Goal: Task Accomplishment & Management: Manage account settings

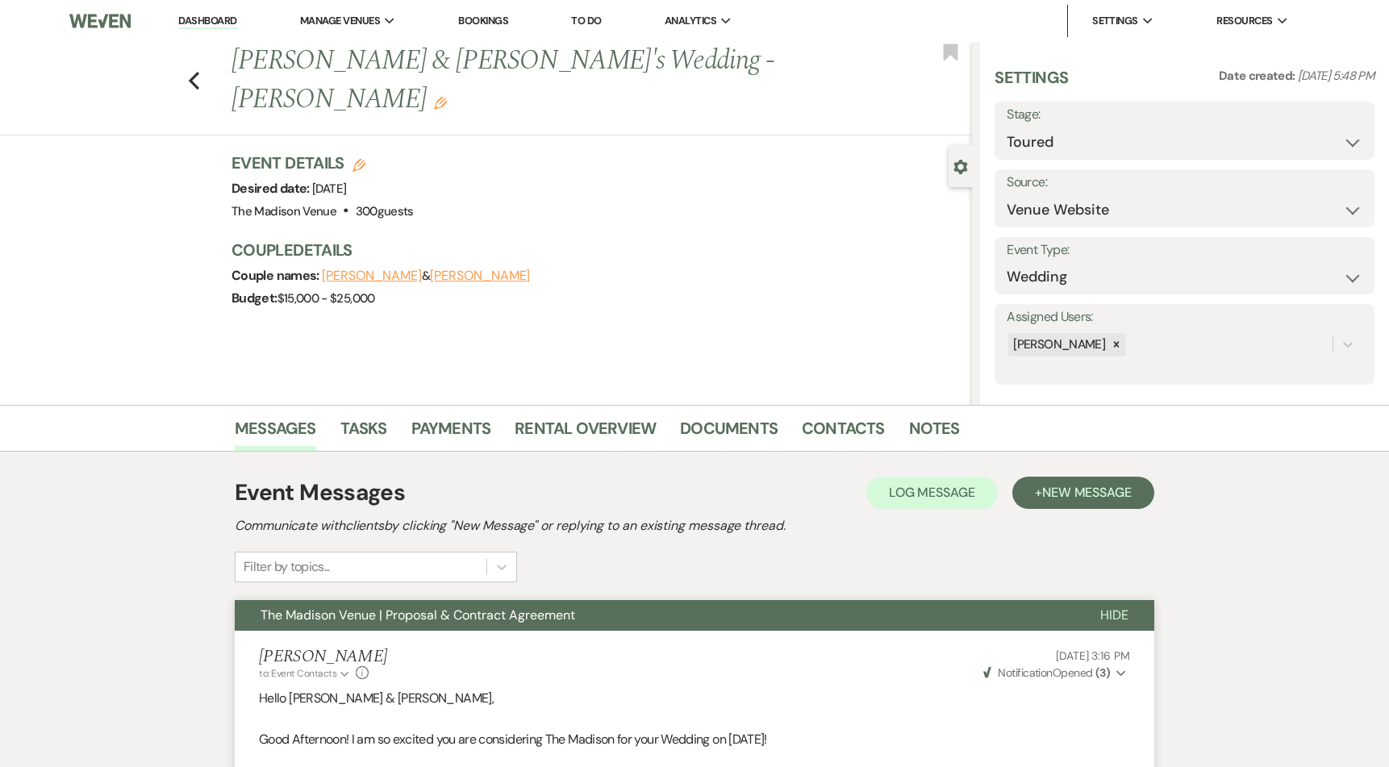
select select "5"
click at [200, 71] on icon "Previous" at bounding box center [194, 80] width 12 height 19
select select "5"
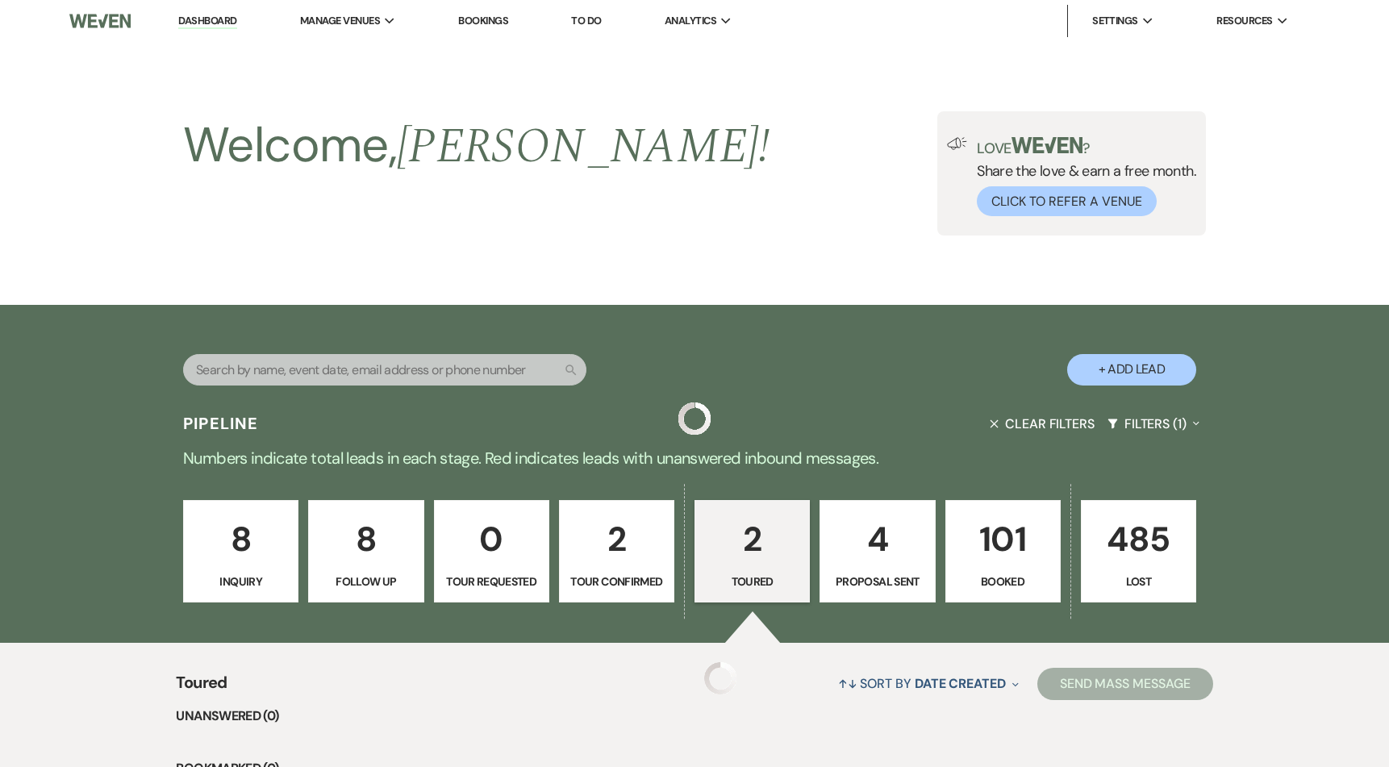
scroll to position [375, 0]
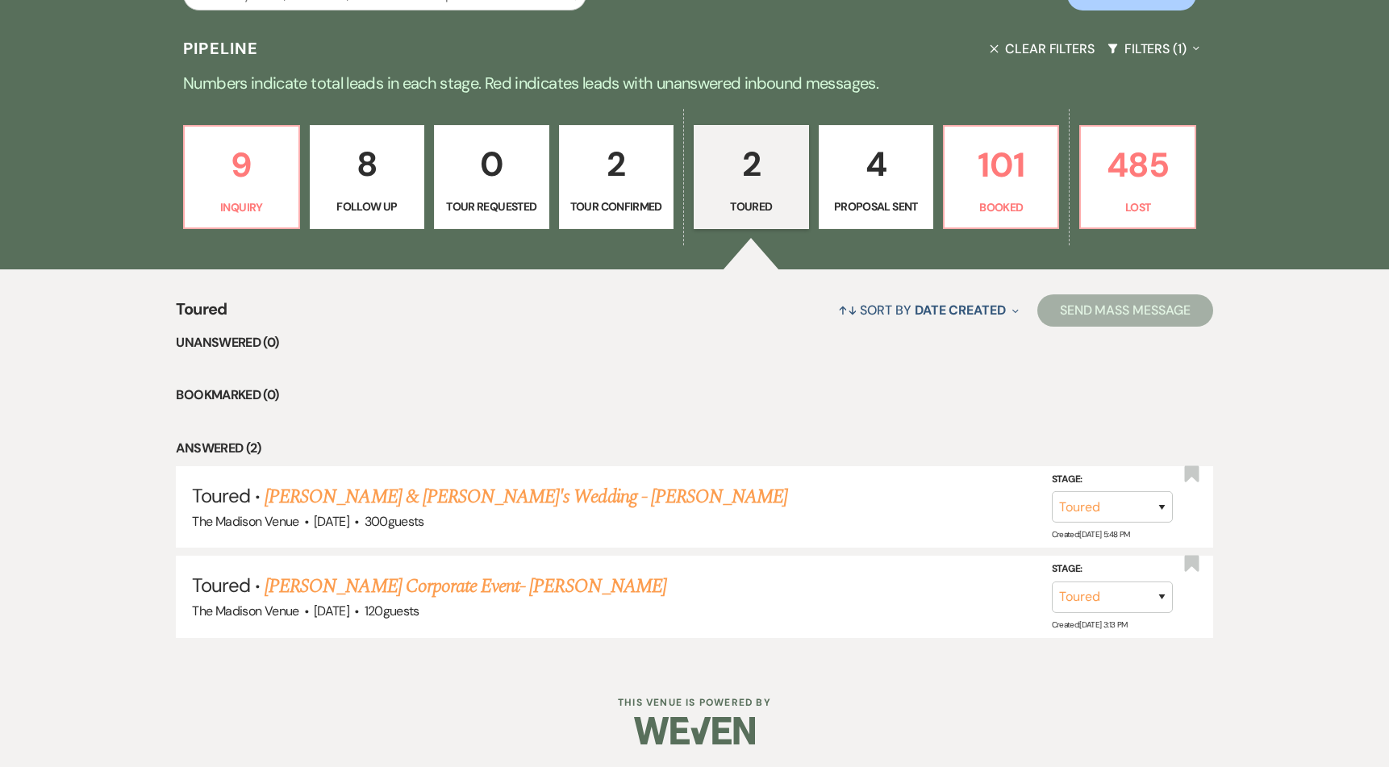
click at [848, 173] on p "4" at bounding box center [876, 164] width 94 height 54
select select "6"
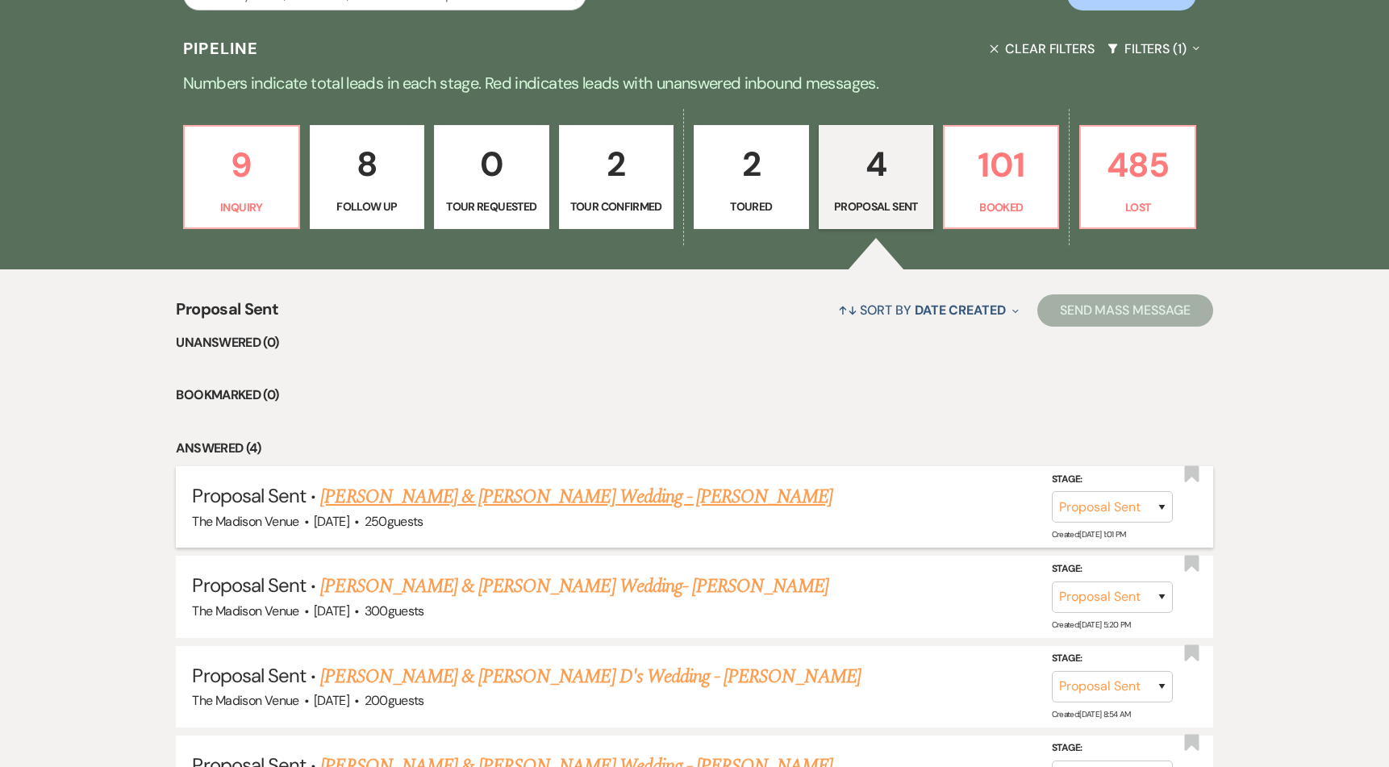
click at [500, 501] on link "[PERSON_NAME] & [PERSON_NAME] Wedding - [PERSON_NAME]" at bounding box center [576, 496] width 512 height 29
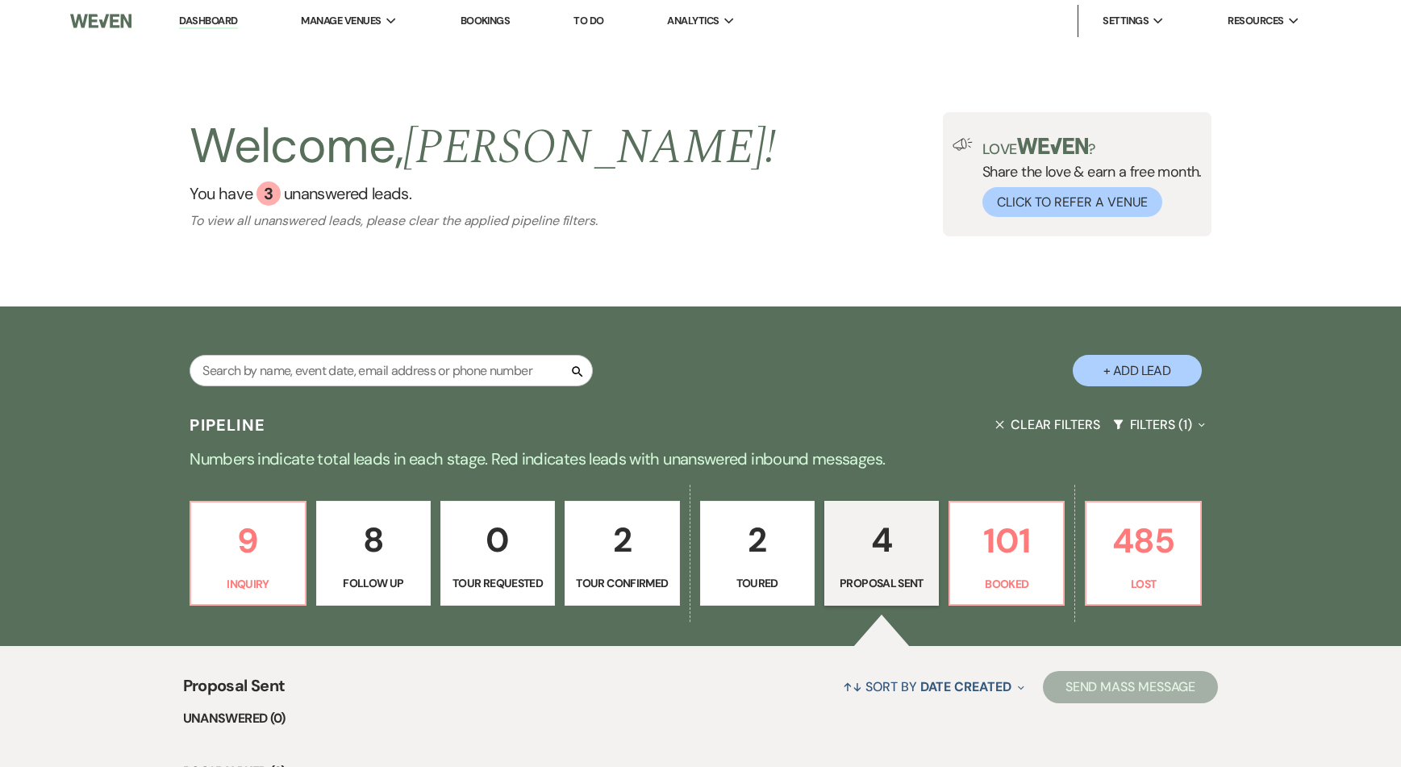
select select "6"
select select "5"
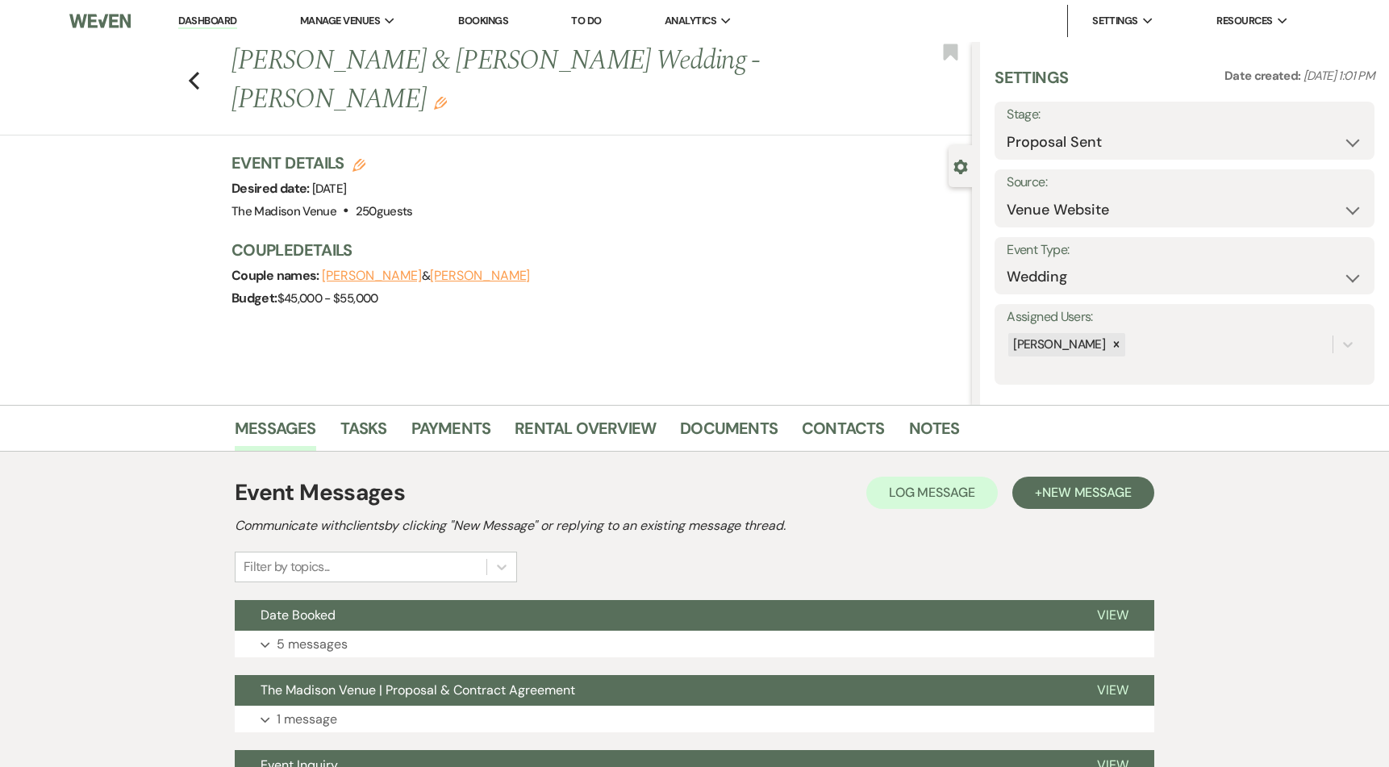
click at [361, 165] on icon "Edit" at bounding box center [358, 165] width 13 height 13
select select "775"
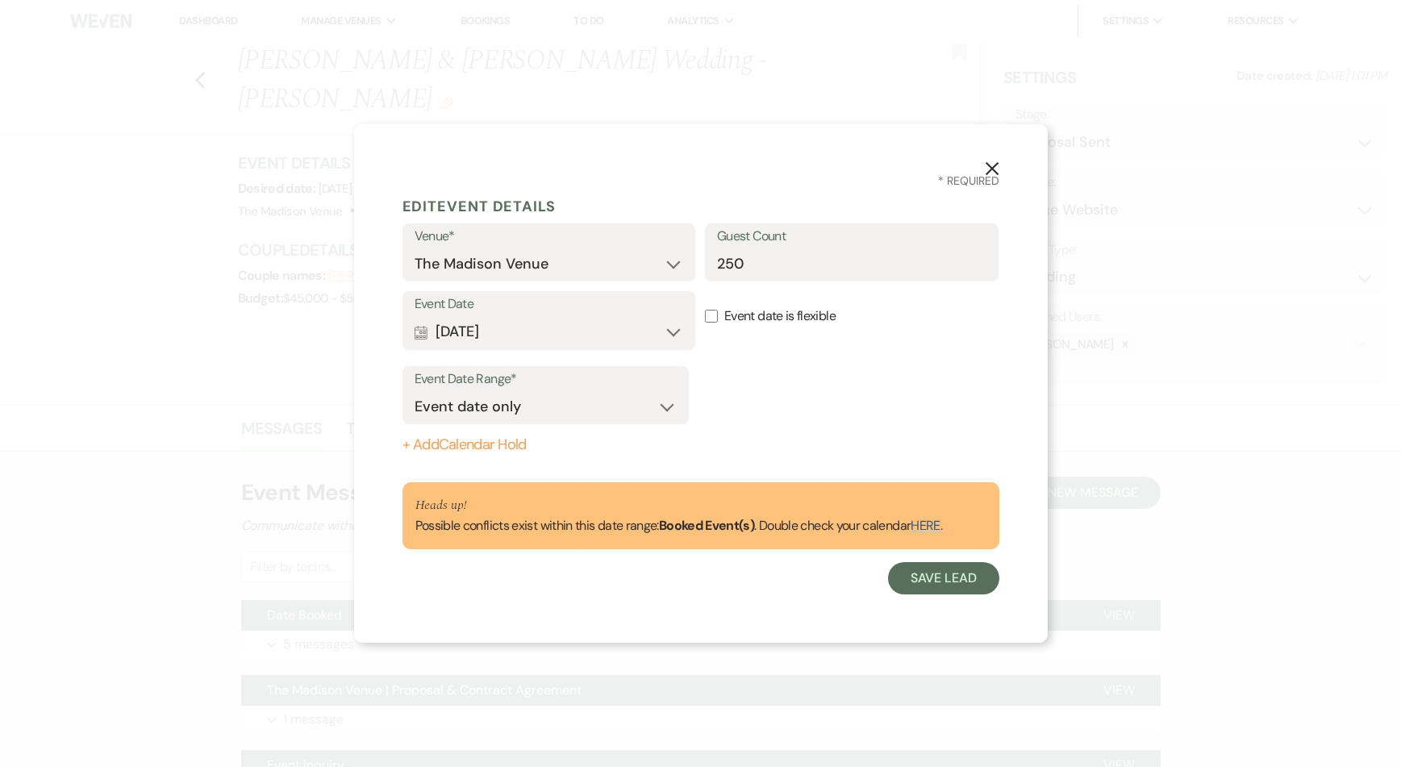
click at [548, 310] on label "Event Date" at bounding box center [549, 304] width 269 height 23
click at [549, 324] on button "Calendar [DATE] Expand" at bounding box center [549, 332] width 269 height 32
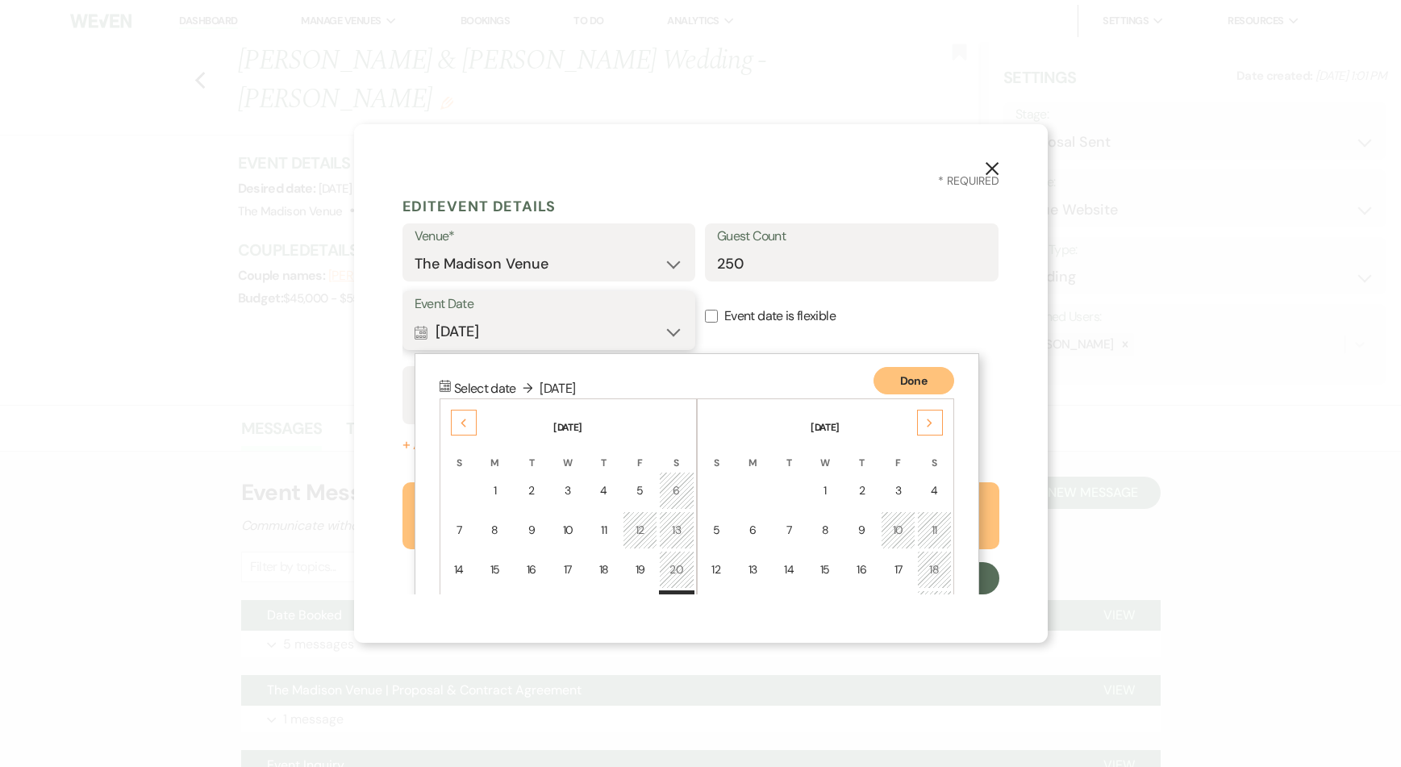
scroll to position [140, 0]
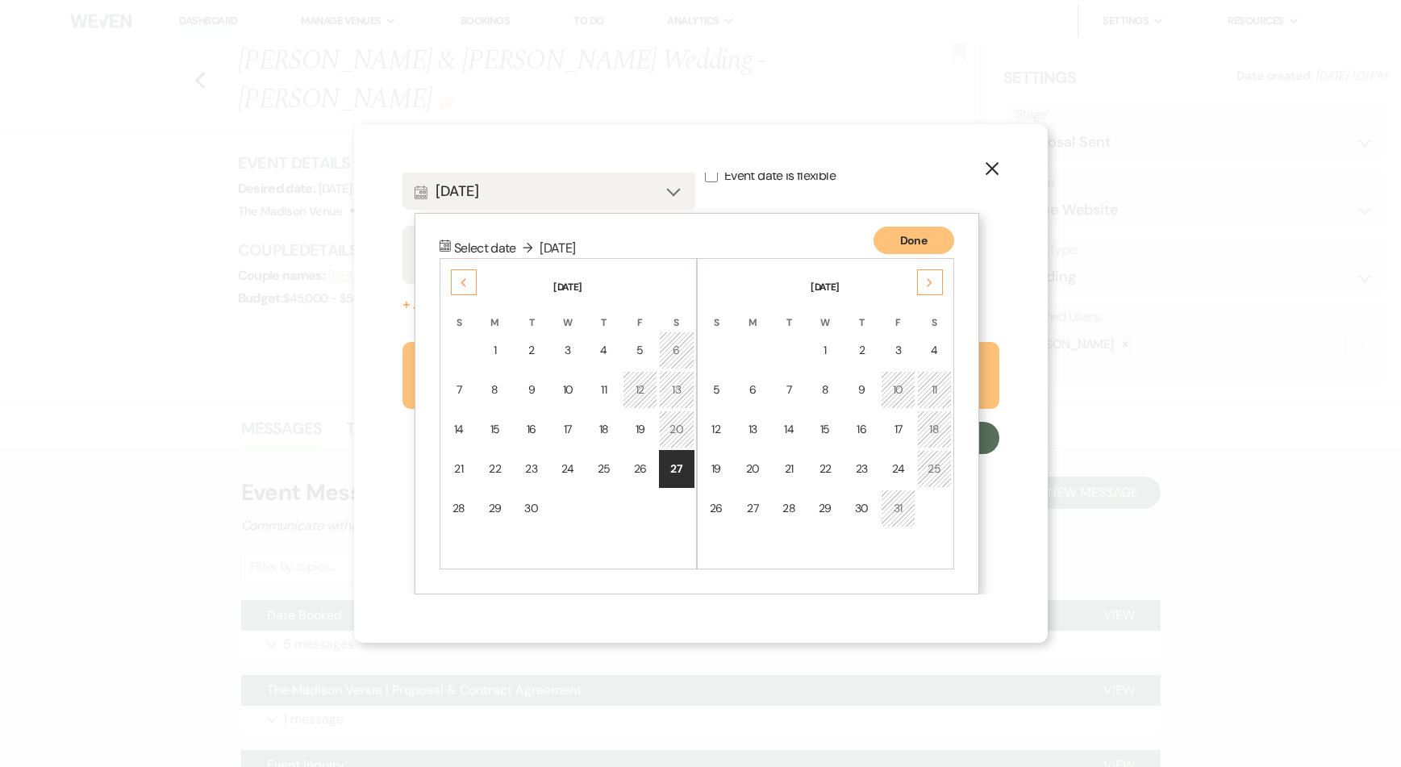
click at [940, 283] on div "Next" at bounding box center [930, 282] width 26 height 26
click at [939, 283] on div "Next" at bounding box center [930, 282] width 26 height 26
click at [935, 281] on div "Next" at bounding box center [930, 282] width 26 height 26
click at [931, 401] on td "14" at bounding box center [934, 390] width 35 height 38
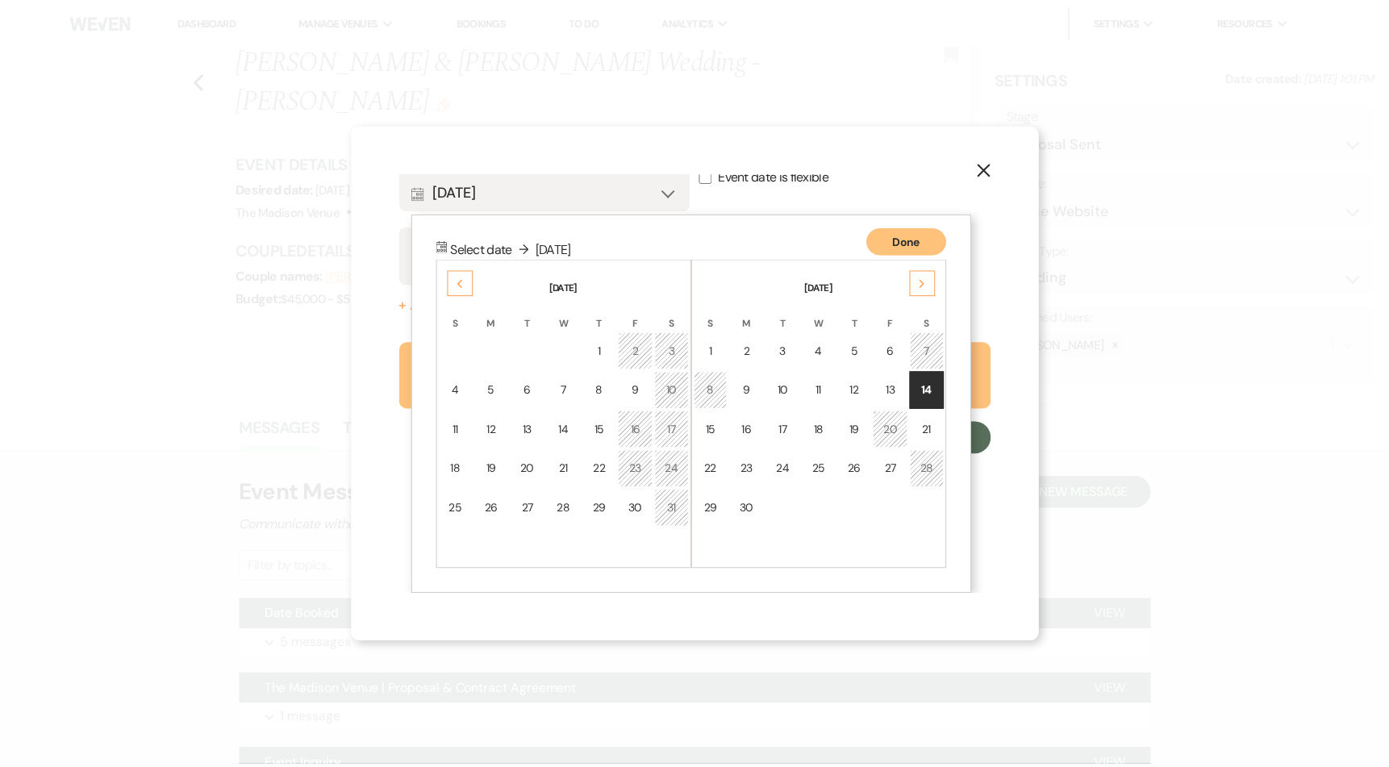
scroll to position [0, 0]
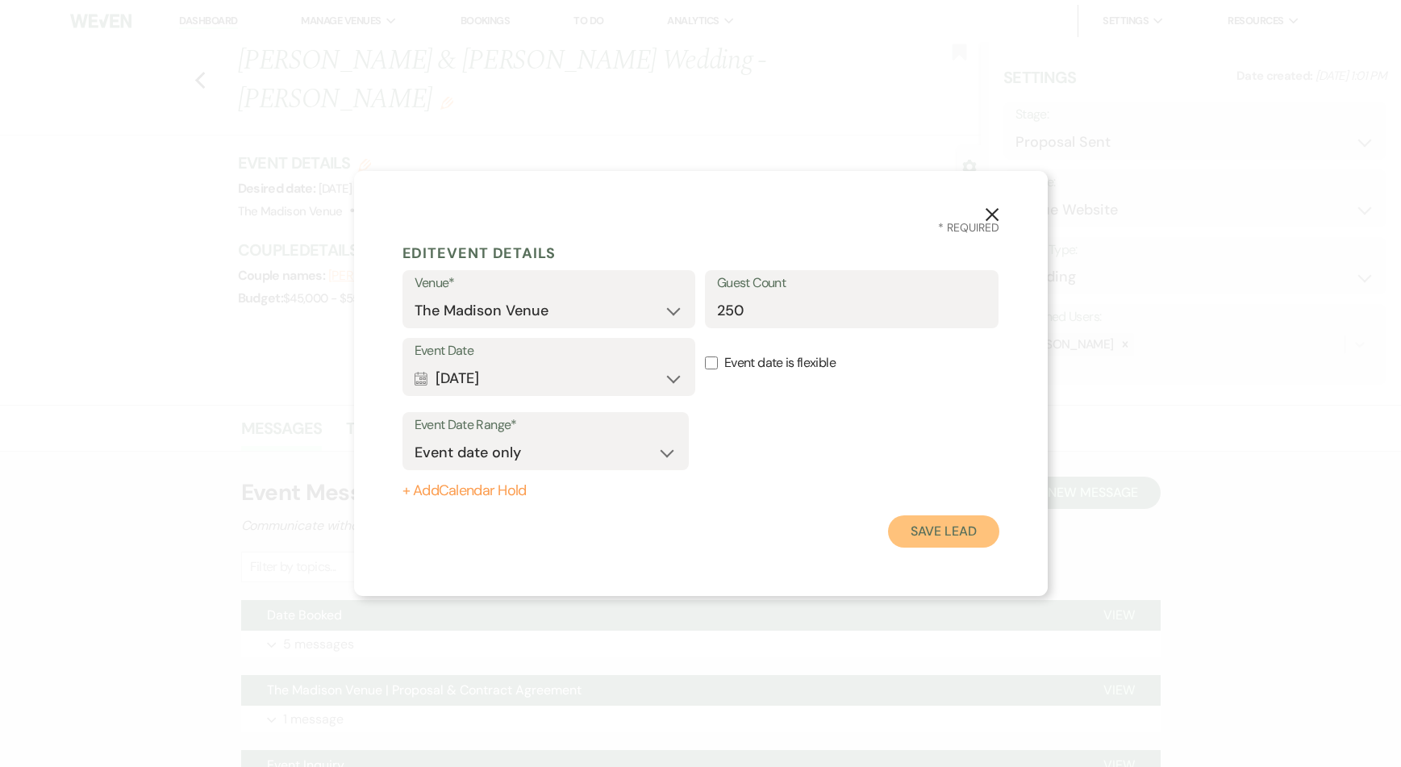
click at [940, 532] on button "Save Lead" at bounding box center [943, 531] width 110 height 32
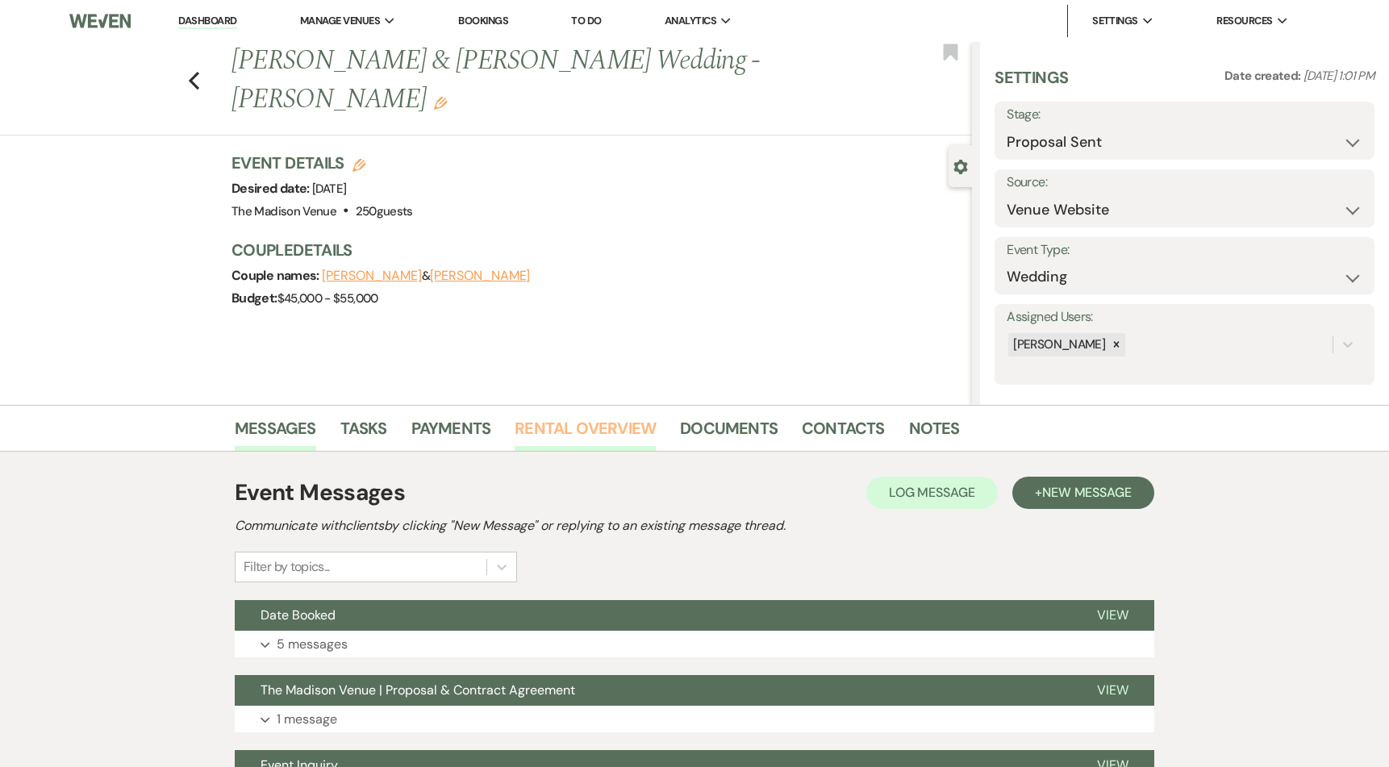
click at [554, 432] on link "Rental Overview" at bounding box center [585, 432] width 141 height 35
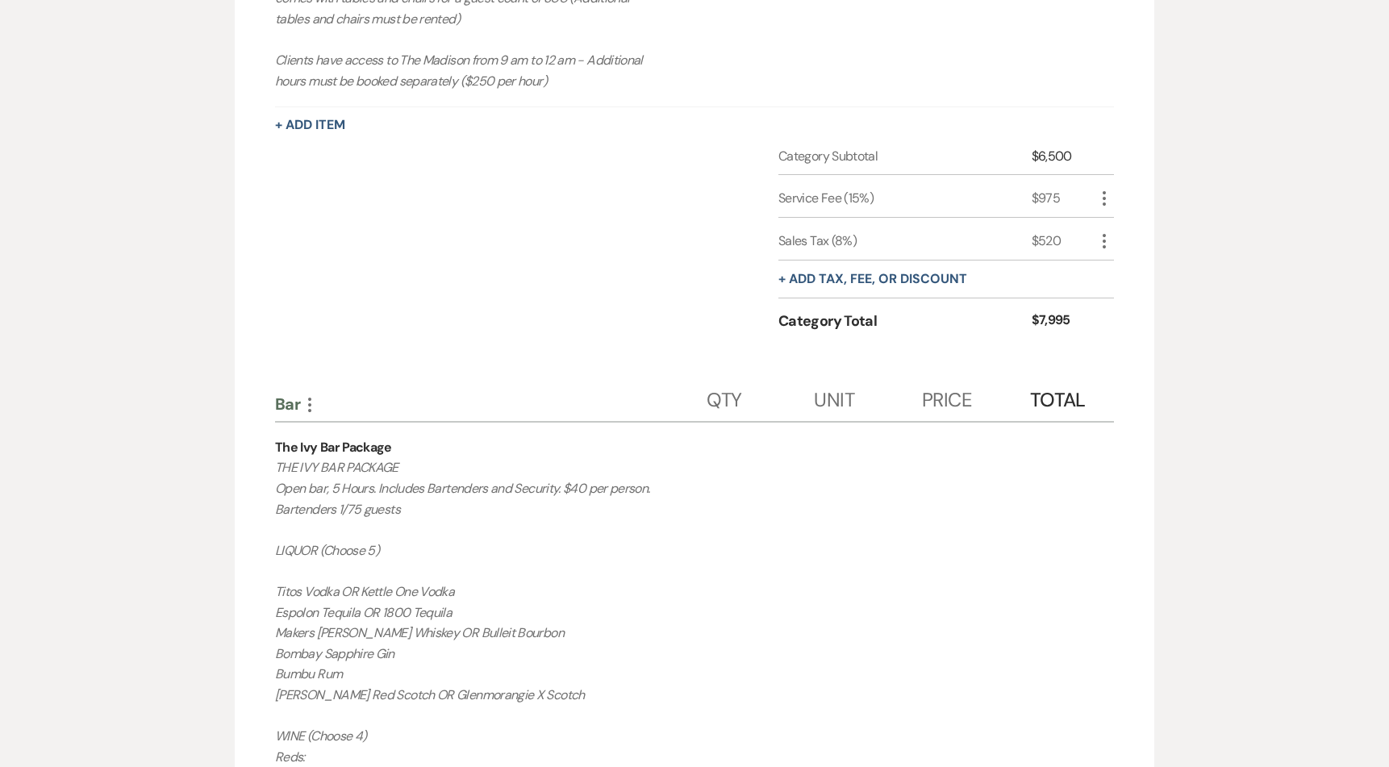
scroll to position [1159, 0]
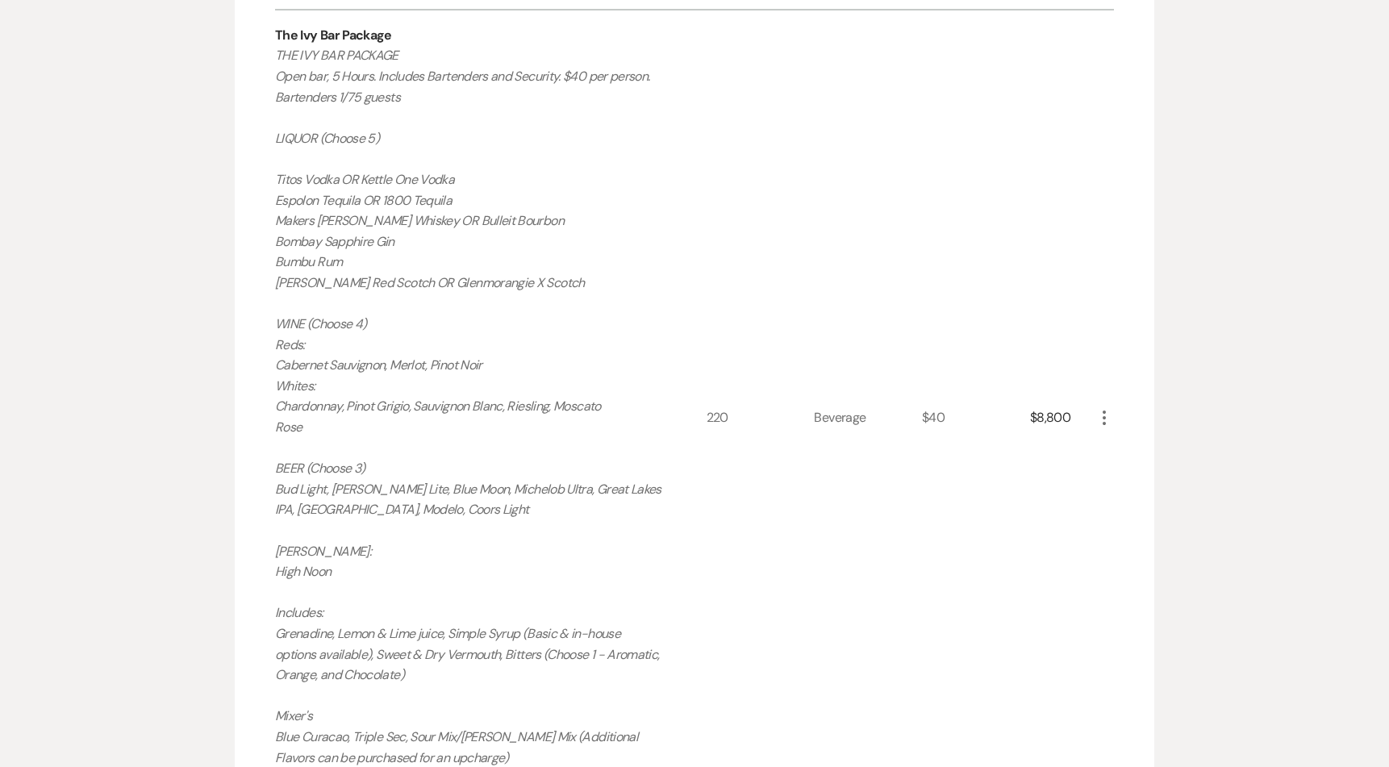
click at [1105, 415] on icon "More" at bounding box center [1103, 417] width 19 height 19
click at [1141, 437] on button "Pencil Edit" at bounding box center [1136, 449] width 84 height 26
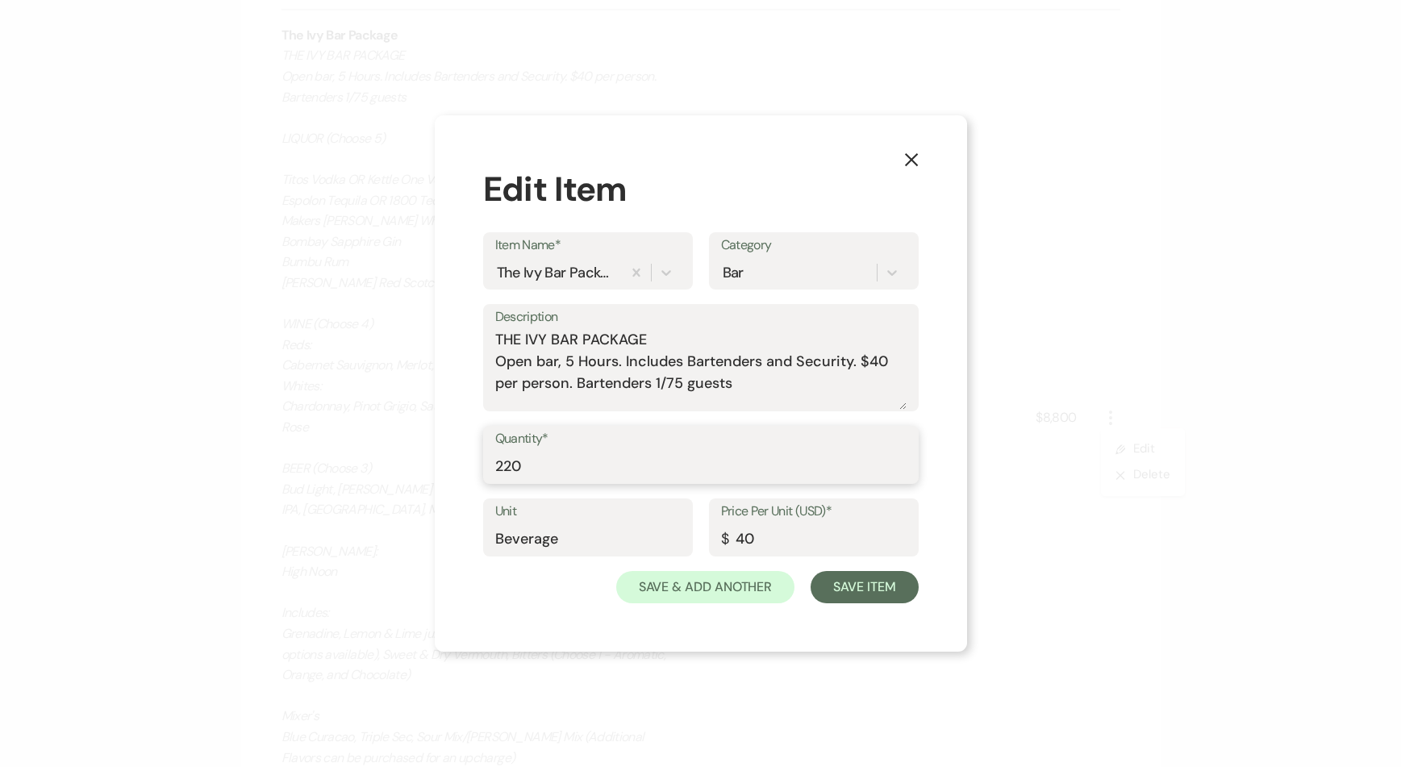
click at [653, 465] on input "220" at bounding box center [700, 466] width 411 height 31
type input "28"
type input "2"
type input "180"
click at [899, 588] on button "Save Item" at bounding box center [864, 587] width 107 height 32
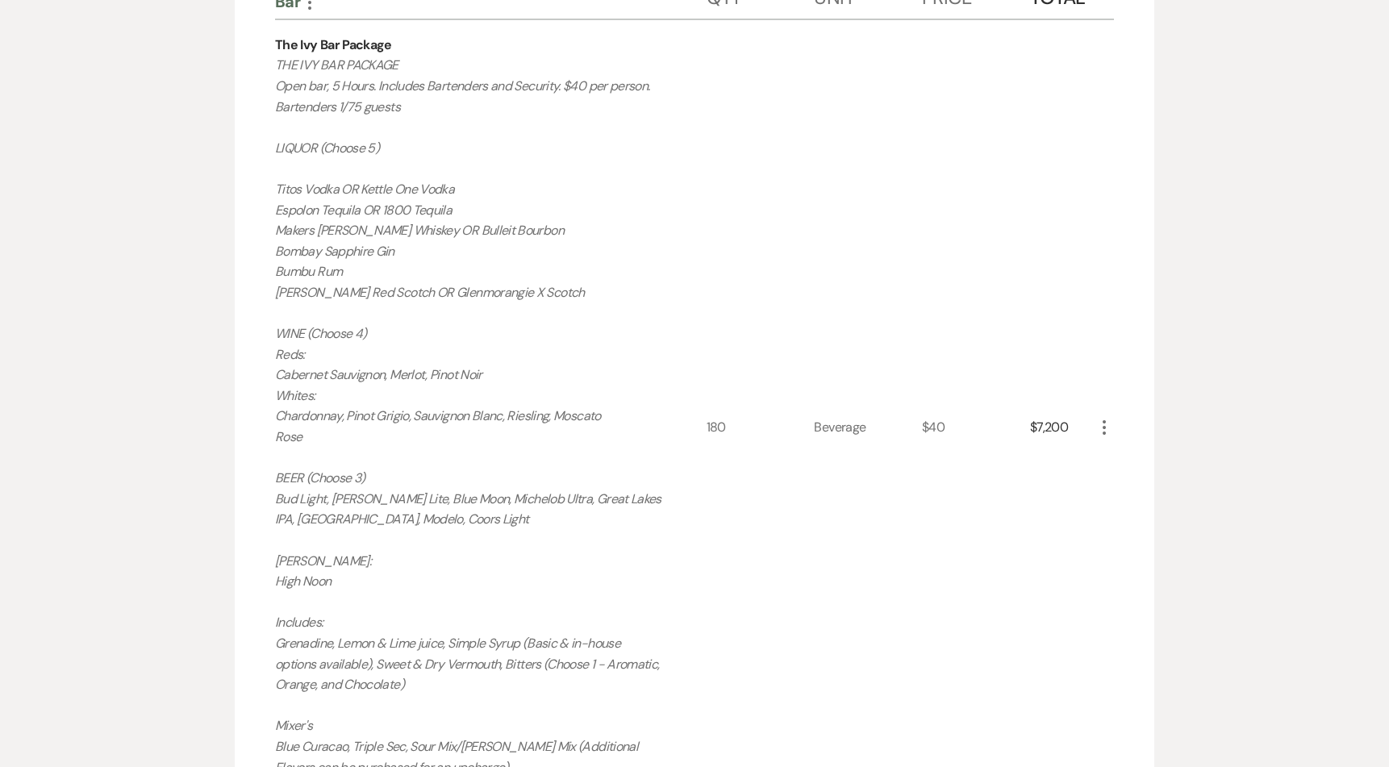
scroll to position [1149, 0]
click at [1100, 428] on icon "More" at bounding box center [1103, 428] width 19 height 19
click at [1129, 464] on button "Pencil Edit" at bounding box center [1136, 460] width 84 height 26
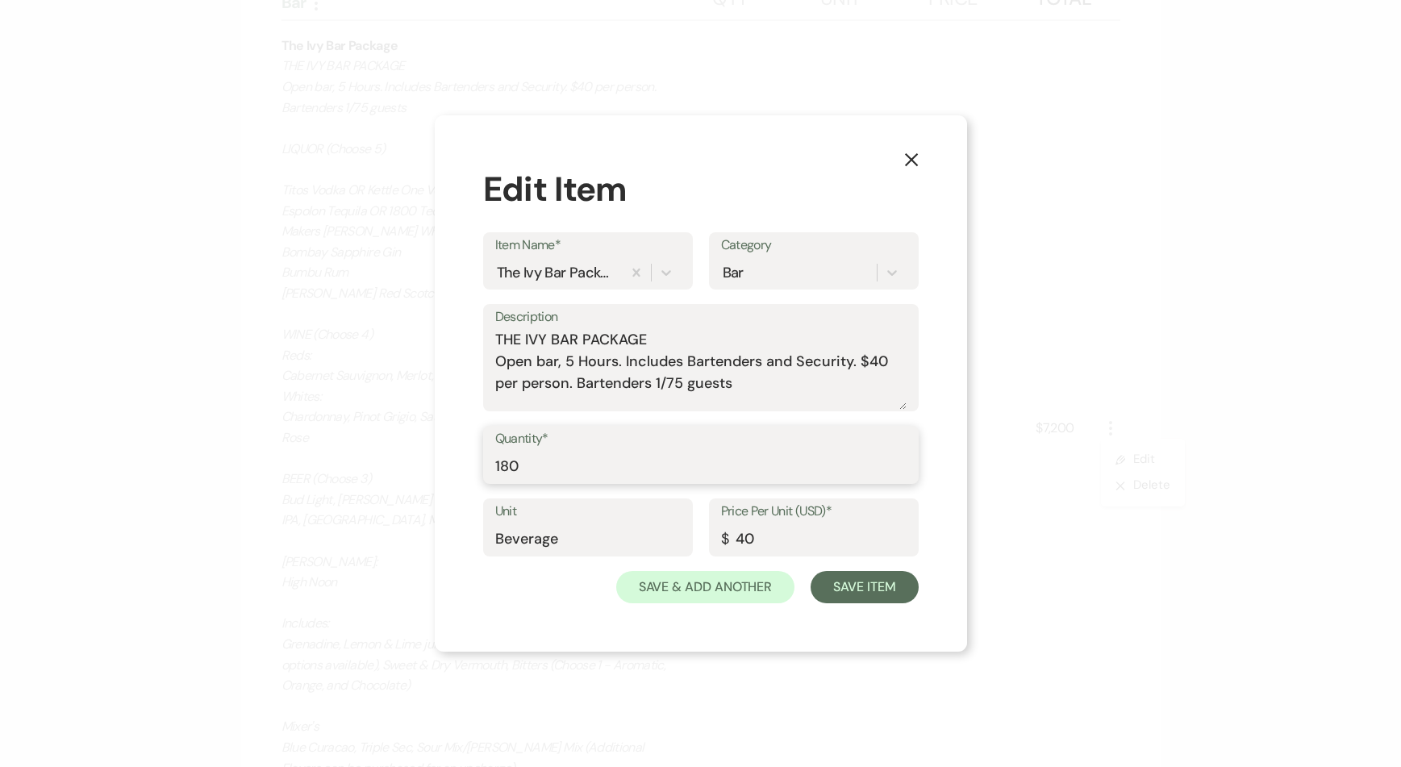
click at [616, 473] on input "180" at bounding box center [700, 466] width 411 height 31
type input "150"
click at [893, 611] on div "X Edit Item Item Name* The Ivy Bar Package Category Bar Description THE IVY BAR…" at bounding box center [701, 383] width 532 height 536
click at [888, 593] on button "Save Item" at bounding box center [864, 587] width 107 height 32
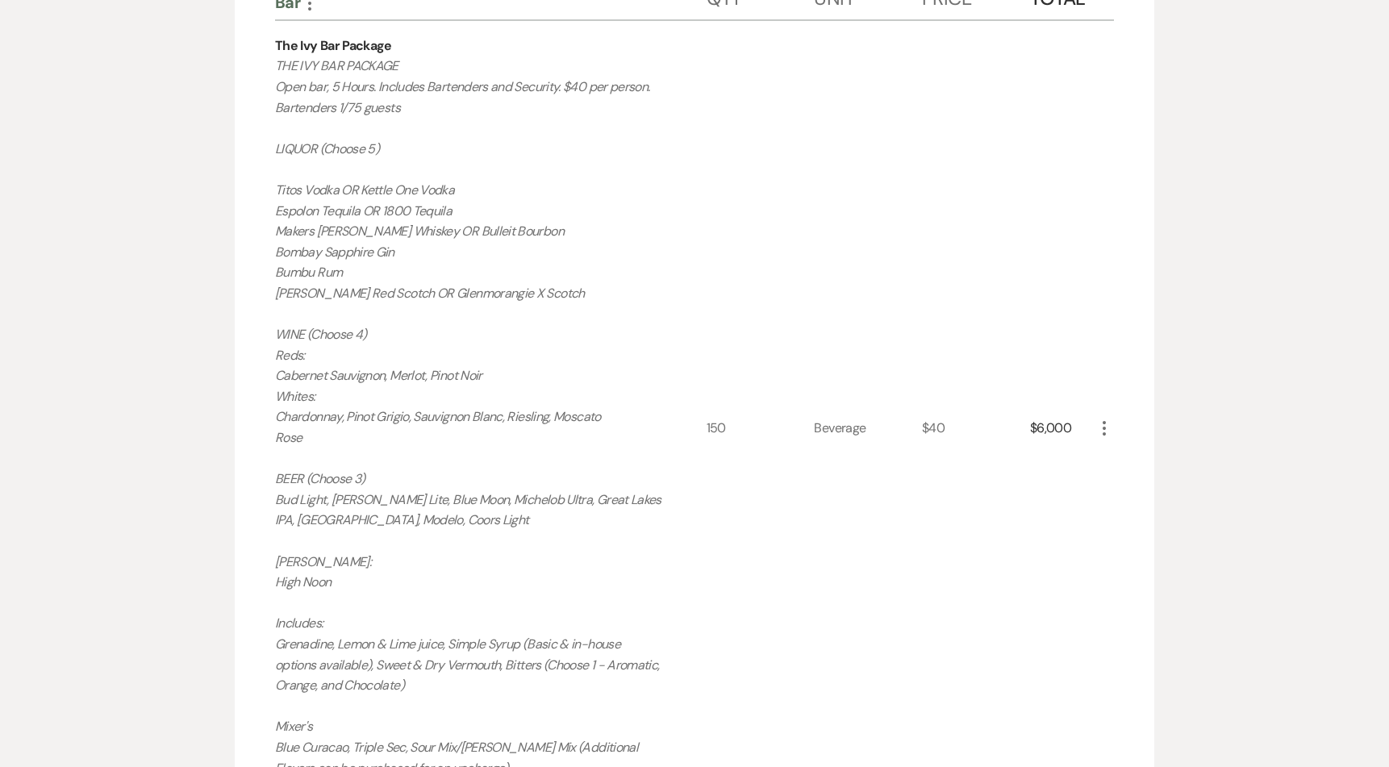
scroll to position [1663, 0]
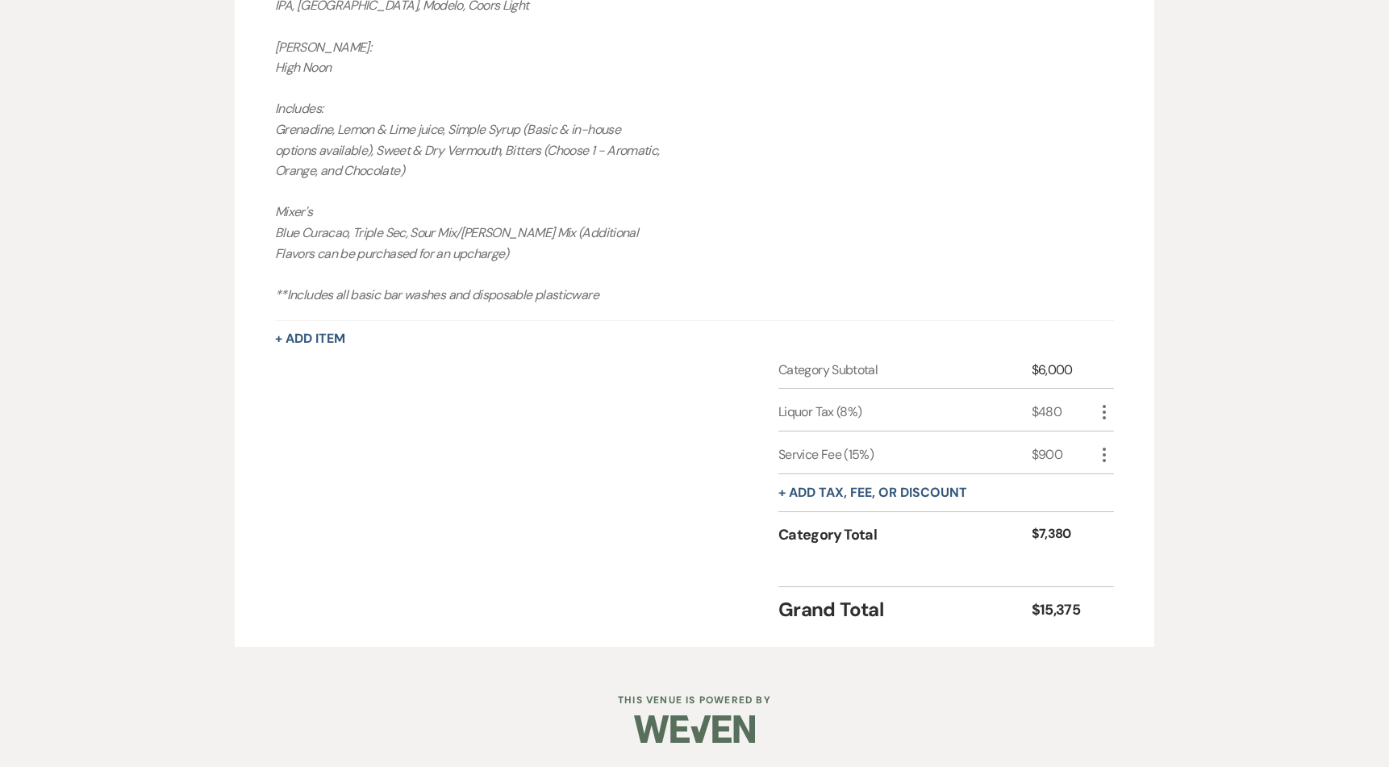
click at [912, 479] on div "+ Add tax, fee, or discount" at bounding box center [872, 492] width 189 height 37
click at [912, 487] on button "+ Add tax, fee, or discount" at bounding box center [872, 492] width 189 height 13
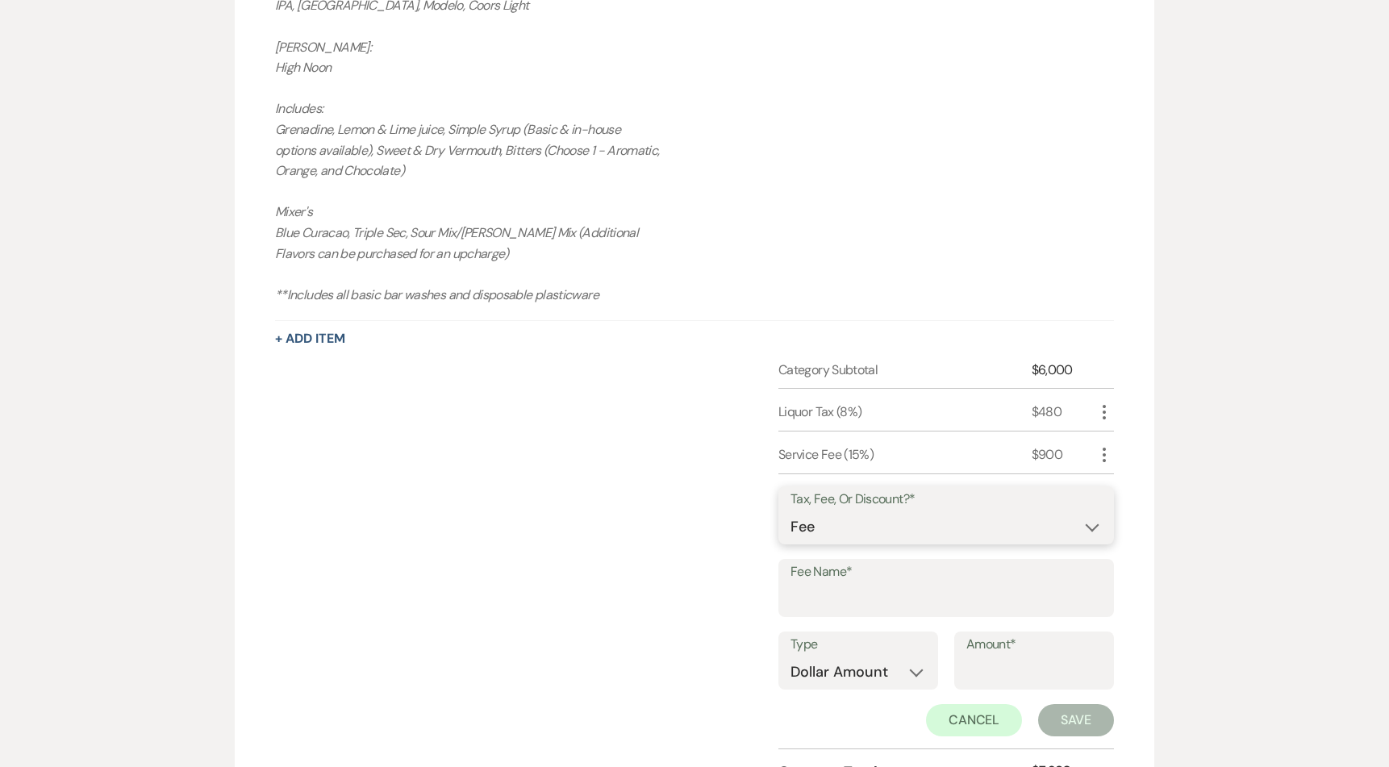
click at [877, 523] on select "Fee Discount Tax" at bounding box center [945, 526] width 311 height 31
select select "2"
click at [790, 511] on select "Fee Discount Tax" at bounding box center [945, 526] width 311 height 31
click at [855, 592] on input "Fee Name*" at bounding box center [945, 599] width 311 height 31
type input "Payment In full"
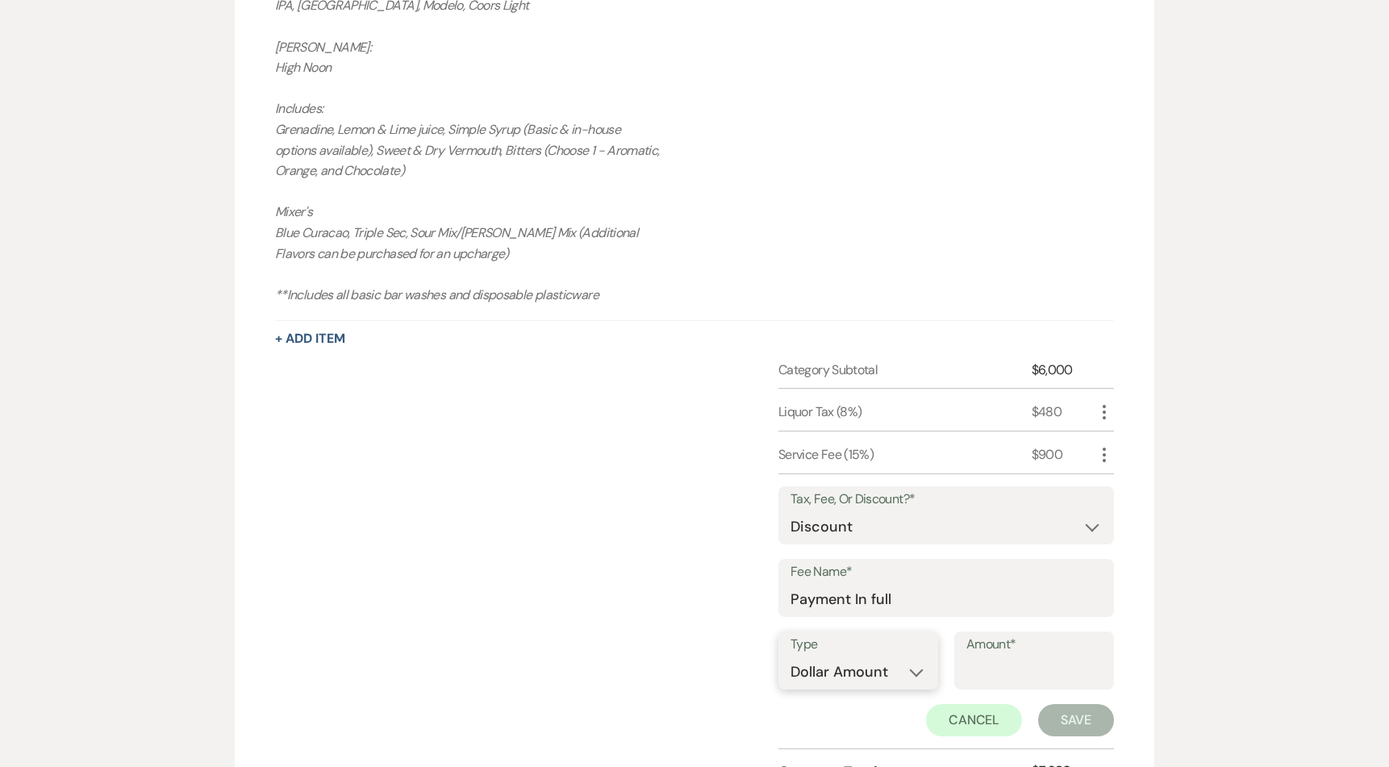
click at [814, 679] on select "Dollar Amount Percentage" at bounding box center [857, 672] width 135 height 31
select select "false"
click at [790, 657] on select "Dollar Amount Percentage" at bounding box center [857, 672] width 135 height 31
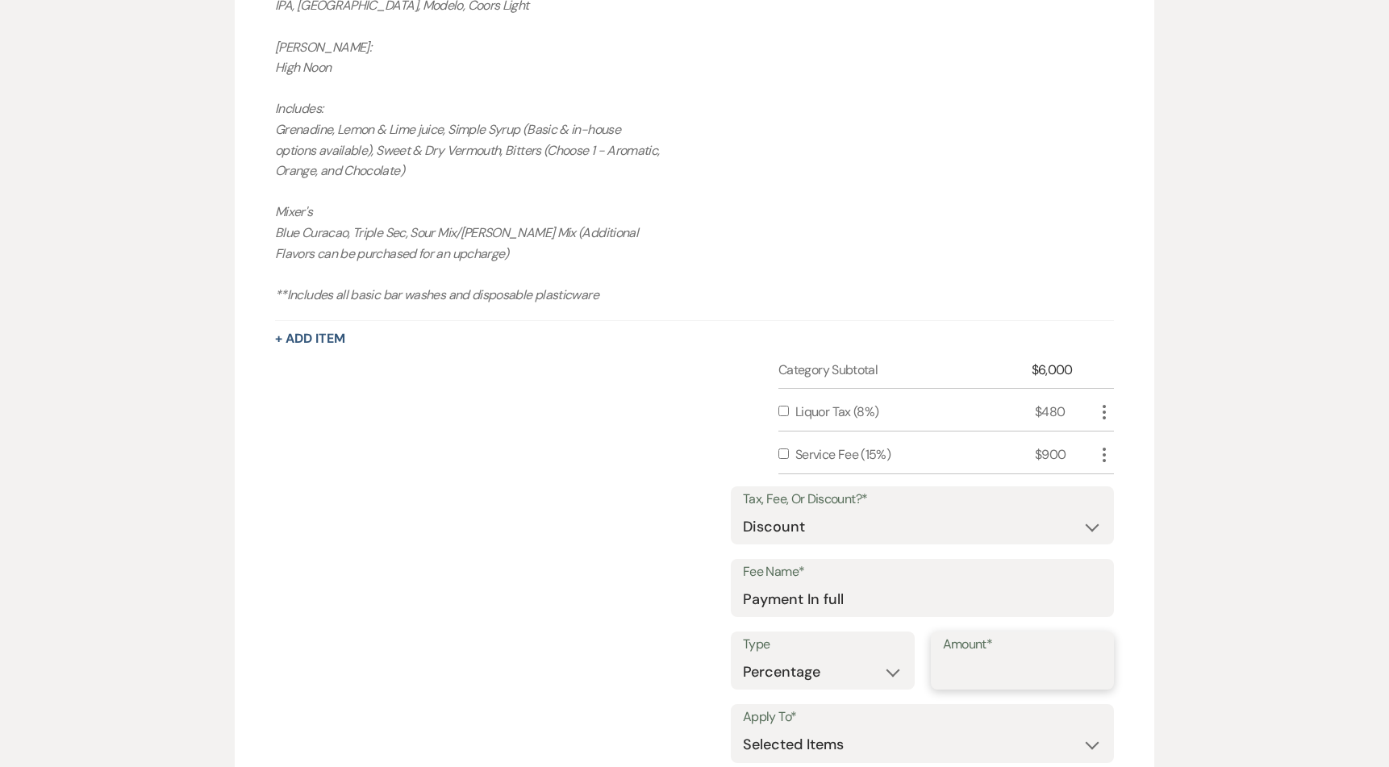
click at [986, 680] on input "Amount*" at bounding box center [1023, 672] width 160 height 31
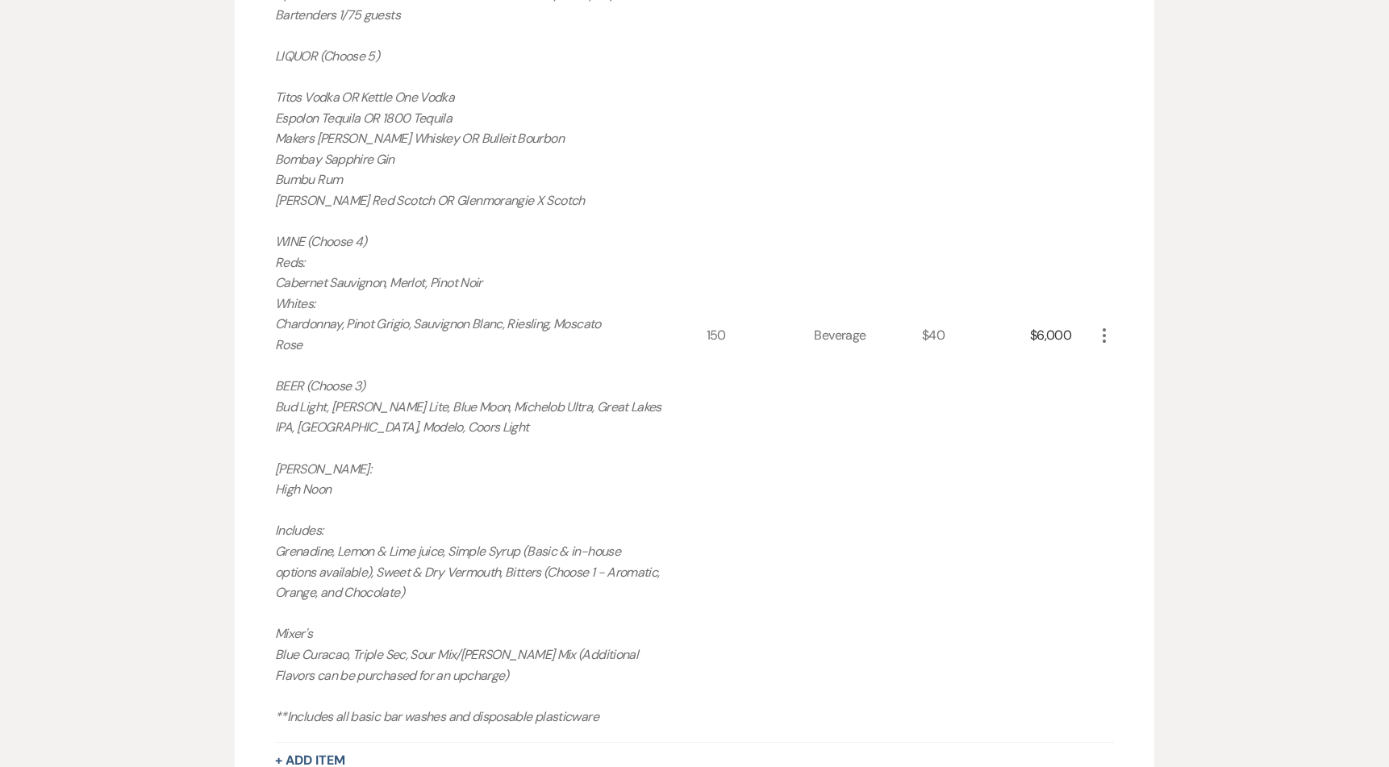
scroll to position [1075, 0]
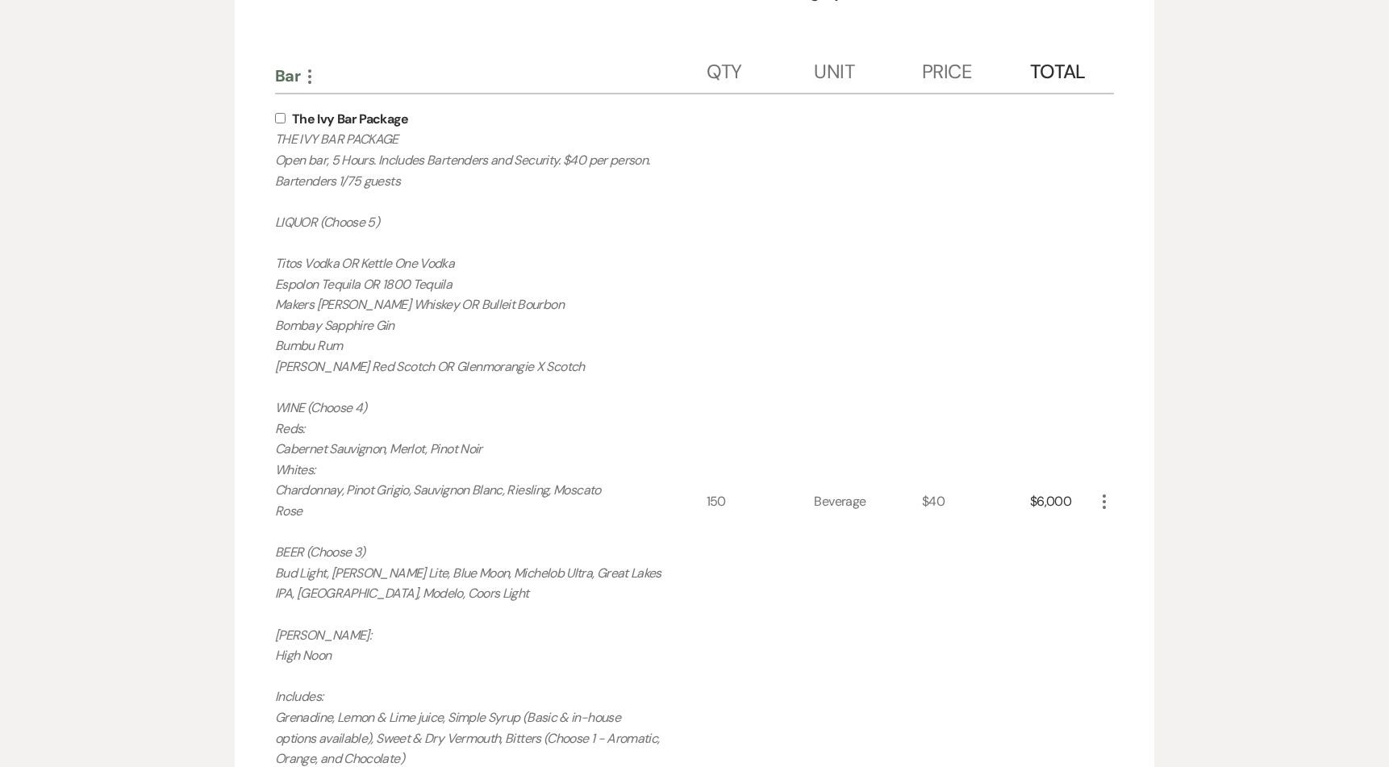
type input "10"
click at [278, 115] on input "checkbox" at bounding box center [280, 118] width 10 height 10
checkbox input "true"
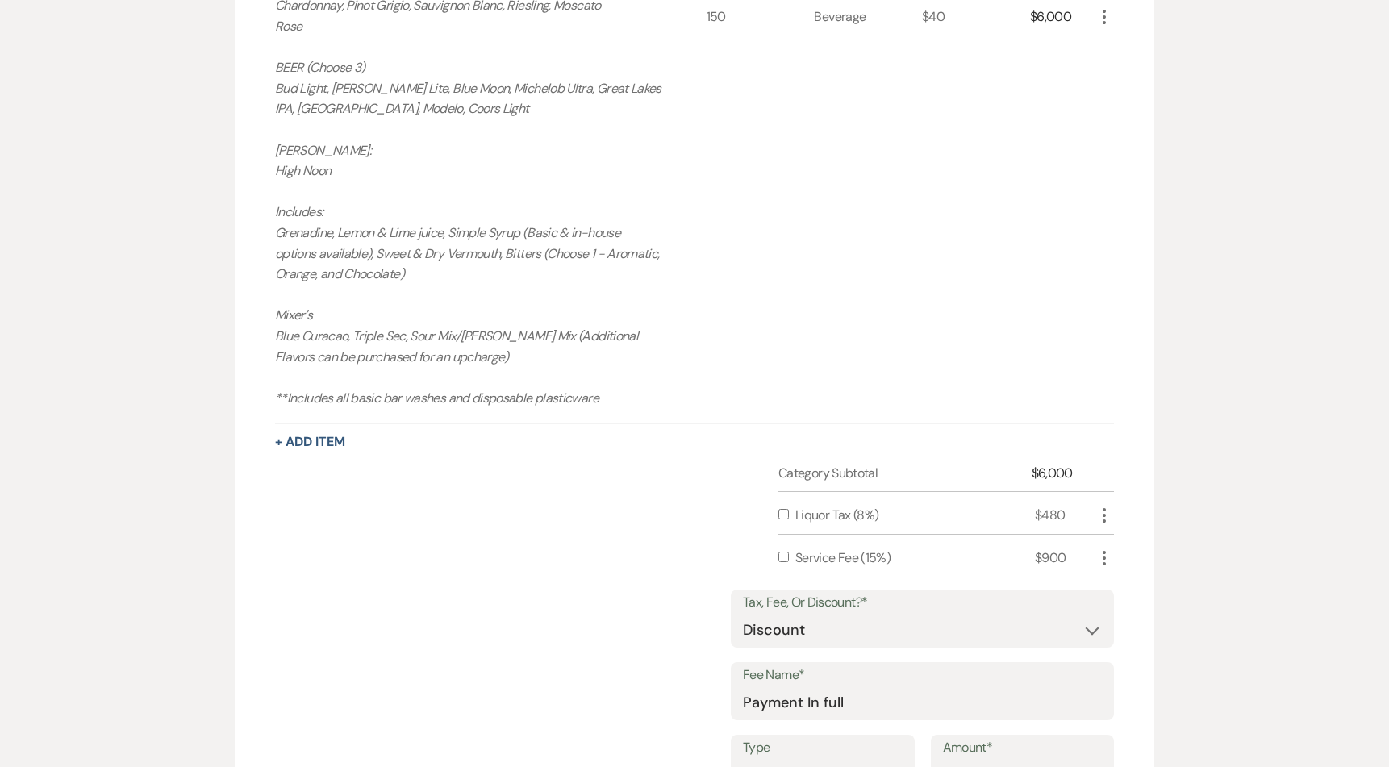
scroll to position [1714, 0]
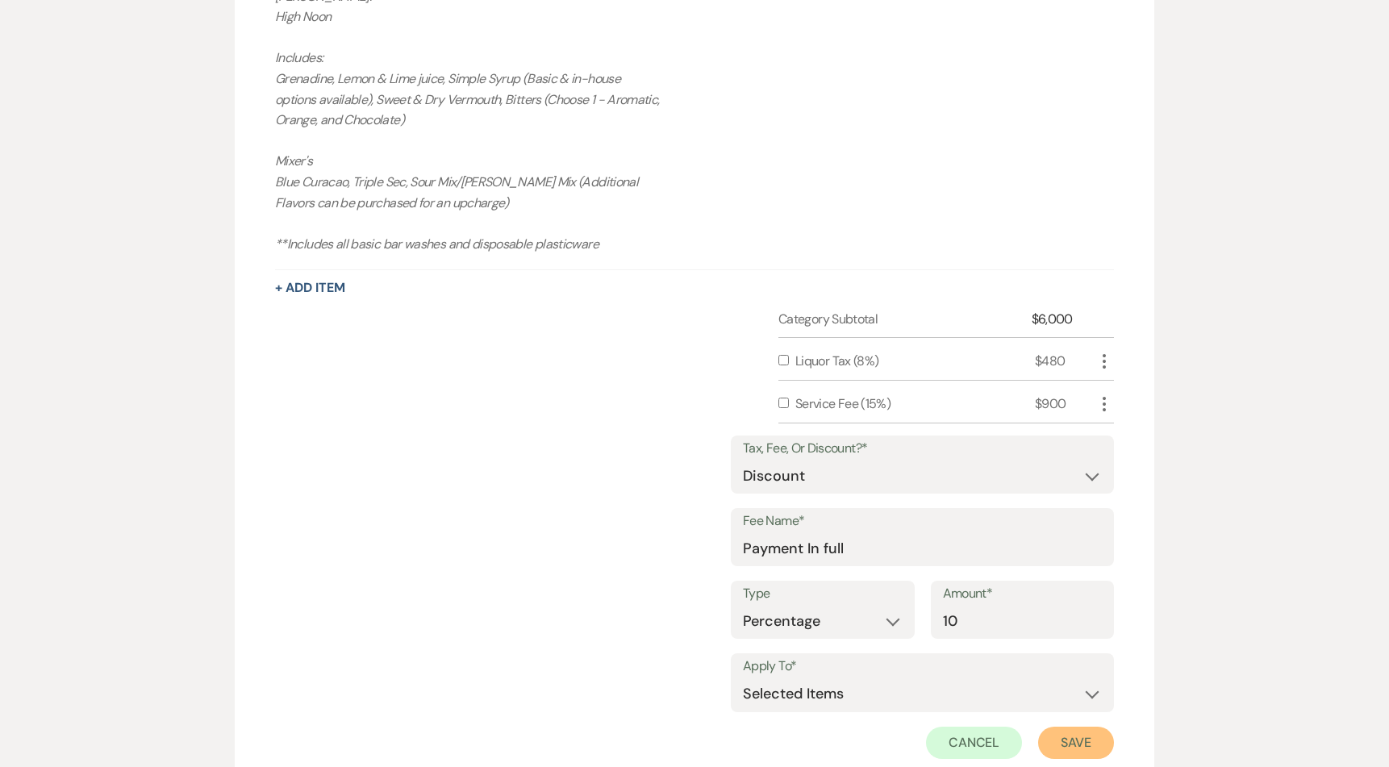
click at [1086, 738] on button "Save" at bounding box center [1076, 743] width 76 height 32
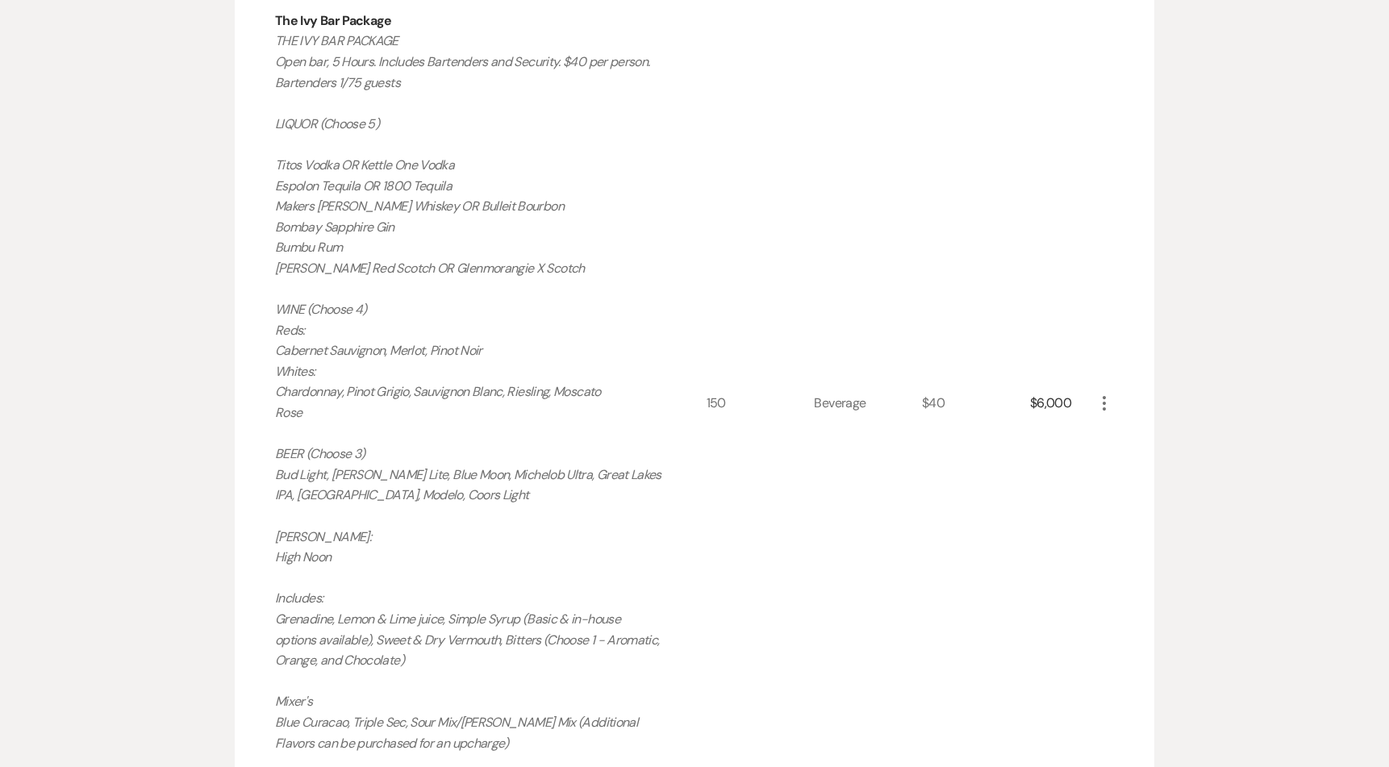
scroll to position [647, 0]
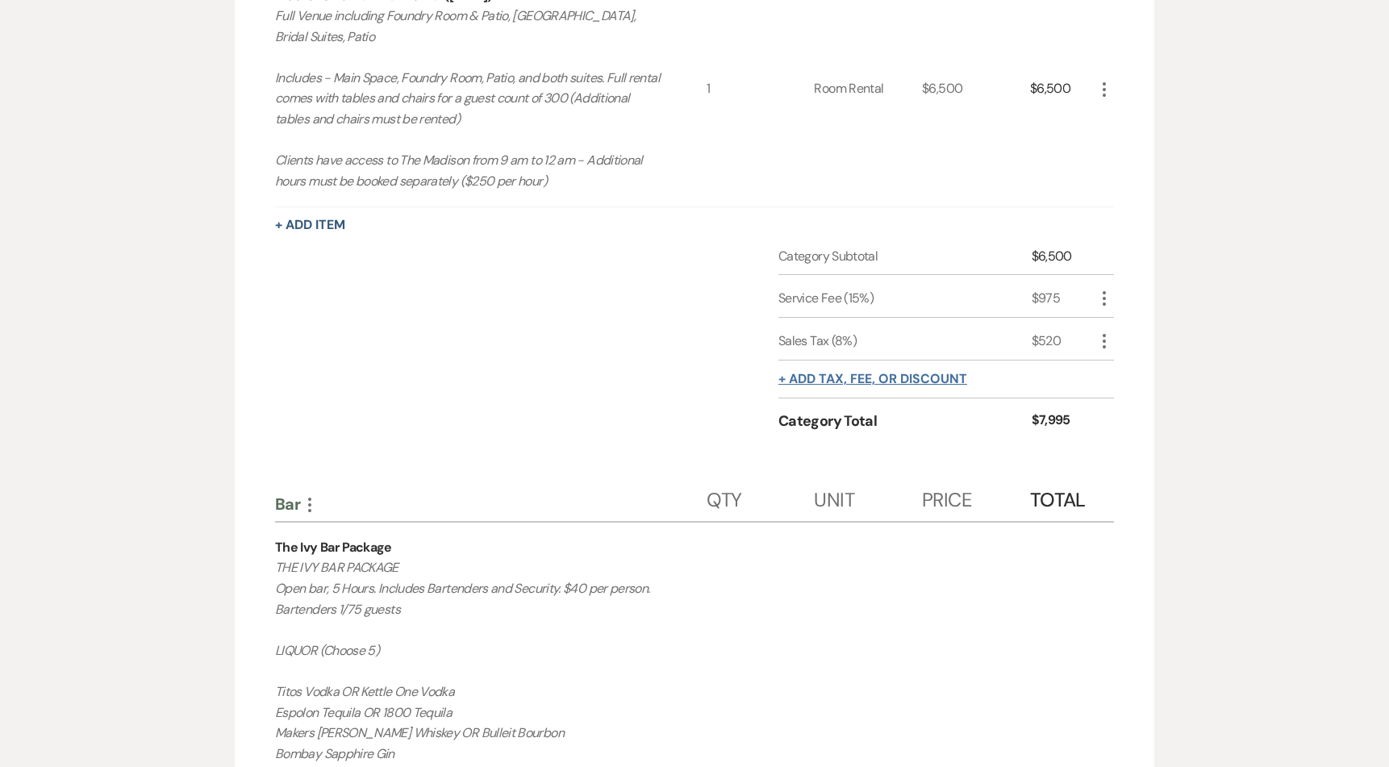
click at [864, 386] on button "+ Add tax, fee, or discount" at bounding box center [872, 379] width 189 height 13
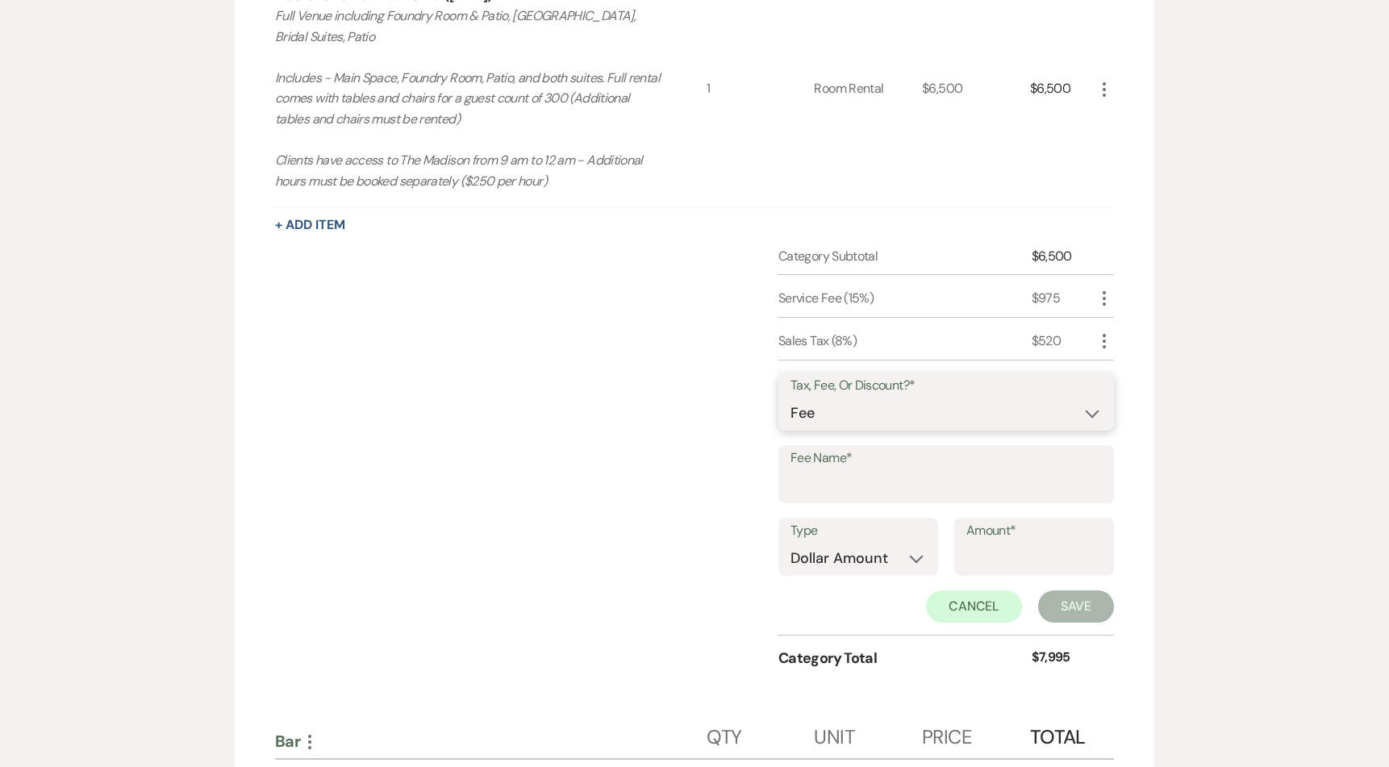
click at [869, 421] on select "Fee Discount Tax" at bounding box center [945, 413] width 311 height 31
select select "2"
click at [790, 398] on select "Fee Discount Tax" at bounding box center [945, 413] width 311 height 31
click at [861, 488] on input "Fee Name*" at bounding box center [945, 485] width 311 height 31
type input "D"
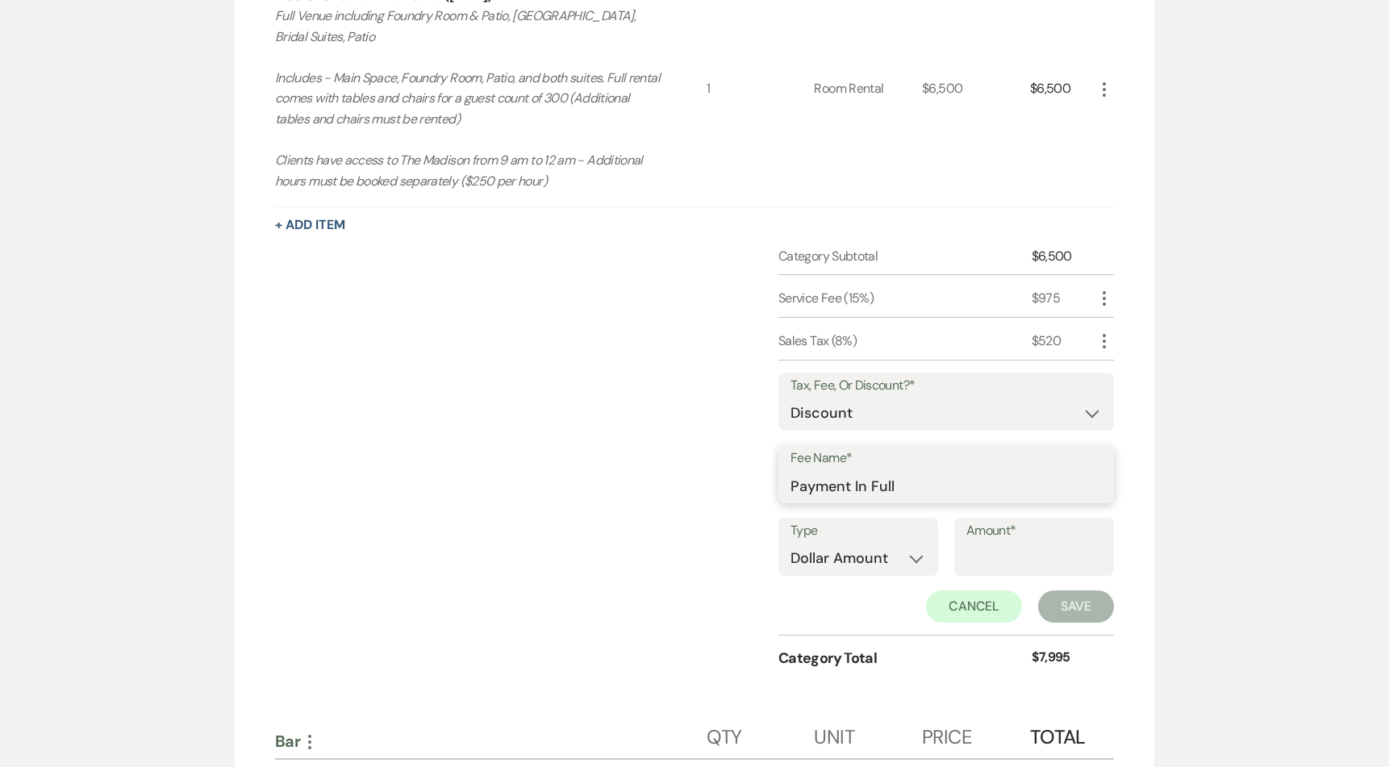
type input "Payment In Full"
click at [832, 551] on select "Dollar Amount Percentage" at bounding box center [857, 558] width 135 height 31
select select "false"
click at [790, 543] on select "Dollar Amount Percentage" at bounding box center [857, 558] width 135 height 31
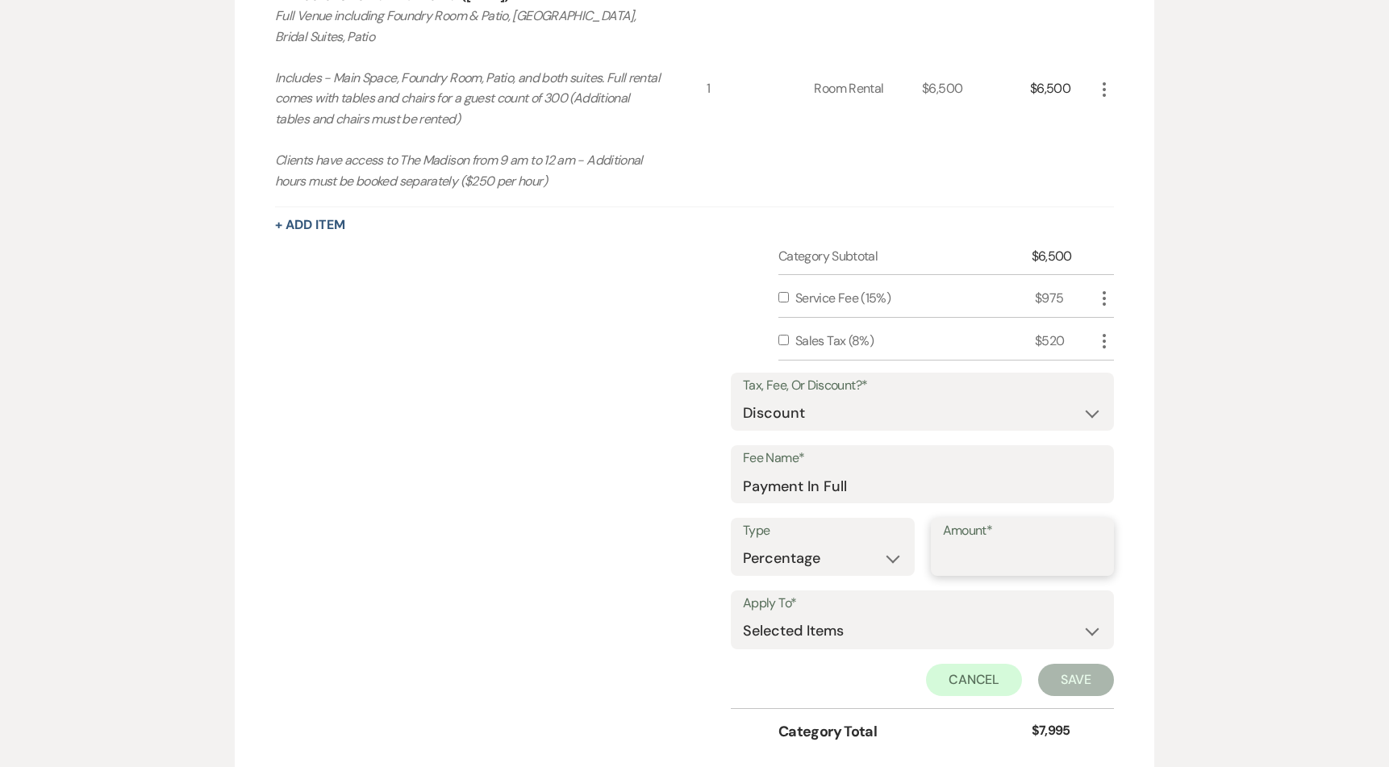
click at [984, 565] on input "Amount*" at bounding box center [1023, 558] width 160 height 31
type input "0"
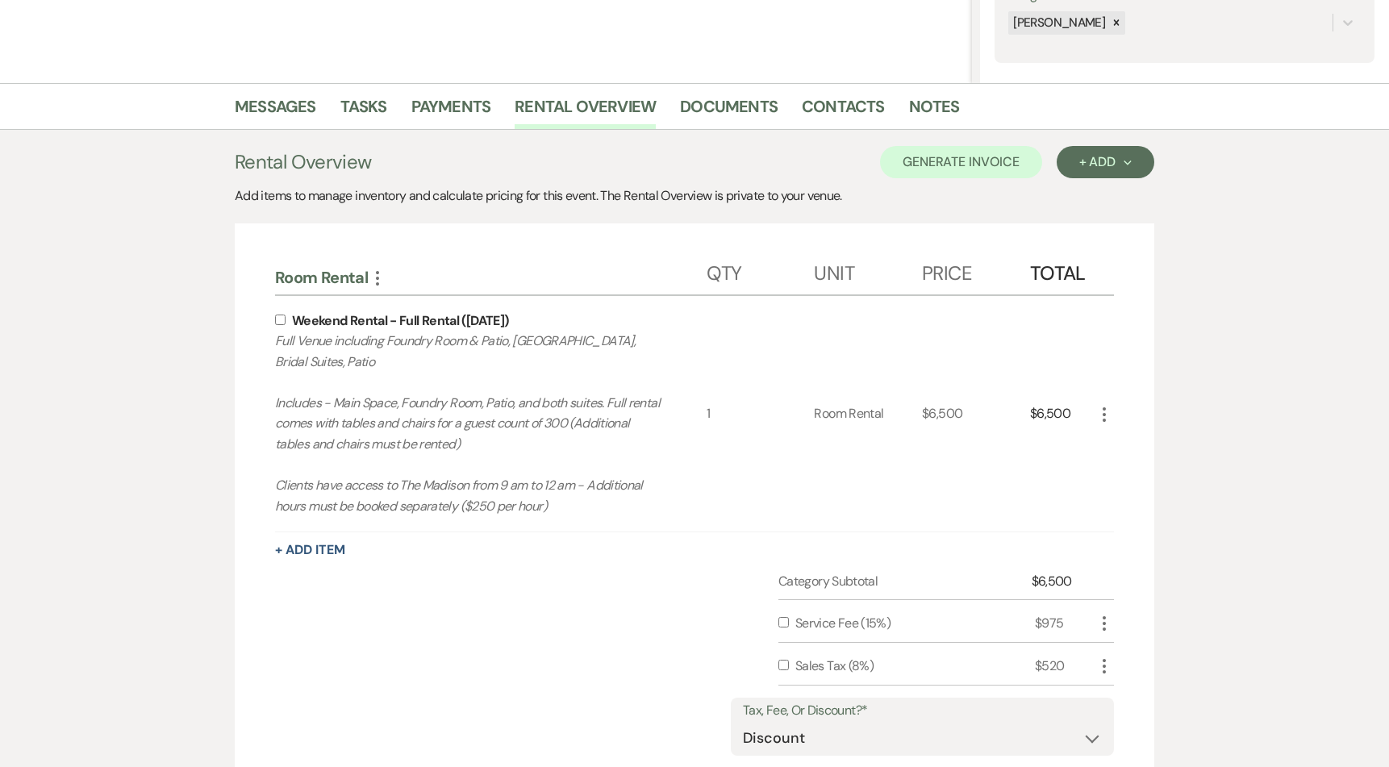
scroll to position [274, 0]
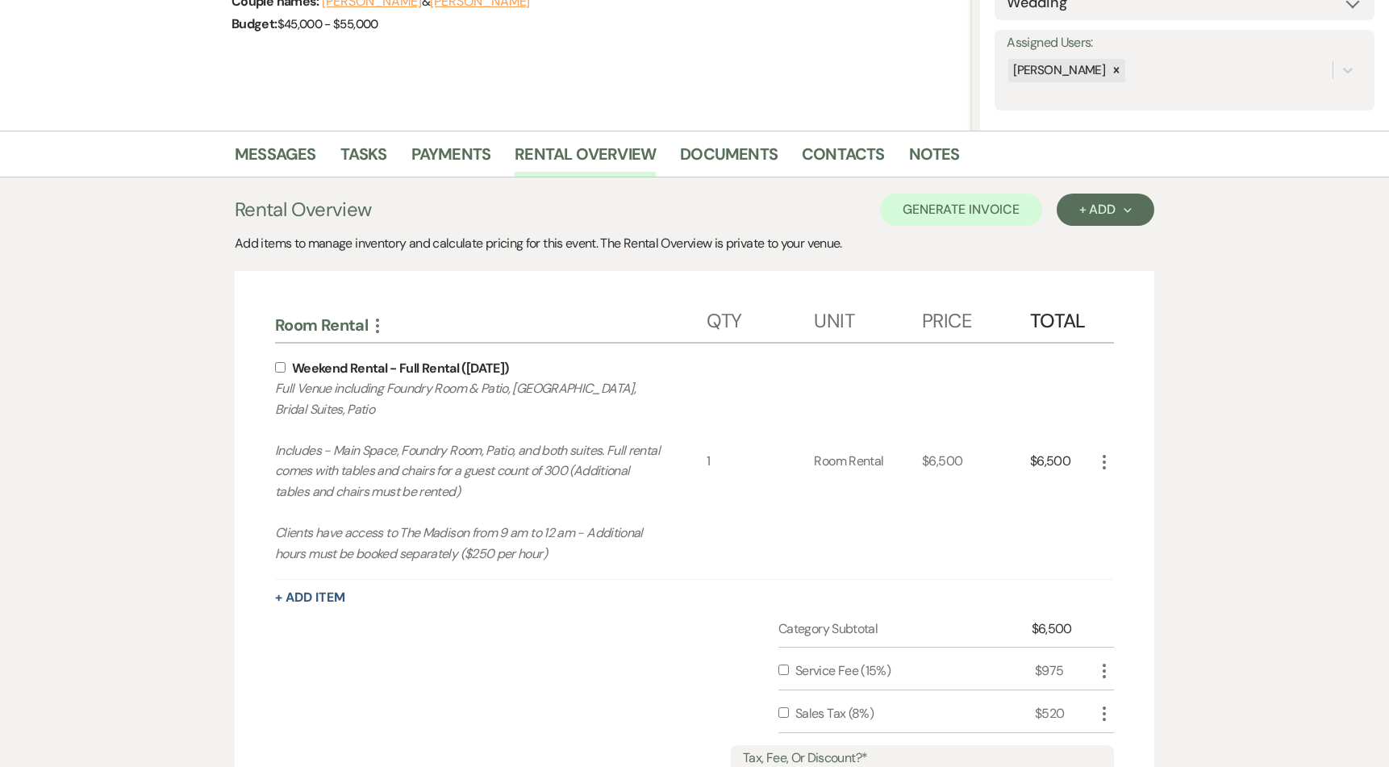
type input "10"
click at [280, 368] on input "checkbox" at bounding box center [280, 367] width 10 height 10
checkbox input "true"
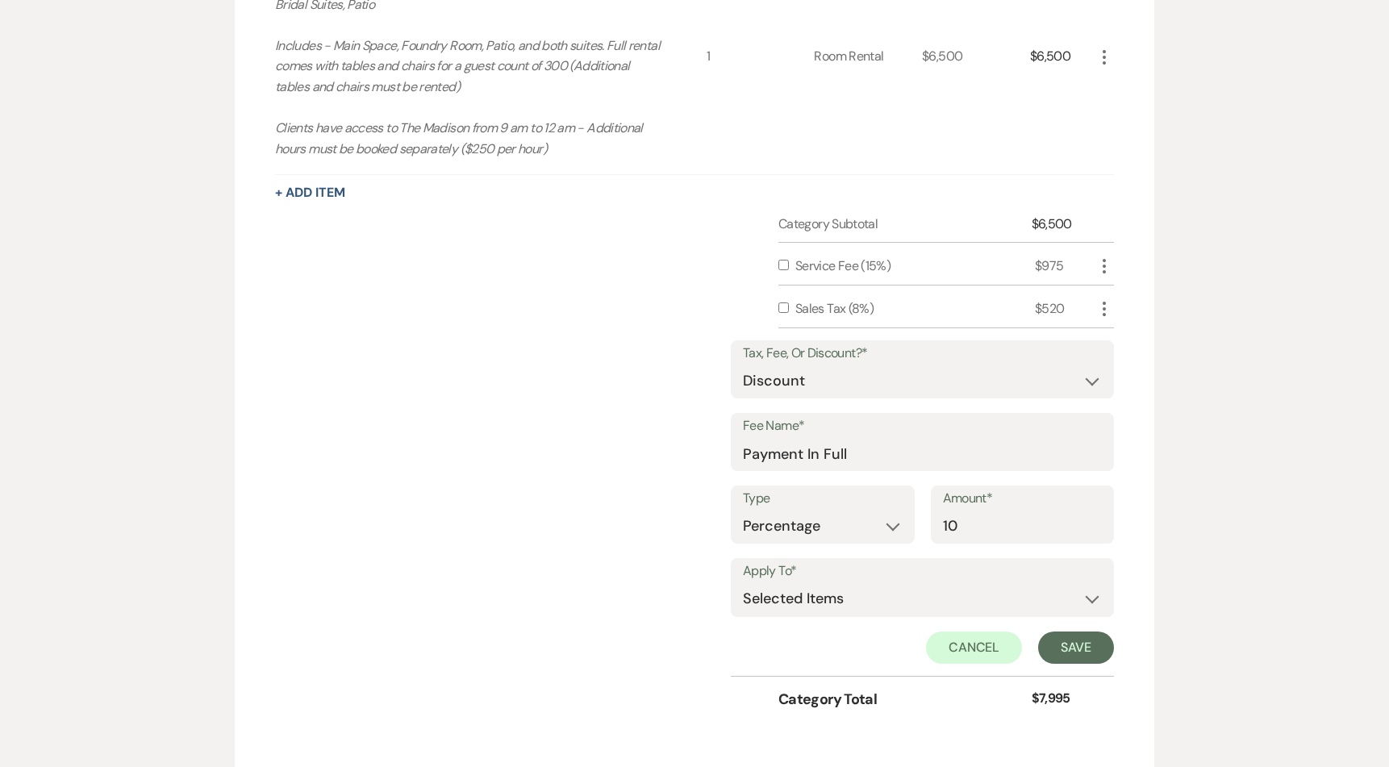
scroll to position [804, 0]
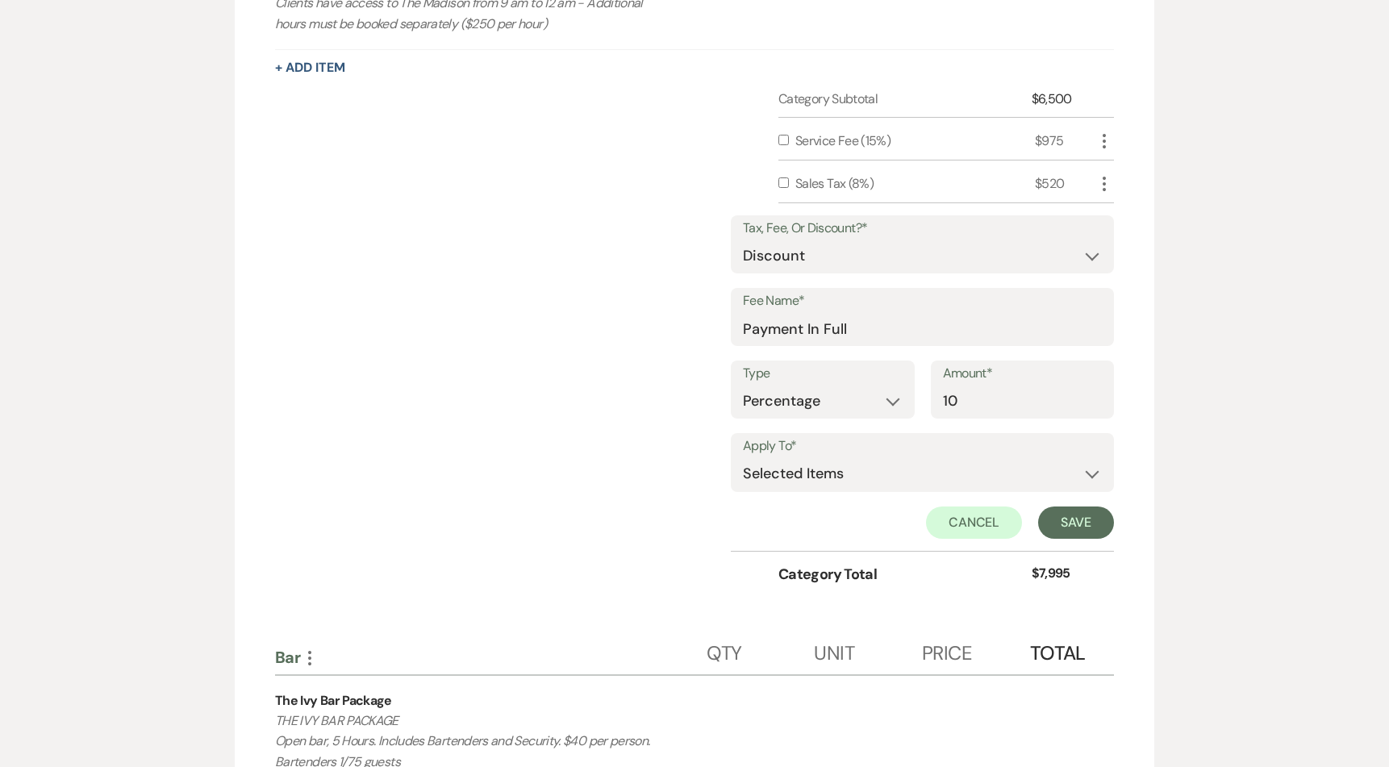
click at [1085, 539] on div "Tax, Fee, Or Discount?* Fee Discount Tax Fee Name* Payment In Full Type Dollar …" at bounding box center [922, 377] width 383 height 348
click at [1085, 533] on button "Save" at bounding box center [1076, 523] width 76 height 32
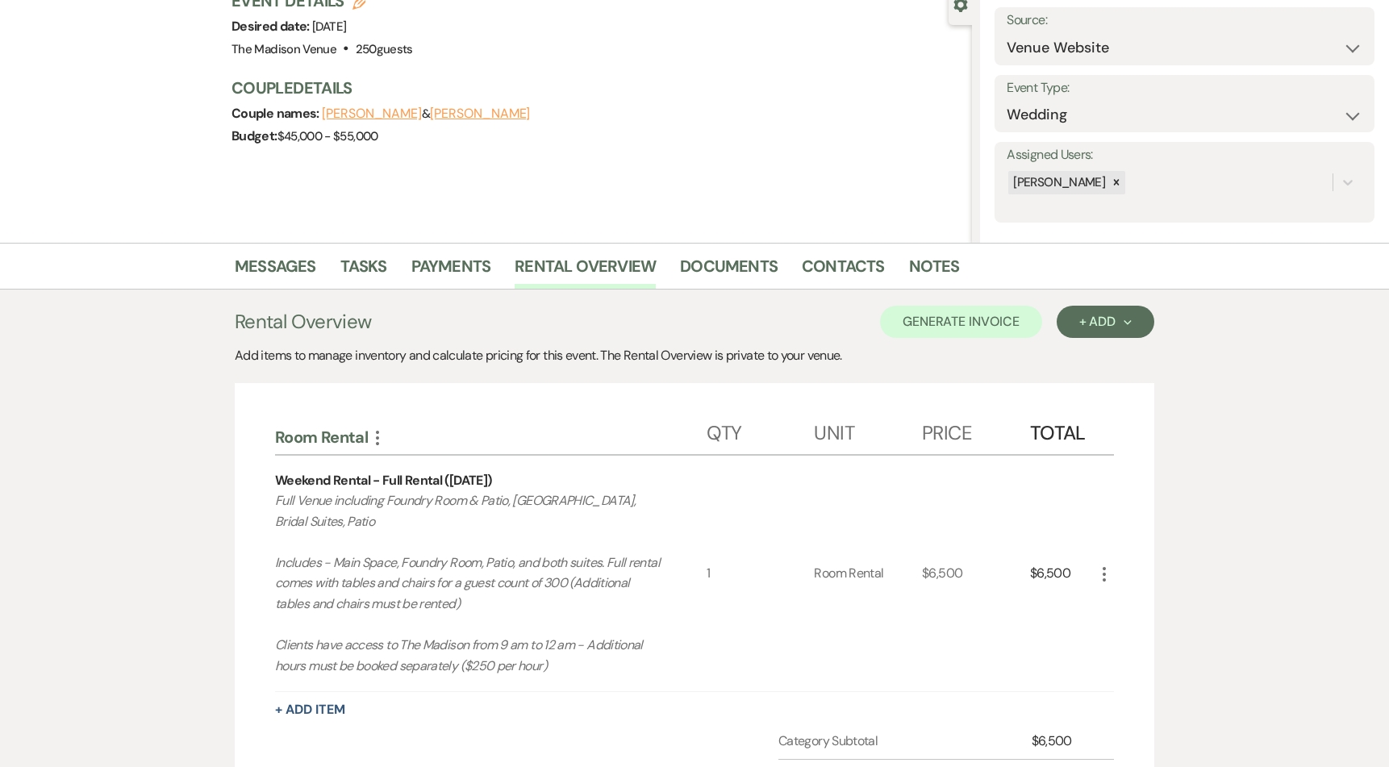
scroll to position [0, 0]
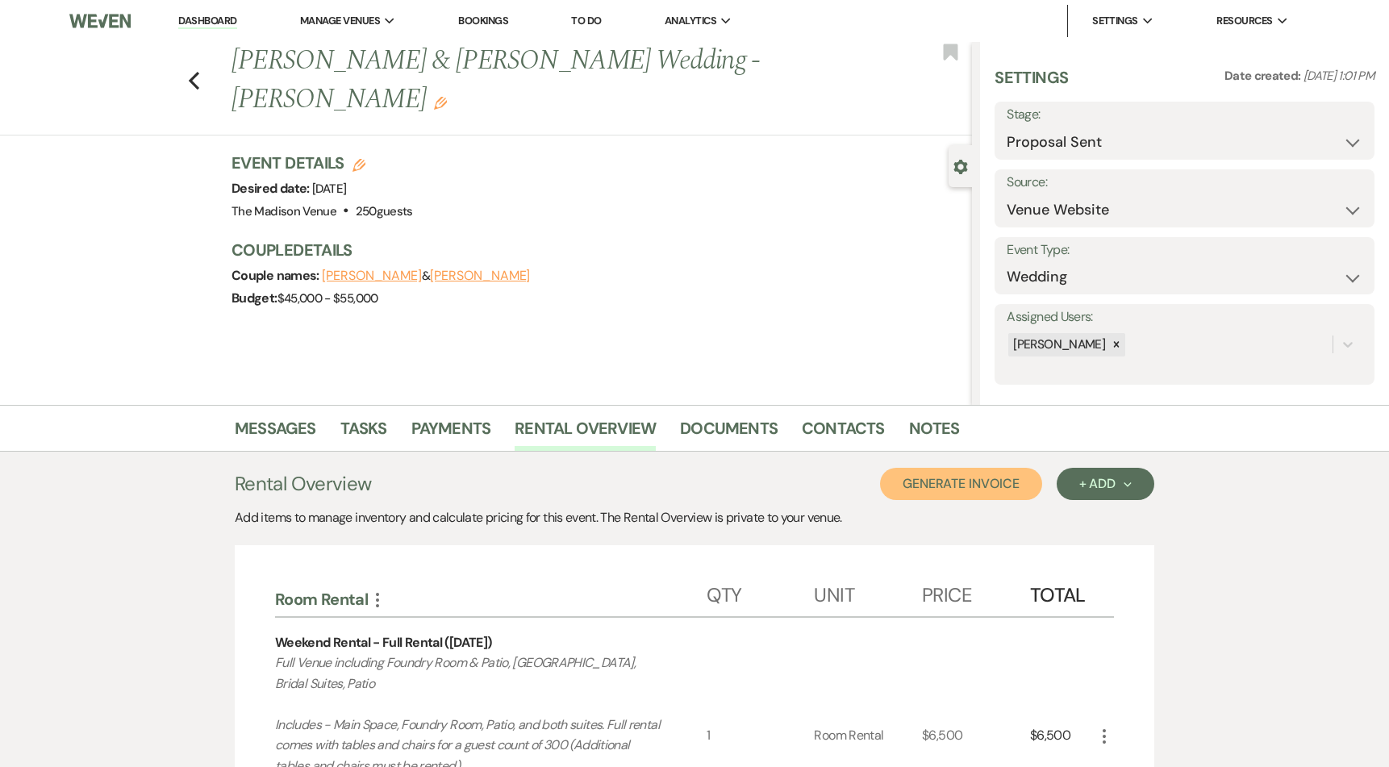
click at [978, 486] on button "Generate Invoice" at bounding box center [961, 484] width 162 height 32
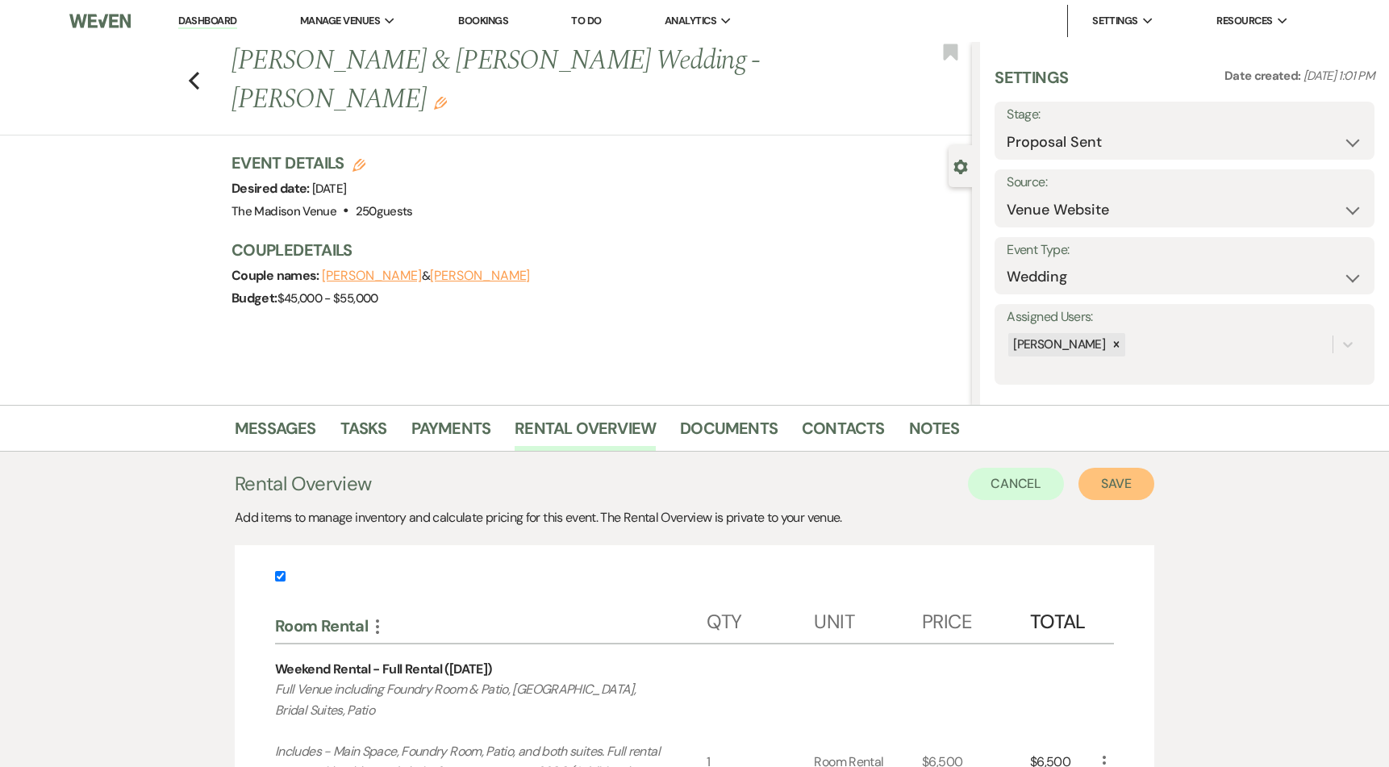
click at [1122, 490] on button "Save" at bounding box center [1116, 484] width 76 height 32
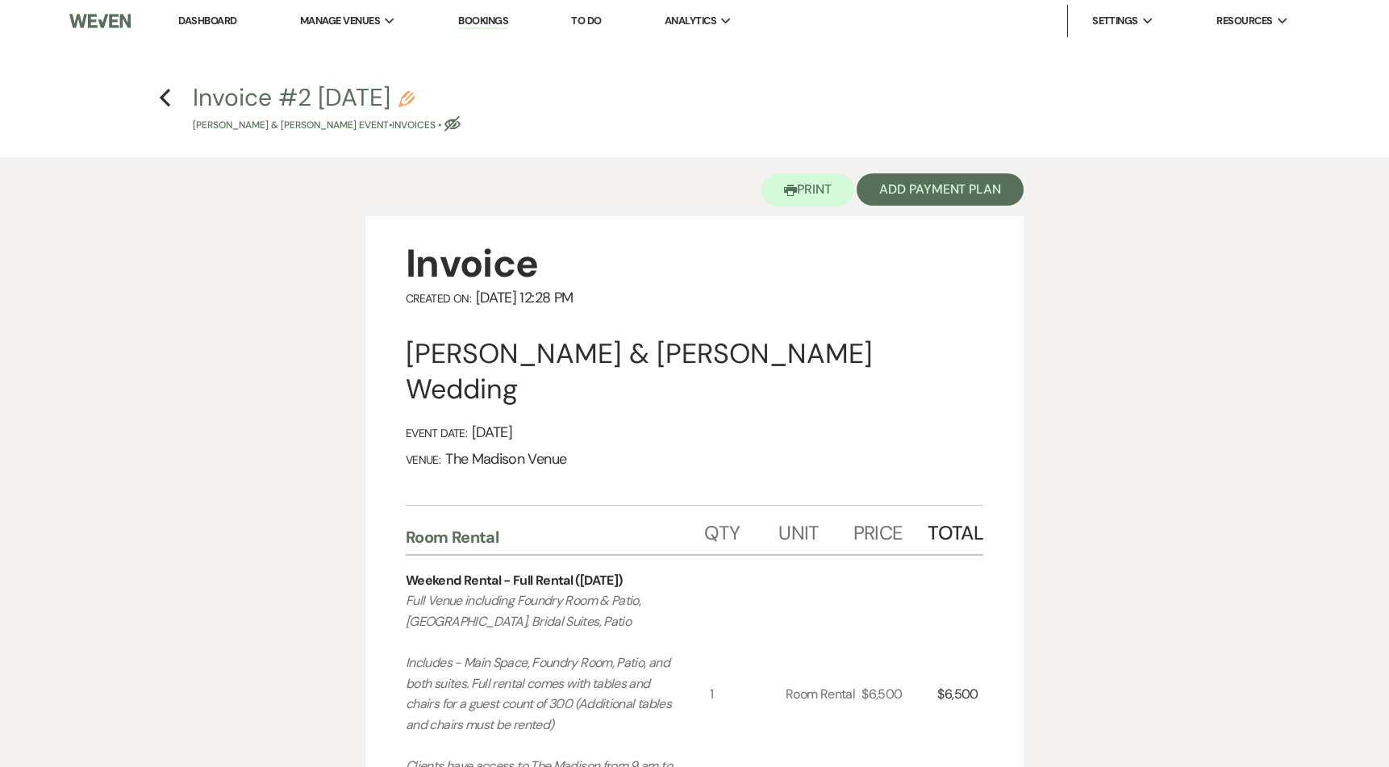
click at [453, 99] on button "Invoice #2 [DATE] Pencil [PERSON_NAME] & [PERSON_NAME] Event • Invoices • Eye B…" at bounding box center [327, 109] width 268 height 48
select select "22"
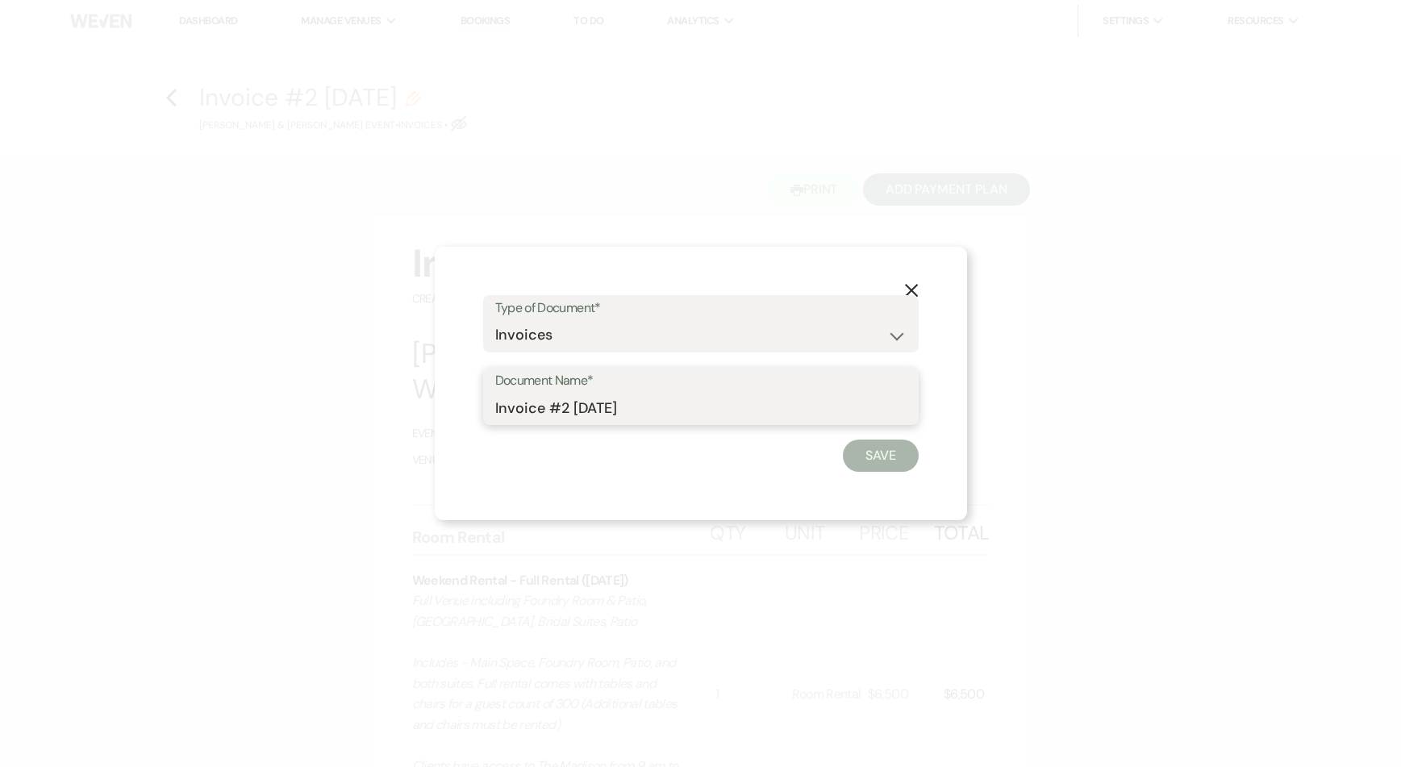
click at [594, 415] on input "Invoice #2 [DATE]" at bounding box center [700, 407] width 411 height 31
type input "2"
type input "150-PIF- Ivy"
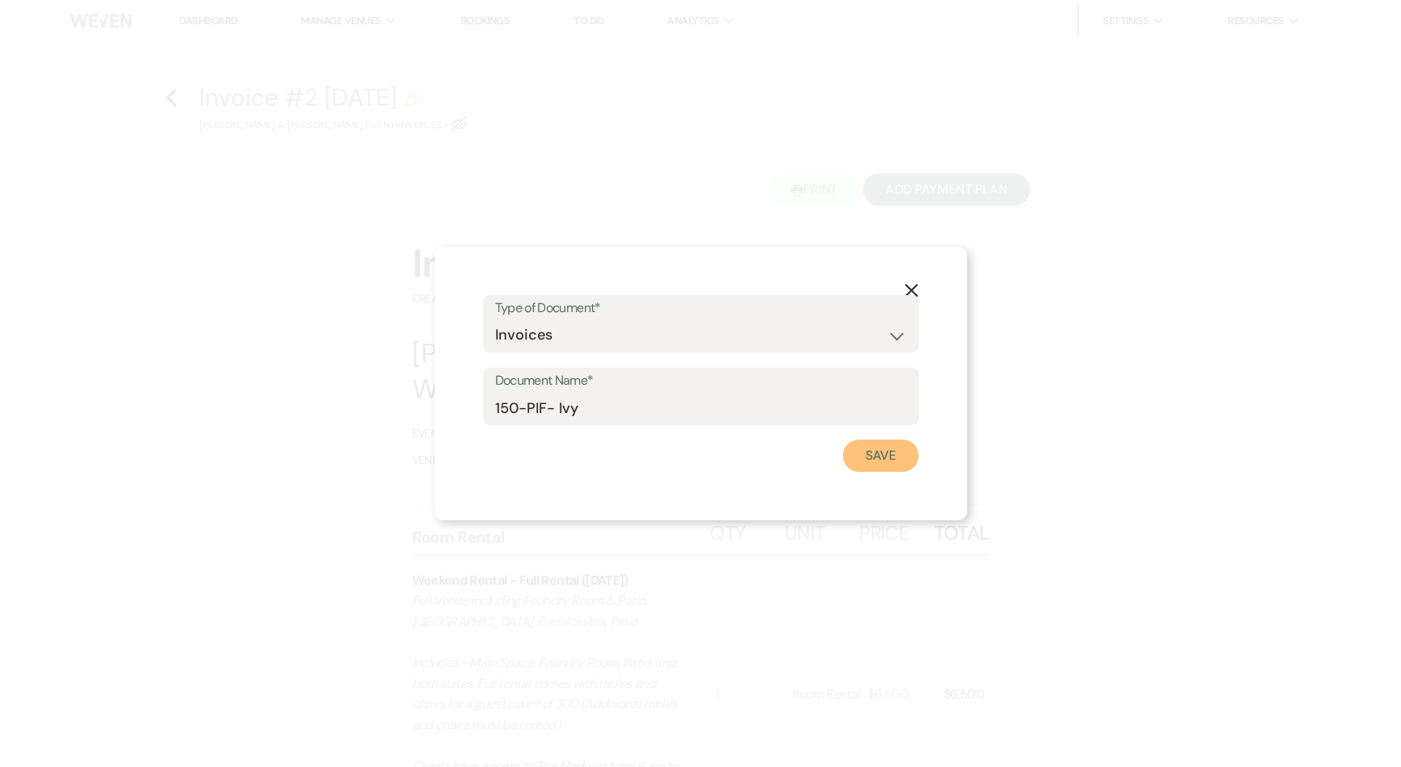
click at [881, 457] on button "Save" at bounding box center [881, 456] width 76 height 32
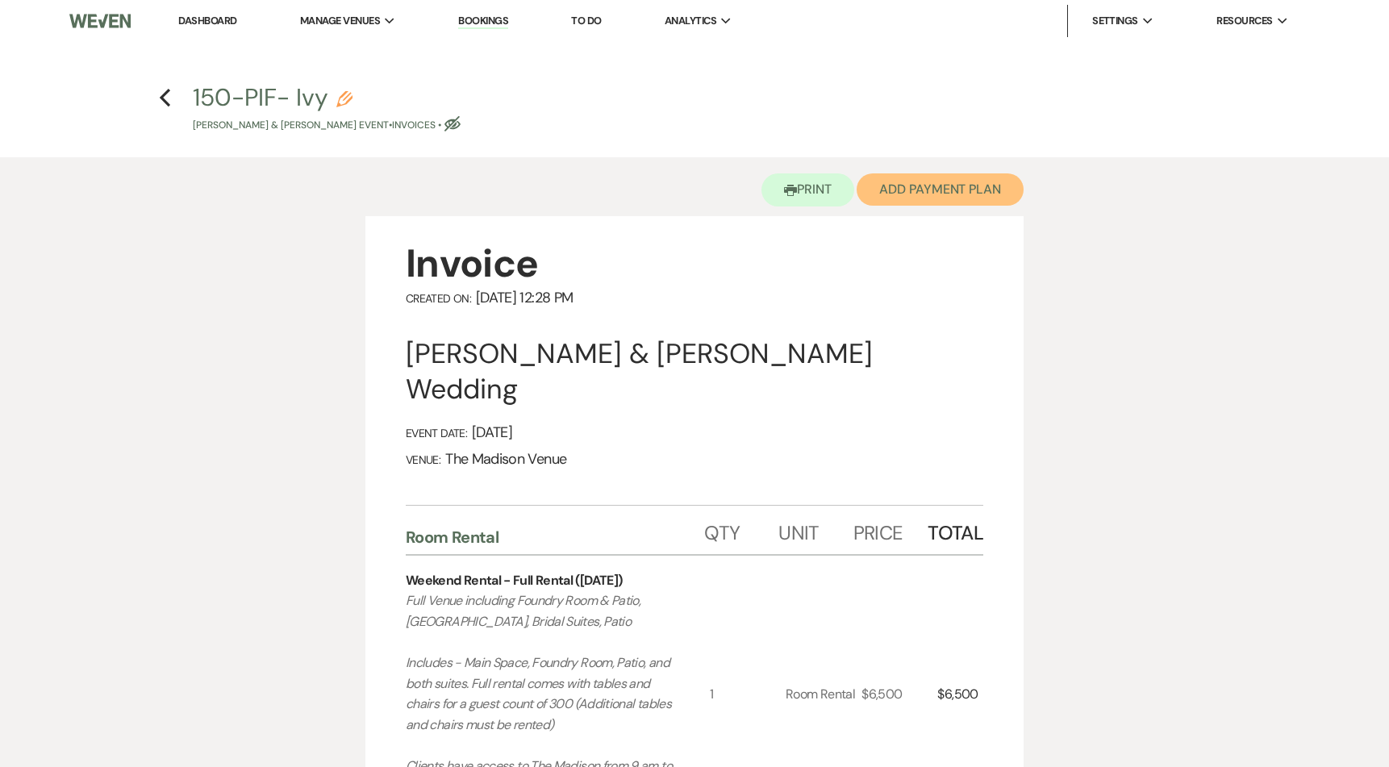
click at [932, 190] on button "Add Payment Plan" at bounding box center [940, 189] width 167 height 32
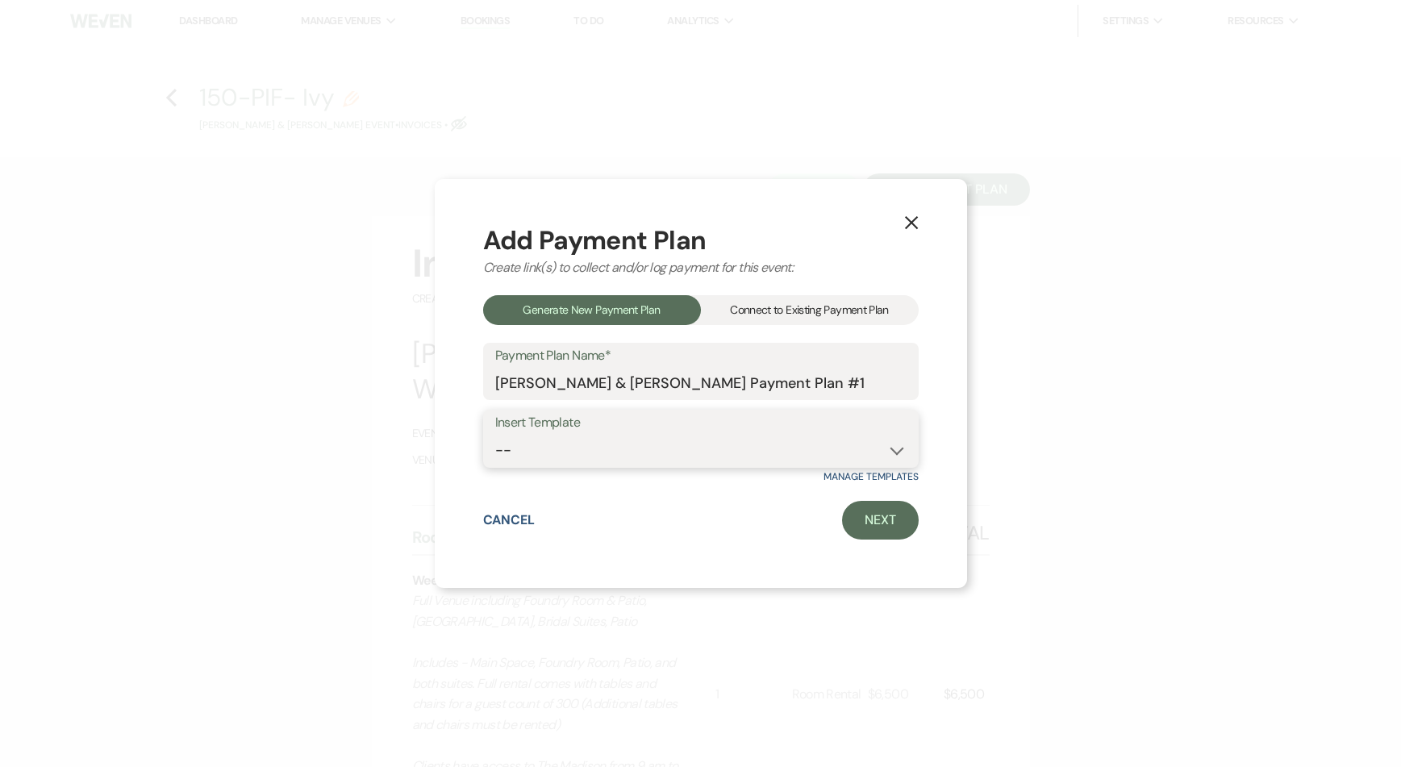
click at [669, 446] on select "-- 2000 Deposit + 5 Payment Plan Payment in full Add-On Invoices 25% - 4 Paymen…" at bounding box center [700, 450] width 411 height 31
select select "75"
click at [495, 435] on select "-- 2000 Deposit + 5 Payment Plan Payment in full Add-On Invoices 25% - 4 Paymen…" at bounding box center [700, 450] width 411 height 31
click at [882, 523] on link "Next" at bounding box center [880, 520] width 77 height 39
select select "28983"
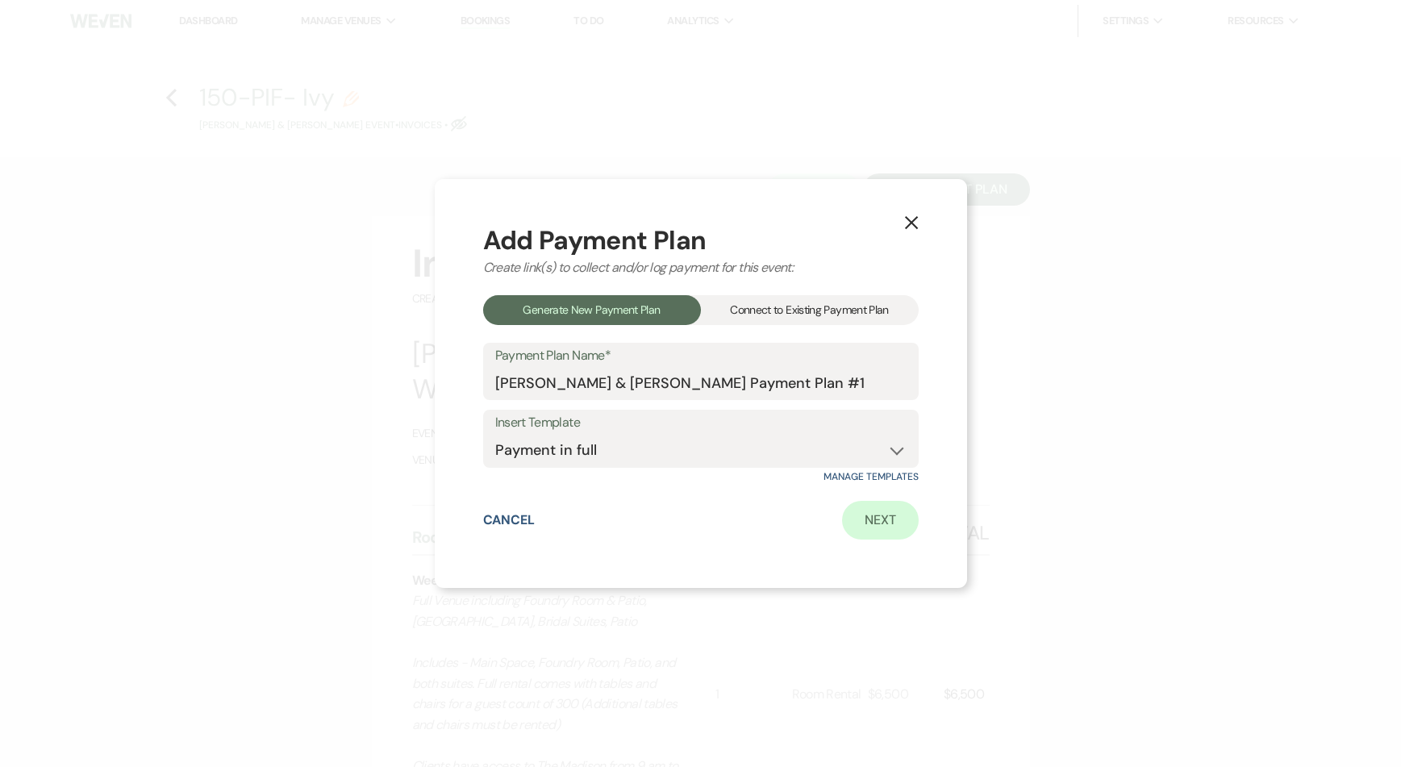
select select "2"
select select "percentage"
select select "true"
select select "client"
select select "days"
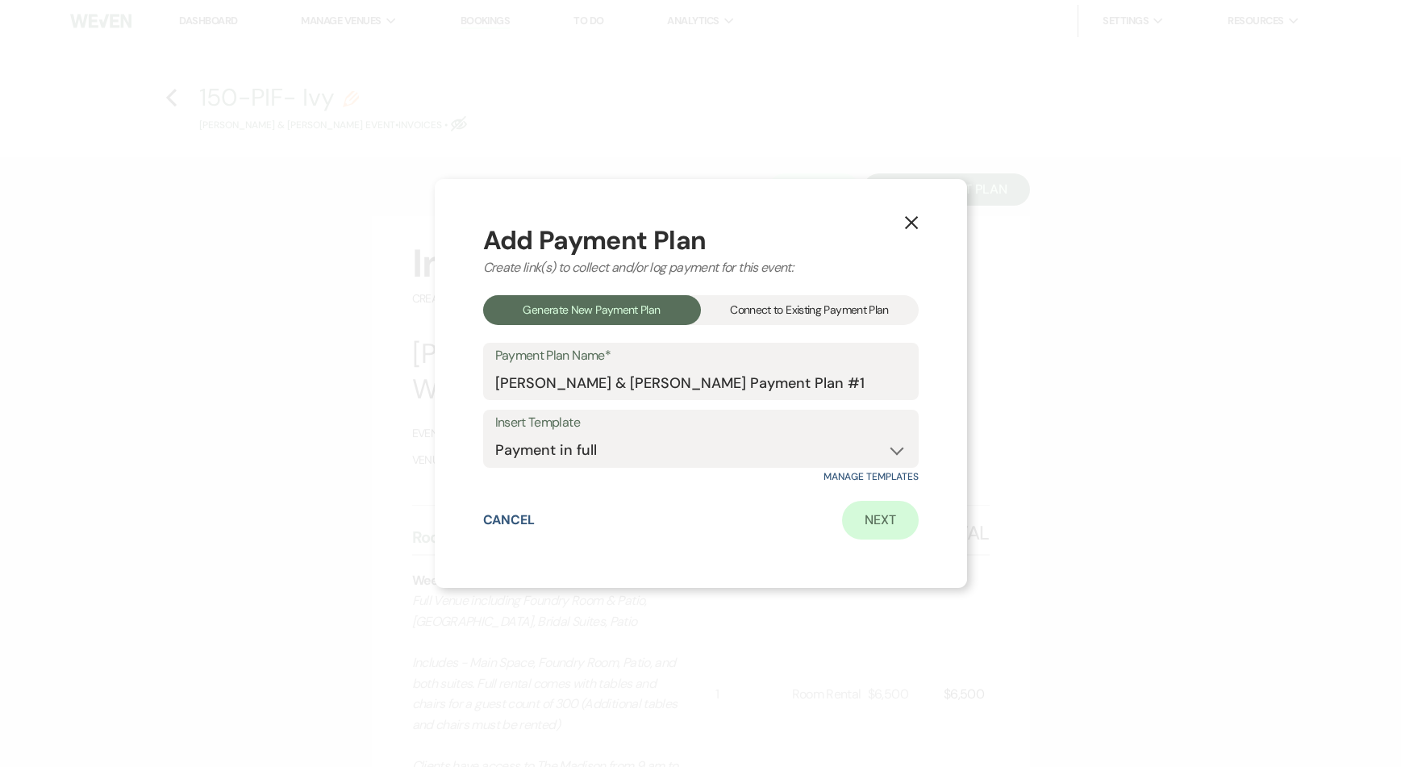
select select "client"
select select "days"
select select "afterDueDate"
select select "client"
select select "days"
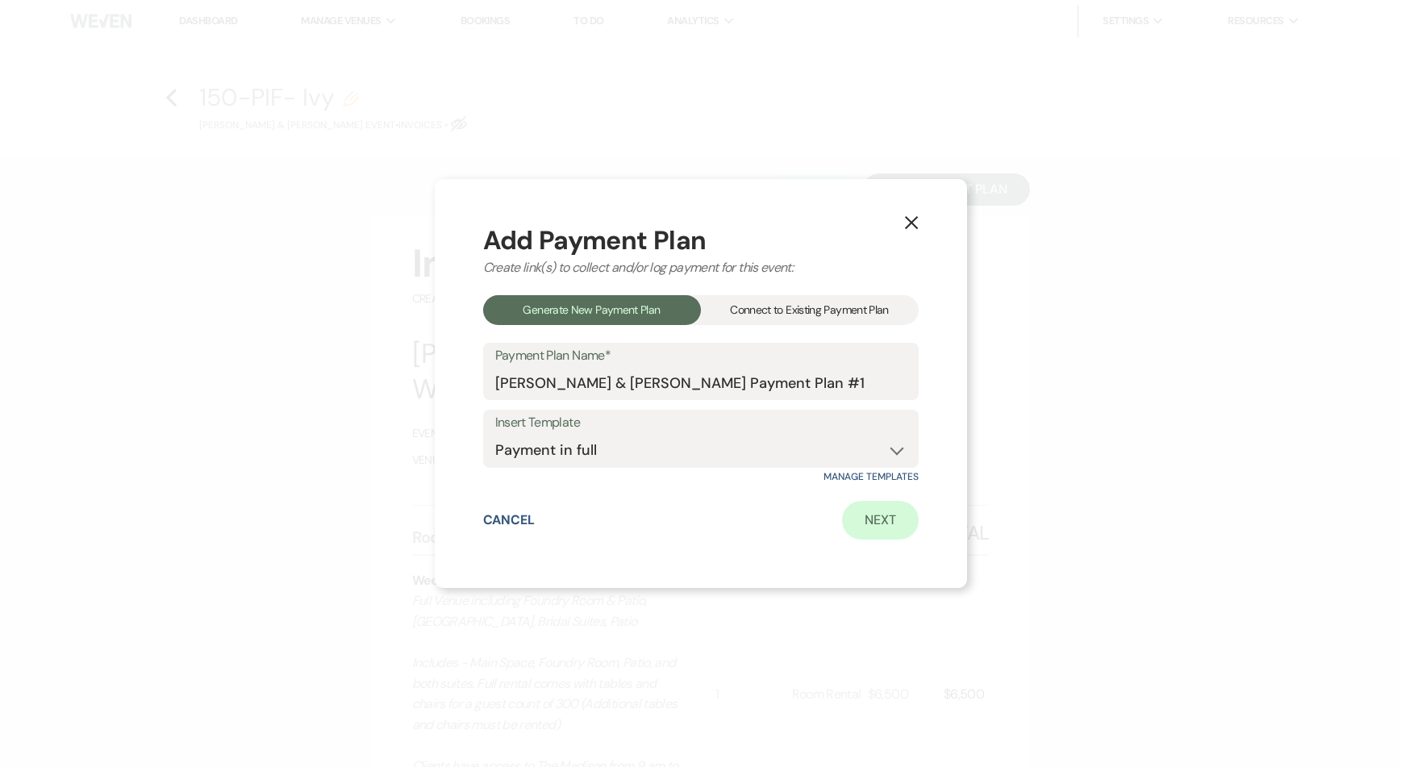
select select "afterDueDate"
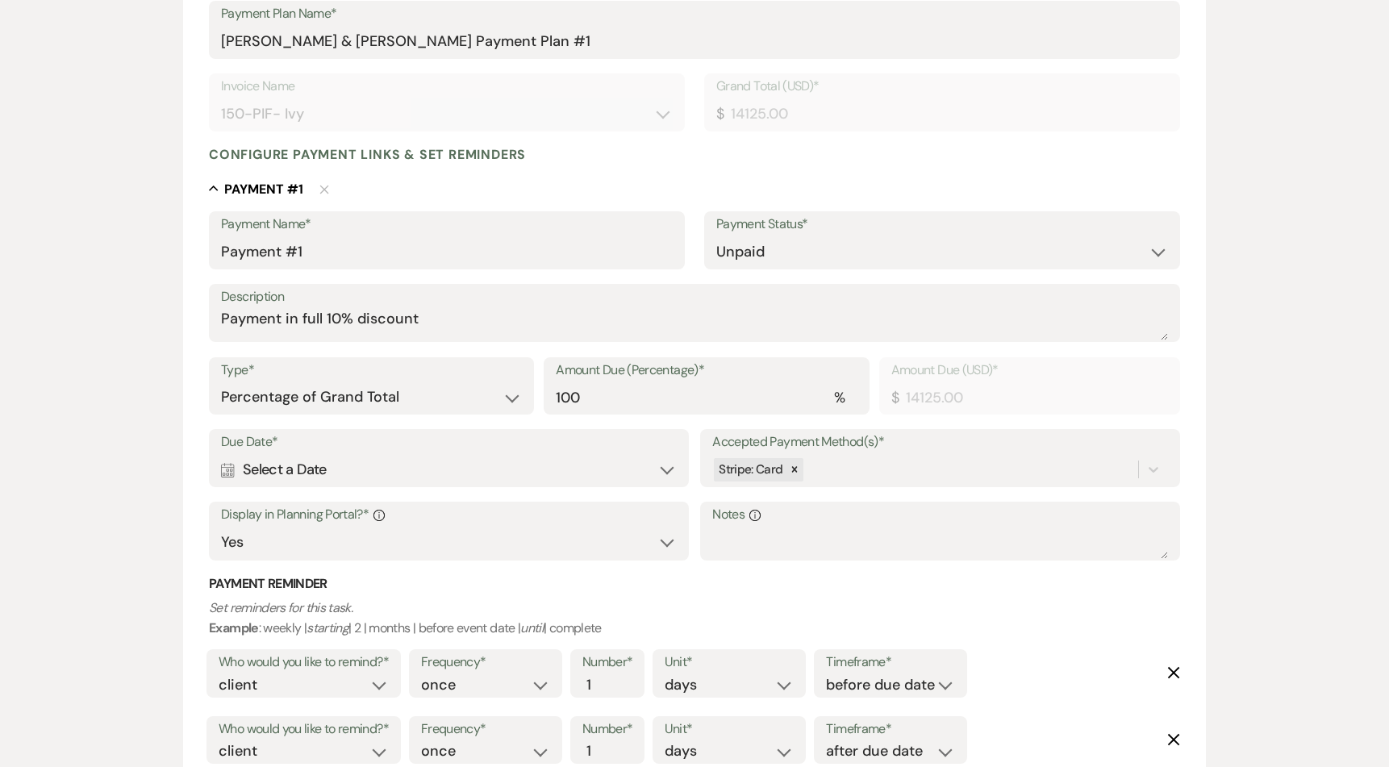
scroll to position [423, 0]
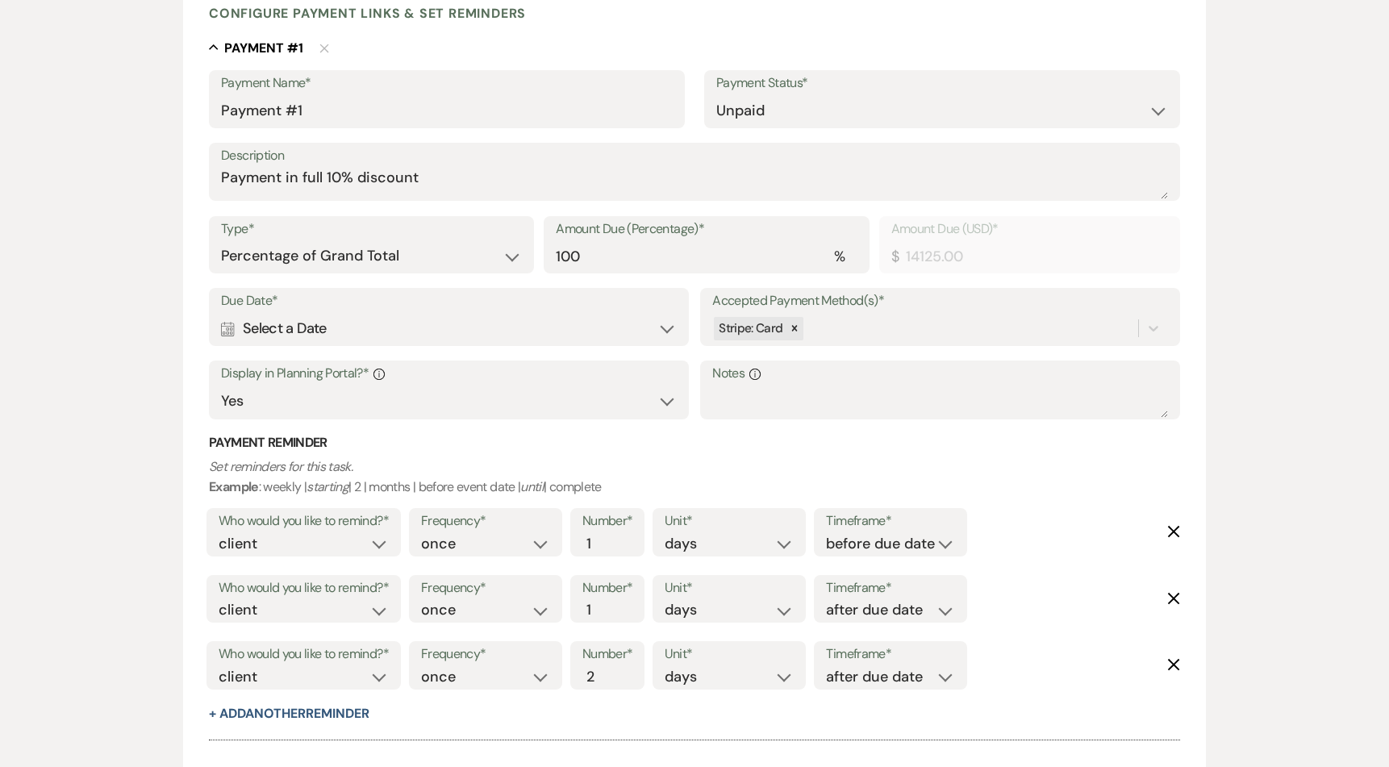
click at [277, 319] on div "Calendar Select a Date Expand" at bounding box center [449, 328] width 456 height 31
select select "day"
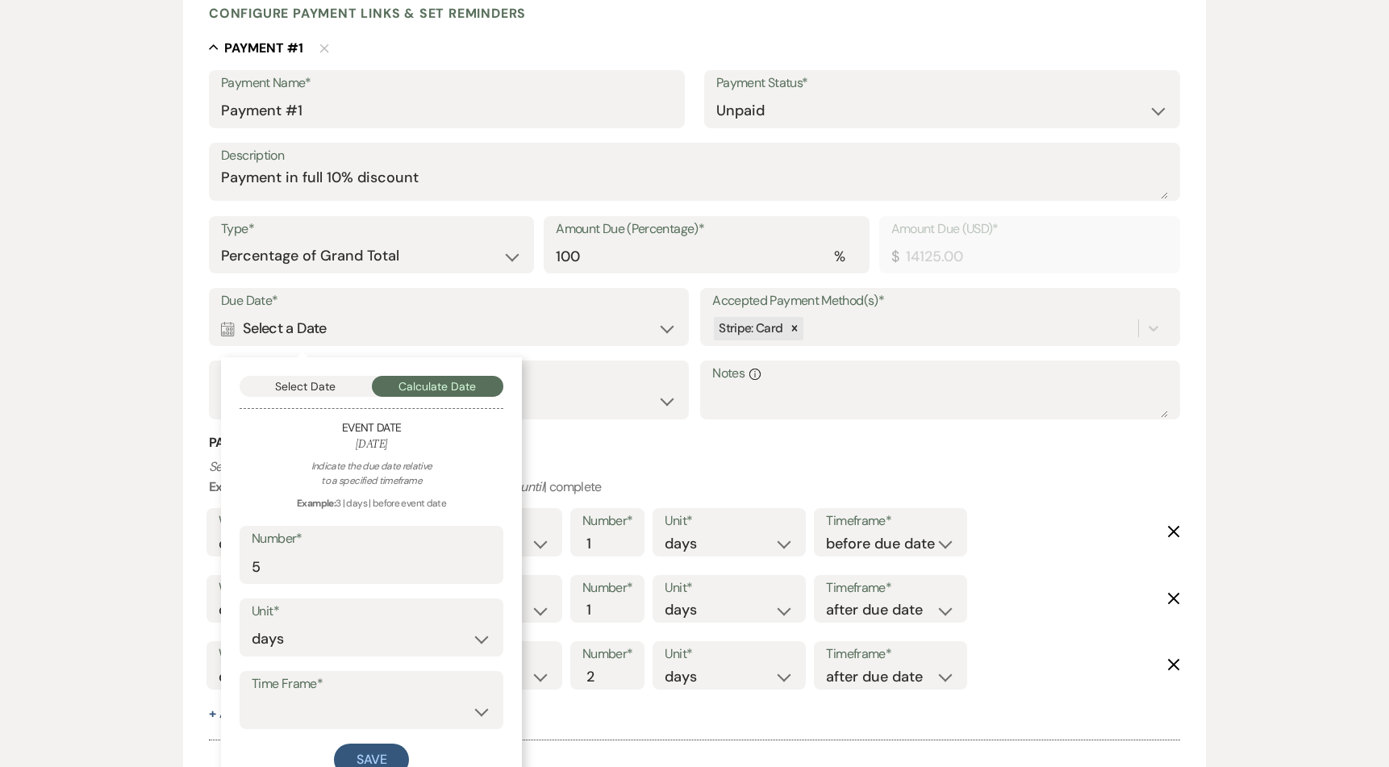
scroll to position [561, 0]
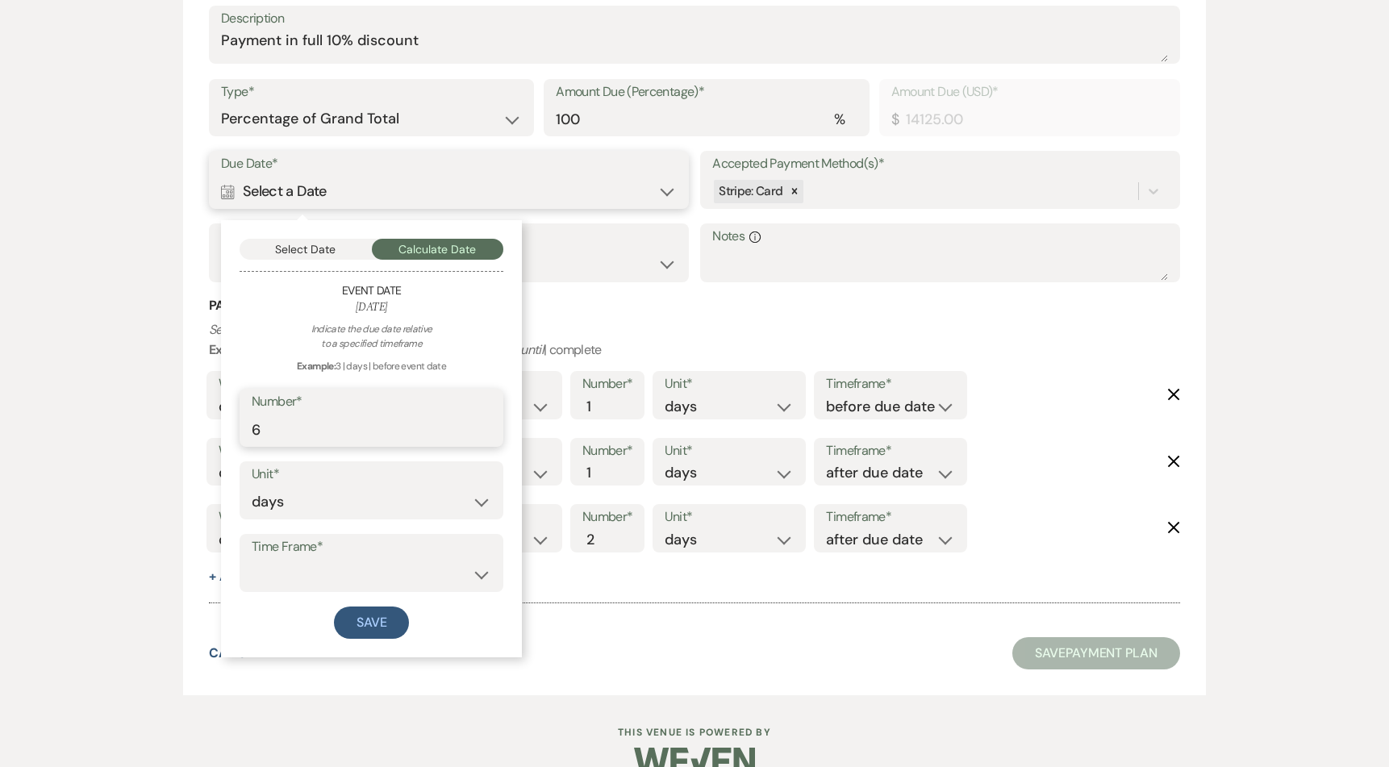
click at [480, 425] on input "6" at bounding box center [372, 429] width 240 height 31
click at [480, 425] on input "7" at bounding box center [372, 429] width 240 height 31
click at [480, 425] on input "8" at bounding box center [372, 429] width 240 height 31
click at [480, 425] on input "9" at bounding box center [372, 429] width 240 height 31
click at [480, 425] on input "10" at bounding box center [372, 429] width 240 height 31
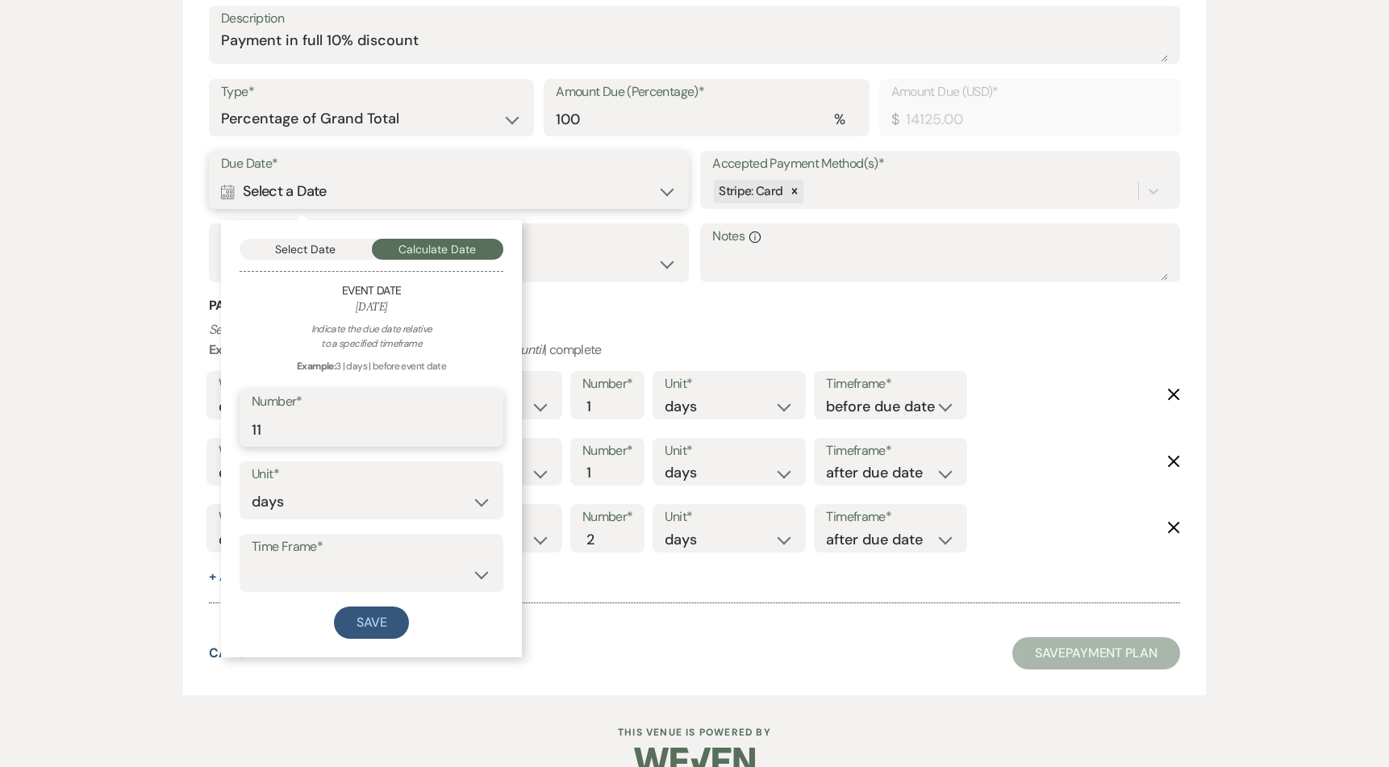
click at [480, 425] on input "11" at bounding box center [372, 429] width 240 height 31
click at [480, 425] on input "12" at bounding box center [372, 429] width 240 height 31
click at [480, 425] on input "13" at bounding box center [372, 429] width 240 height 31
type input "14"
click at [480, 425] on input "14" at bounding box center [372, 429] width 240 height 31
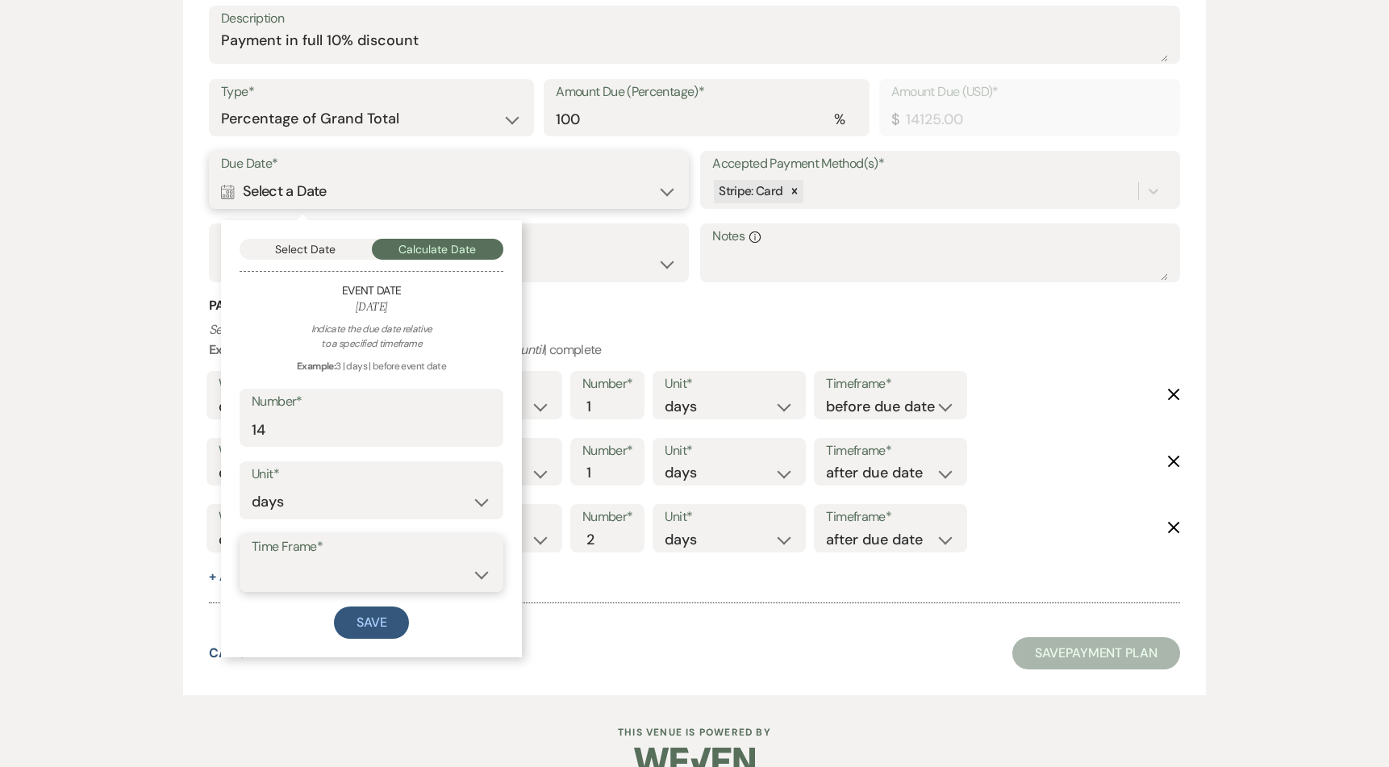
click at [356, 570] on select "before event date after event date after [DATE] date" at bounding box center [372, 574] width 240 height 31
select select "afterTodaysDate"
click at [252, 559] on select "before event date after event date after [DATE] date" at bounding box center [372, 574] width 240 height 31
click at [386, 627] on button "Save" at bounding box center [372, 623] width 76 height 32
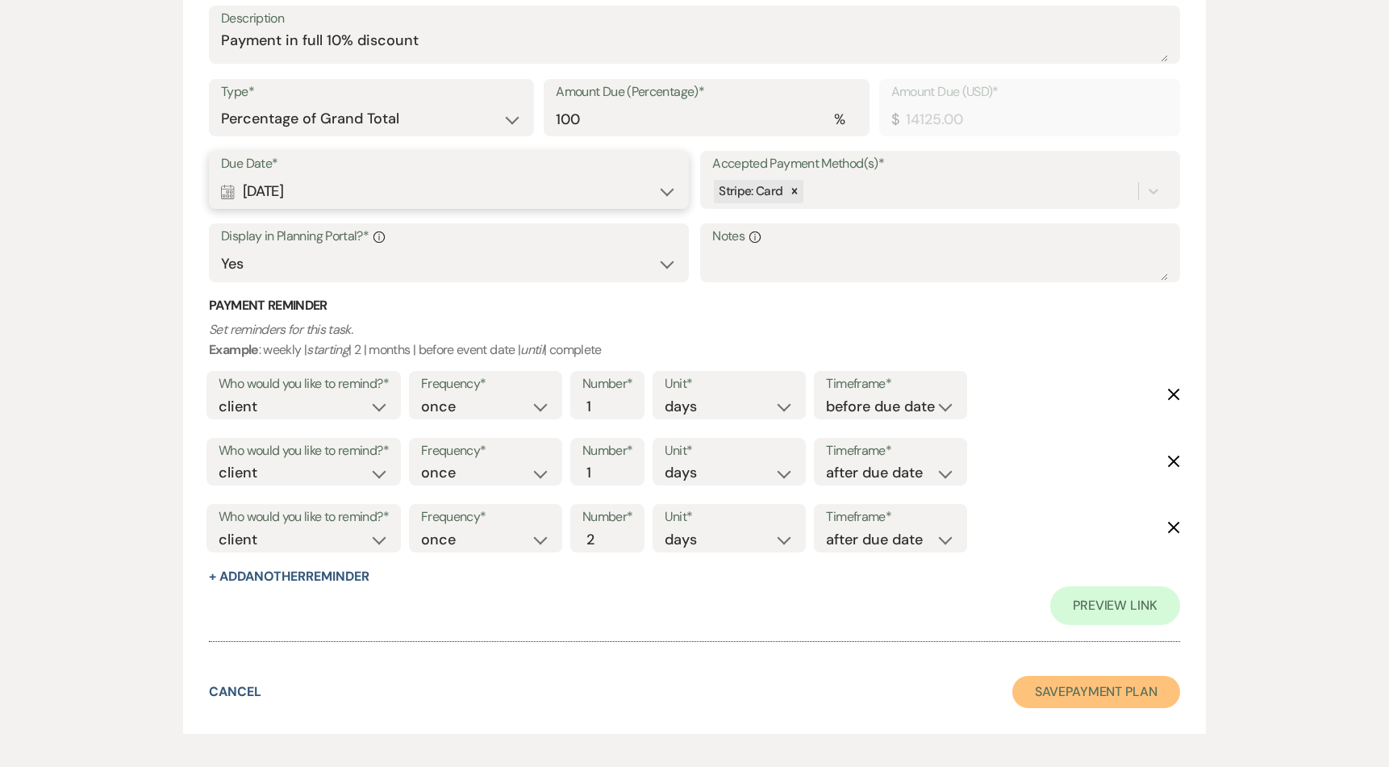
drag, startPoint x: 1071, startPoint y: 694, endPoint x: 625, endPoint y: 680, distance: 446.3
click at [628, 686] on div "Cancel Save Payment Plan" at bounding box center [694, 692] width 971 height 32
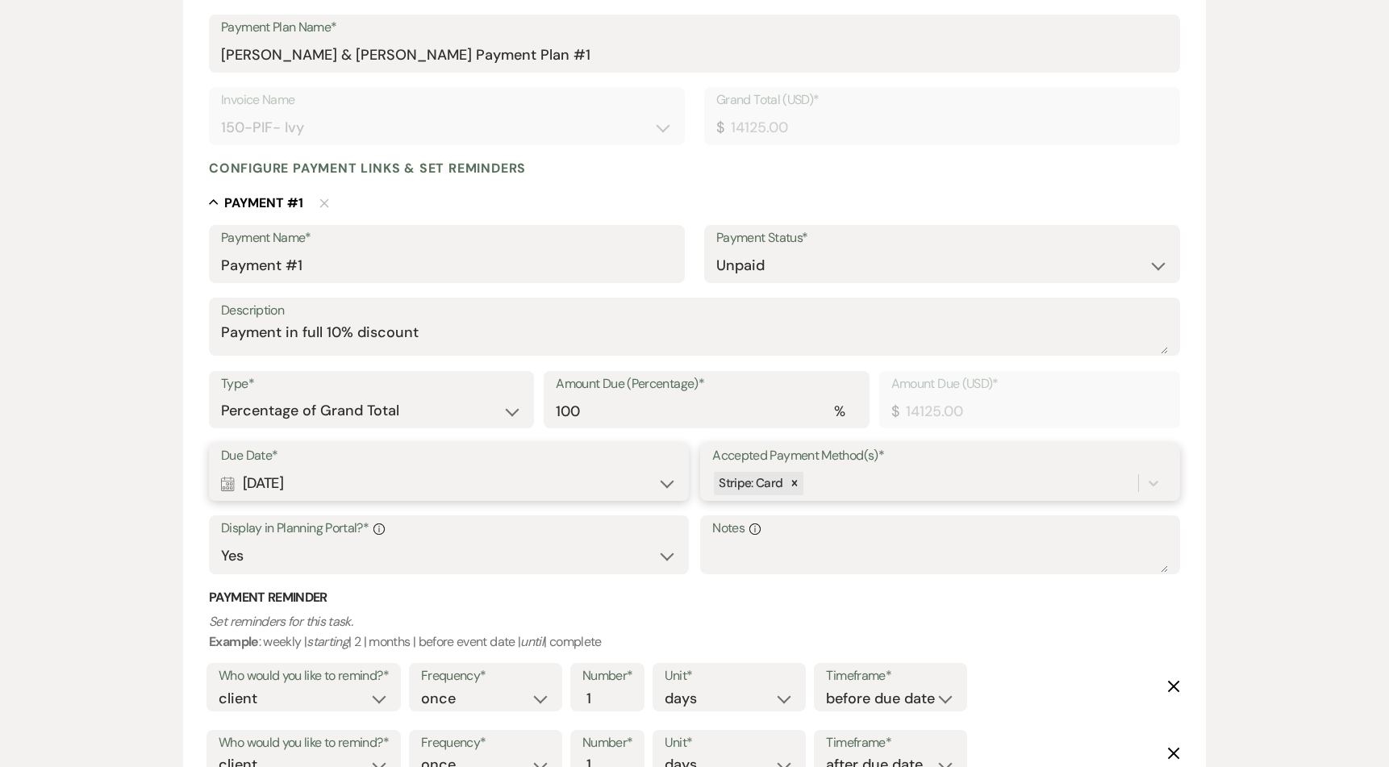
click at [861, 498] on div "Stripe: Card" at bounding box center [940, 483] width 456 height 31
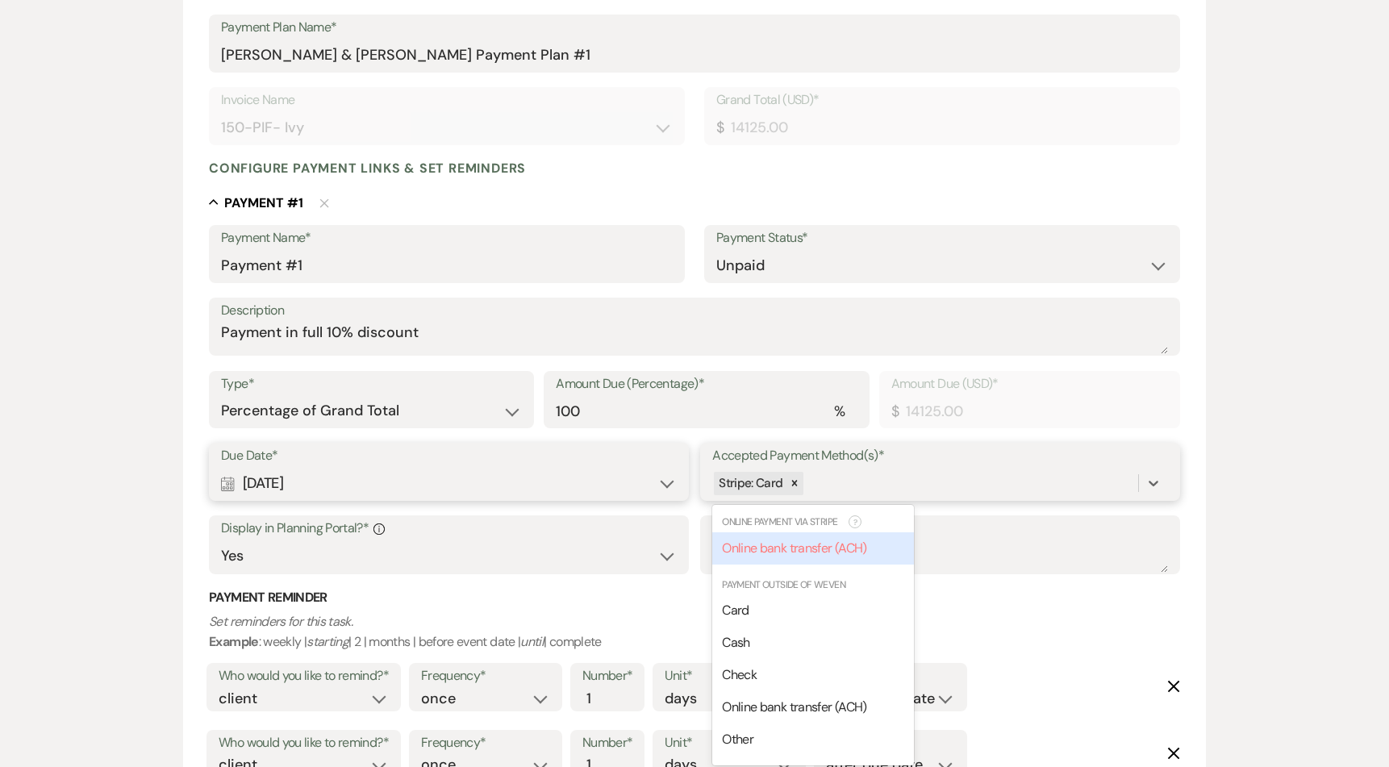
scroll to position [273, 0]
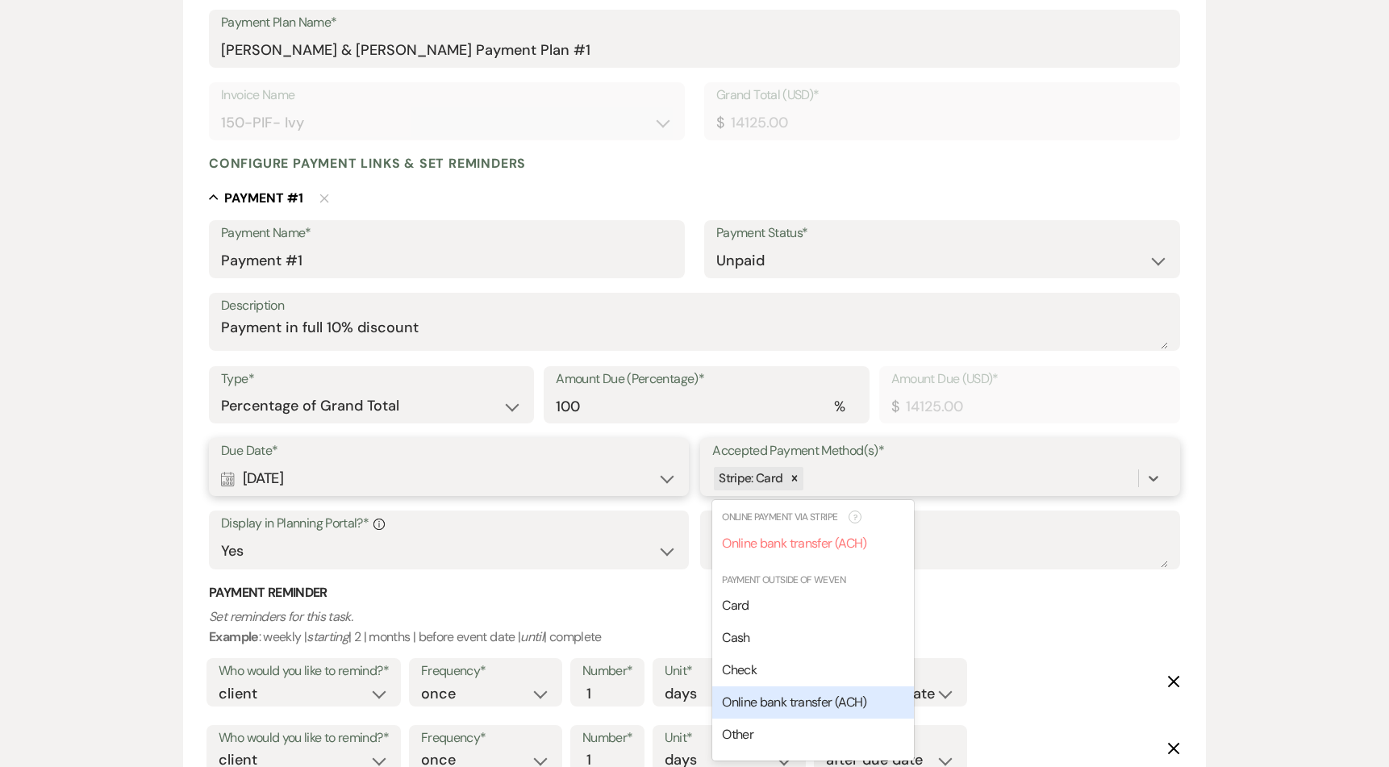
click at [762, 705] on span "Online bank transfer (ACH)" at bounding box center [794, 702] width 144 height 17
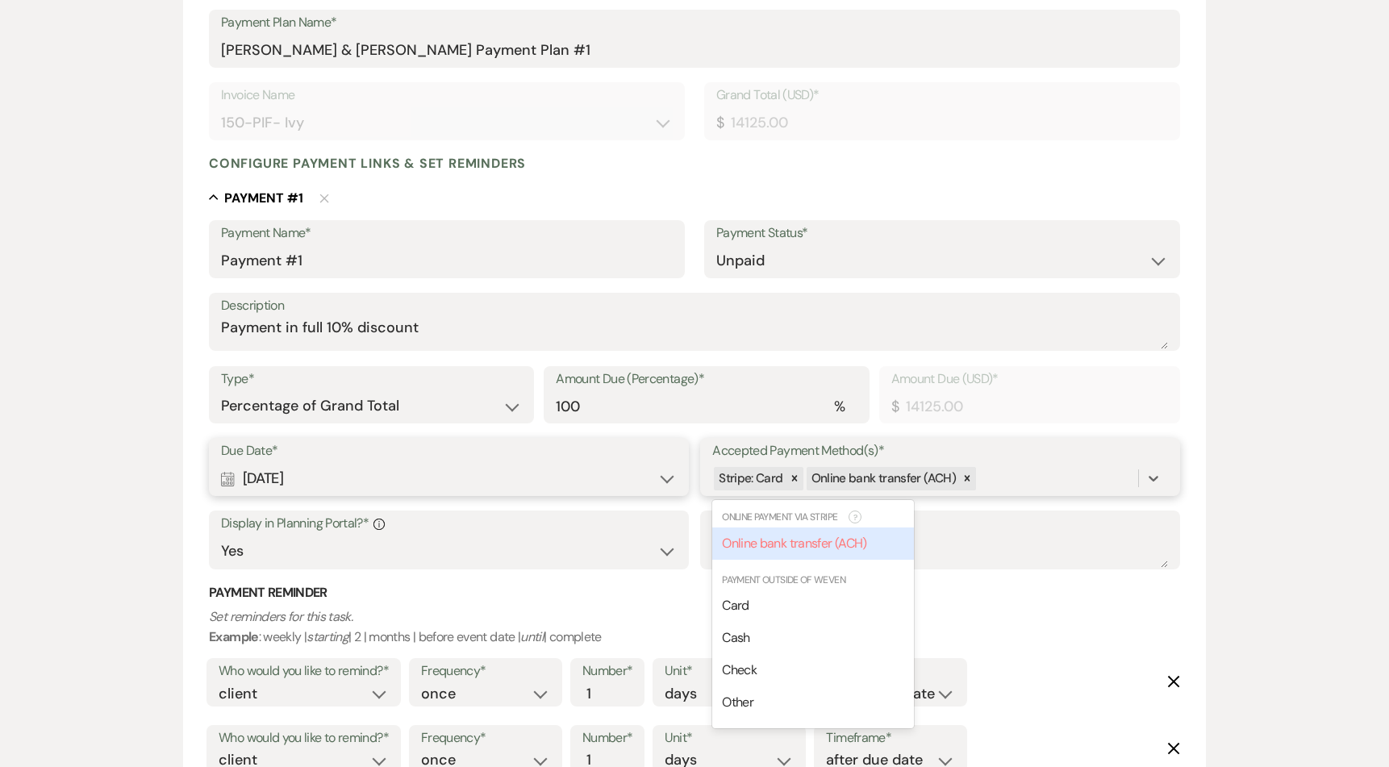
click at [1021, 490] on div "Stripe: Card Online bank transfer (ACH)" at bounding box center [925, 479] width 426 height 28
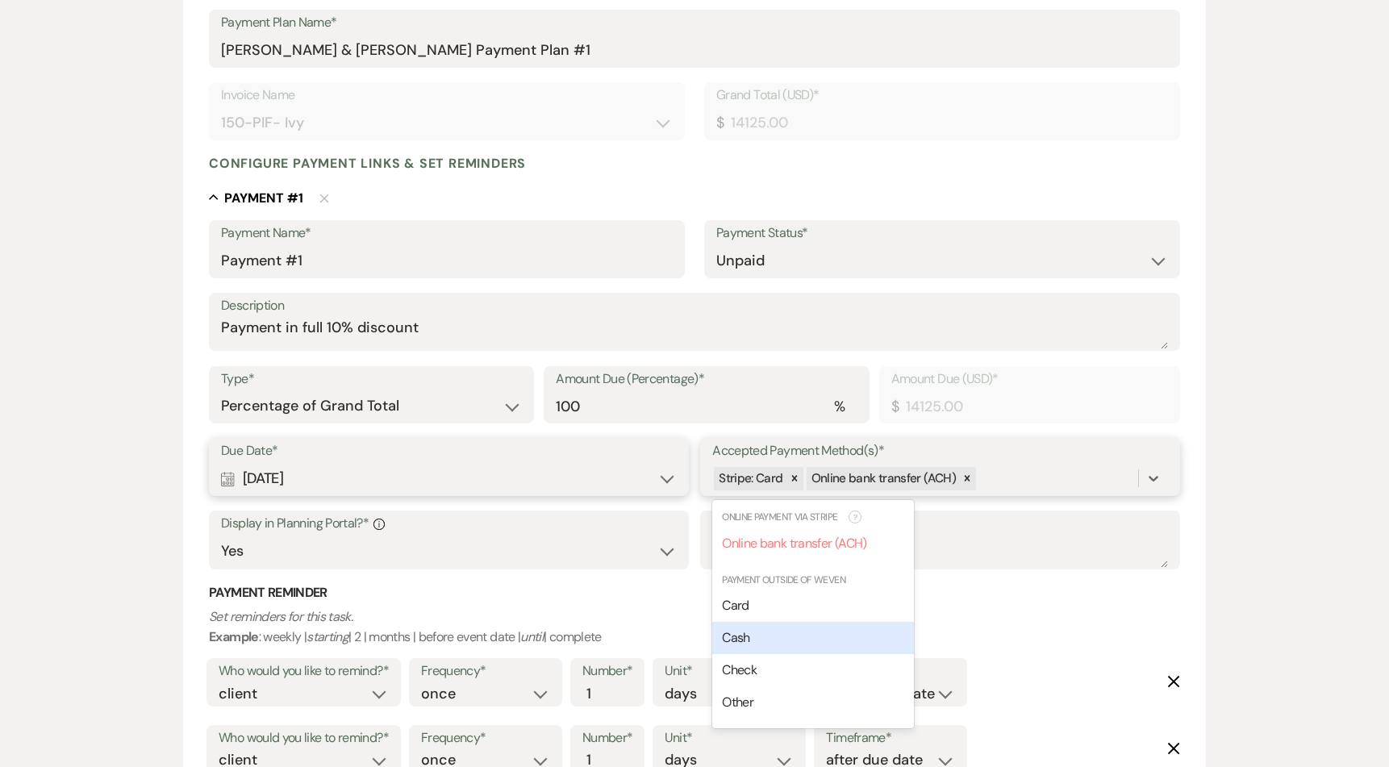
click at [861, 636] on div "Cash" at bounding box center [813, 638] width 202 height 32
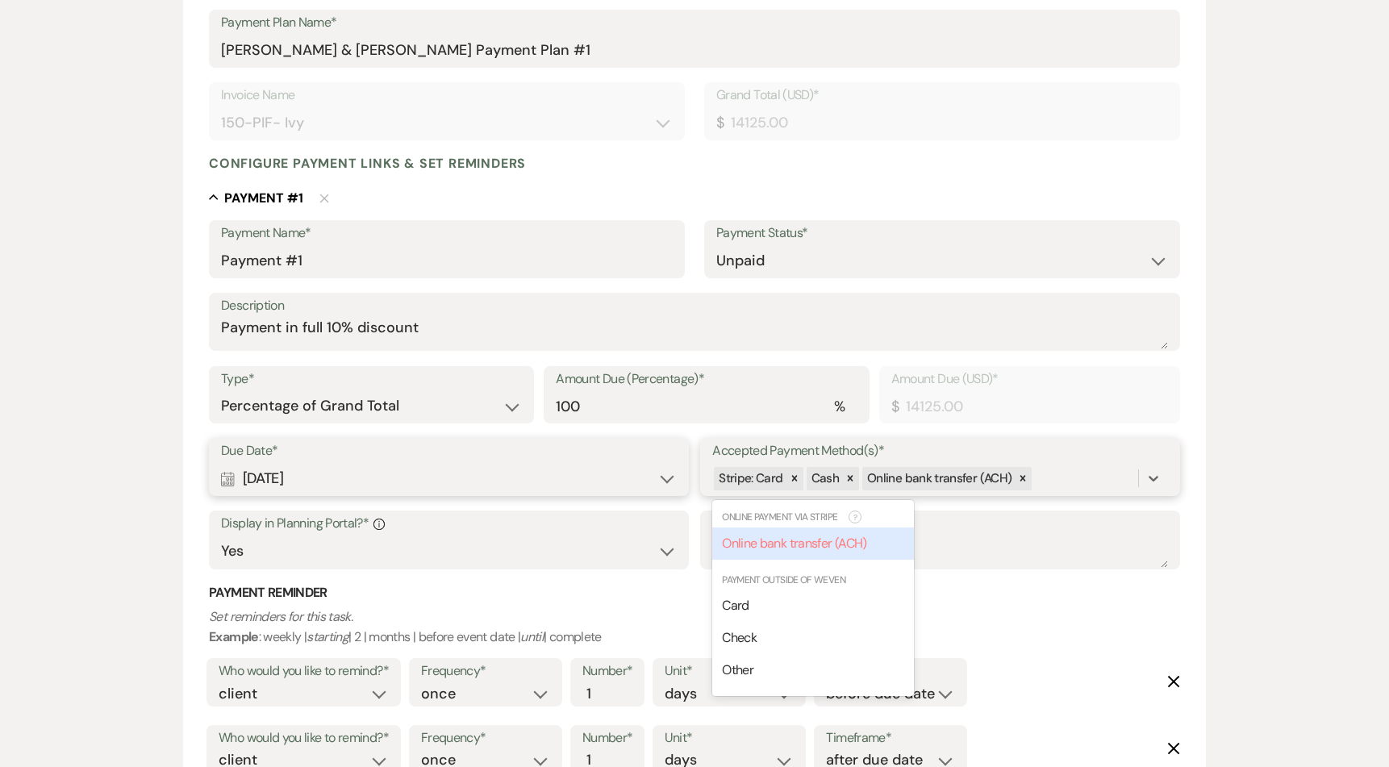
click at [1057, 480] on div "Stripe: Card Cash Online bank transfer (ACH)" at bounding box center [925, 479] width 426 height 28
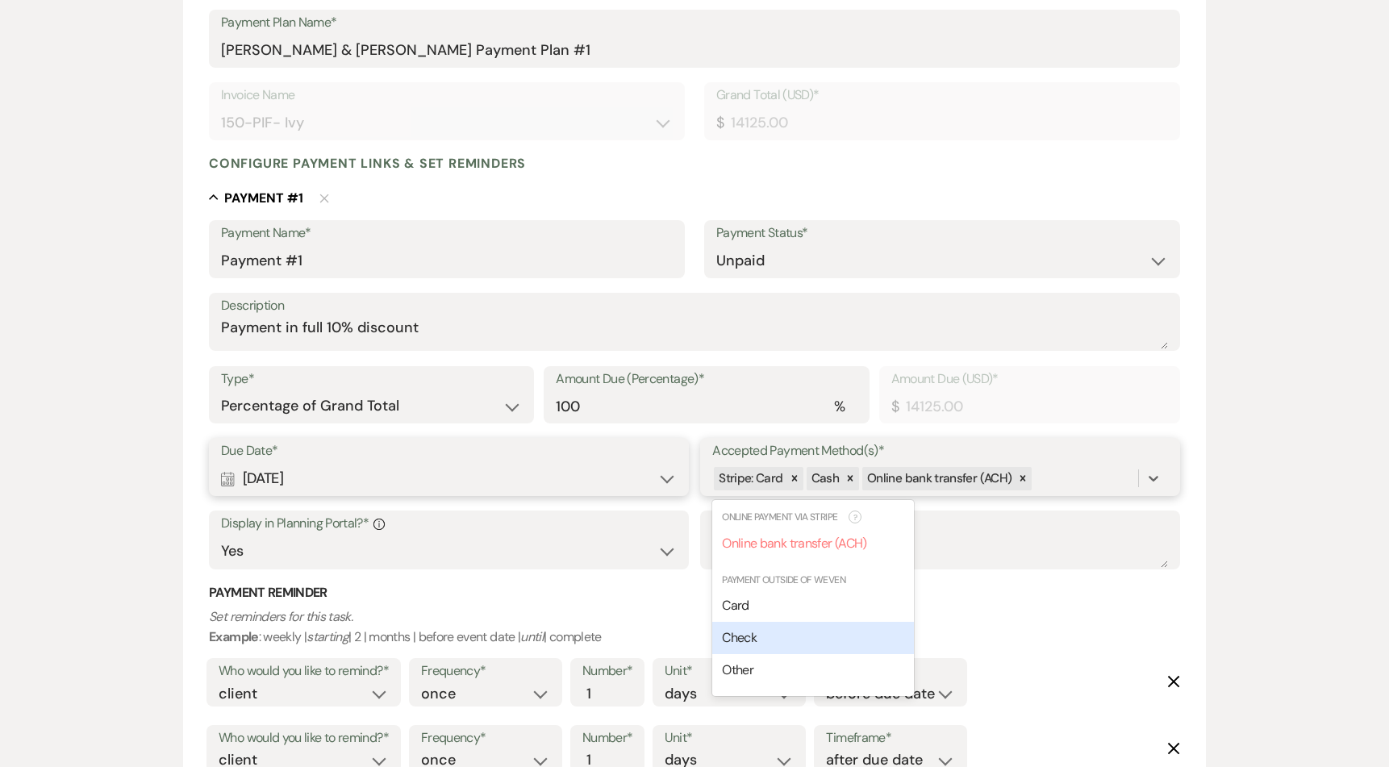
click at [821, 644] on div "Check" at bounding box center [813, 638] width 202 height 32
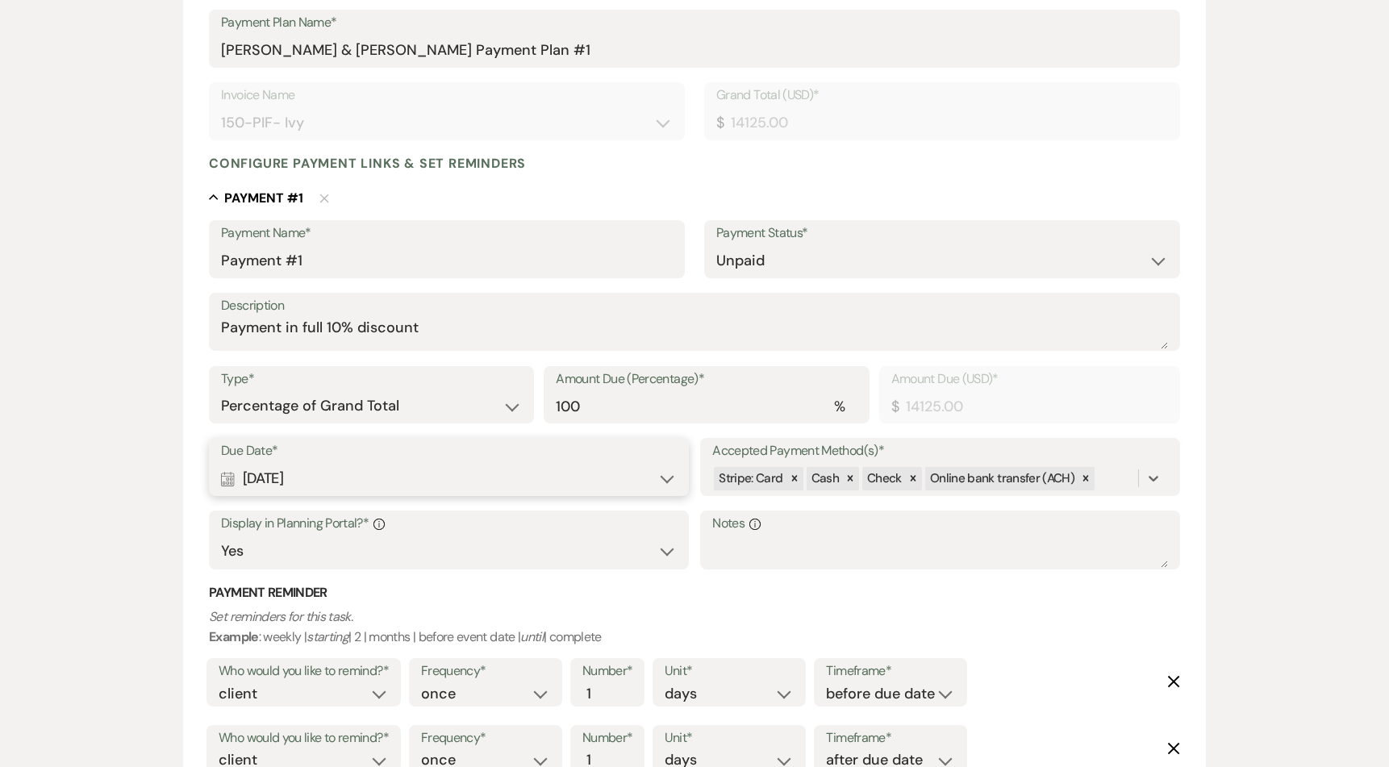
click at [1036, 638] on p "Set reminders for this task. Example : weekly | starting | 2 | months | before …" at bounding box center [694, 627] width 971 height 41
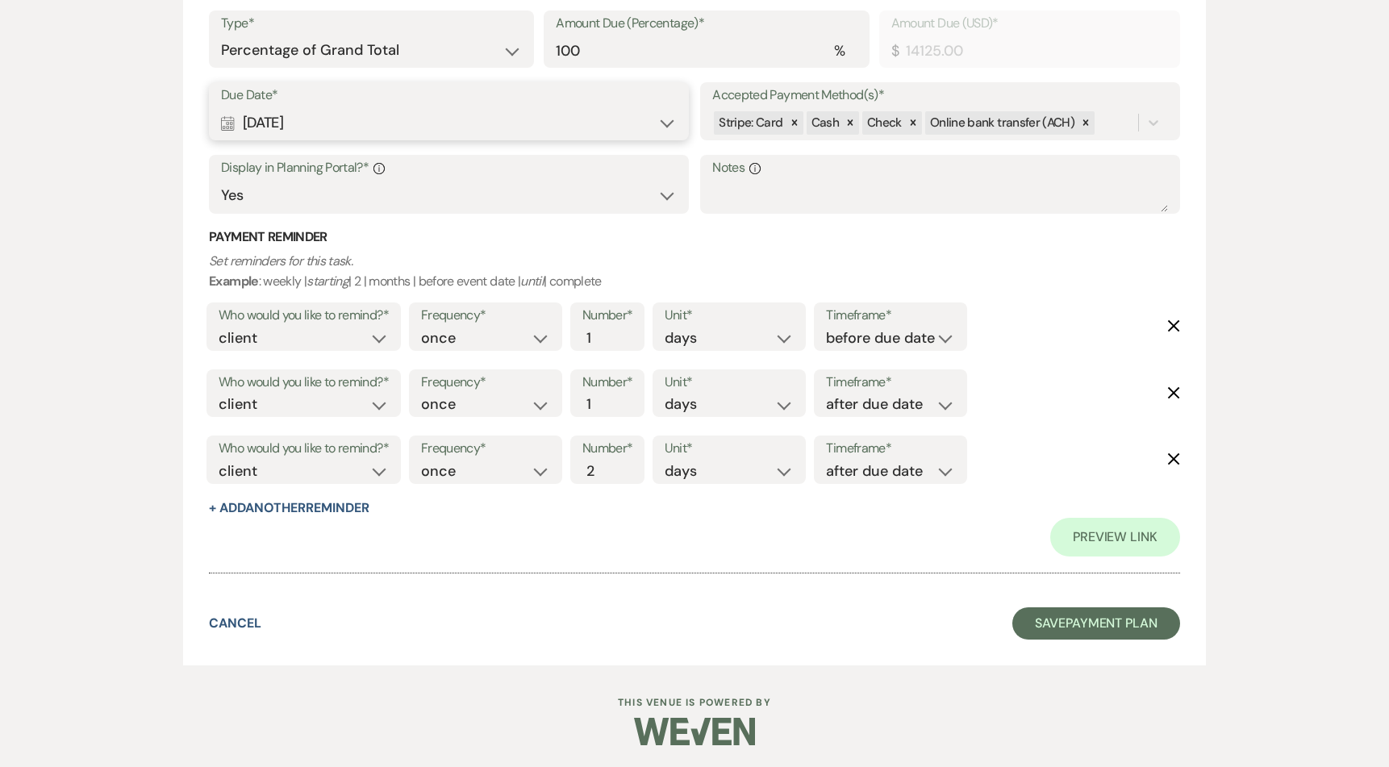
scroll to position [632, 0]
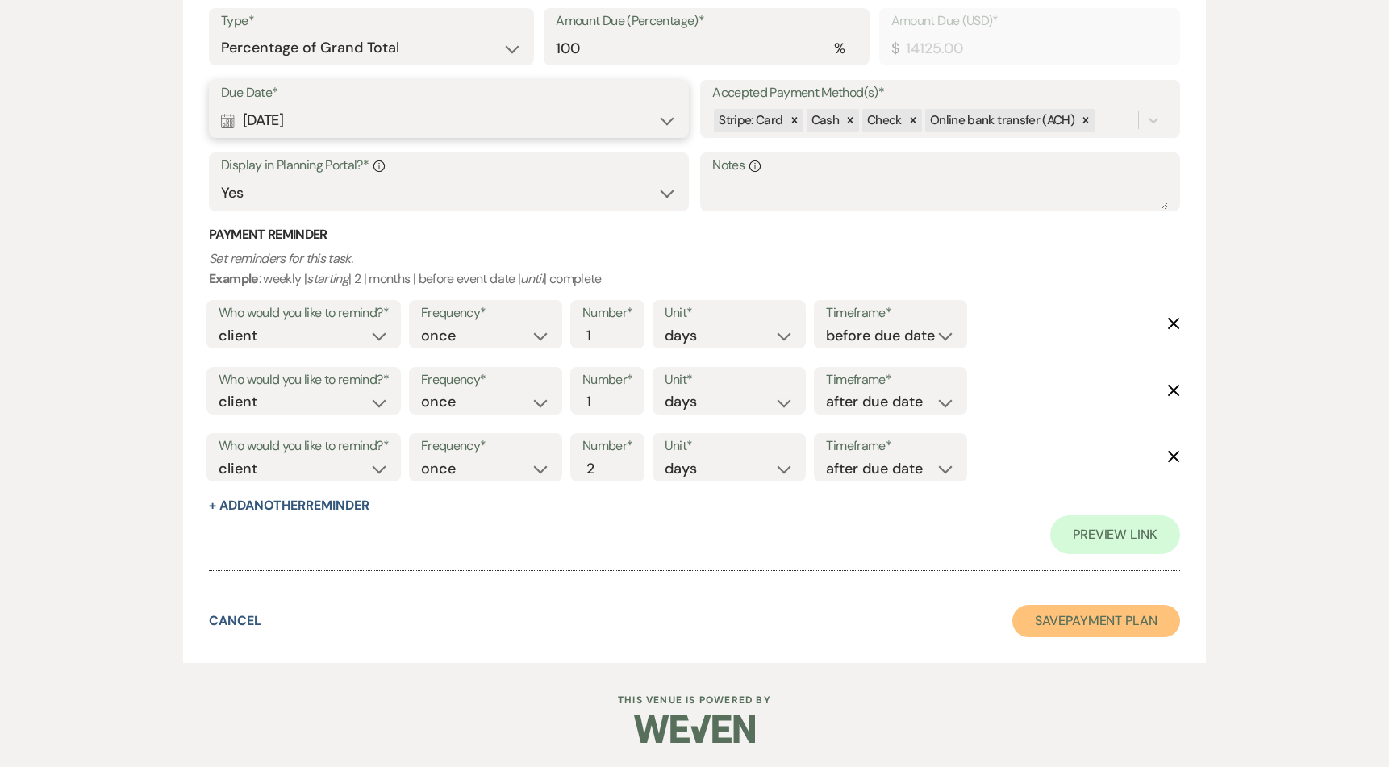
click at [1078, 626] on button "Save Payment Plan" at bounding box center [1096, 621] width 168 height 32
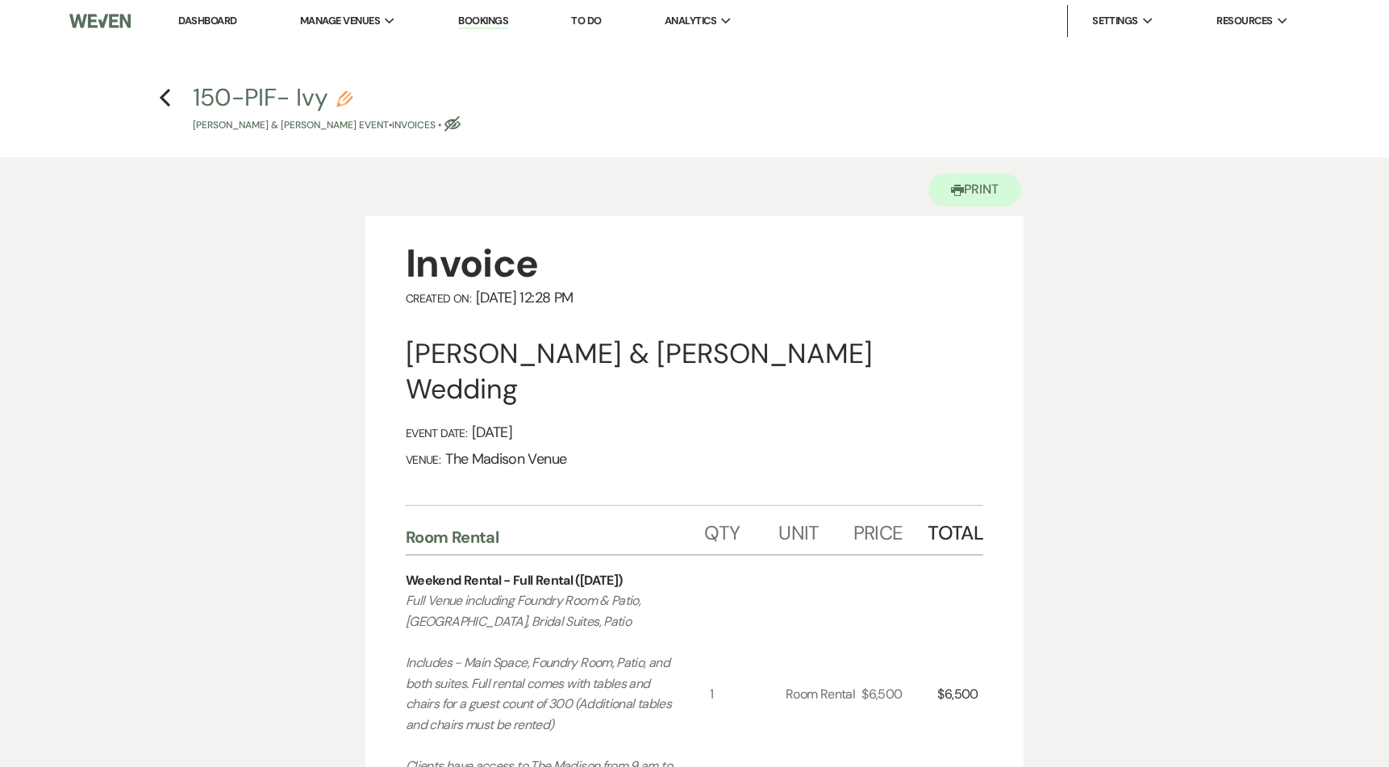
click at [143, 88] on h4 "Previous 150-PIF- [PERSON_NAME] [PERSON_NAME] & [PERSON_NAME] Event • Invoices …" at bounding box center [694, 107] width 1161 height 52
click at [172, 94] on h4 "Previous 150-PIF- [PERSON_NAME] [PERSON_NAME] & [PERSON_NAME] Event • Invoices …" at bounding box center [694, 107] width 1161 height 52
click at [163, 99] on use "button" at bounding box center [165, 98] width 10 height 18
select select "6"
select select "5"
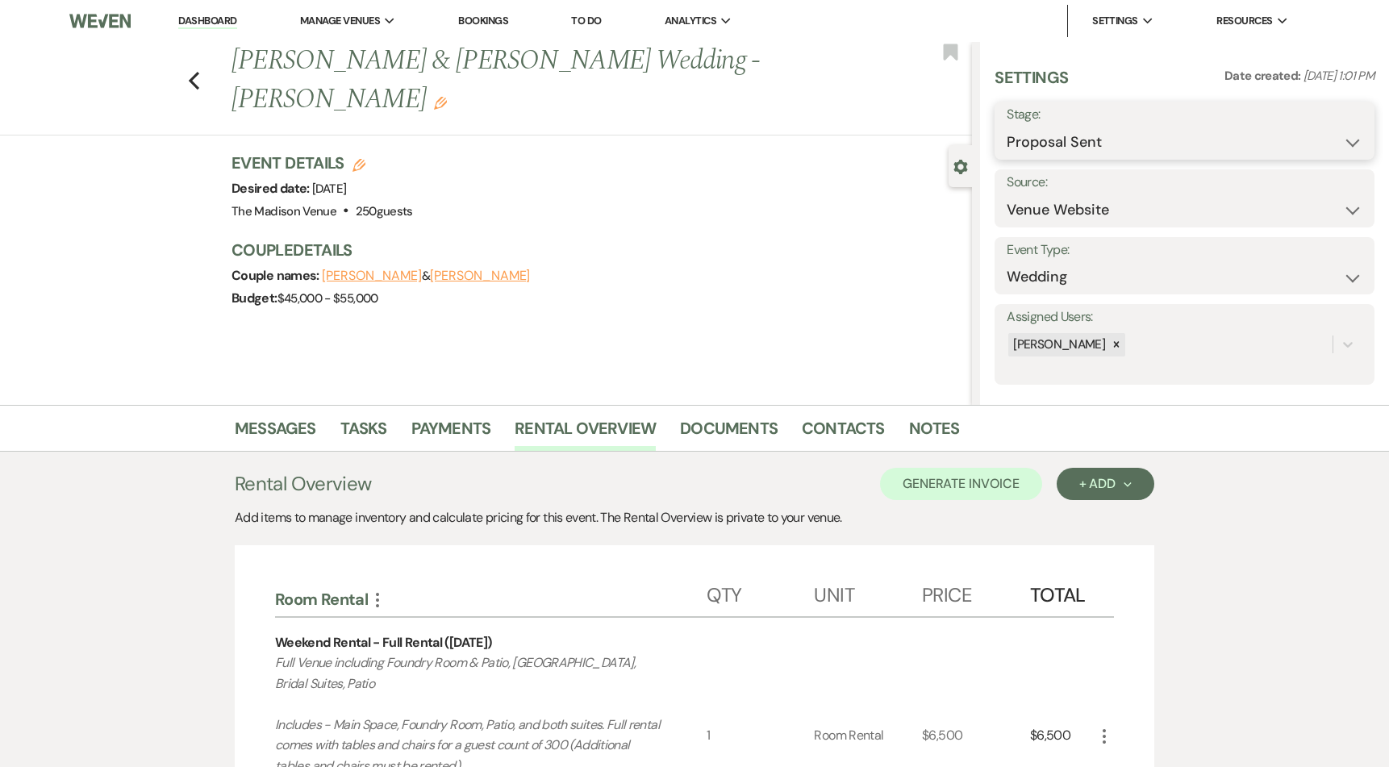
click at [1115, 144] on select "Inquiry Follow Up Tour Requested Tour Confirmed Toured Proposal Sent Booked Lost" at bounding box center [1185, 142] width 356 height 31
select select "7"
click at [1007, 127] on select "Inquiry Follow Up Tour Requested Tour Confirmed Toured Proposal Sent Booked Lost" at bounding box center [1185, 142] width 356 height 31
click at [1327, 131] on button "Save" at bounding box center [1334, 131] width 81 height 32
select select "1"
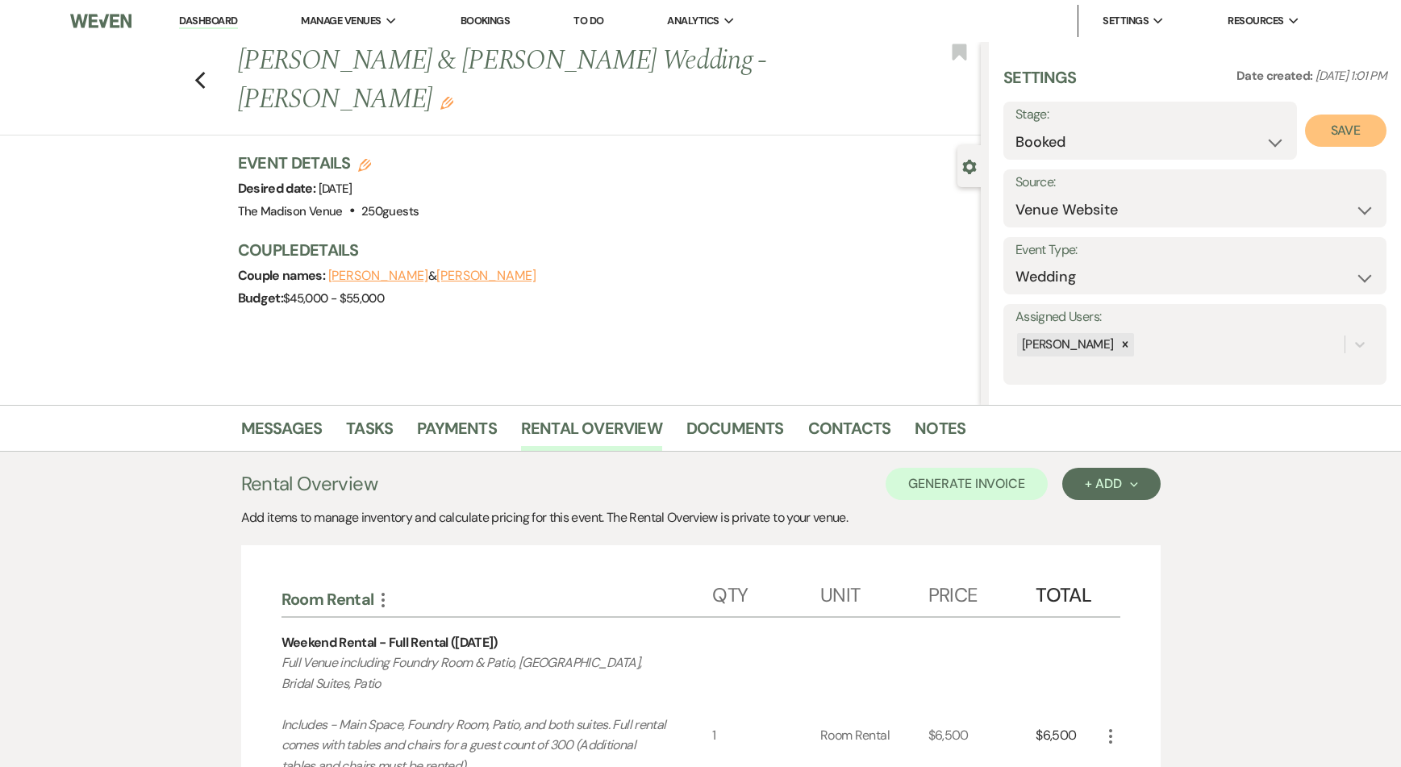
select select "775"
select select "false"
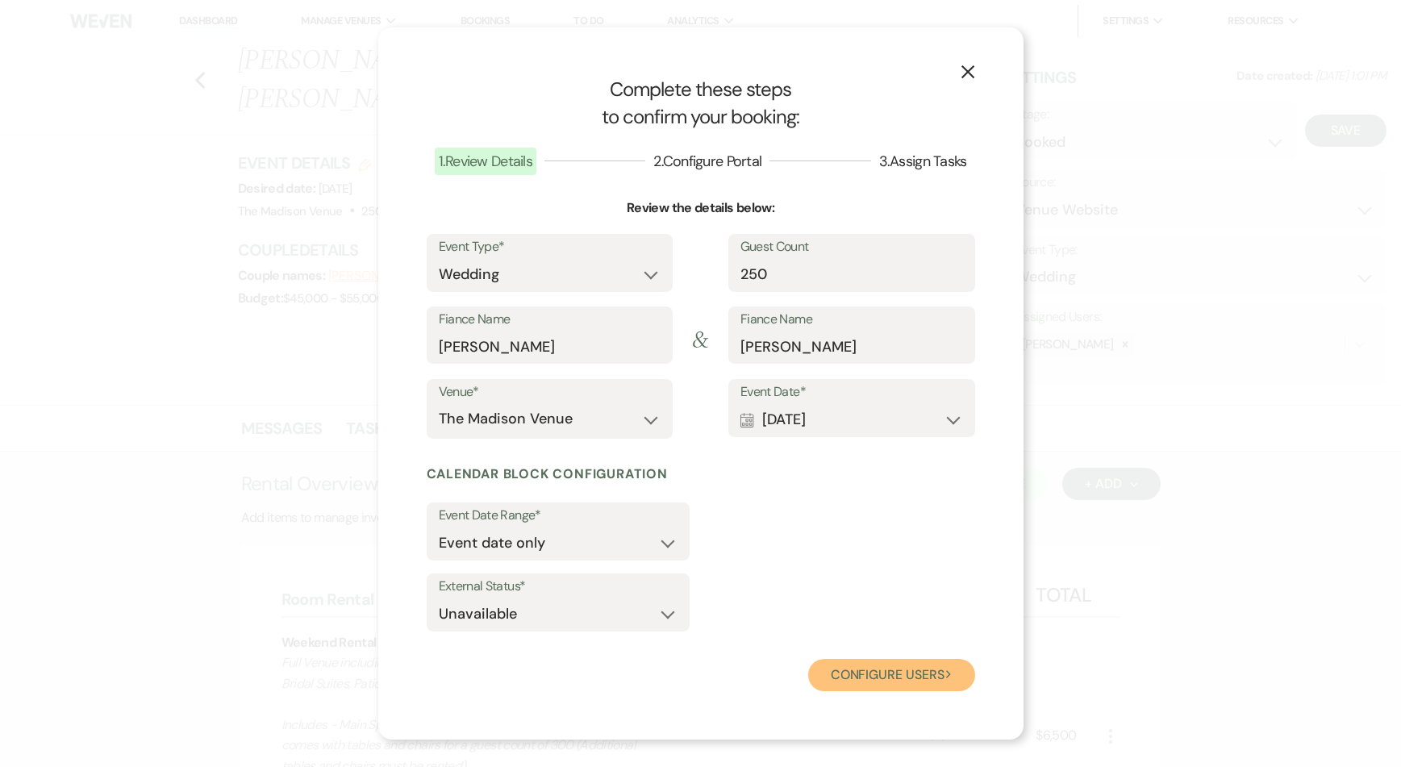
click at [887, 682] on button "Configure users Next" at bounding box center [891, 675] width 167 height 32
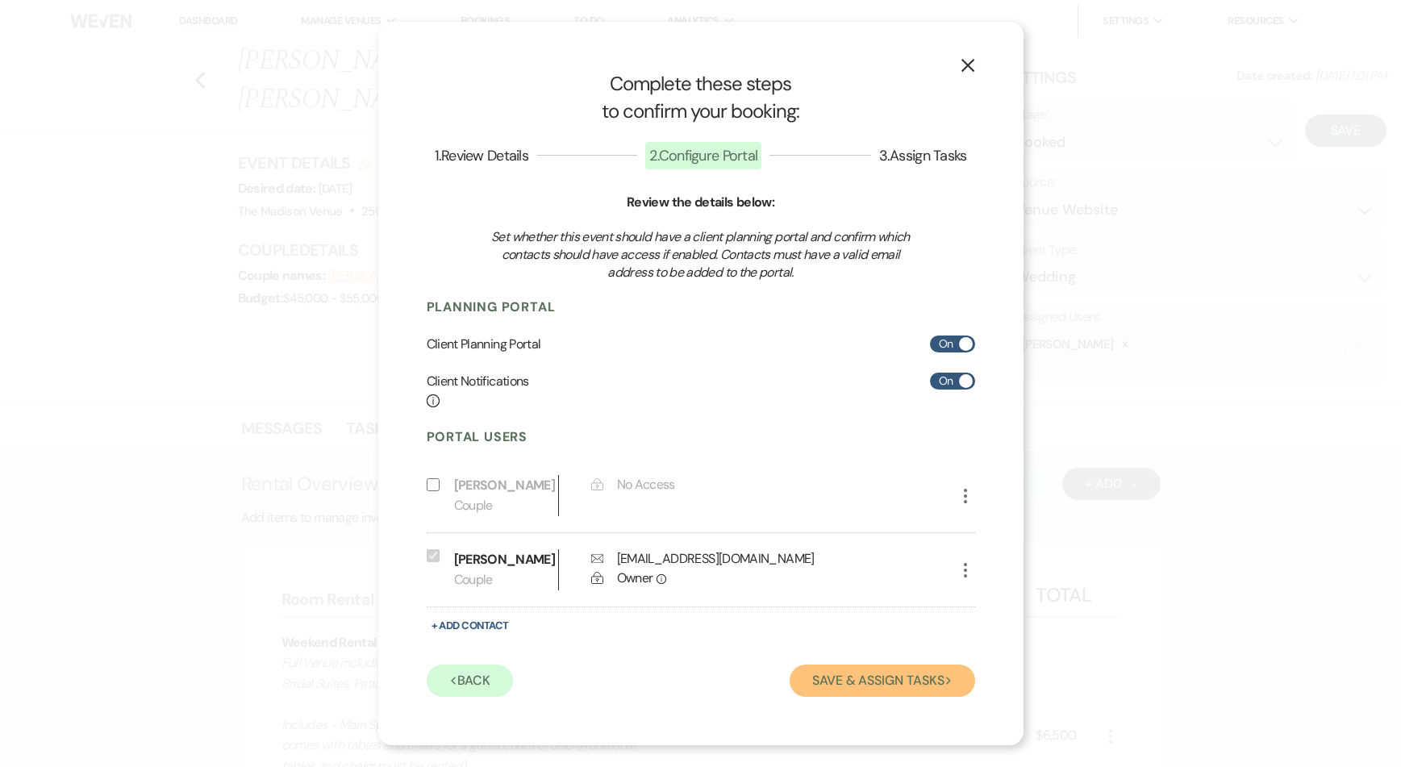
click at [890, 691] on button "Save & Assign Tasks Next" at bounding box center [882, 681] width 185 height 32
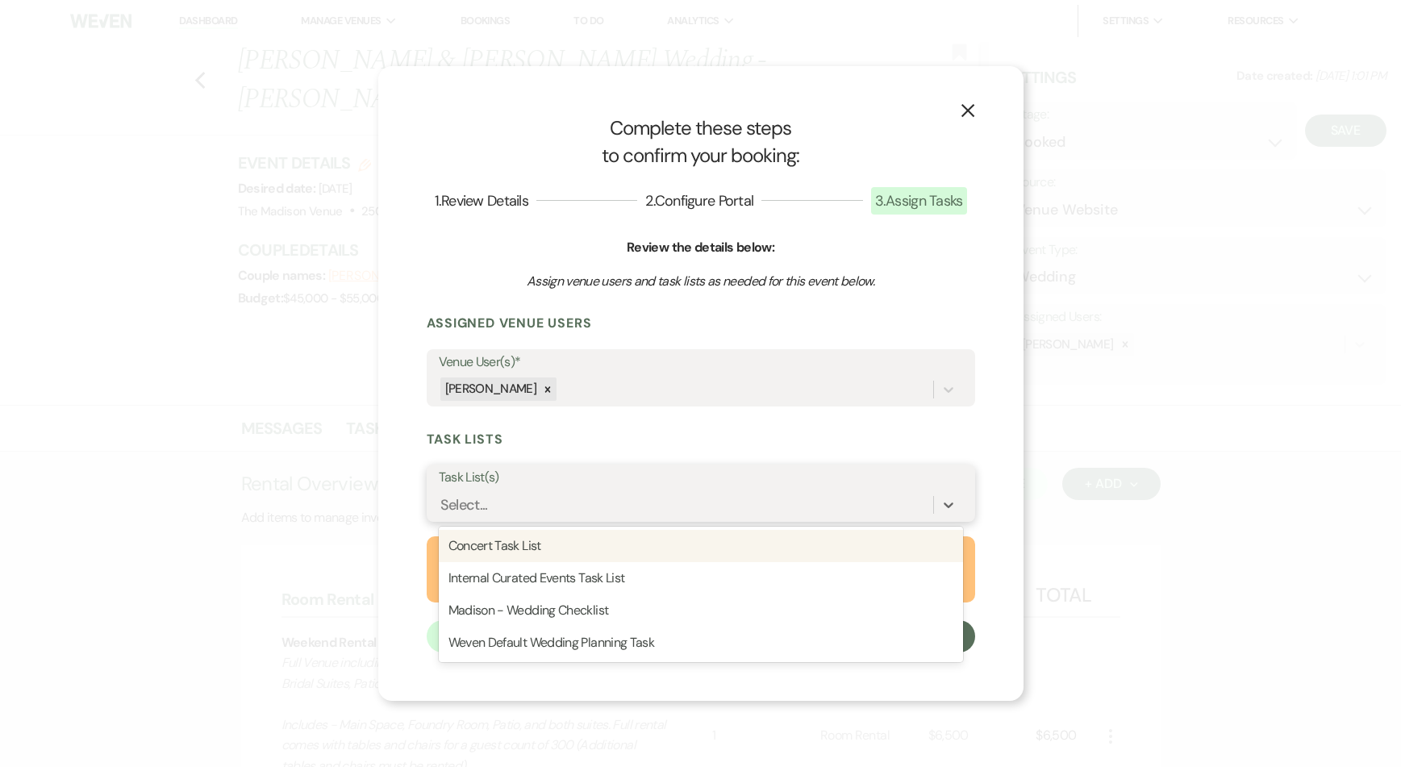
click at [476, 511] on div "Select..." at bounding box center [464, 505] width 48 height 22
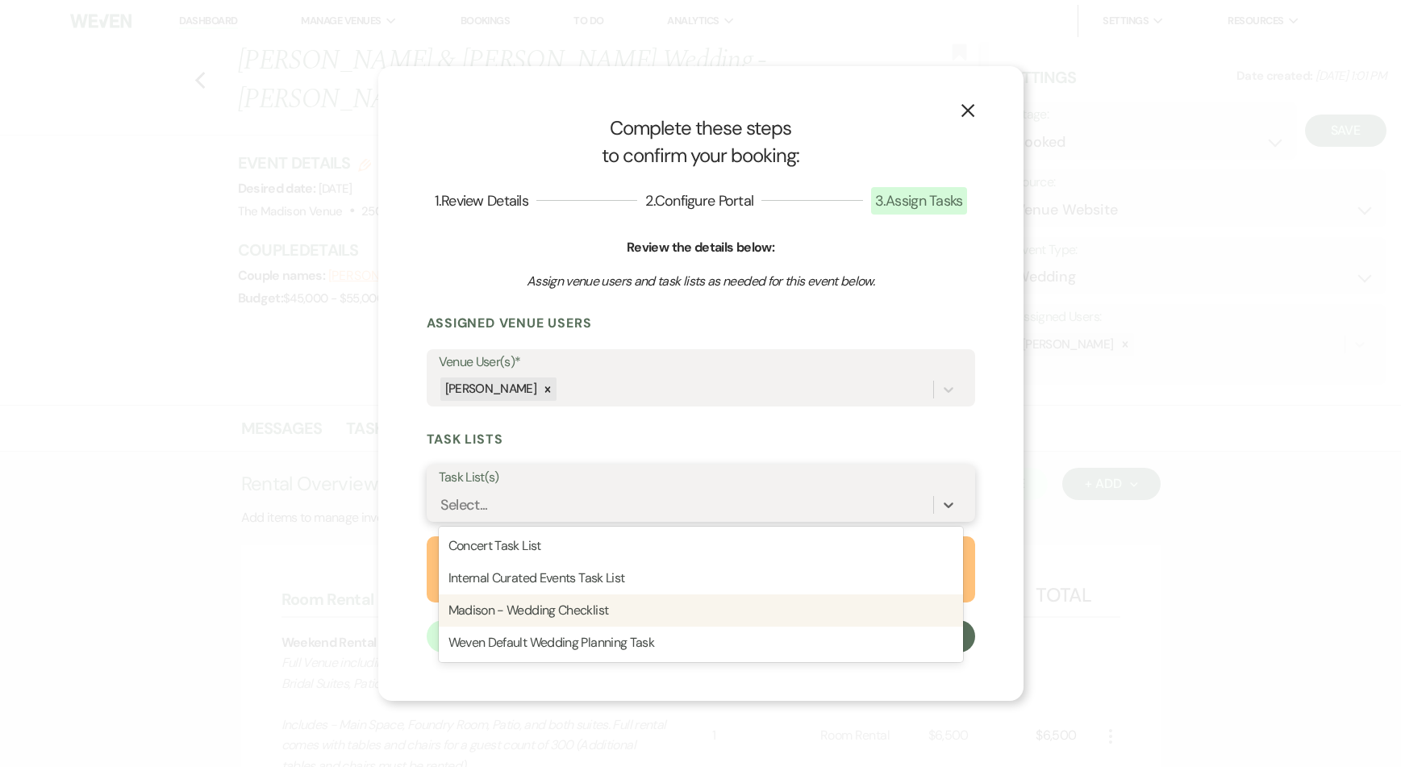
click at [519, 611] on div "Madison - Wedding Checklist" at bounding box center [701, 610] width 524 height 32
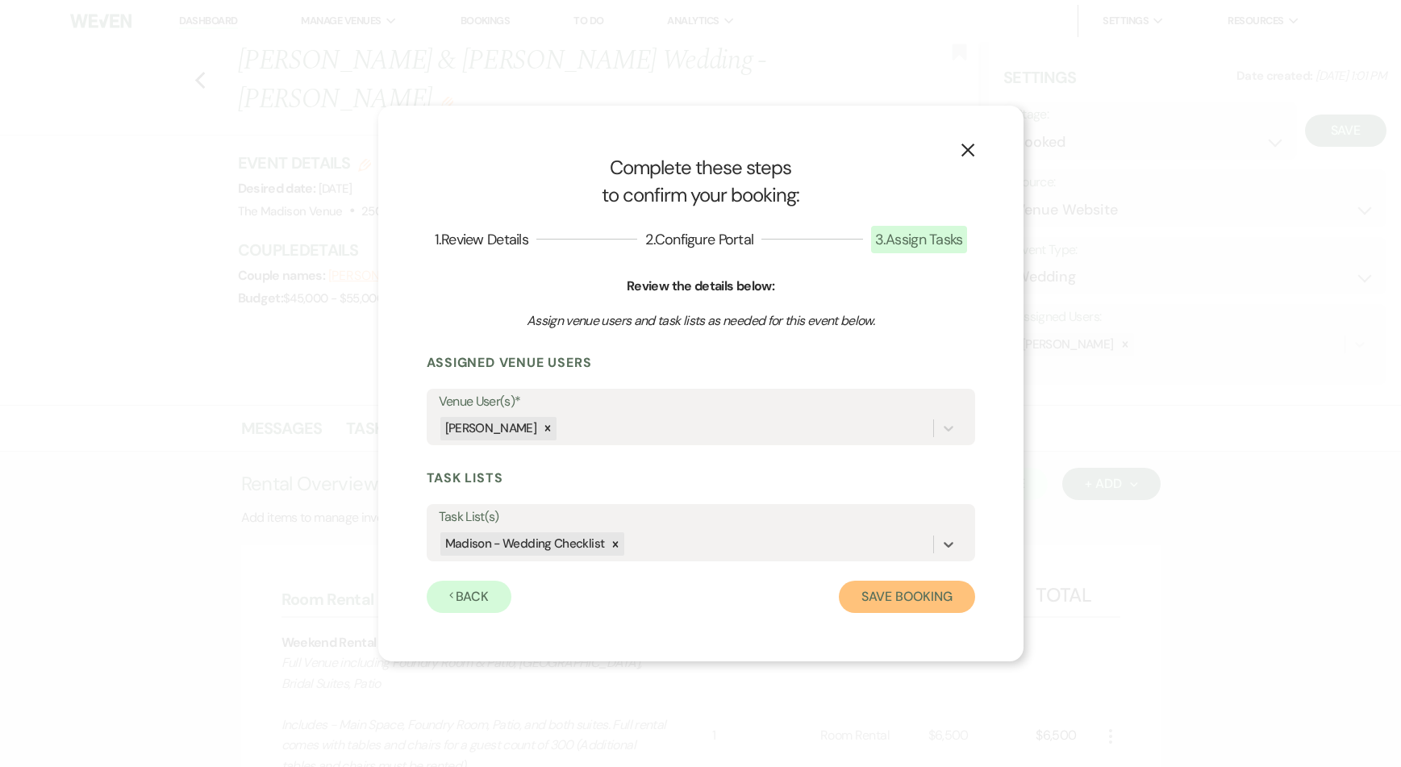
click at [898, 608] on button "Save Booking" at bounding box center [906, 597] width 135 height 32
select select "14"
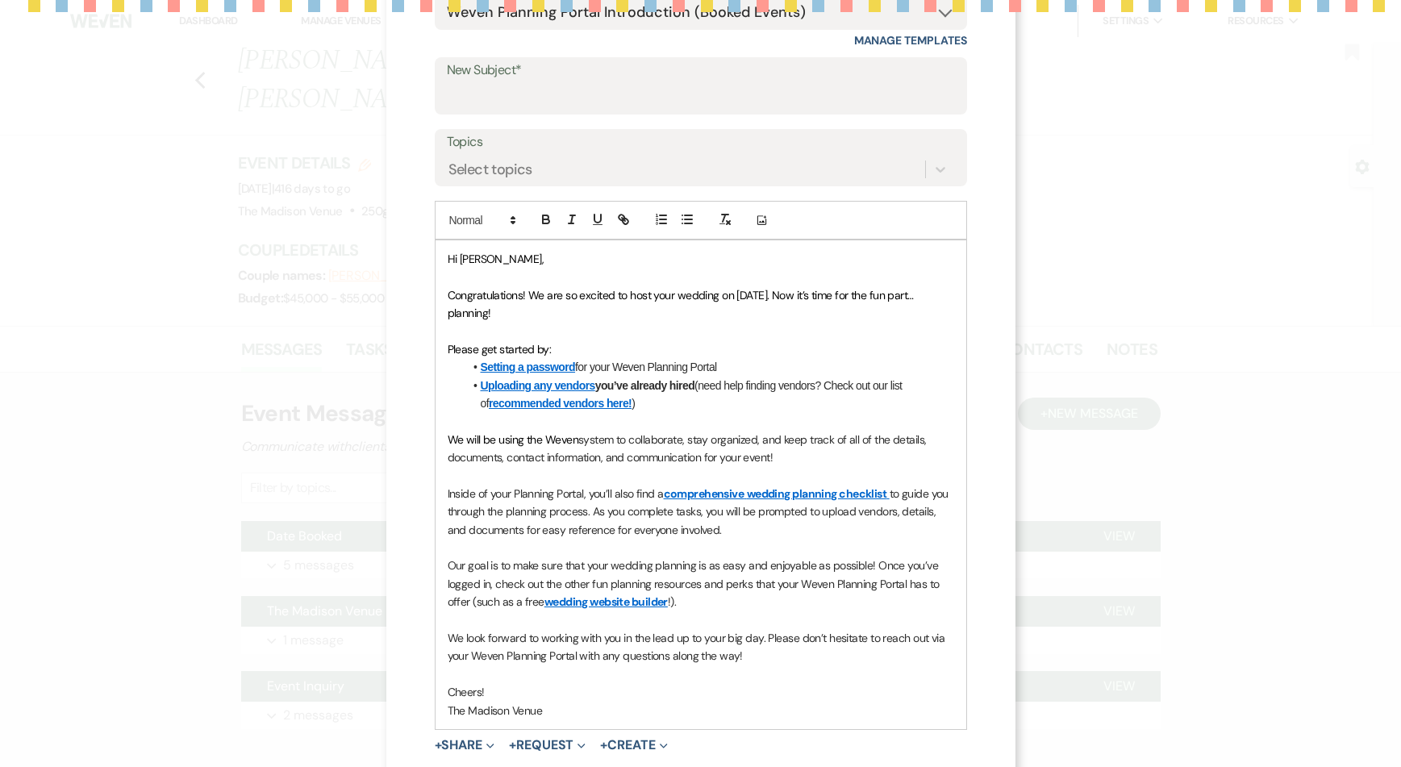
scroll to position [360, 0]
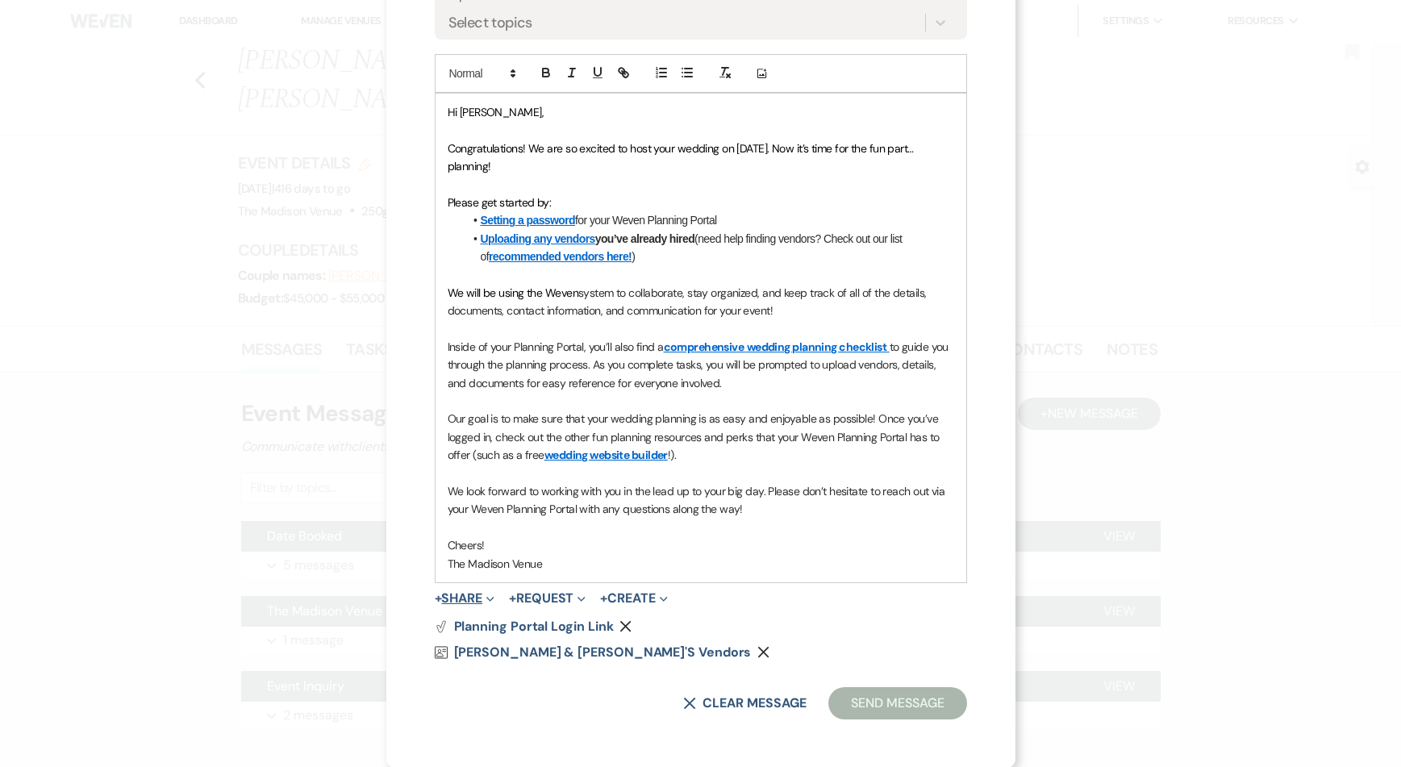
click at [461, 594] on button "+ Share Expand" at bounding box center [465, 598] width 60 height 13
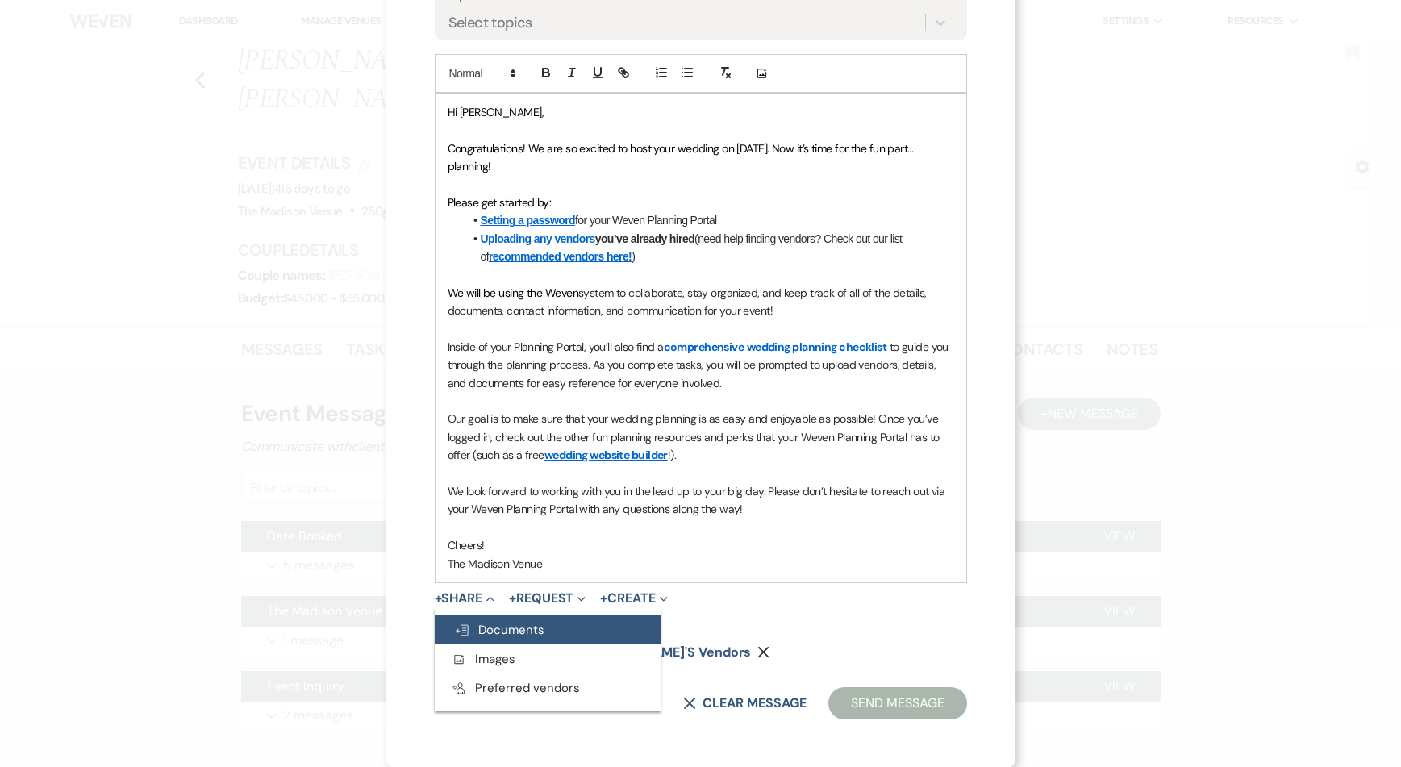
click at [488, 627] on span "Doc Upload Documents" at bounding box center [499, 630] width 90 height 16
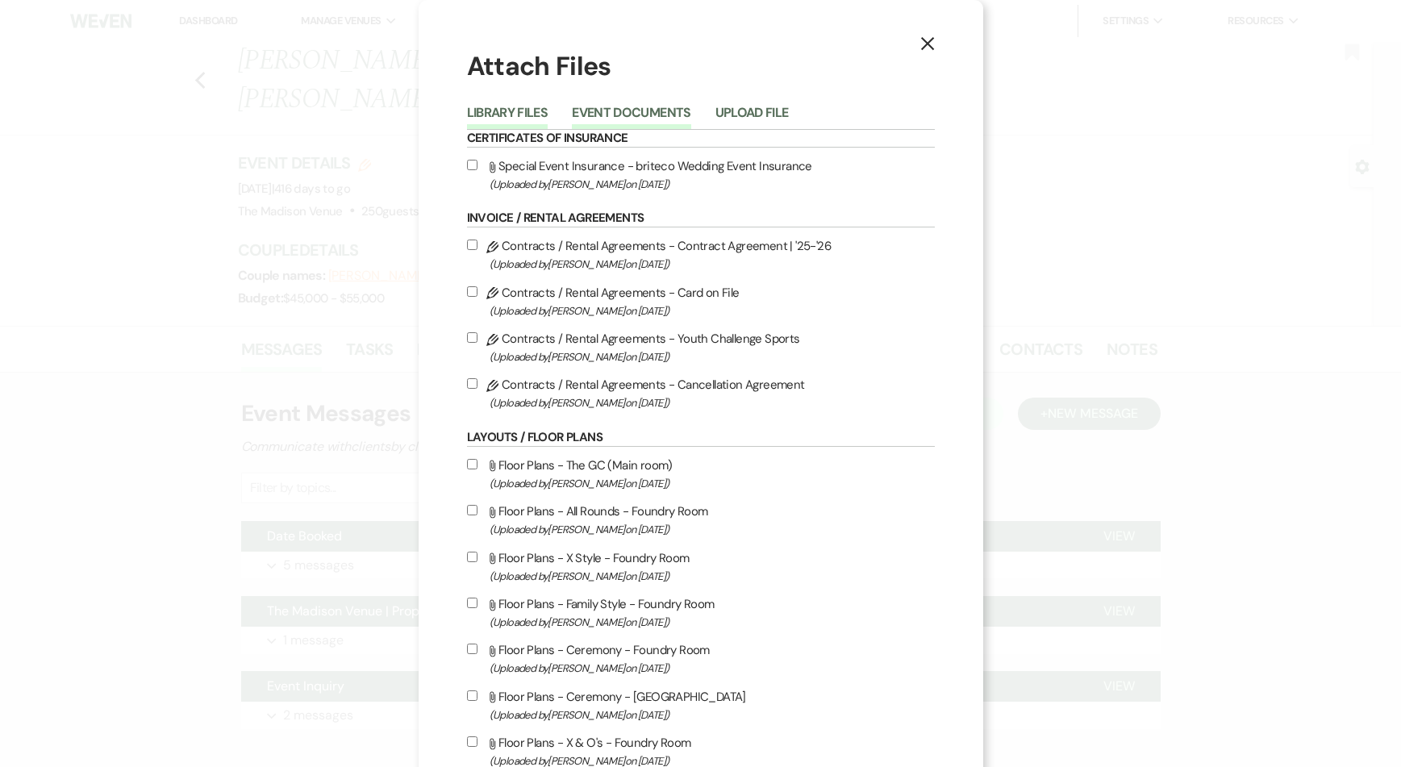
click at [624, 109] on button "Event Documents" at bounding box center [631, 117] width 119 height 23
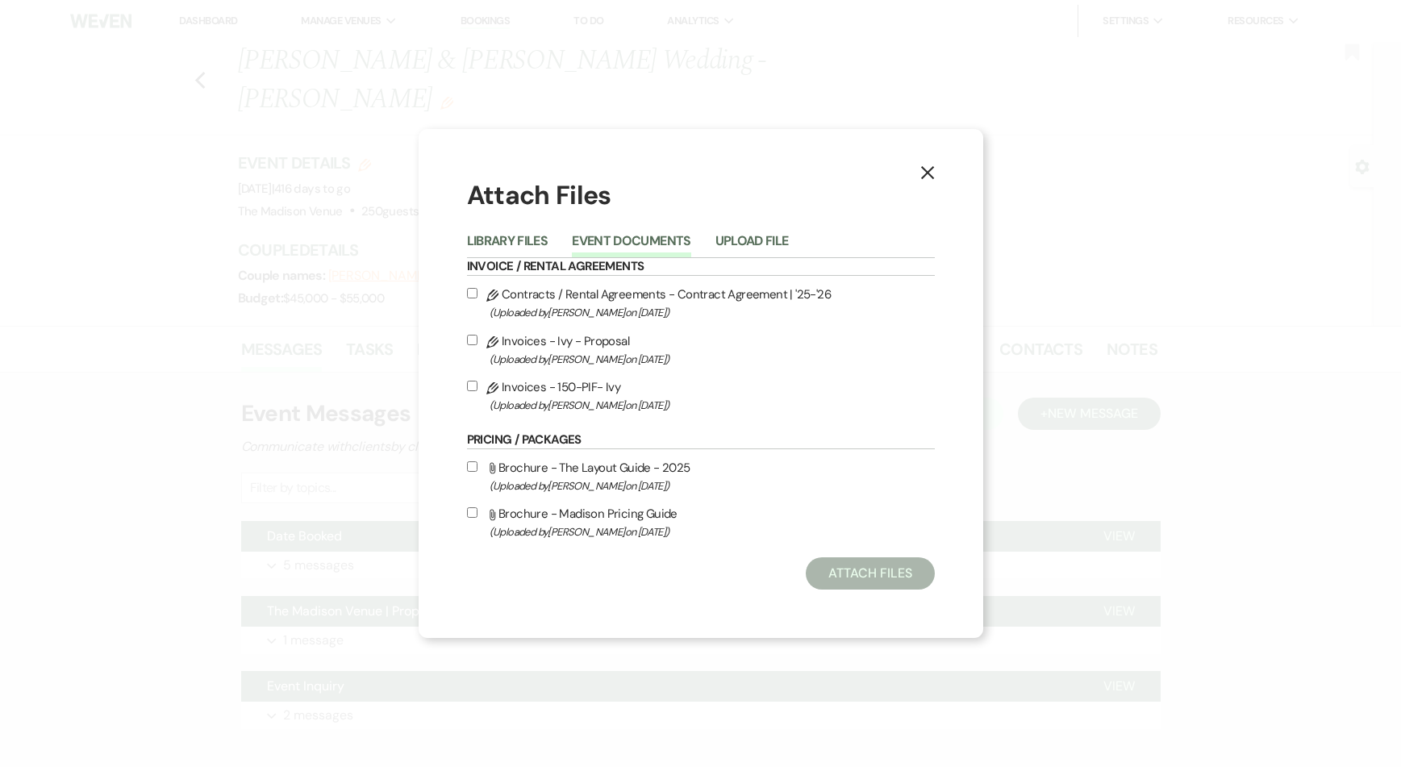
click at [479, 384] on label "Pencil Invoices - 150-PIF- Ivy (Uploaded by [PERSON_NAME] on [DATE] )" at bounding box center [701, 396] width 468 height 38
click at [477, 384] on input "Pencil Invoices - 150-PIF- Ivy (Uploaded by [PERSON_NAME] on [DATE] )" at bounding box center [472, 386] width 10 height 10
checkbox input "true"
click at [509, 244] on button "Library Files" at bounding box center [507, 246] width 81 height 23
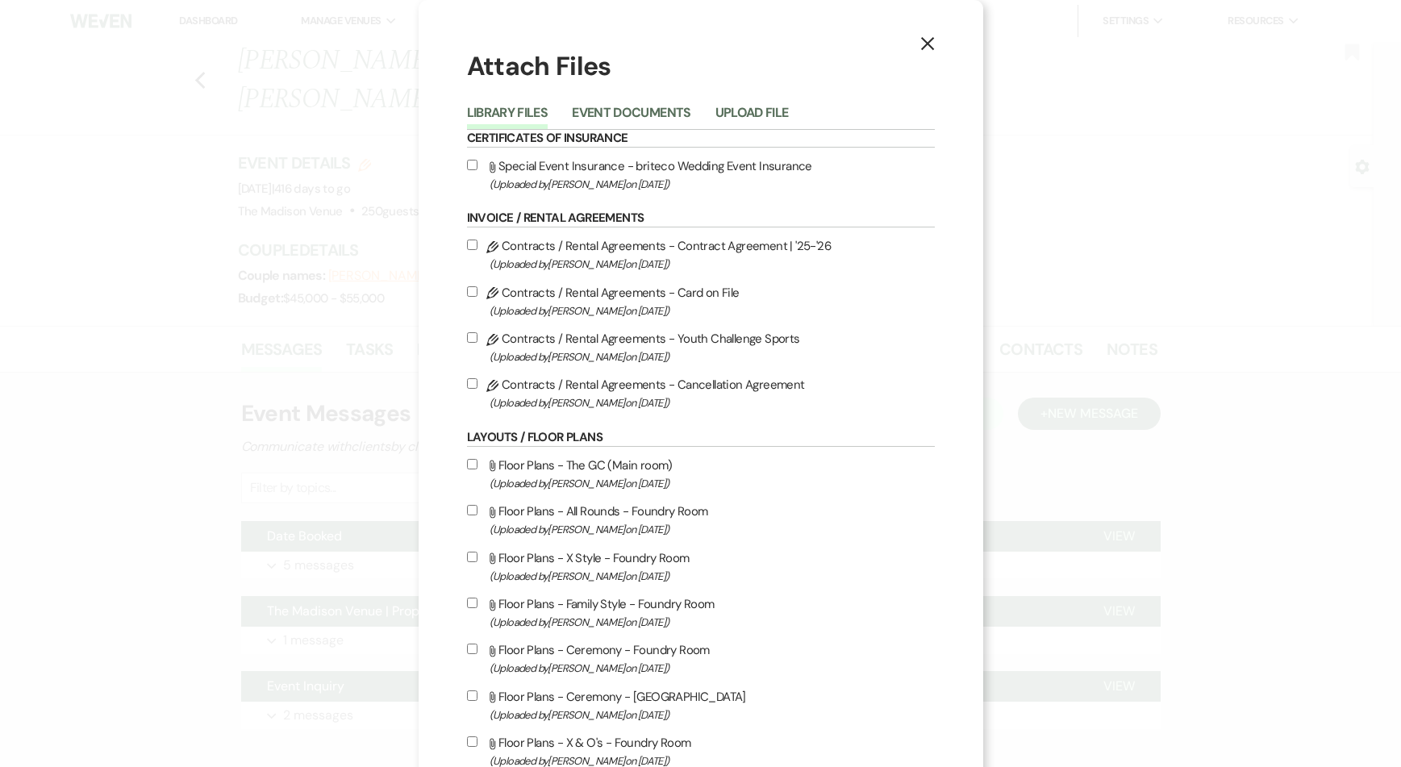
click at [471, 290] on label "Pencil Contracts / Rental Agreements - Card on File (Uploaded by [PERSON_NAME] …" at bounding box center [701, 301] width 468 height 38
click at [471, 290] on input "Pencil Contracts / Rental Agreements - Card on File (Uploaded by [PERSON_NAME] …" at bounding box center [472, 291] width 10 height 10
checkbox input "true"
click at [473, 245] on label "Pencil Contracts / Rental Agreements - Contract Agreement | '25-'26 (Uploaded b…" at bounding box center [701, 255] width 468 height 38
click at [473, 245] on input "Pencil Contracts / Rental Agreements - Contract Agreement | '25-'26 (Uploaded b…" at bounding box center [472, 245] width 10 height 10
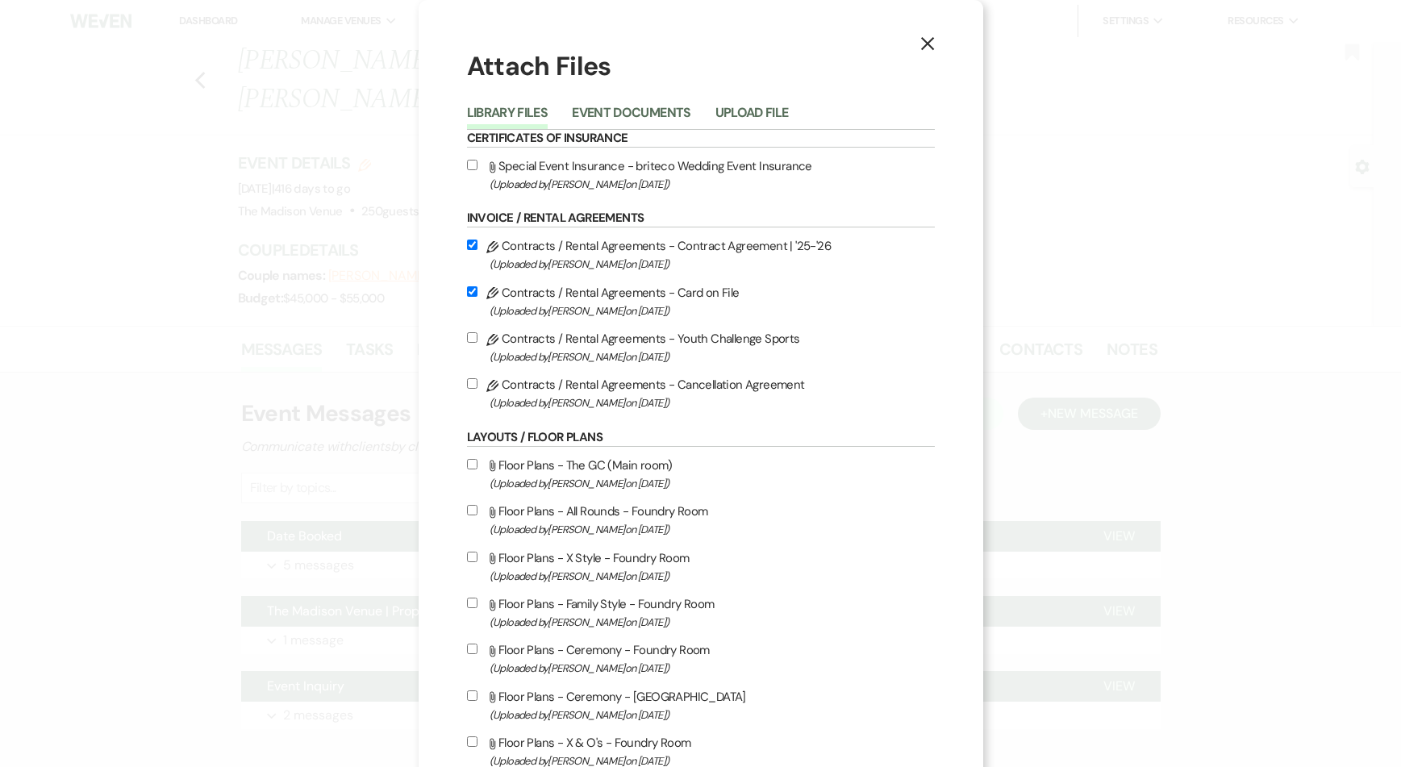
checkbox input "true"
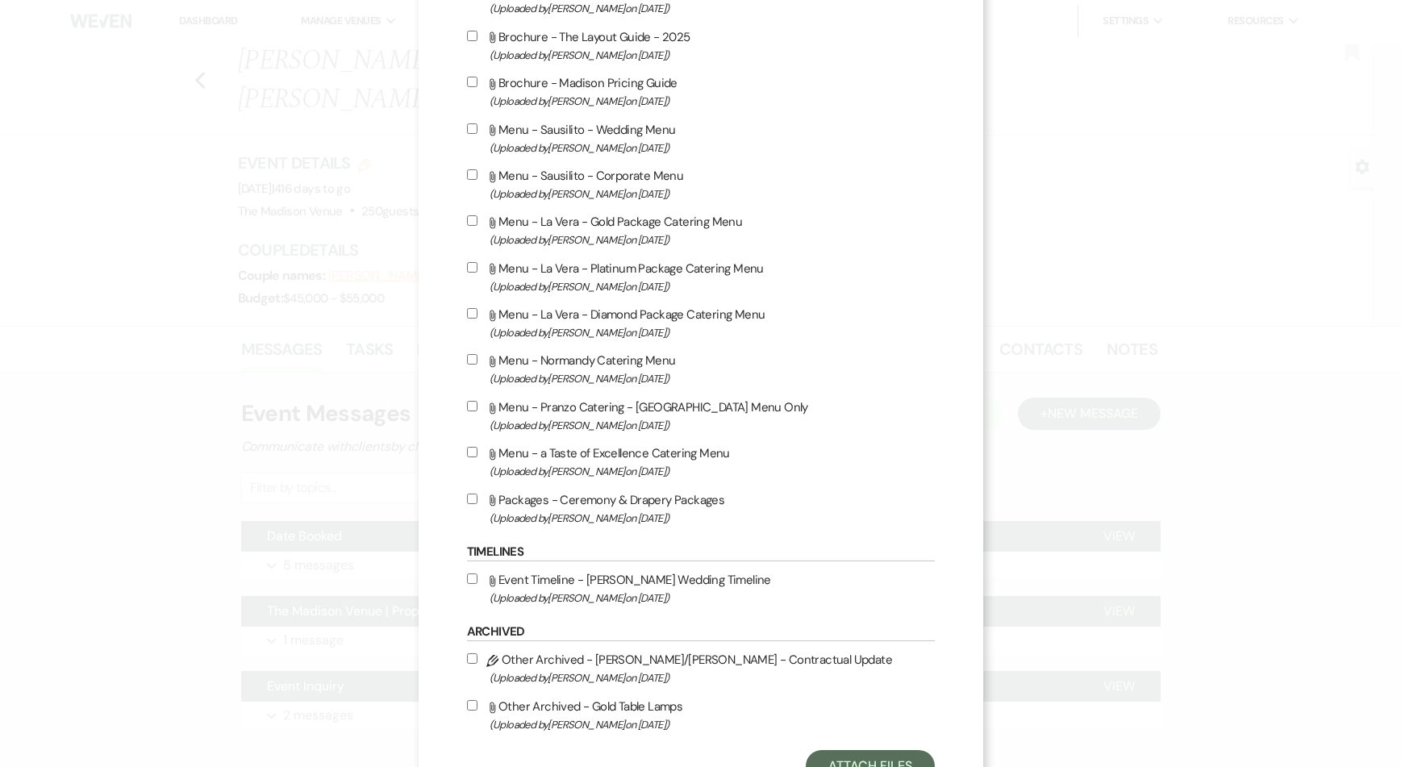
scroll to position [2689, 0]
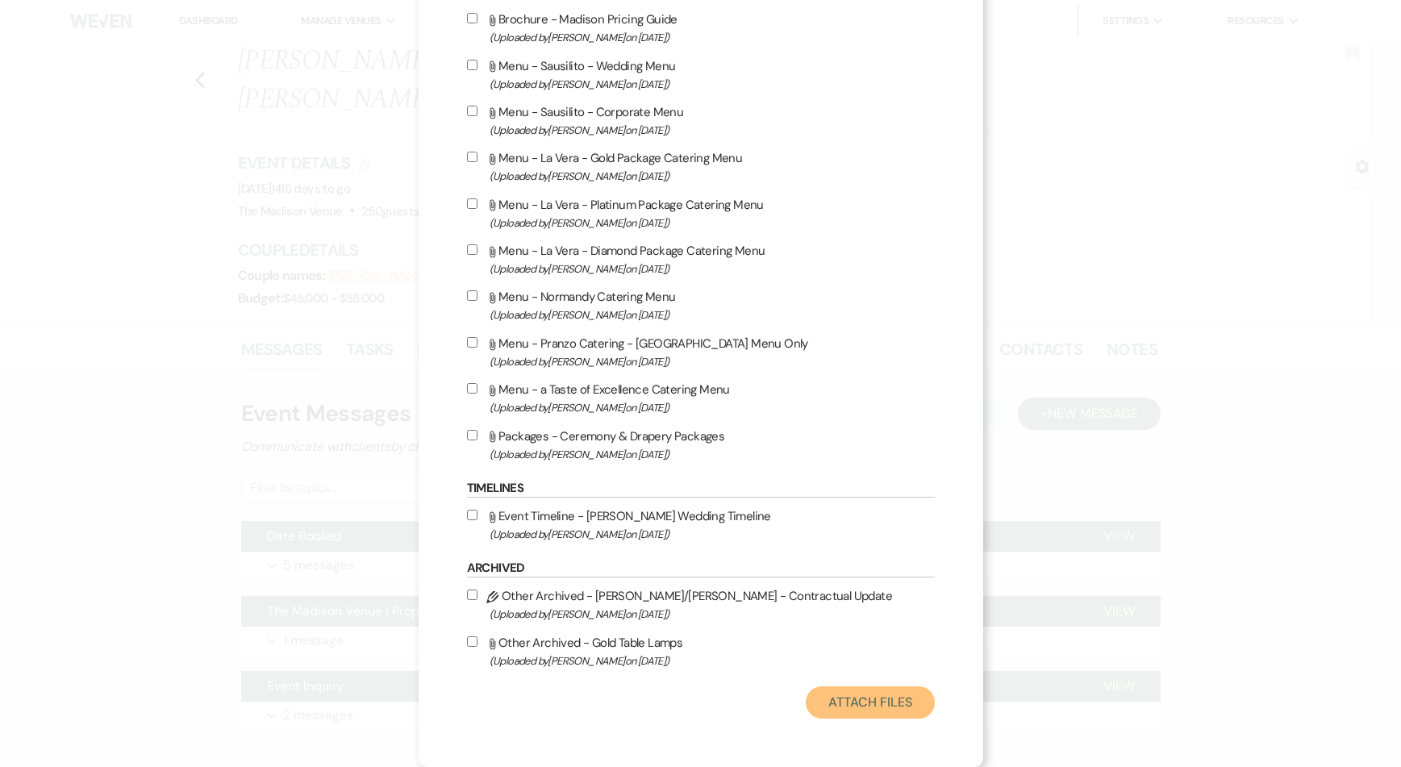
click at [844, 709] on button "Attach Files" at bounding box center [870, 702] width 128 height 32
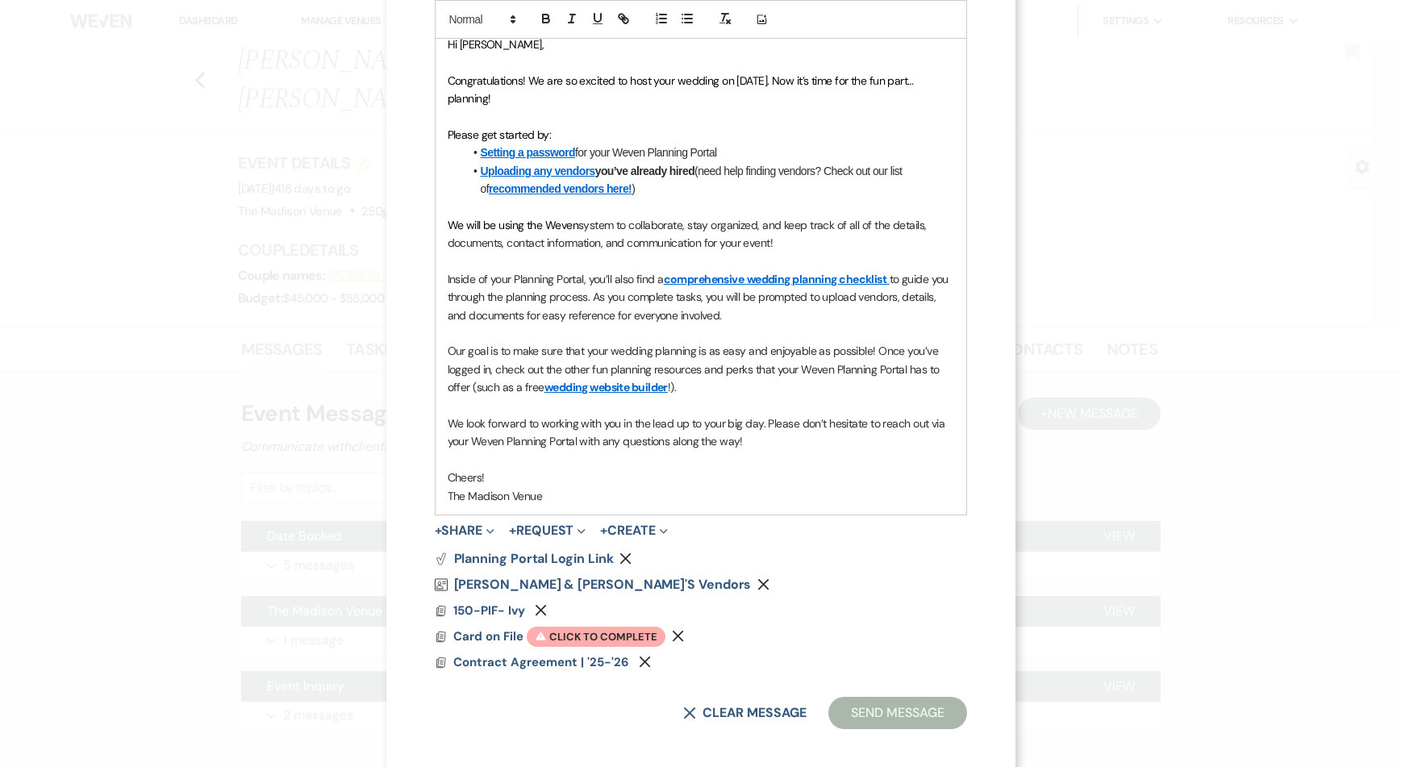
scroll to position [437, 0]
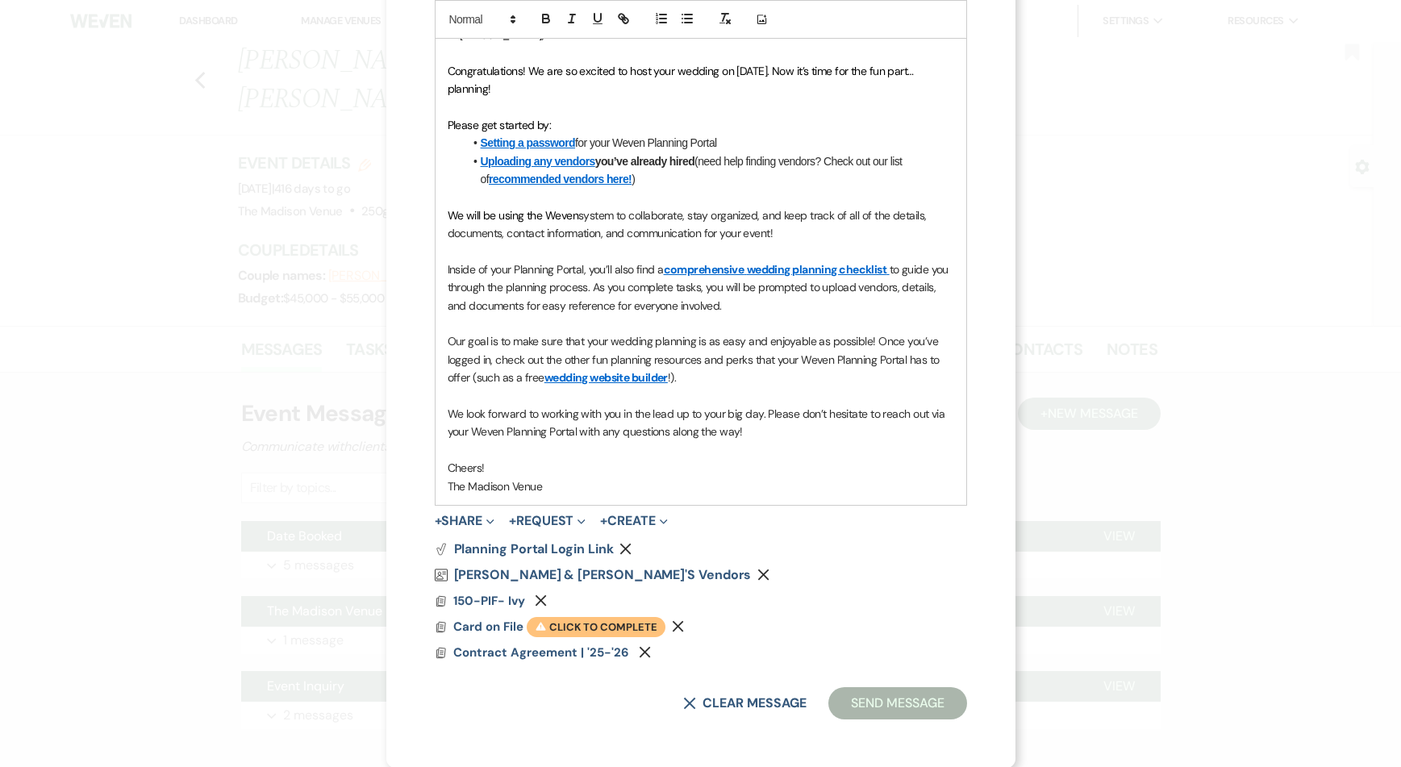
click at [580, 626] on span "Warning Click to complete" at bounding box center [596, 627] width 139 height 21
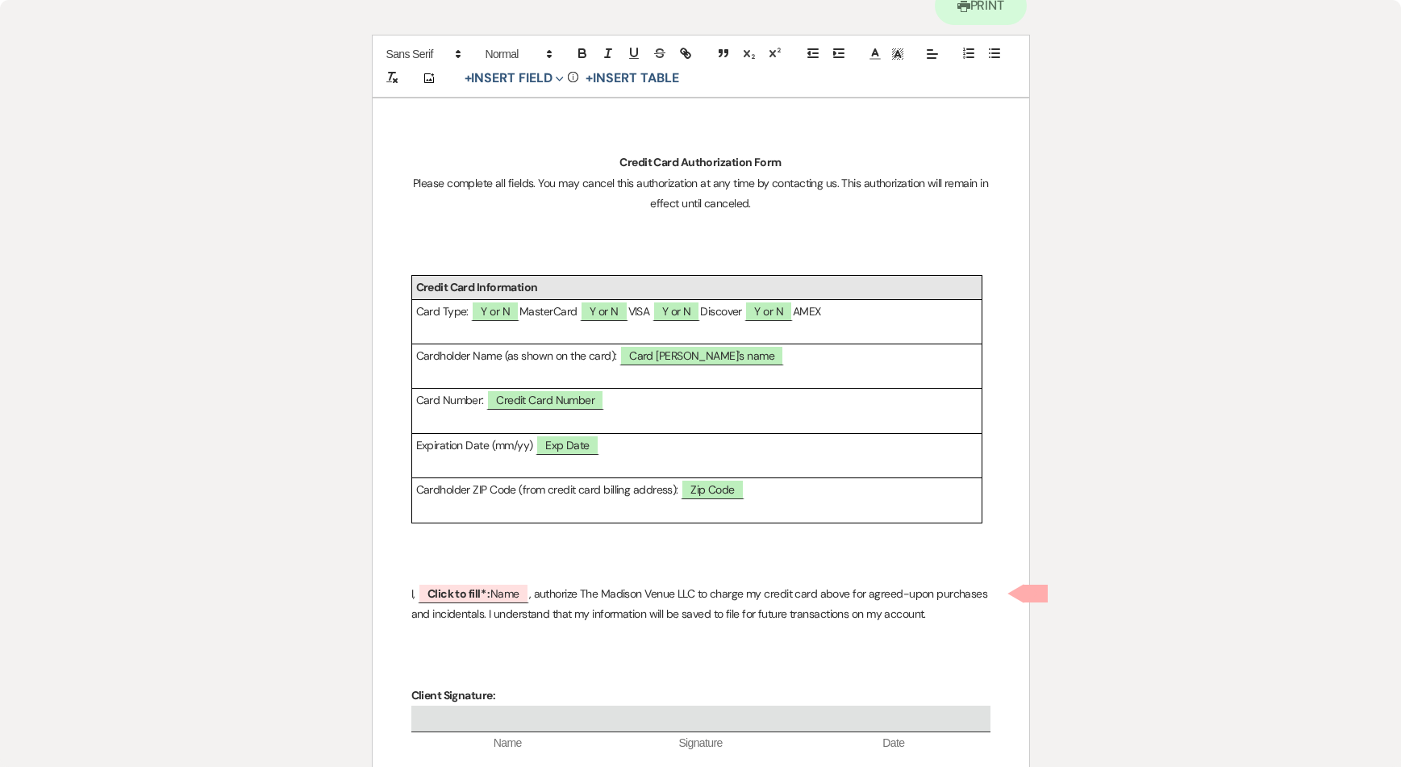
scroll to position [275, 0]
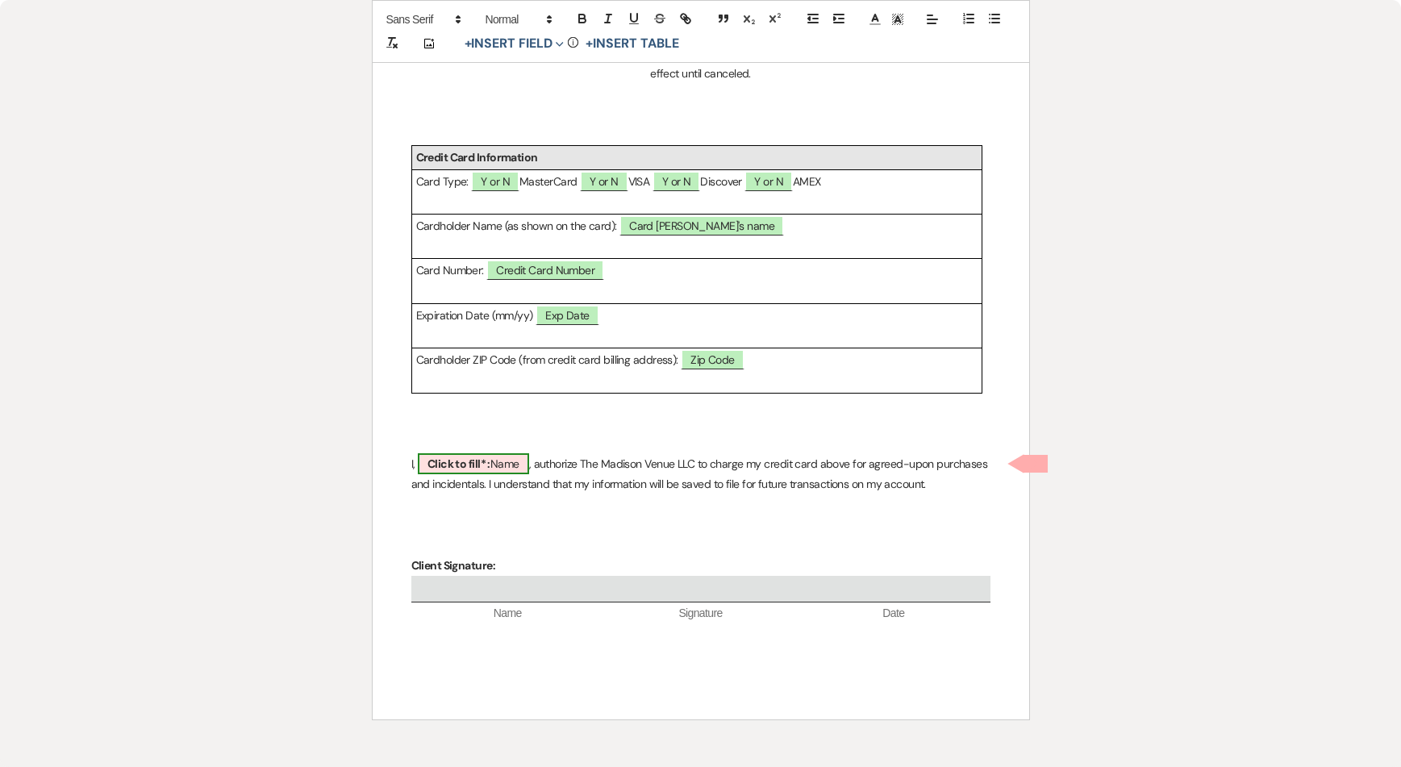
click at [464, 461] on b "Click to fill* :" at bounding box center [458, 464] width 63 height 15
select select "owner"
select select "Name"
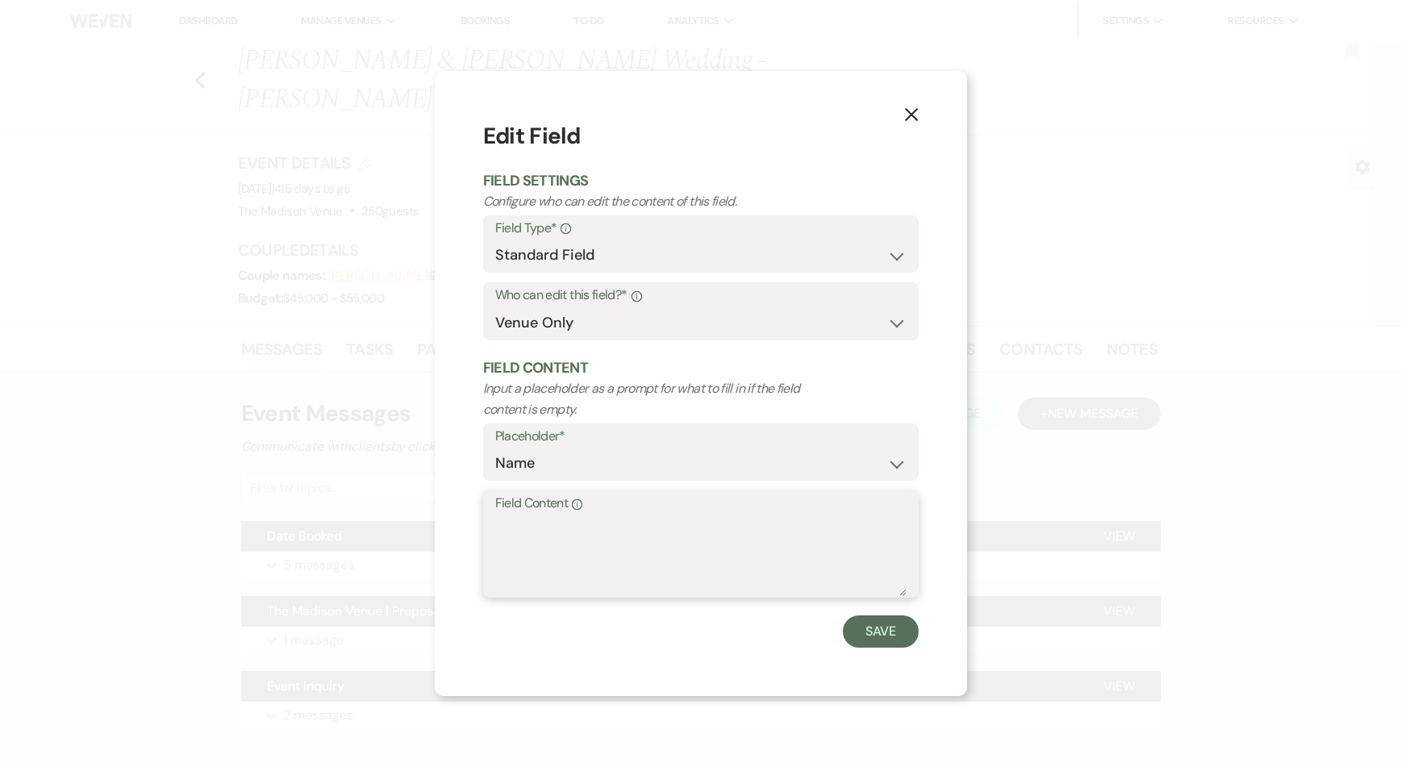
click at [548, 548] on textarea "Field Content Info" at bounding box center [700, 555] width 411 height 81
type textarea "Client Name"
click at [908, 635] on button "Save" at bounding box center [881, 631] width 76 height 32
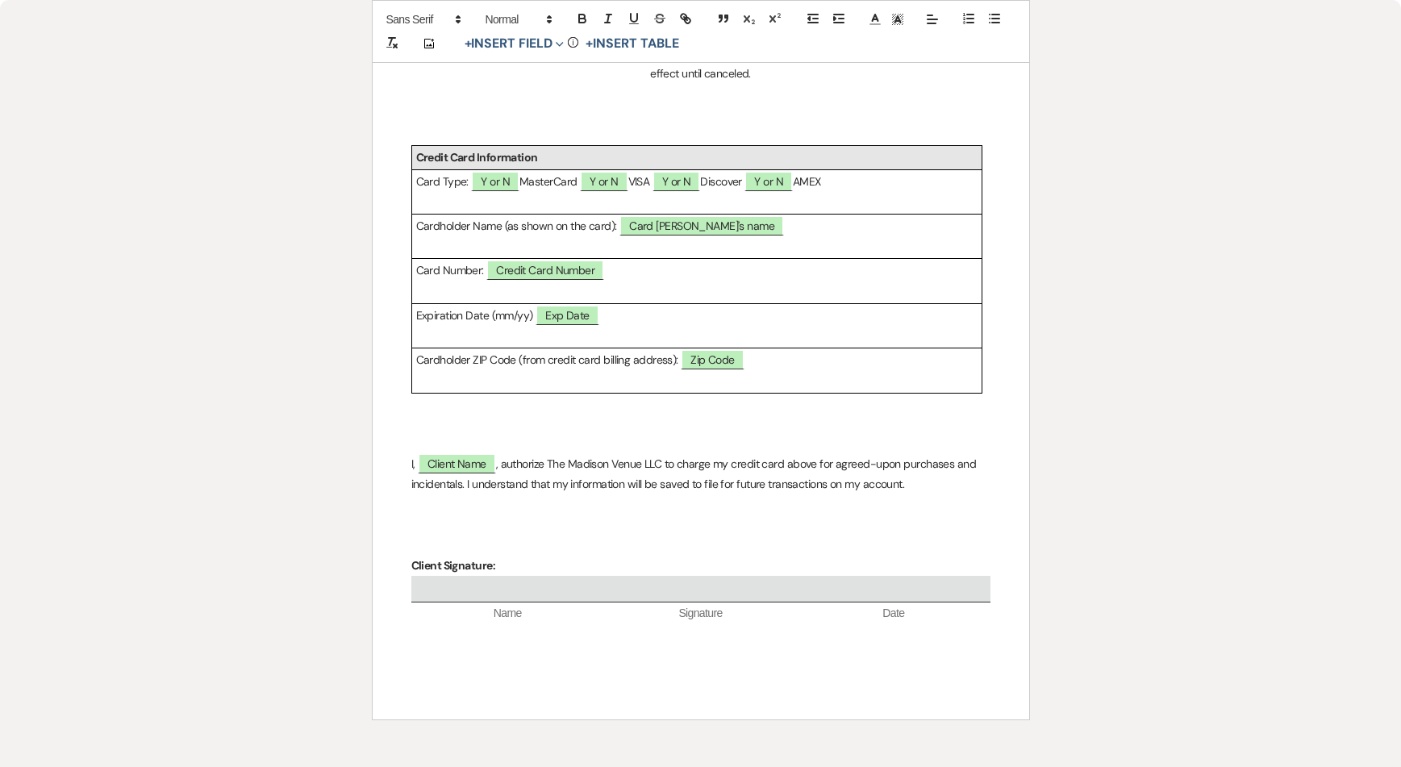
scroll to position [0, 0]
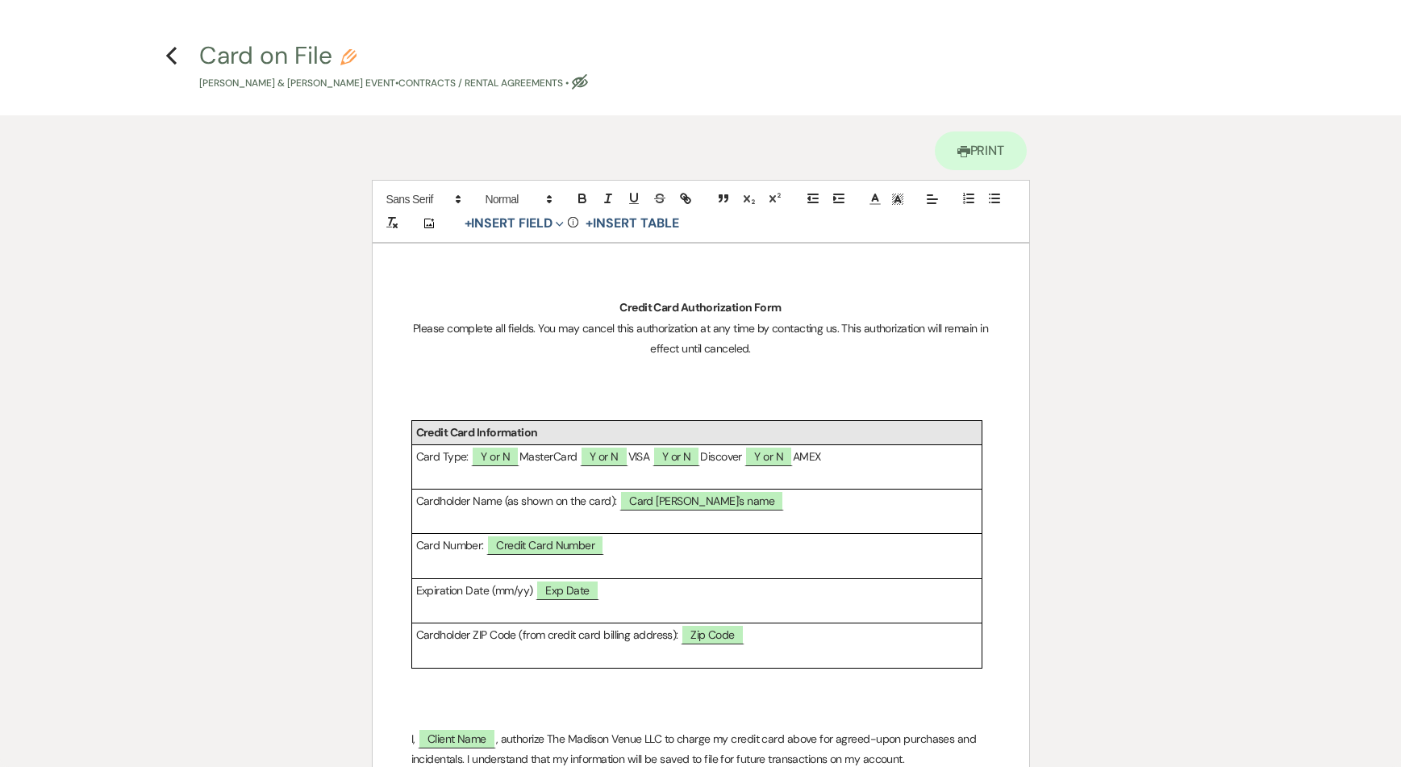
click at [163, 60] on h4 "Previous Card on File Pencil [PERSON_NAME] & [PERSON_NAME] Event • Contracts / …" at bounding box center [700, 65] width 1161 height 52
click at [166, 56] on icon "Previous" at bounding box center [171, 55] width 12 height 19
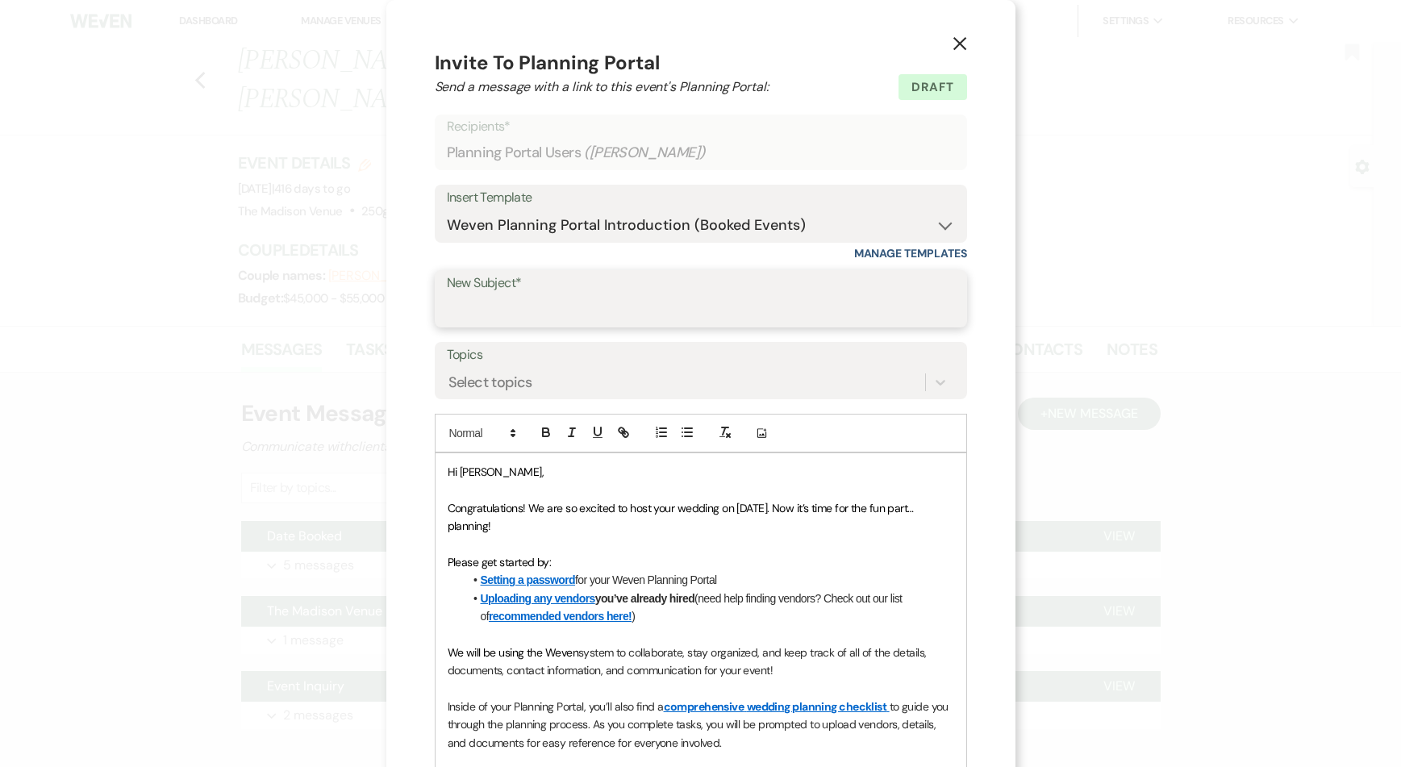
click at [496, 310] on input "New Subject*" at bounding box center [701, 309] width 508 height 31
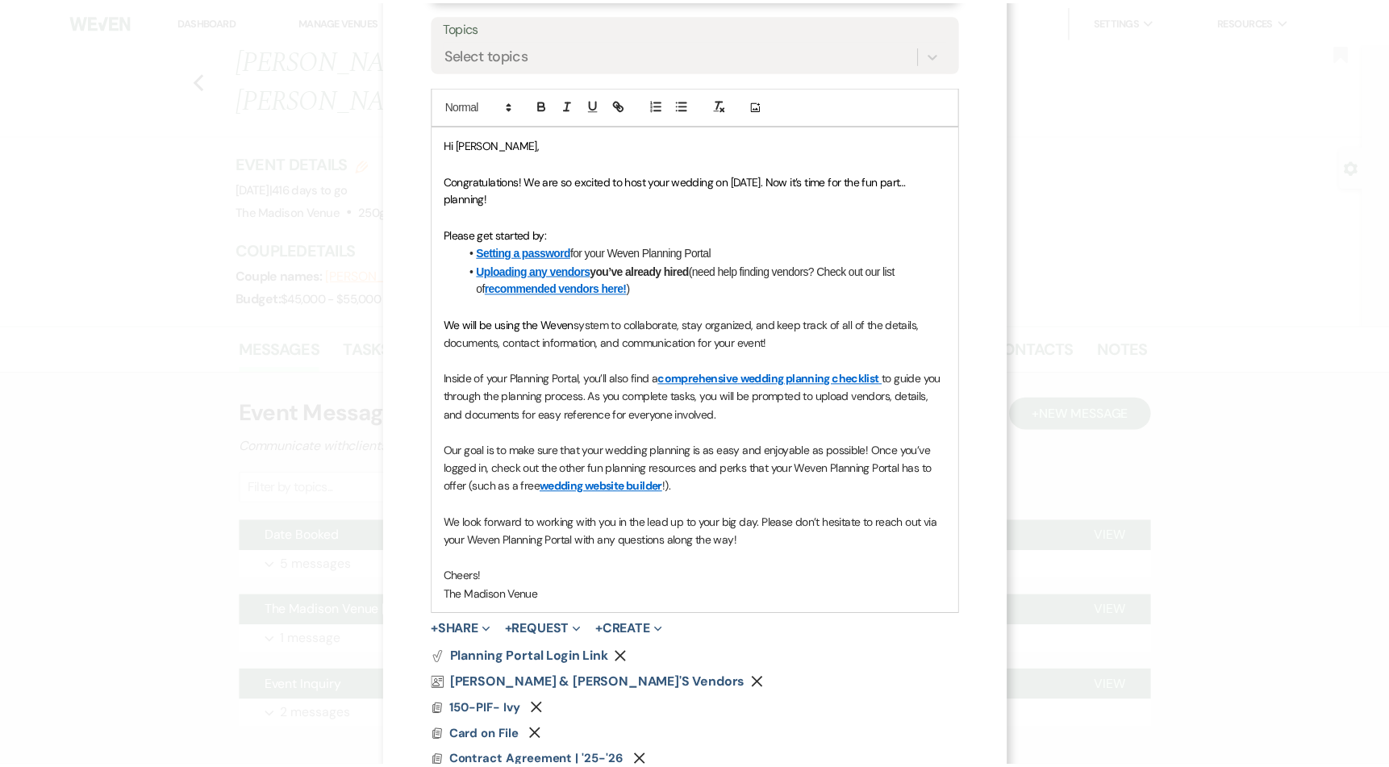
scroll to position [437, 0]
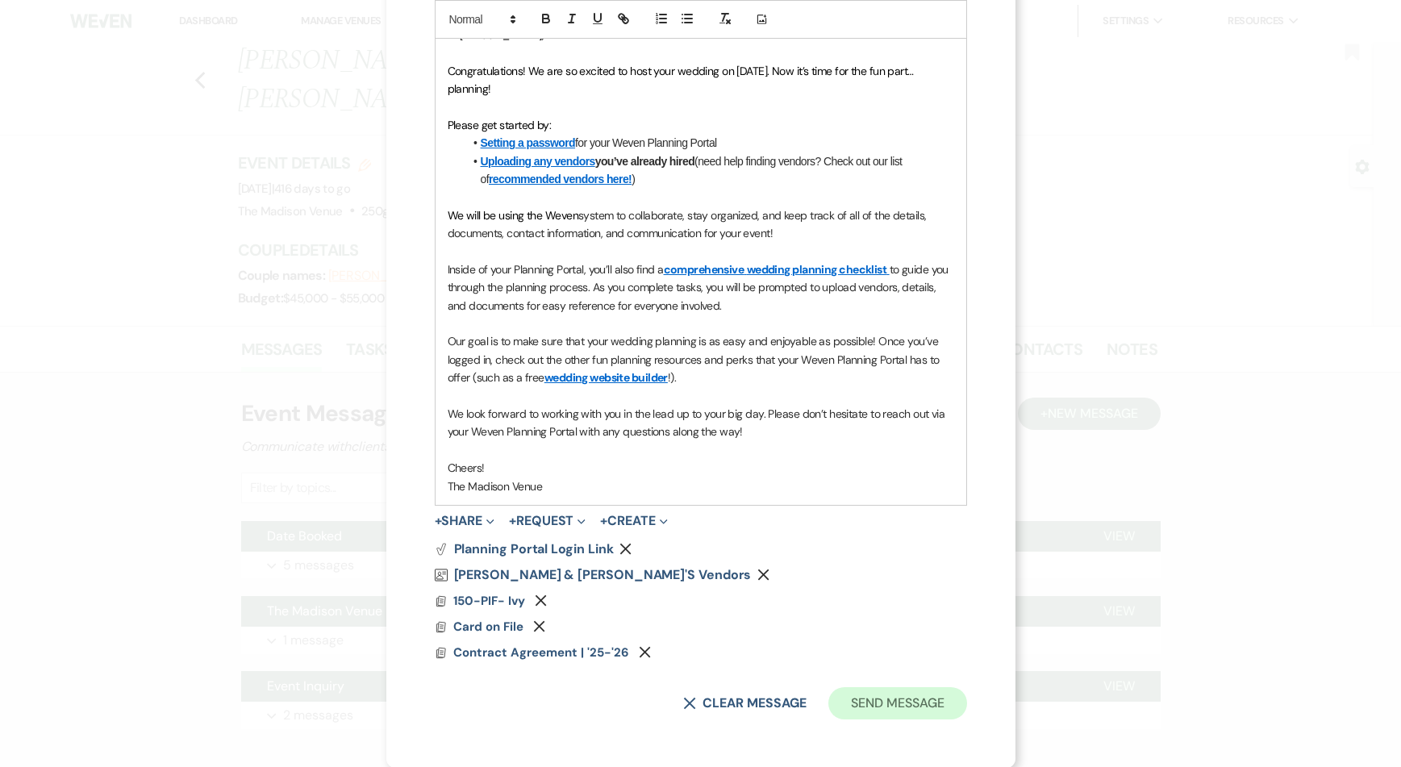
type input "Welcome To The Madison"
click at [870, 709] on button "Send Message" at bounding box center [897, 703] width 138 height 32
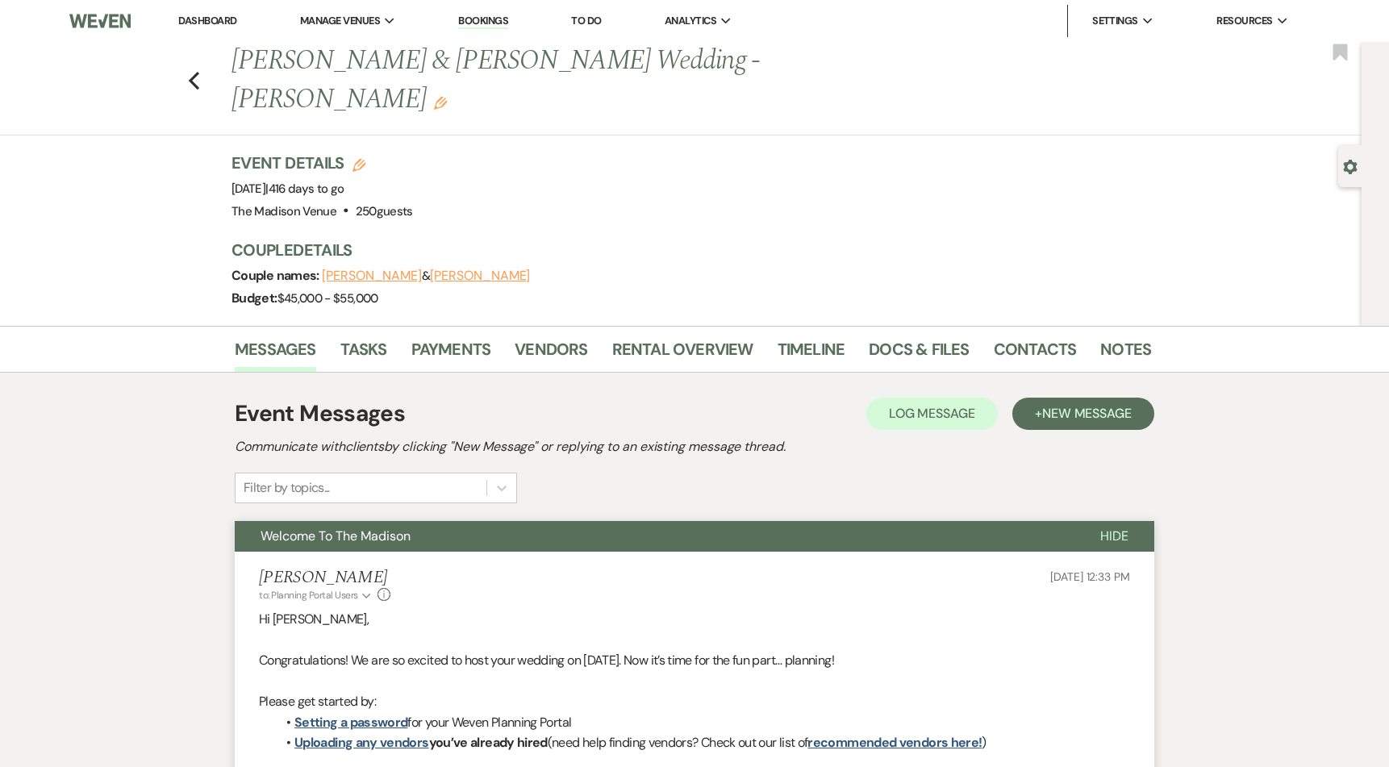
click at [1351, 167] on icon "Gear" at bounding box center [1350, 167] width 15 height 15
select select "5"
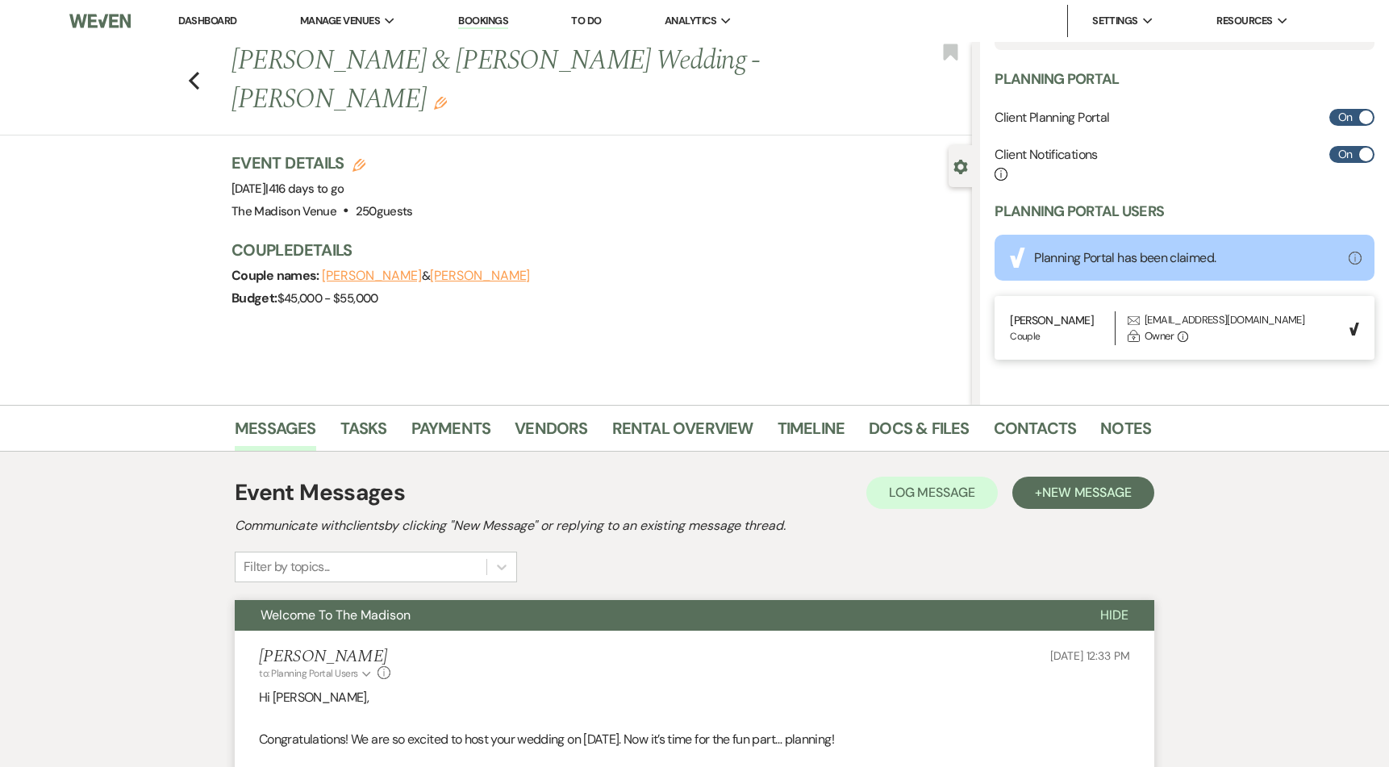
scroll to position [0, 0]
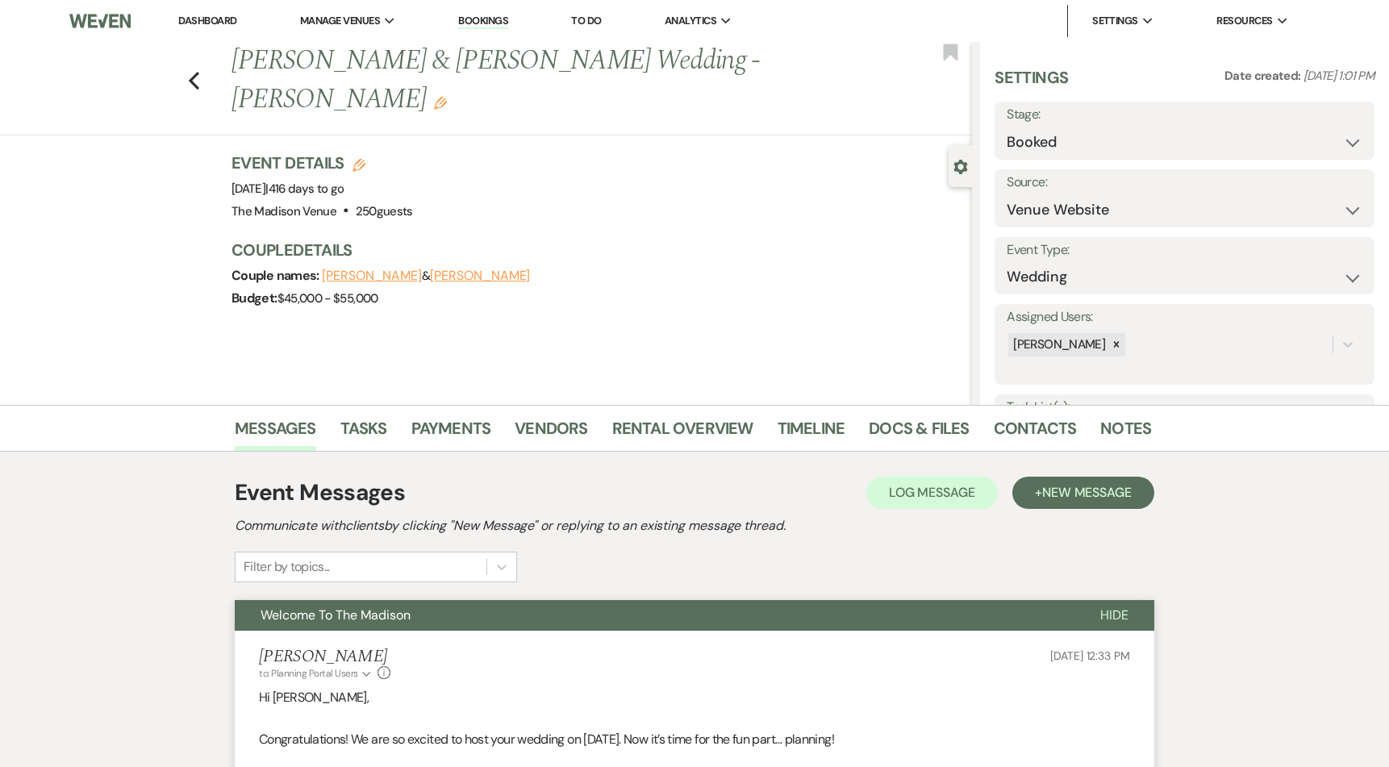
click at [206, 19] on link "Dashboard" at bounding box center [207, 21] width 58 height 14
select select "8"
select select "5"
select select "8"
select select "5"
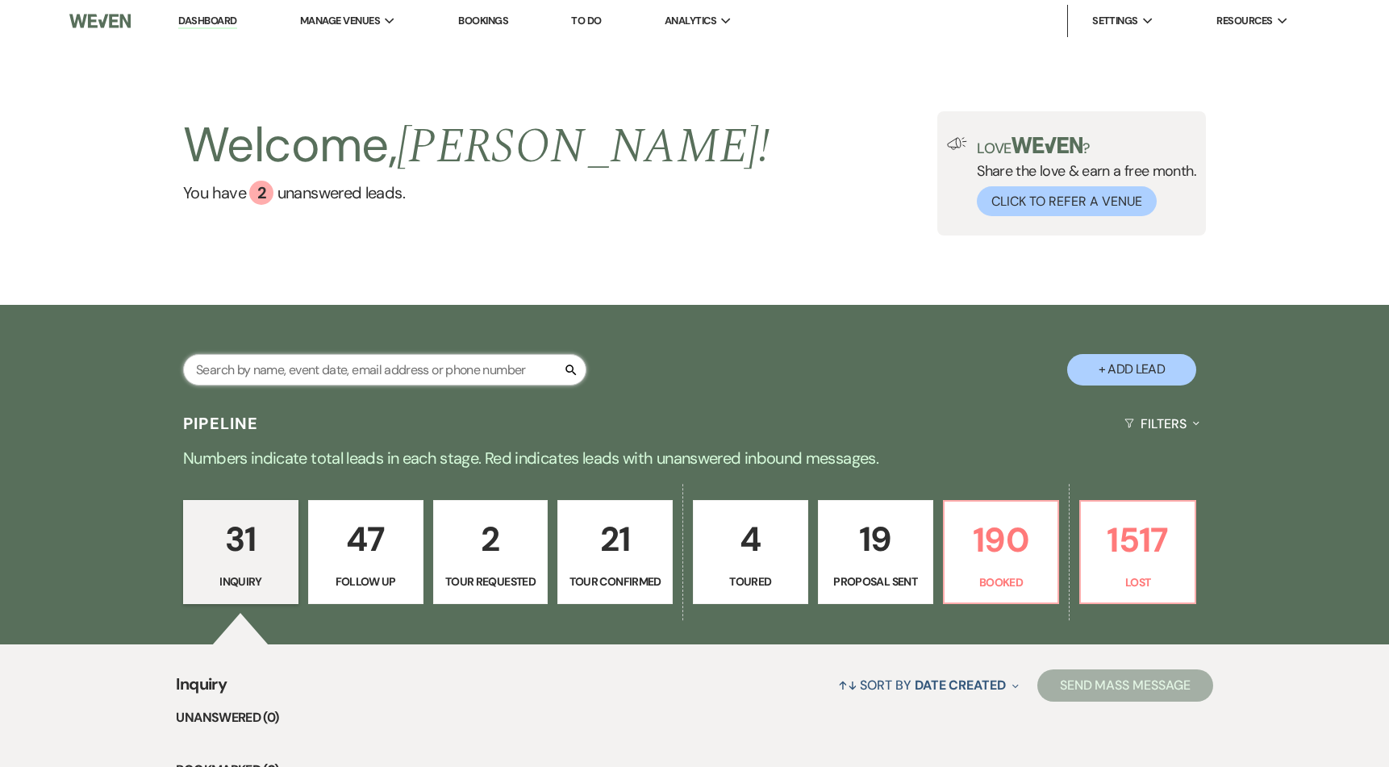
click at [375, 368] on input "text" at bounding box center [384, 369] width 403 height 31
type input "[PERSON_NAME]"
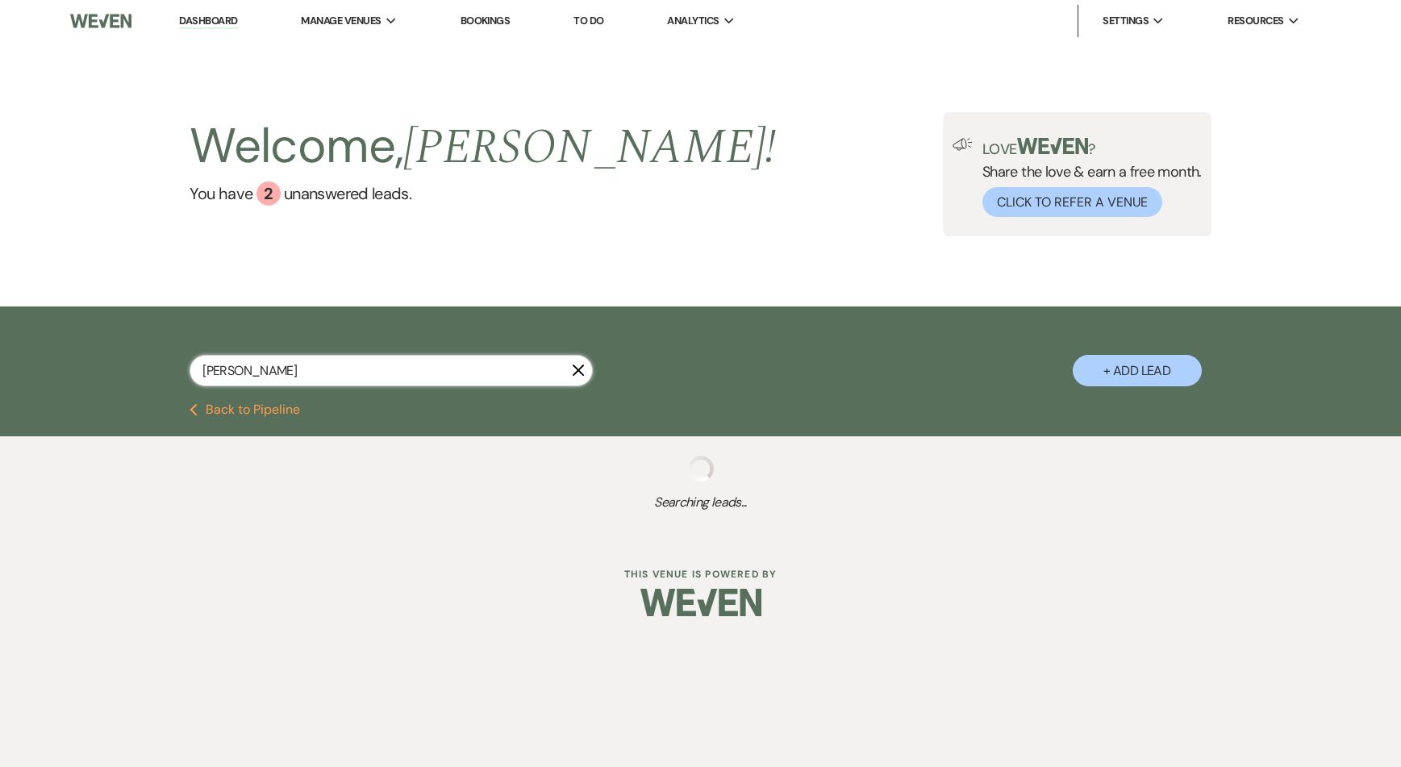
select select "8"
select select "7"
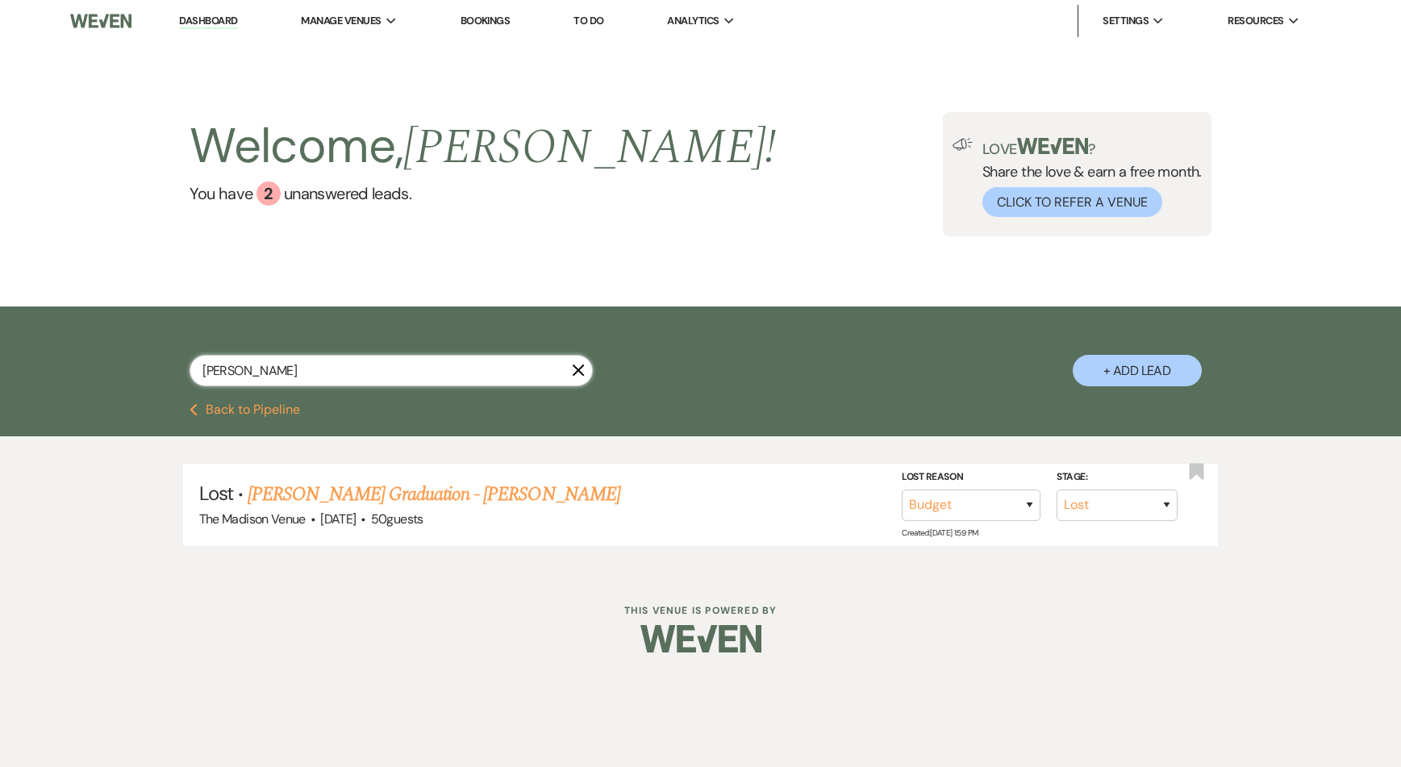
click at [304, 381] on input "[PERSON_NAME]" at bounding box center [391, 370] width 403 height 31
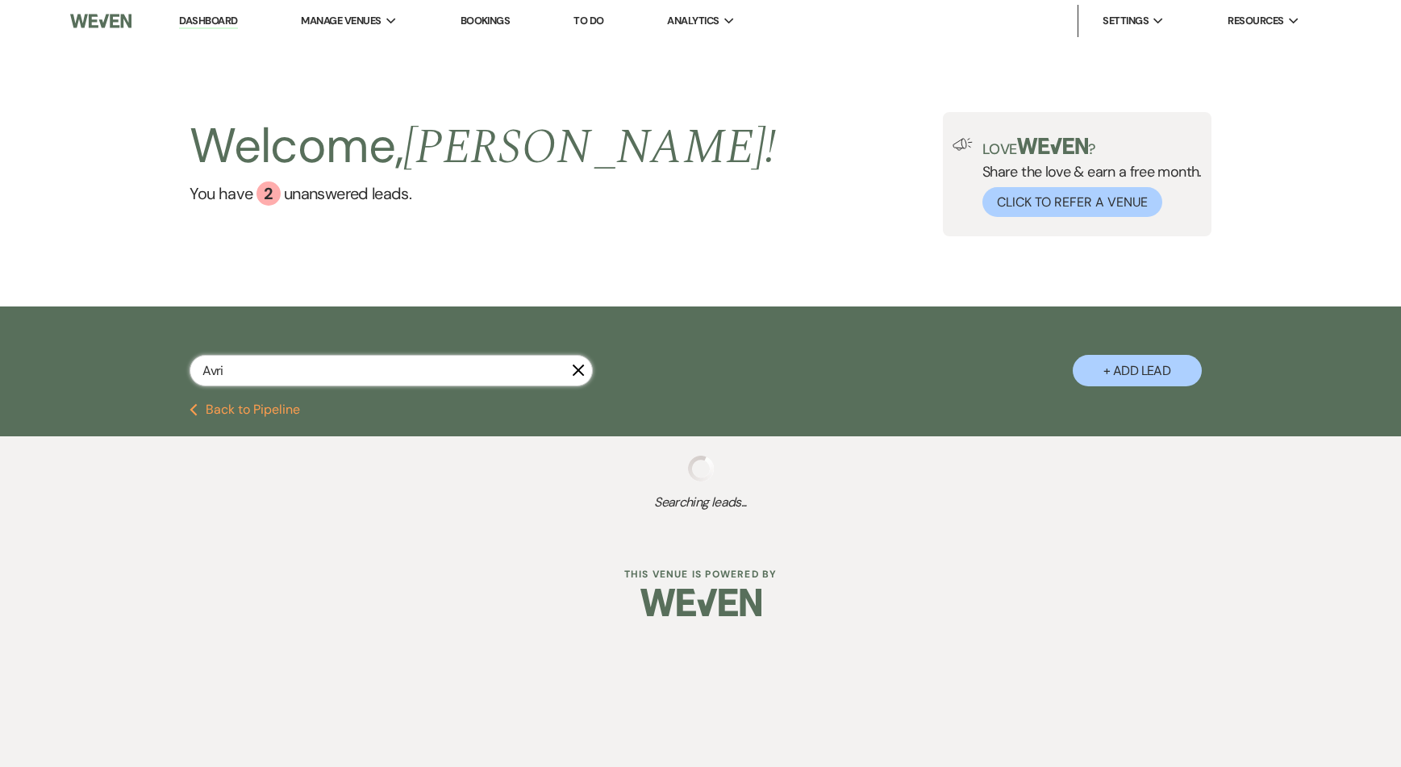
type input "Avrie"
select select "8"
select select "7"
select select "6"
select select "8"
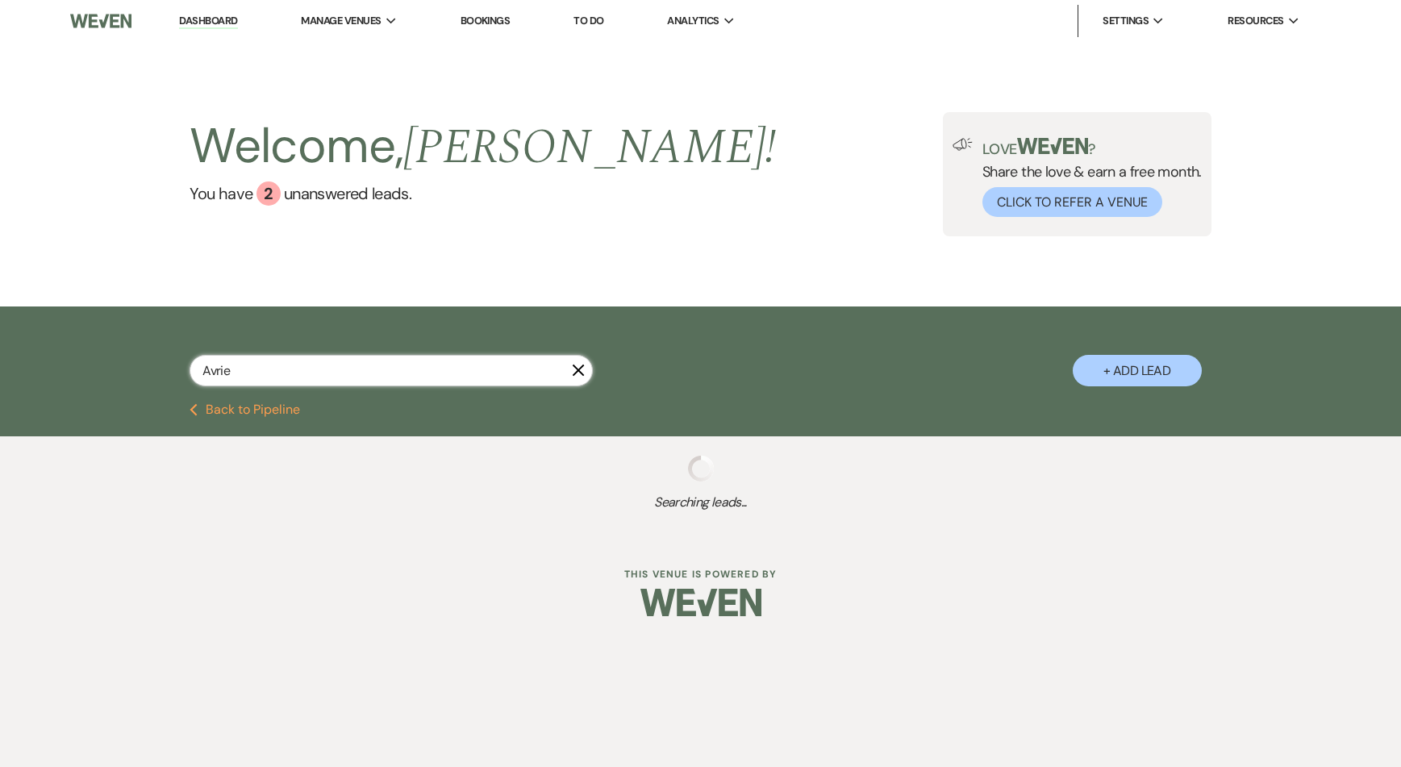
select select "5"
select select "8"
select select "6"
select select "8"
select select "5"
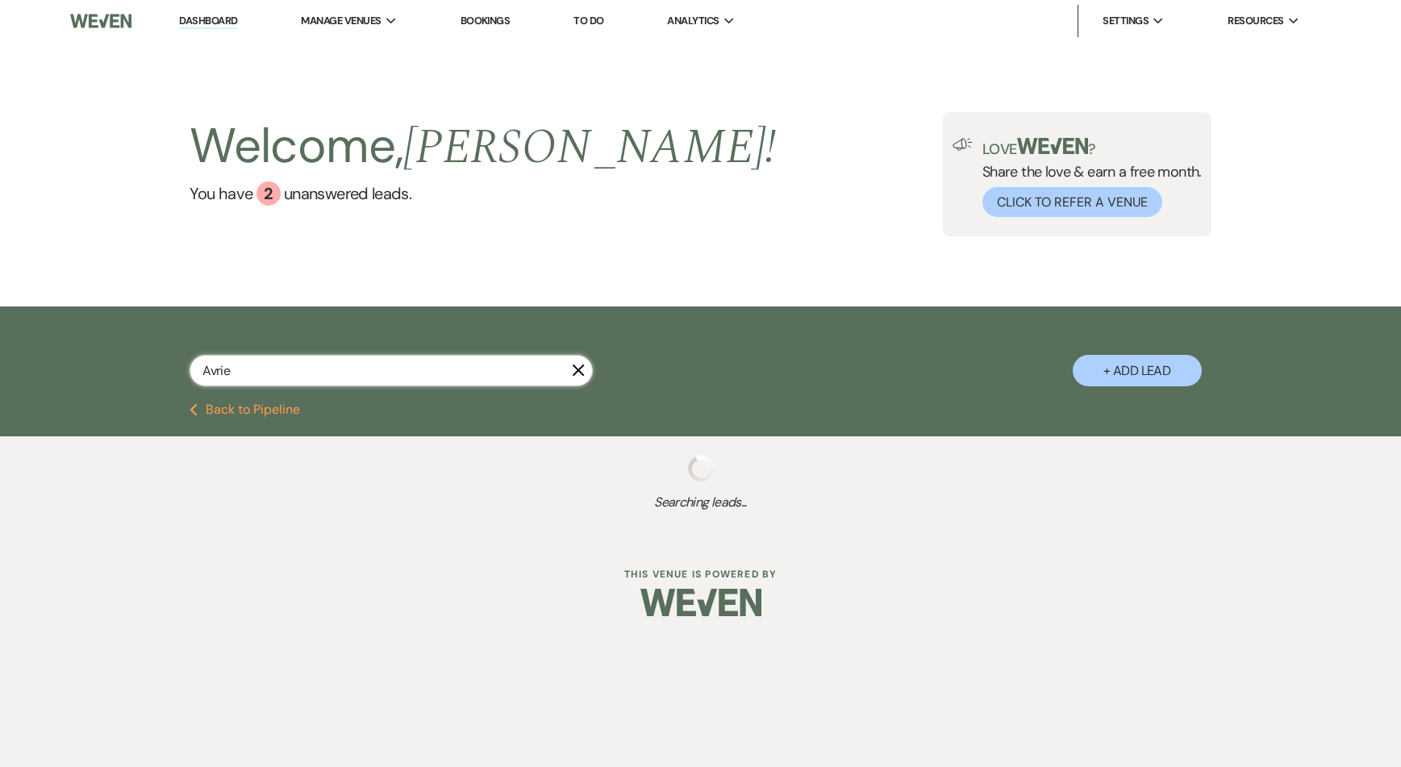
select select "9"
select select "8"
select select "10"
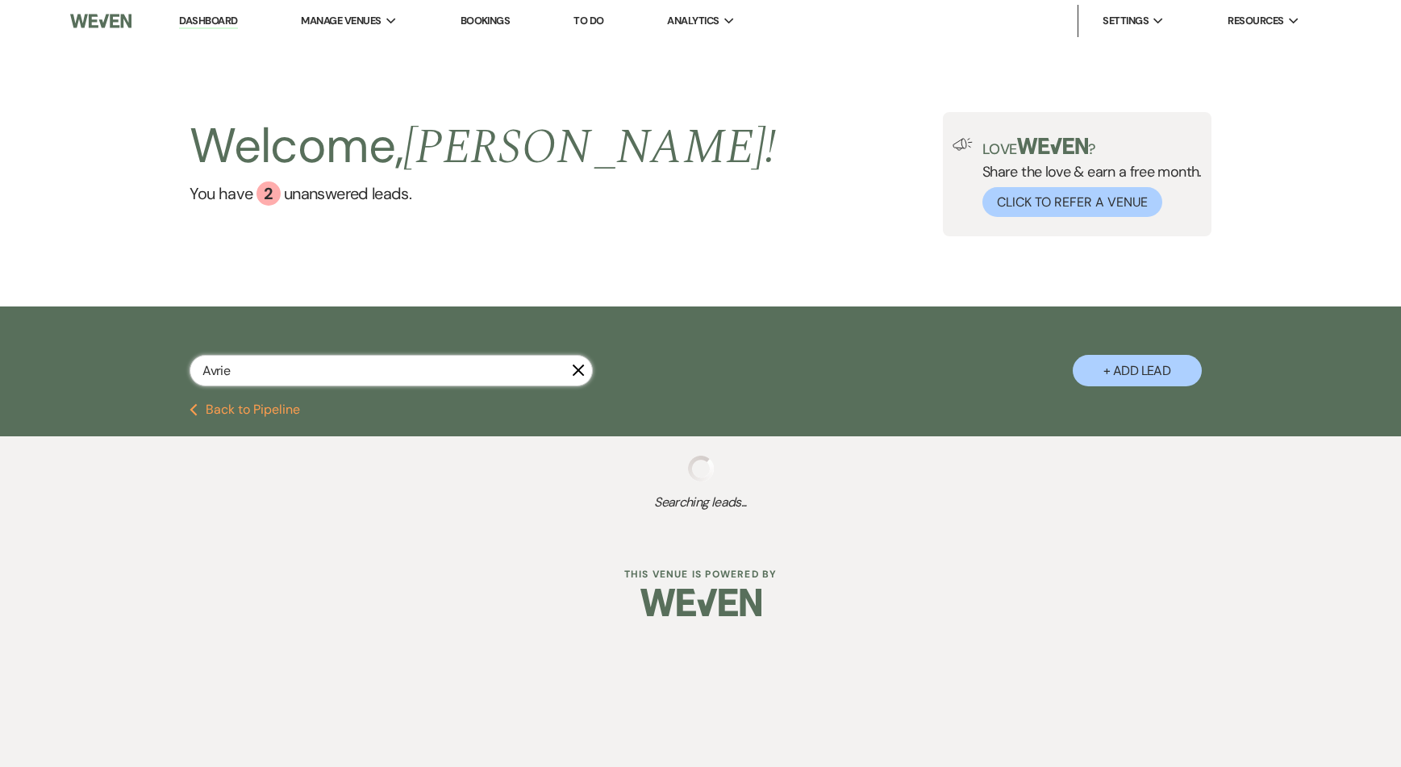
select select "8"
select select "1"
select select "8"
select select "10"
select select "8"
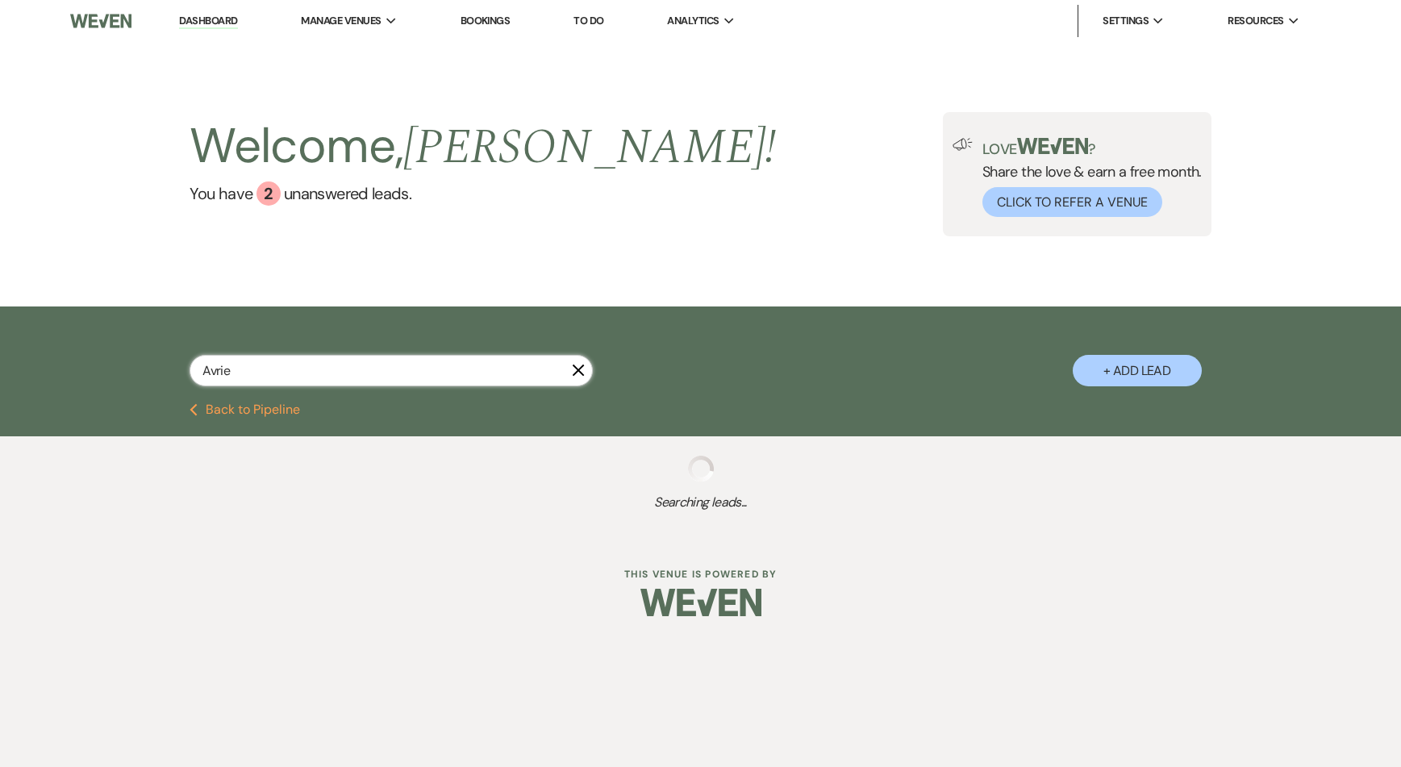
select select "5"
select select "8"
select select "10"
select select "8"
select select "4"
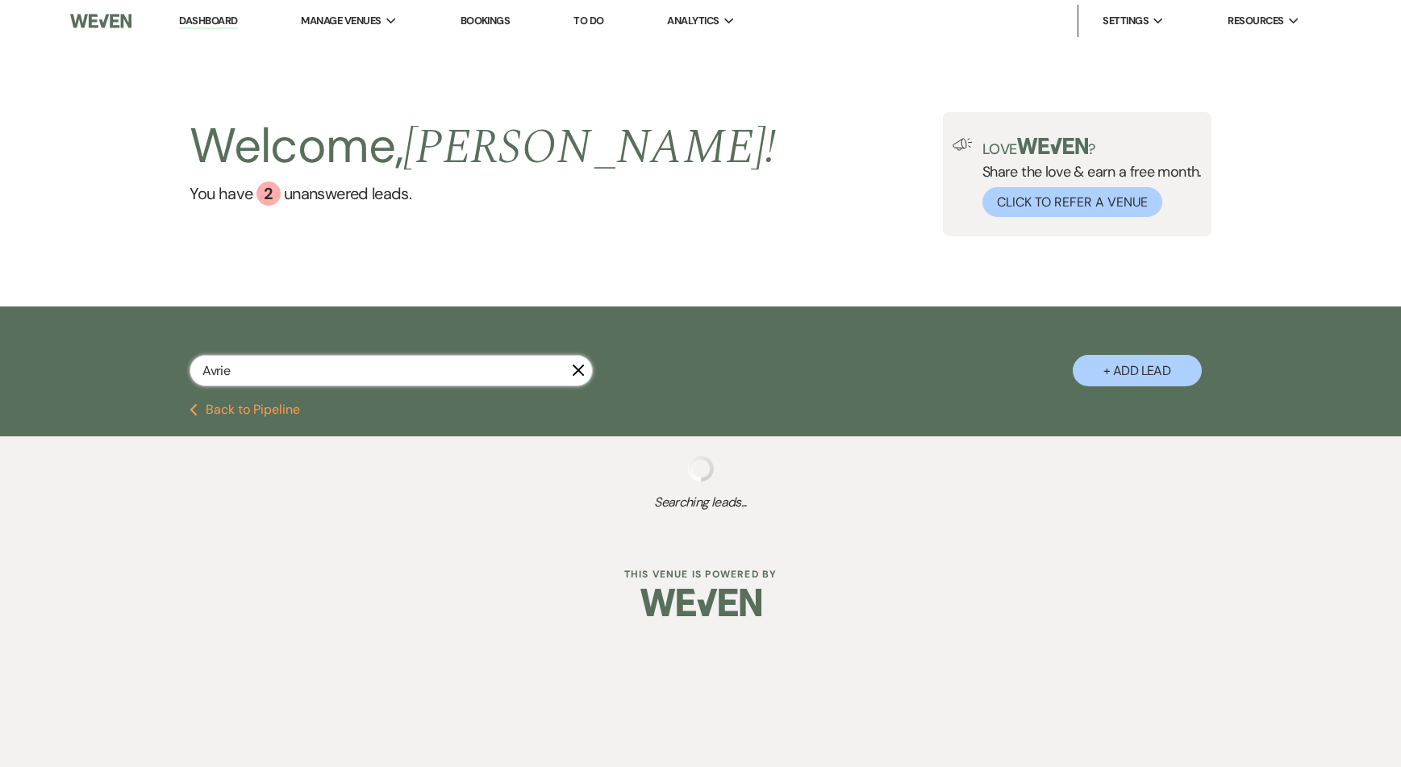
select select "8"
select select "5"
select select "6"
select select "8"
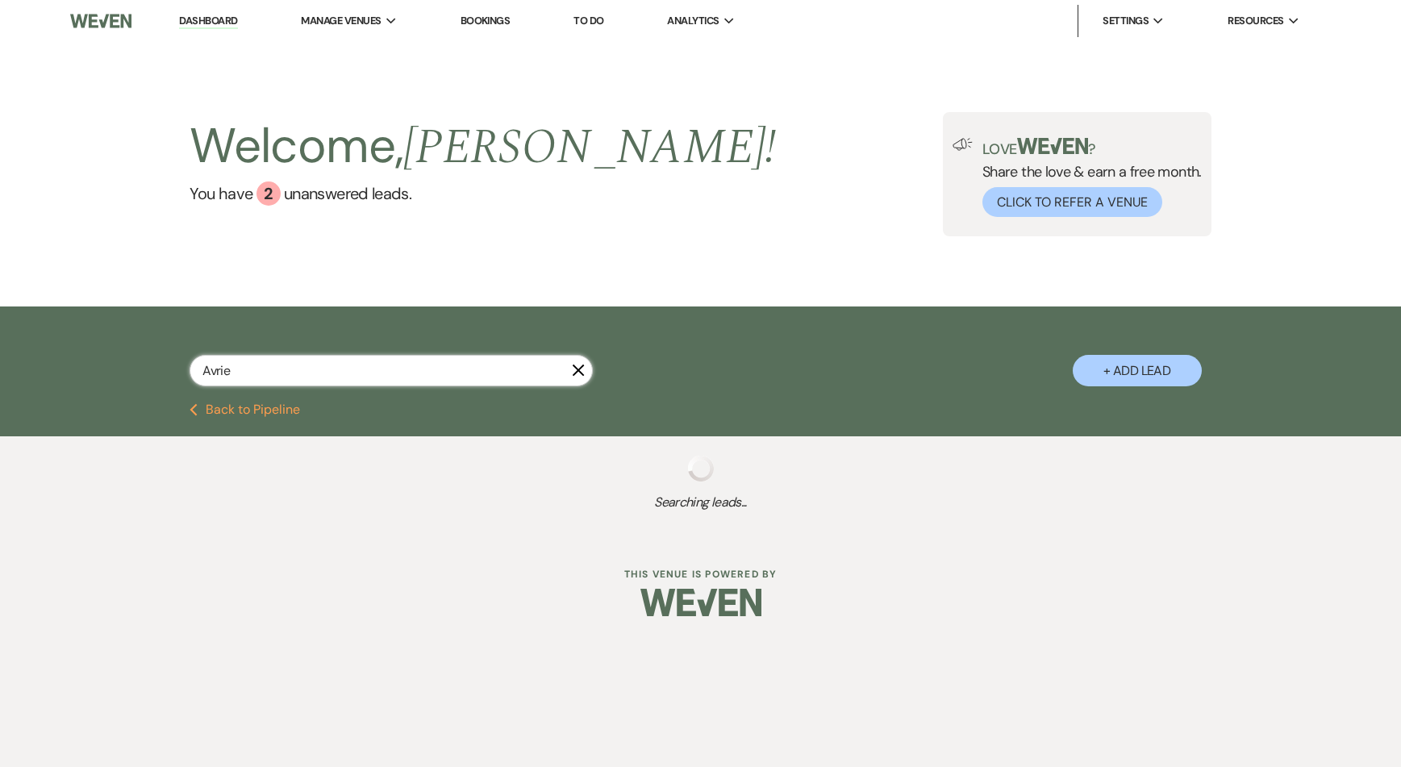
select select "8"
select select "5"
select select "8"
select select "5"
select select "8"
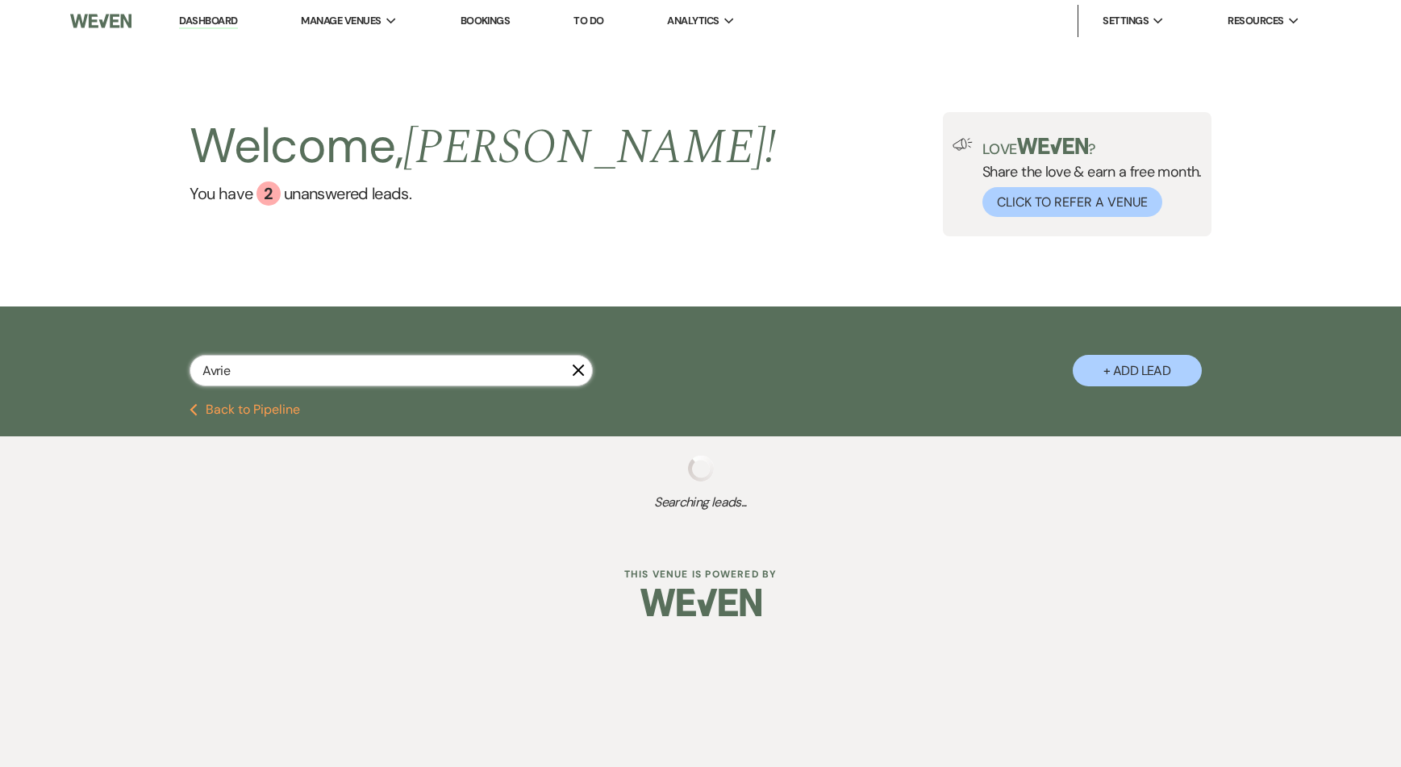
select select "1"
select select "8"
select select "5"
select select "8"
select select "5"
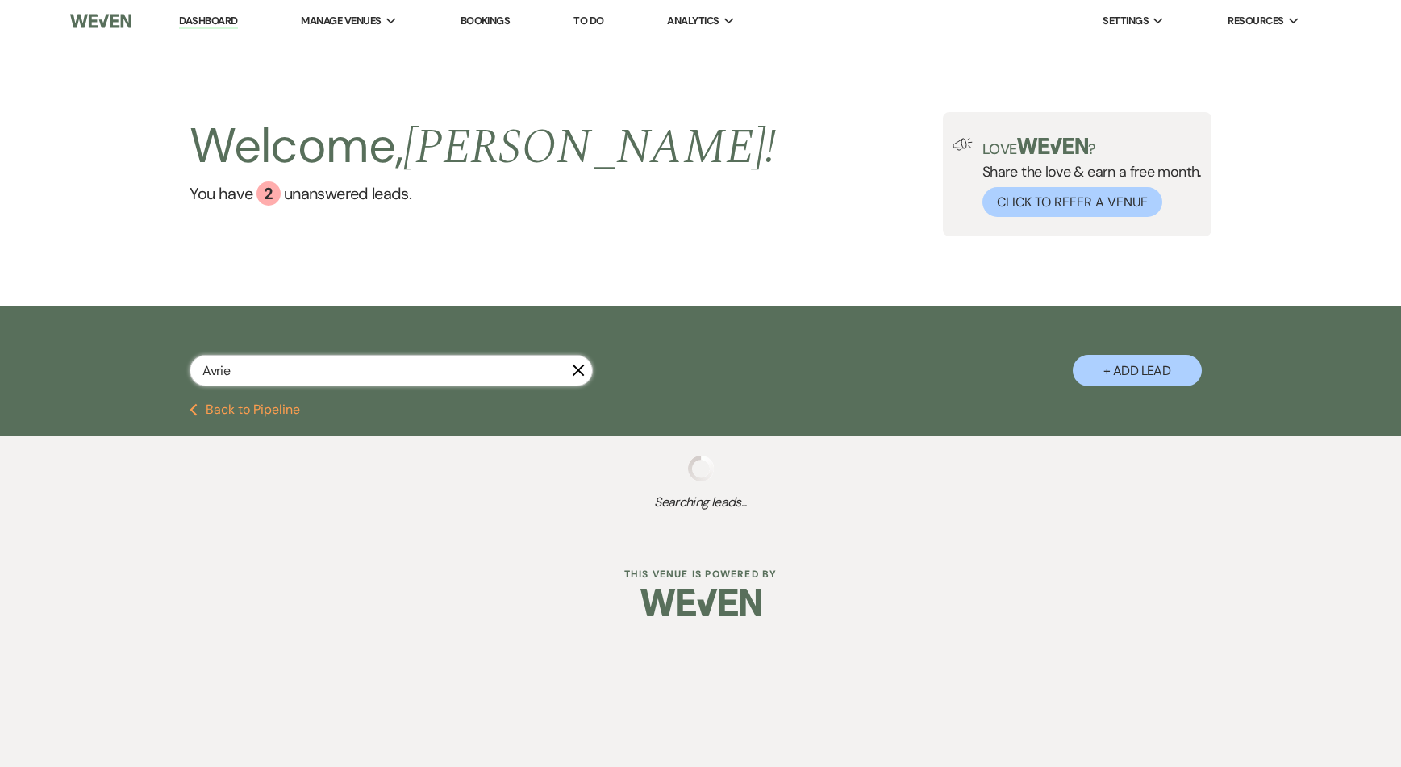
select select "8"
select select "6"
select select "8"
select select "5"
select select "8"
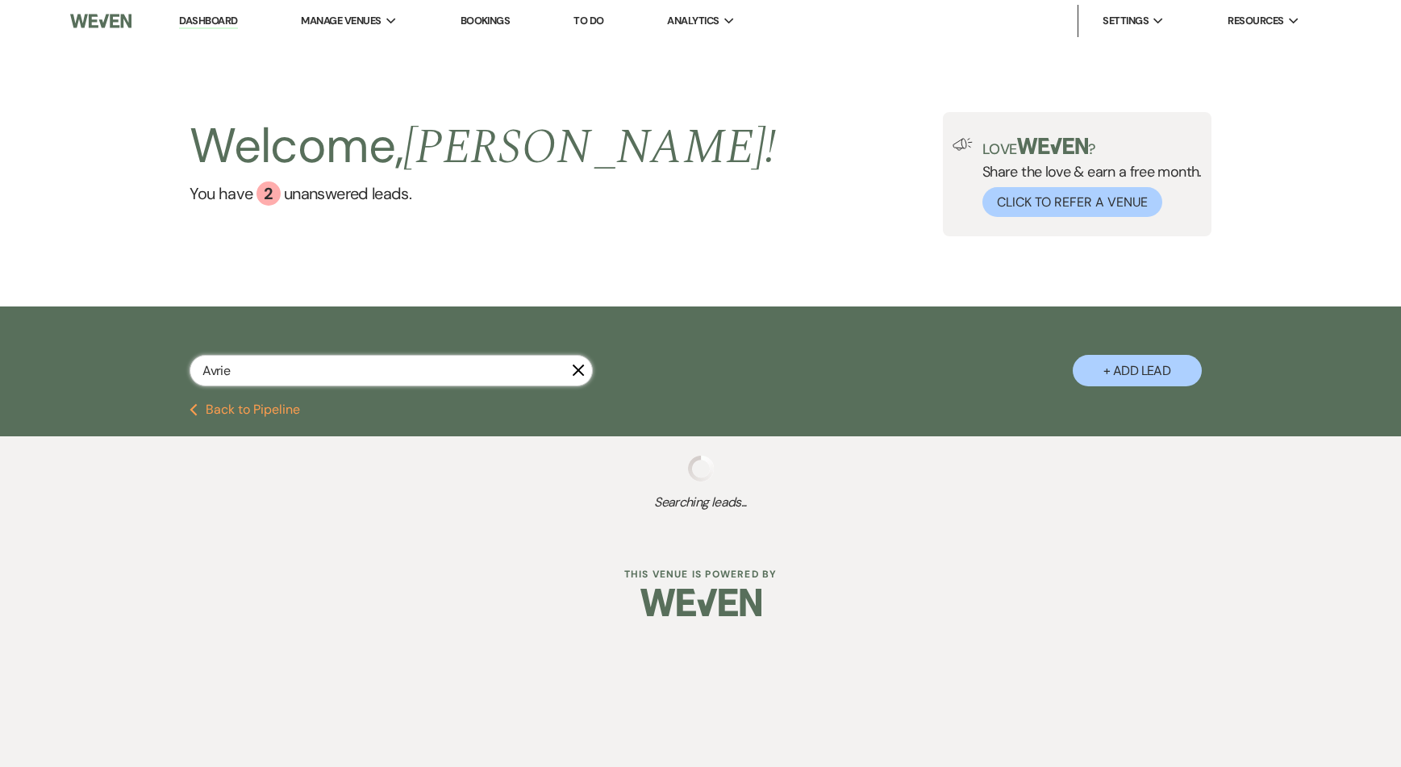
select select "5"
select select "8"
select select "5"
select select "8"
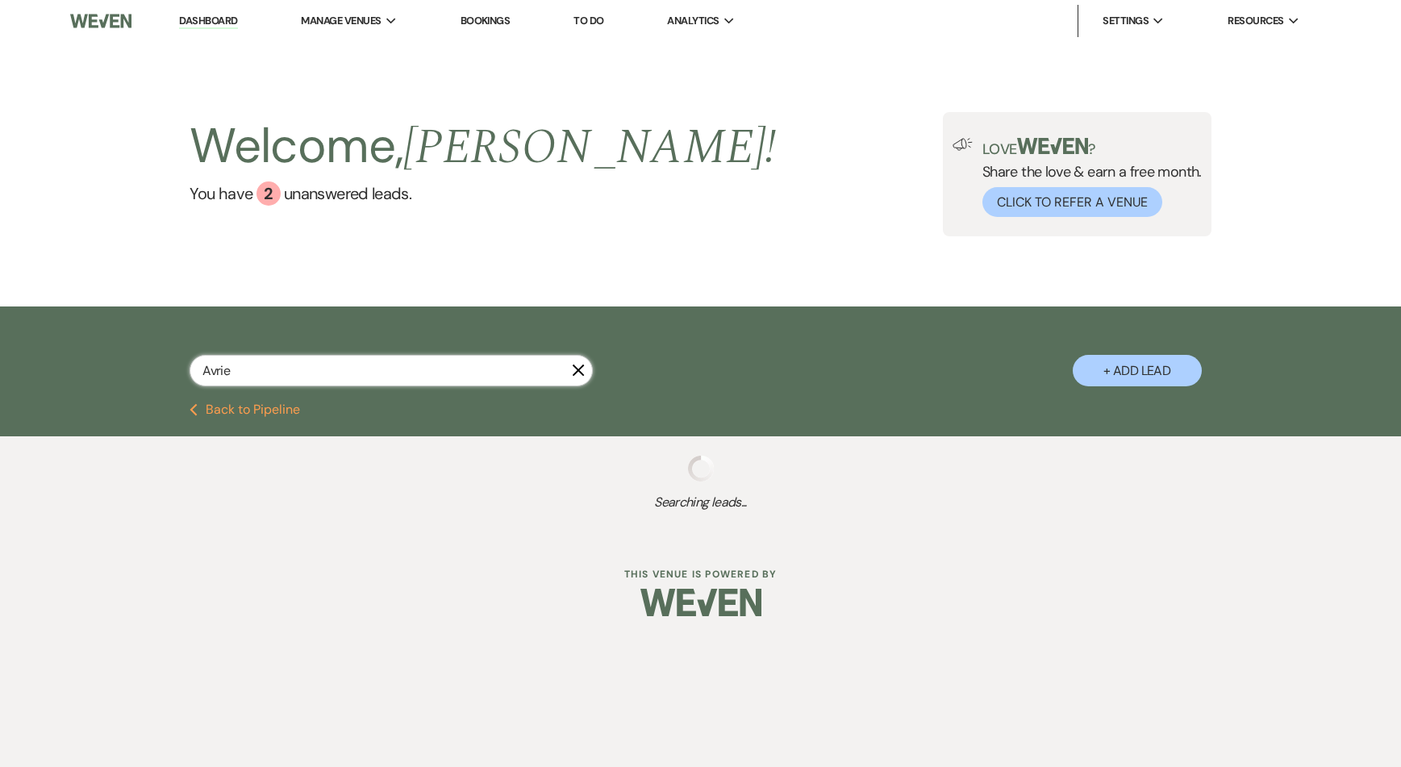
select select "5"
select select "8"
select select "5"
select select "8"
select select "5"
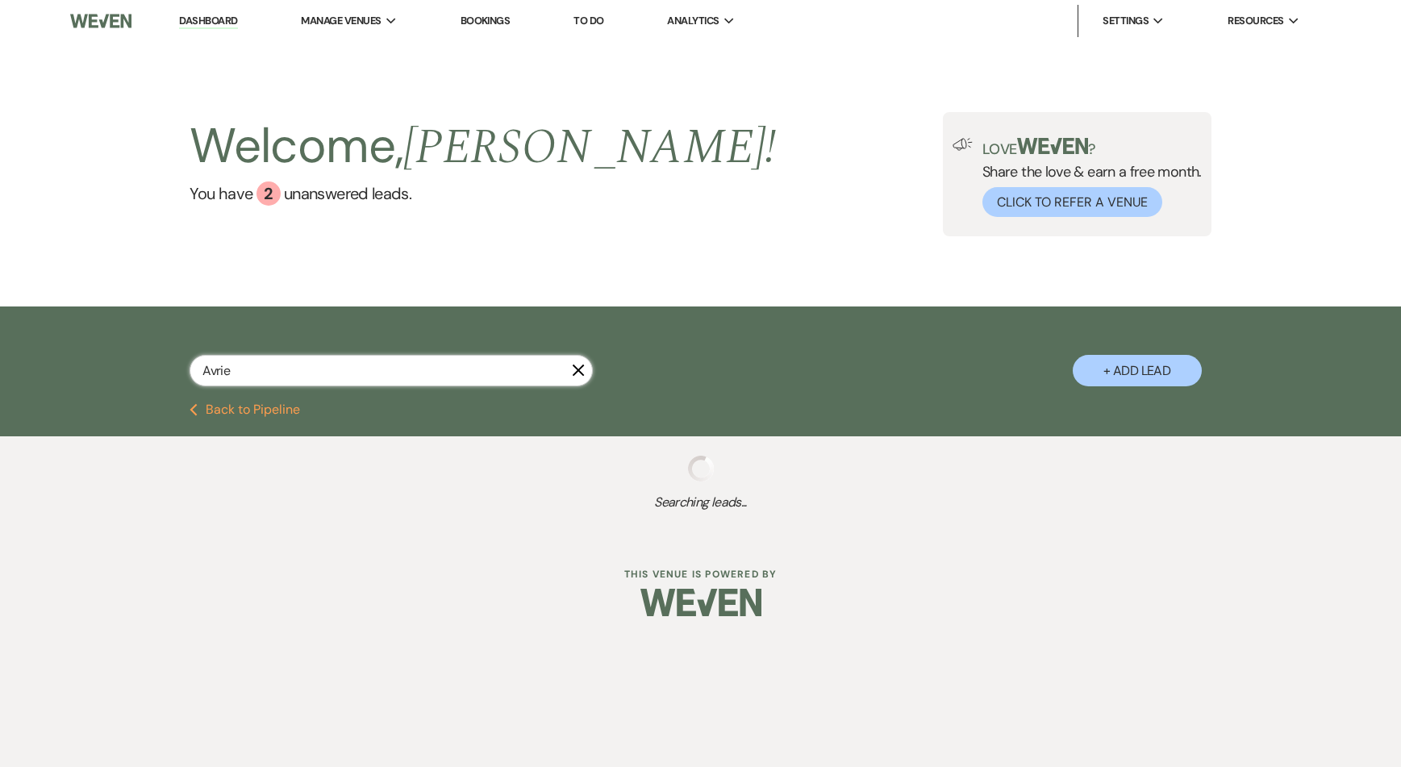
select select "8"
select select "5"
select select "8"
select select "10"
select select "8"
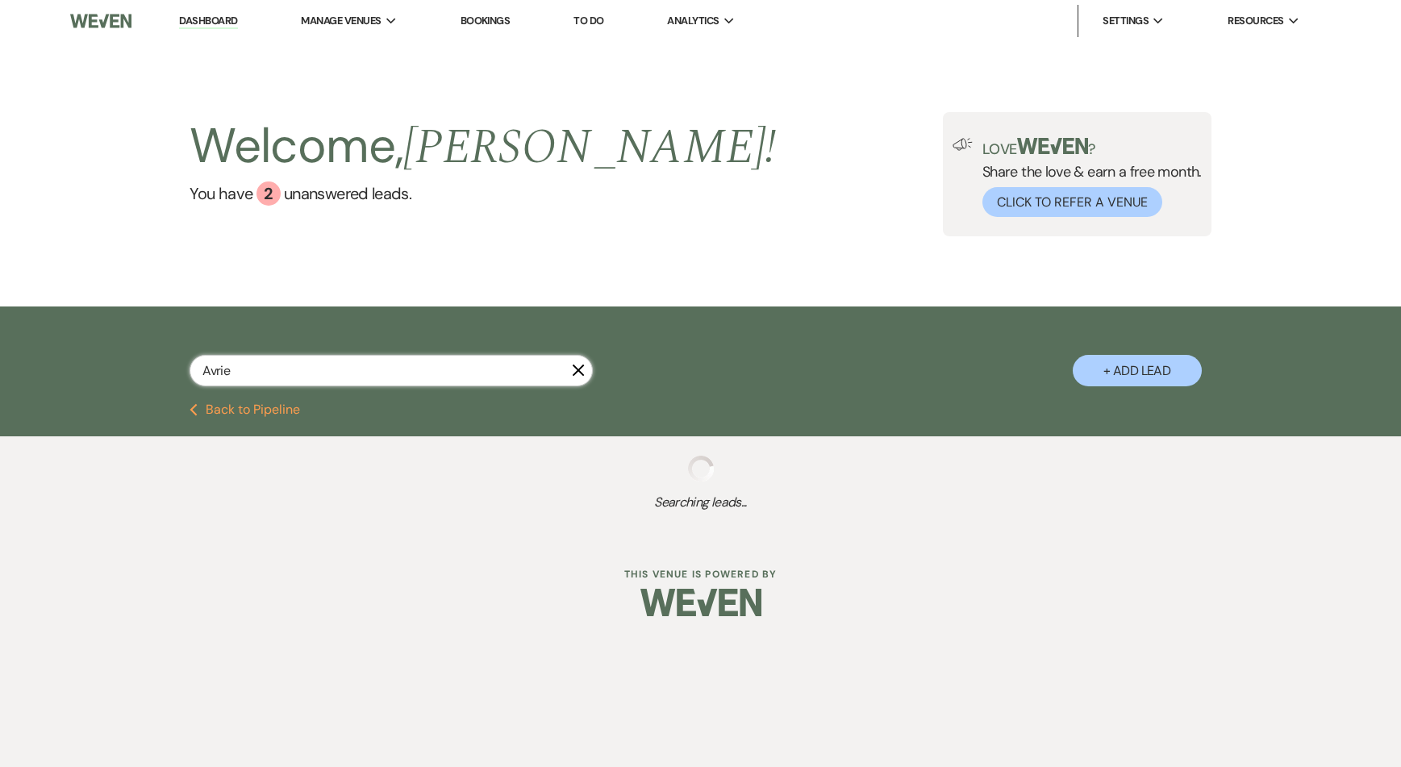
select select "4"
select select "8"
select select "5"
select select "8"
select select "6"
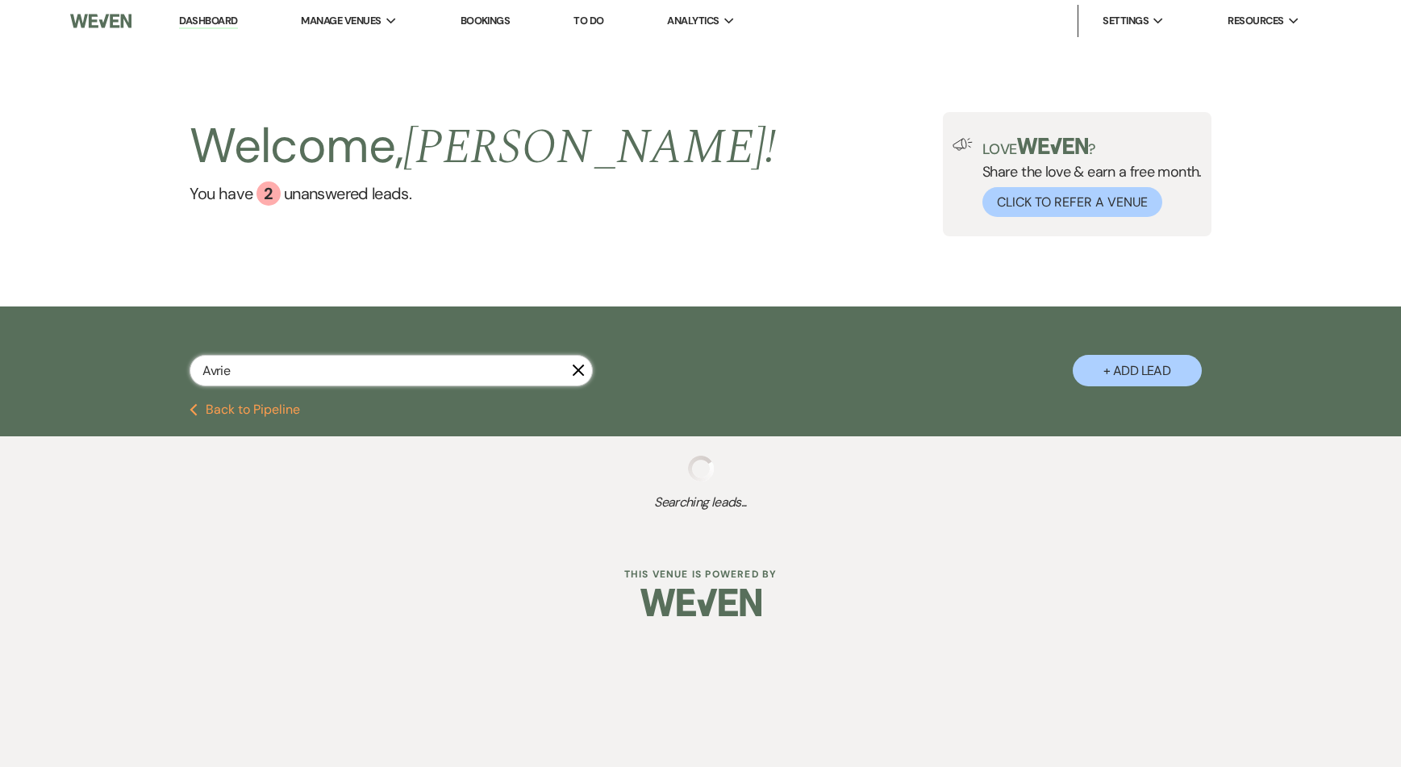
select select "8"
select select "5"
select select "8"
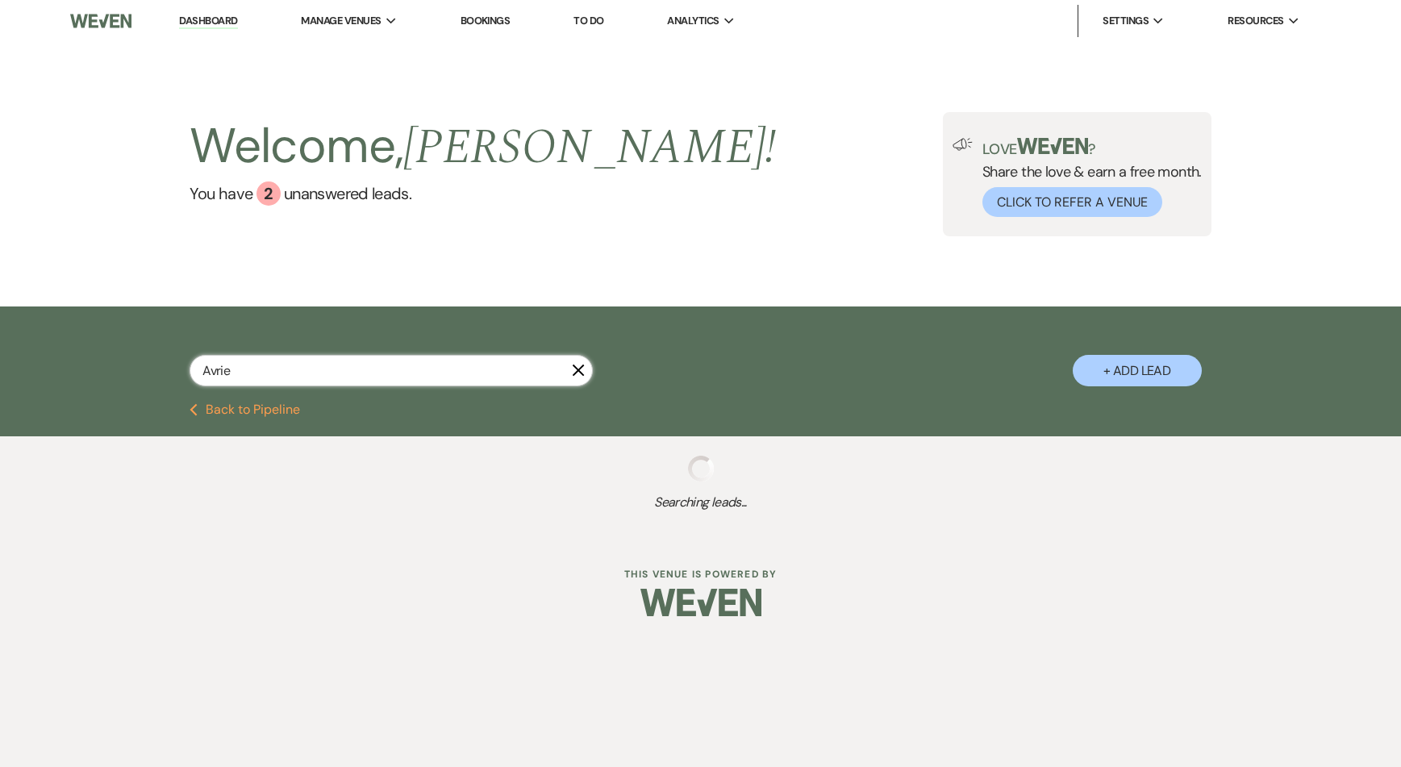
select select "1"
select select "8"
select select "5"
select select "8"
select select "11"
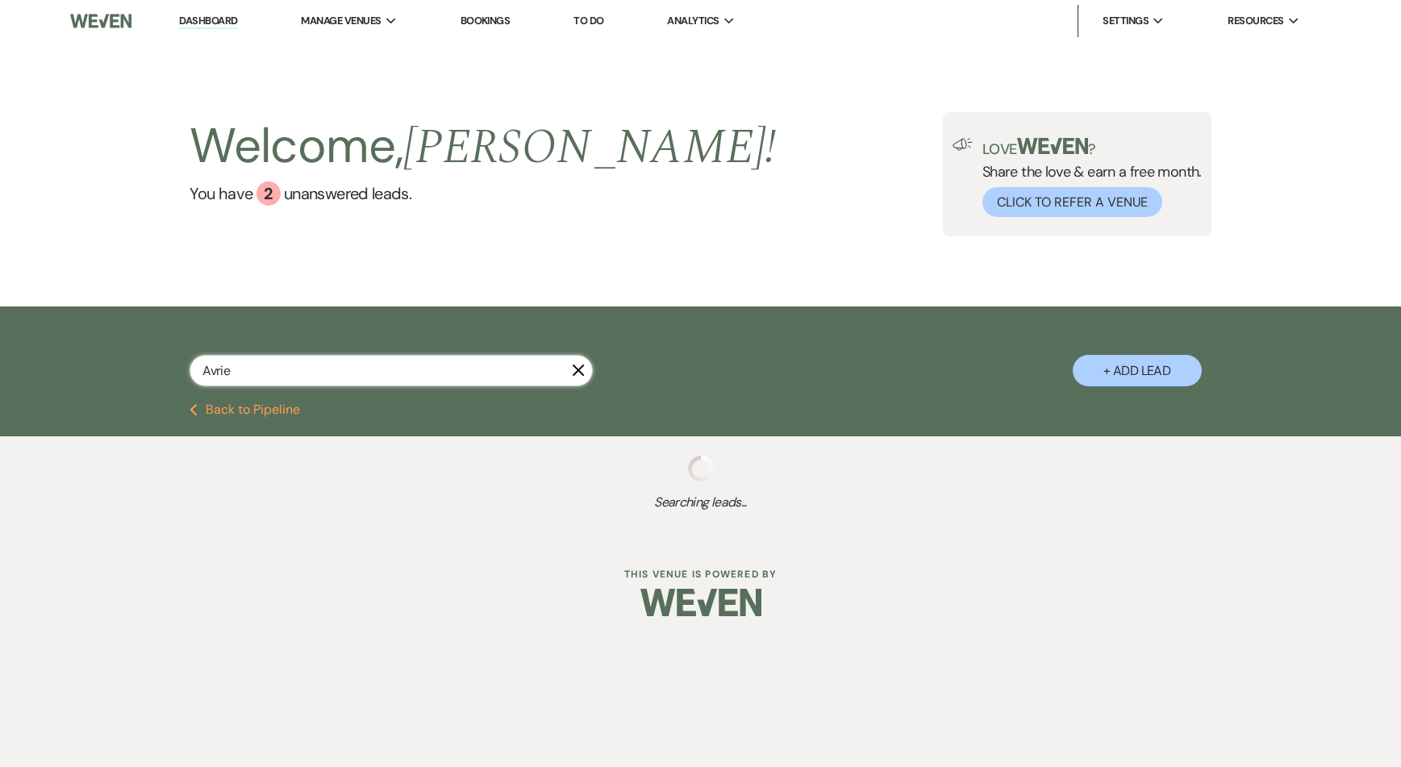
select select "8"
select select "5"
select select "8"
select select "7"
select select "8"
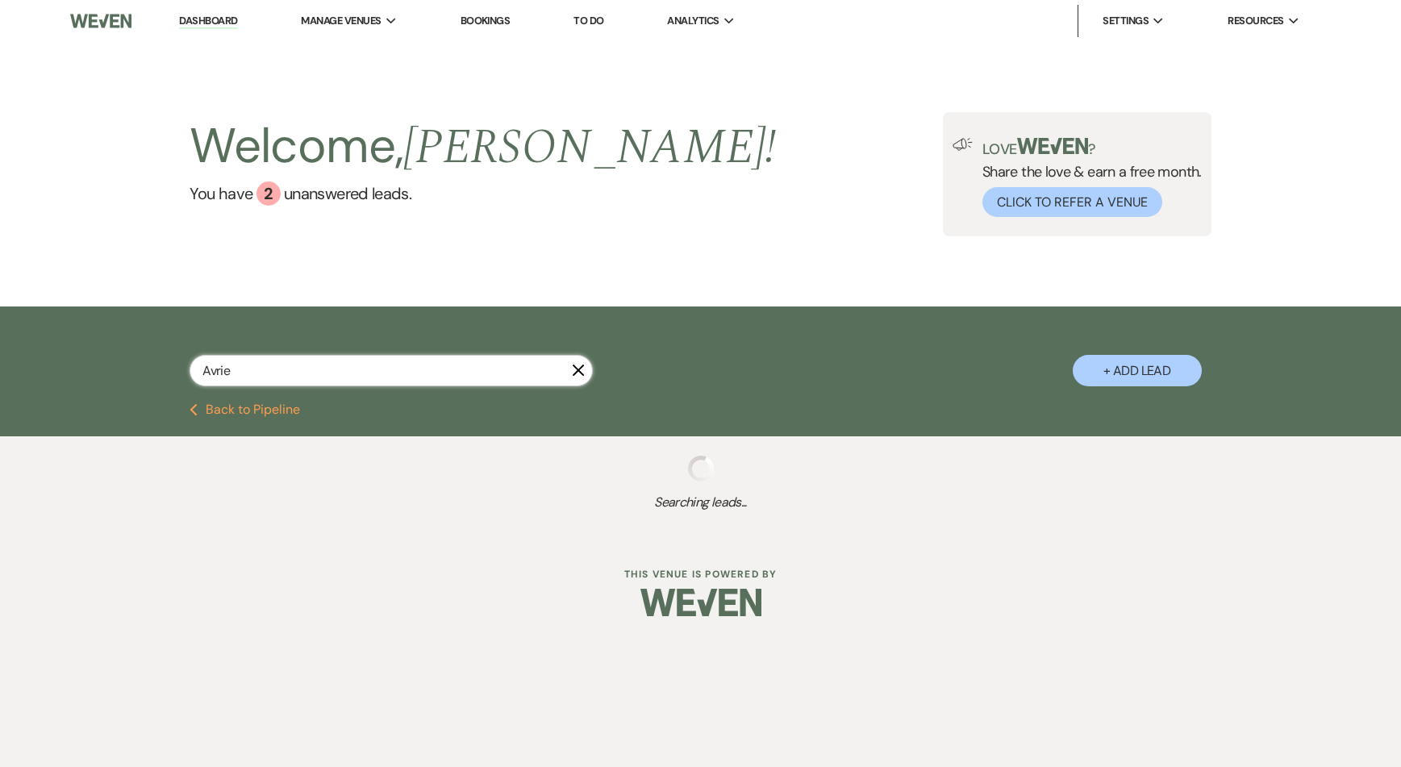
select select "6"
select select "8"
select select "6"
select select "8"
select select "7"
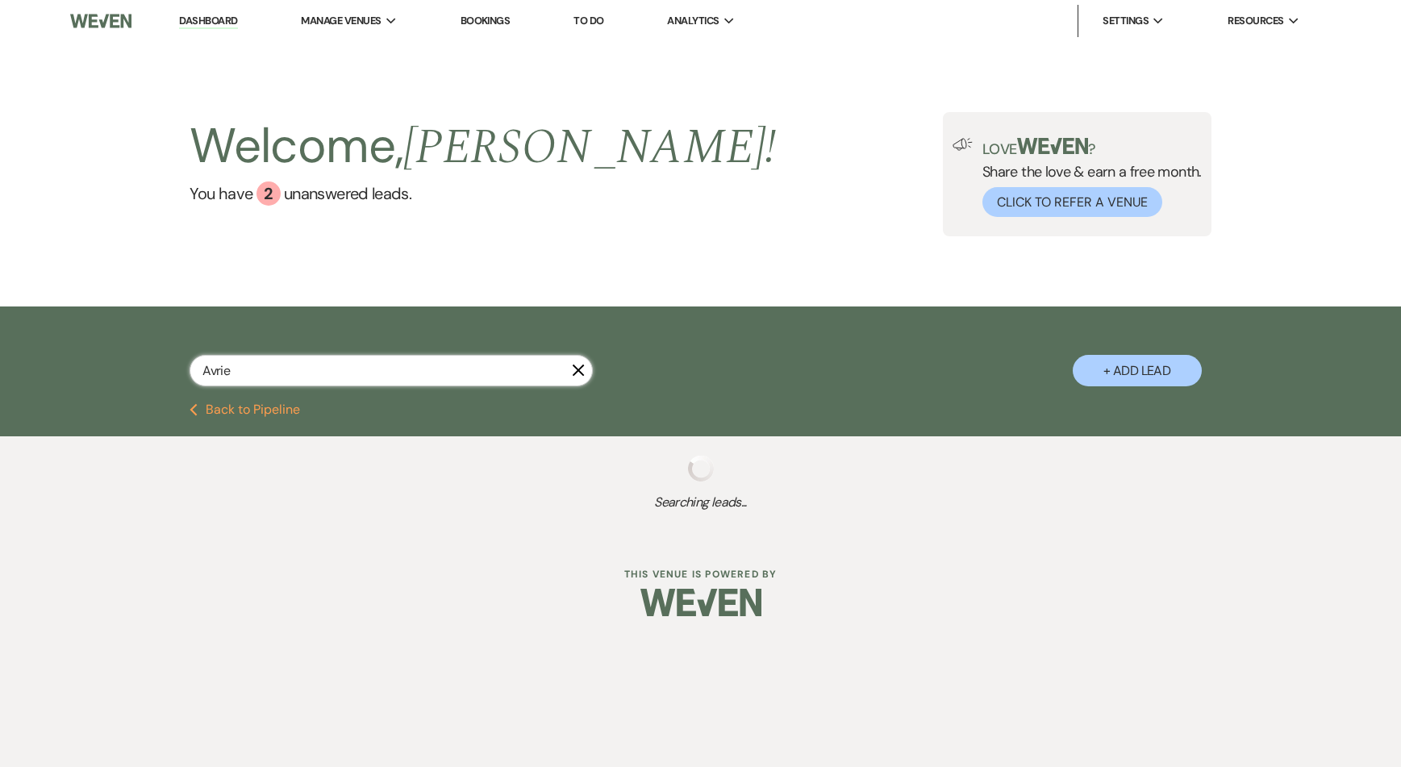
select select "8"
select select "6"
select select "8"
select select "5"
select select "8"
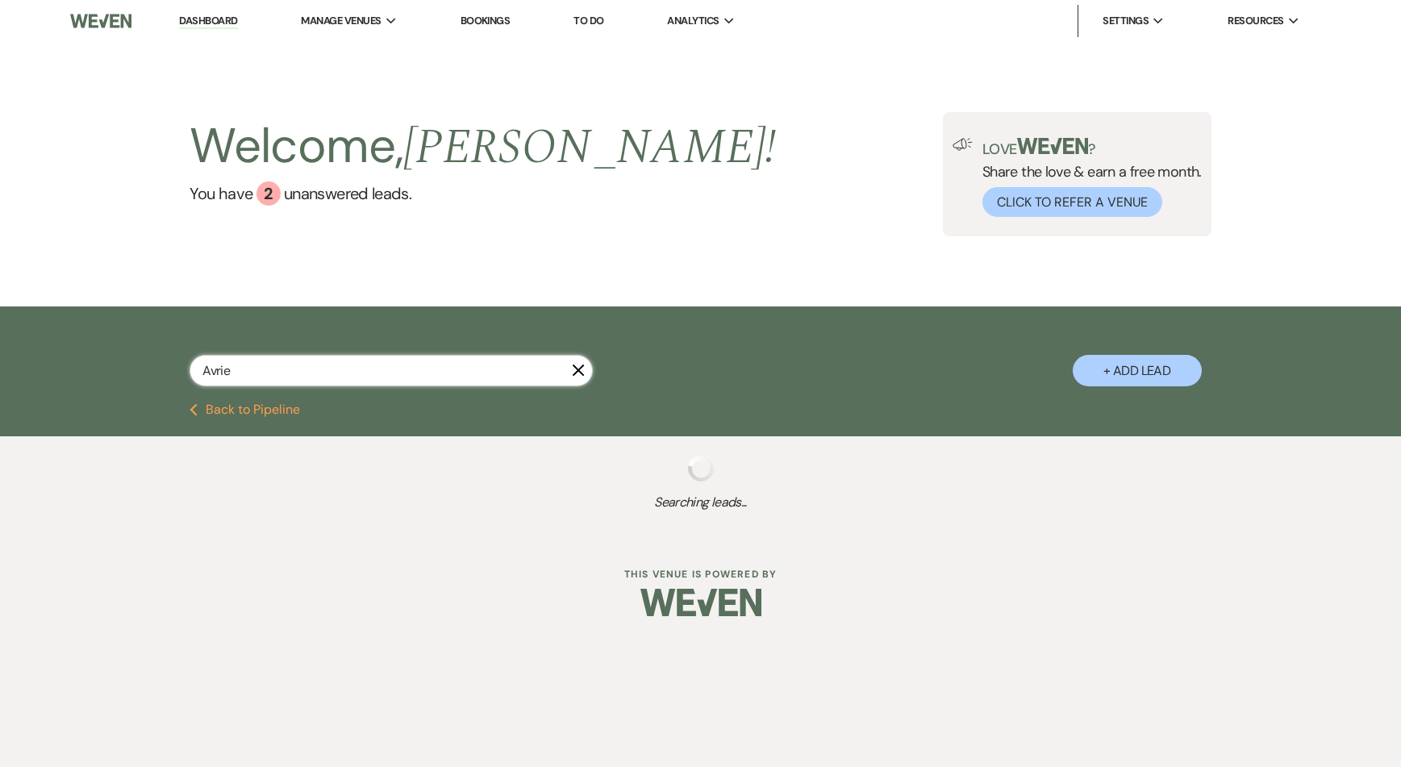
select select "5"
select select "8"
select select "5"
select select "8"
select select "6"
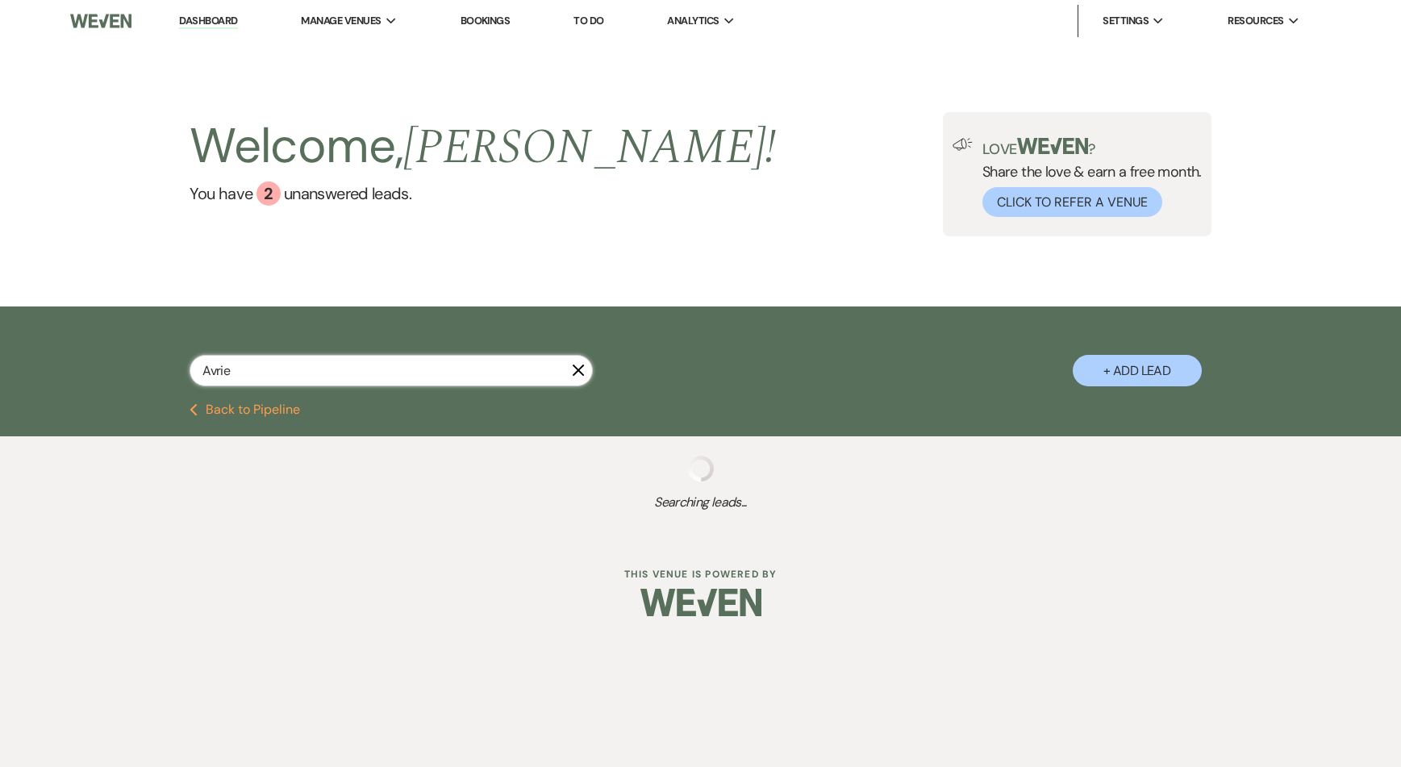
select select "8"
select select "6"
select select "8"
select select "5"
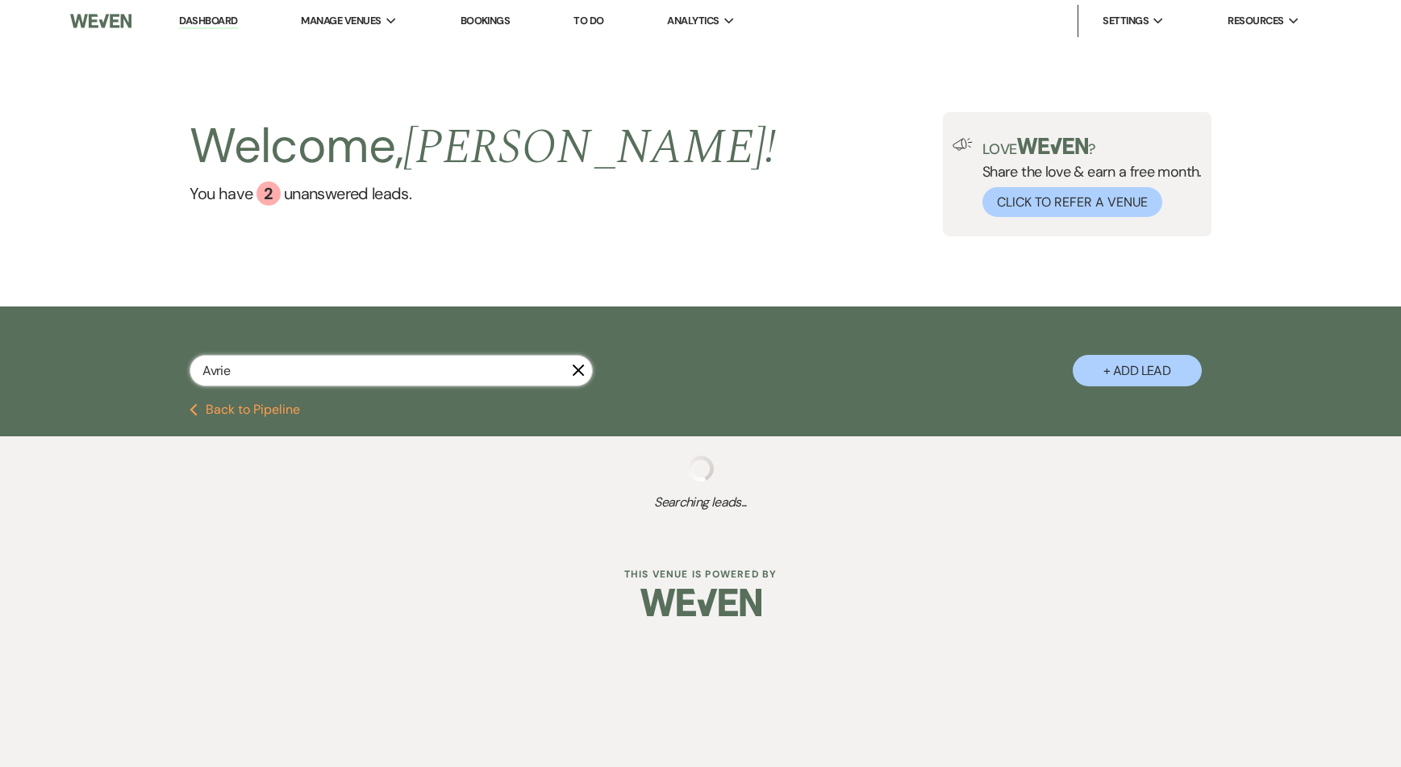
select select "8"
select select "5"
select select "8"
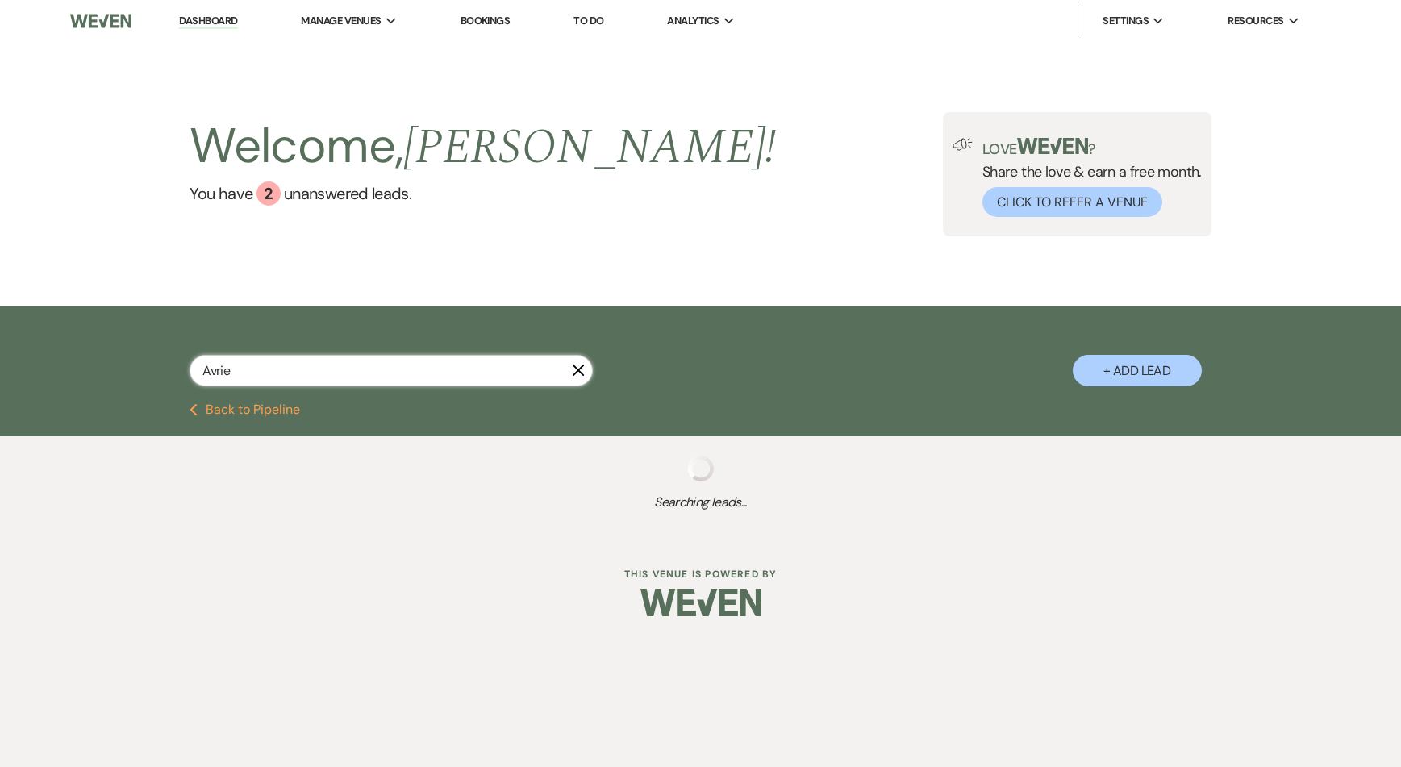
select select "5"
select select "8"
select select "5"
select select "8"
select select "5"
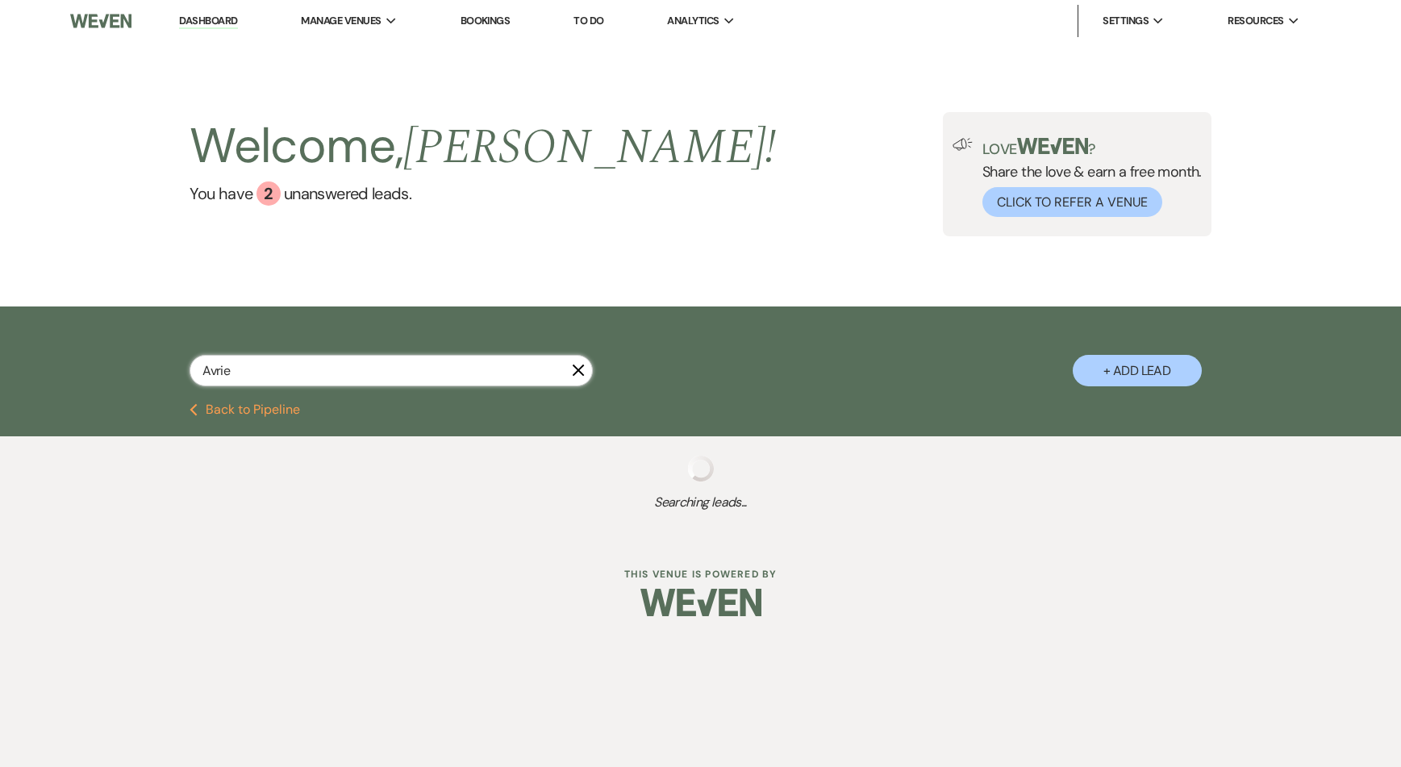
select select "8"
select select "6"
select select "8"
select select "5"
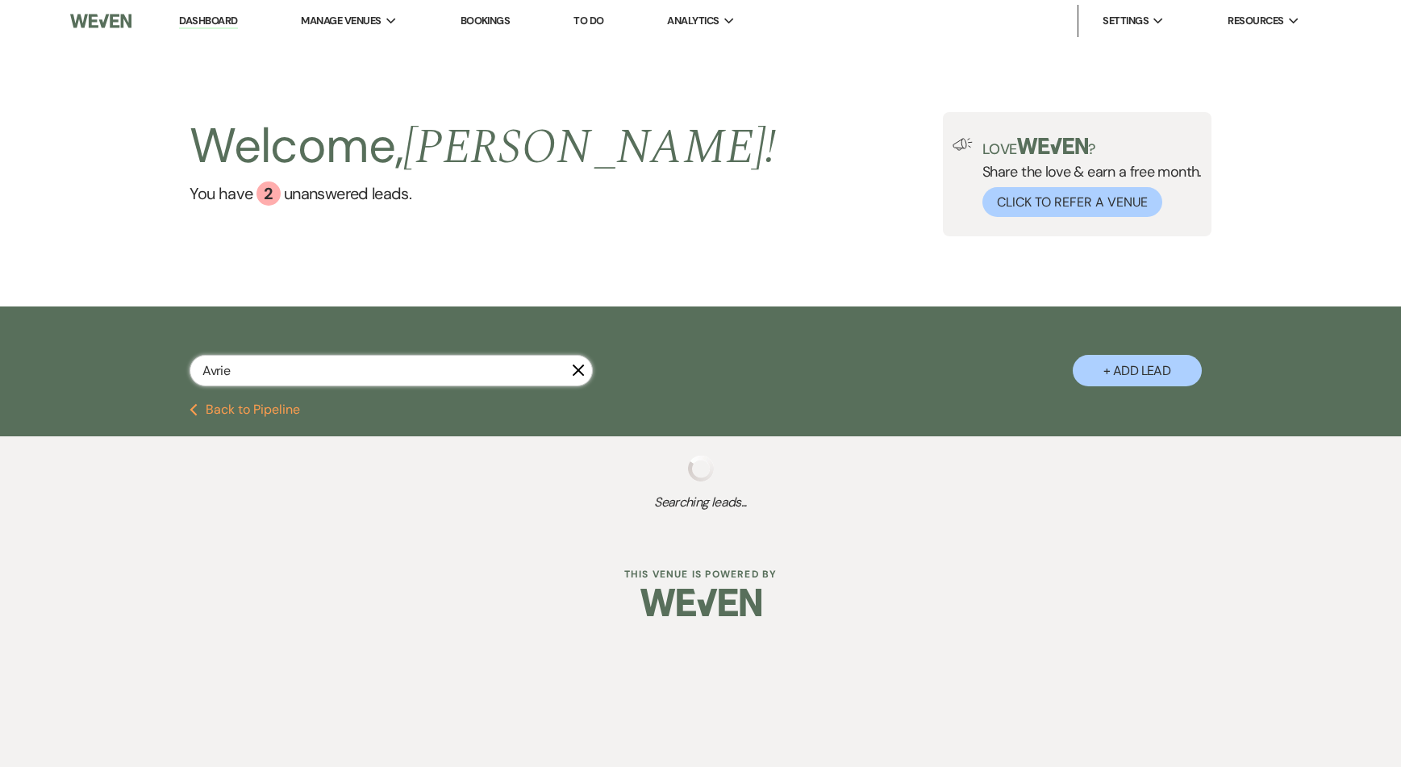
select select "8"
select select "5"
select select "8"
select select "5"
select select "8"
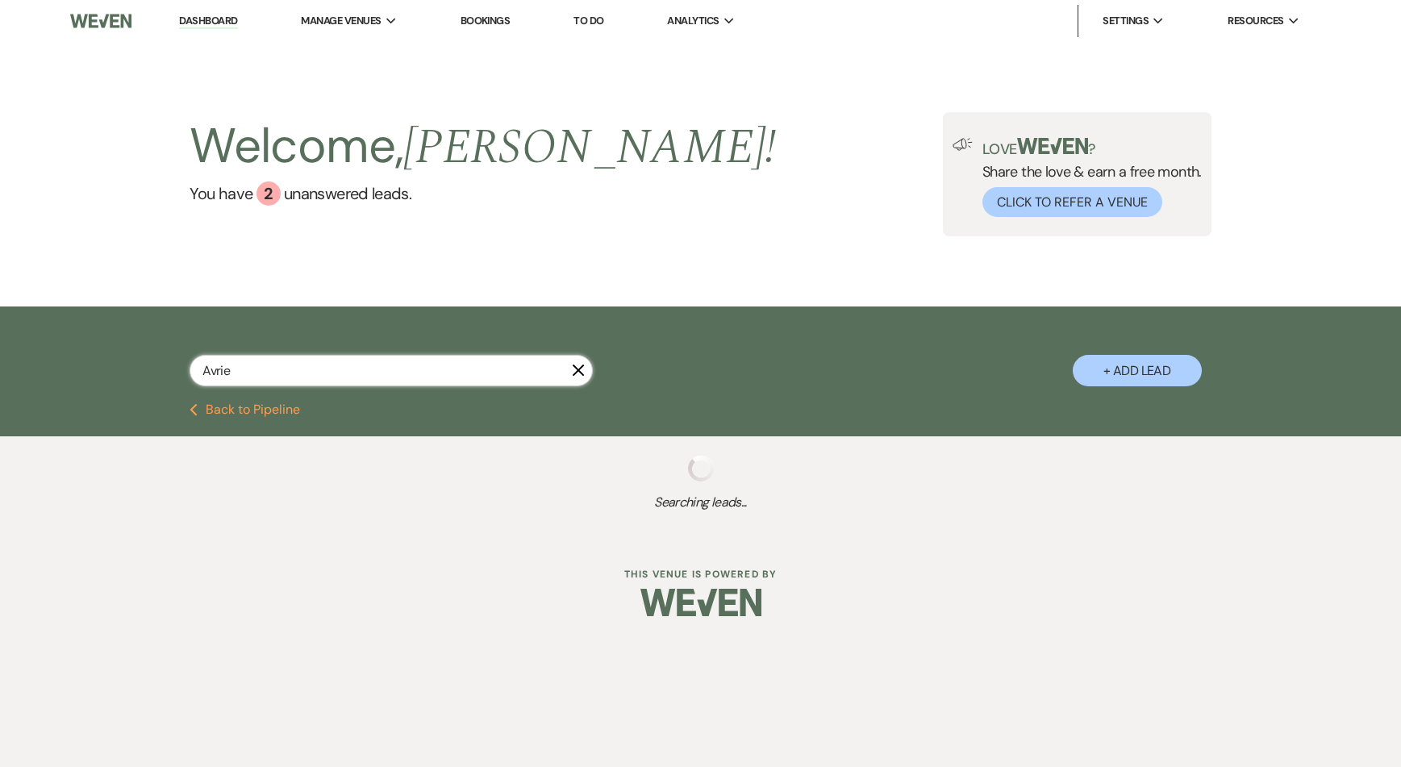
select select "10"
select select "8"
select select "5"
select select "8"
select select "5"
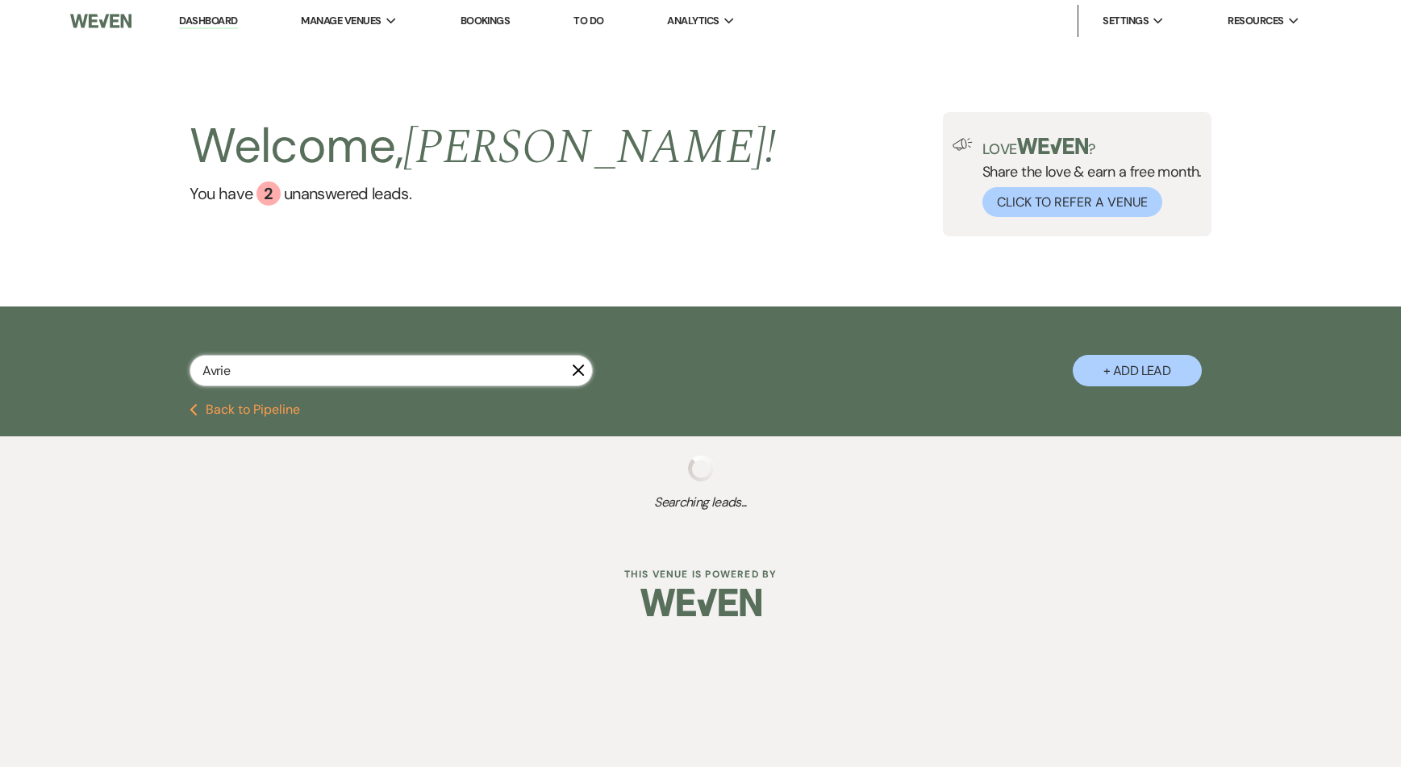
select select "8"
select select "5"
select select "8"
select select "5"
select select "8"
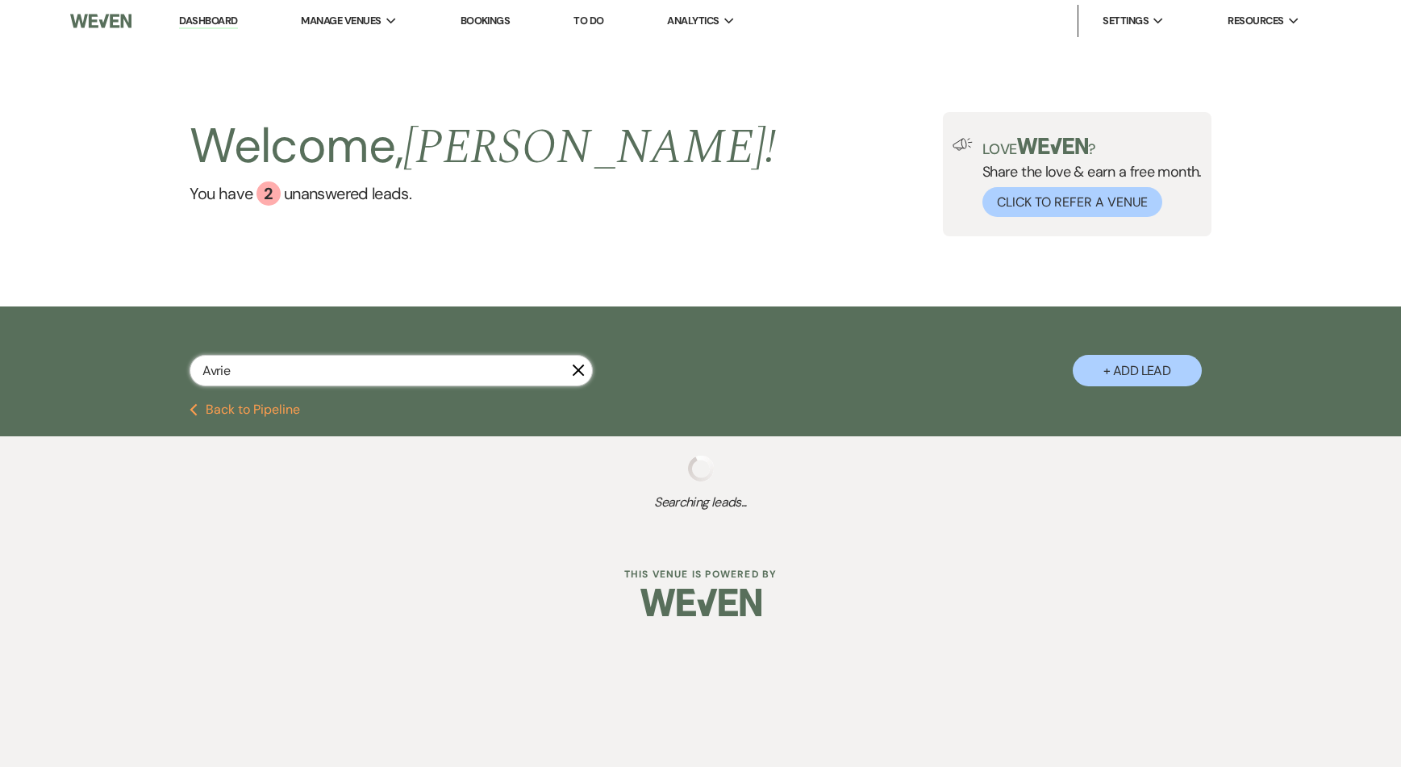
select select "8"
select select "11"
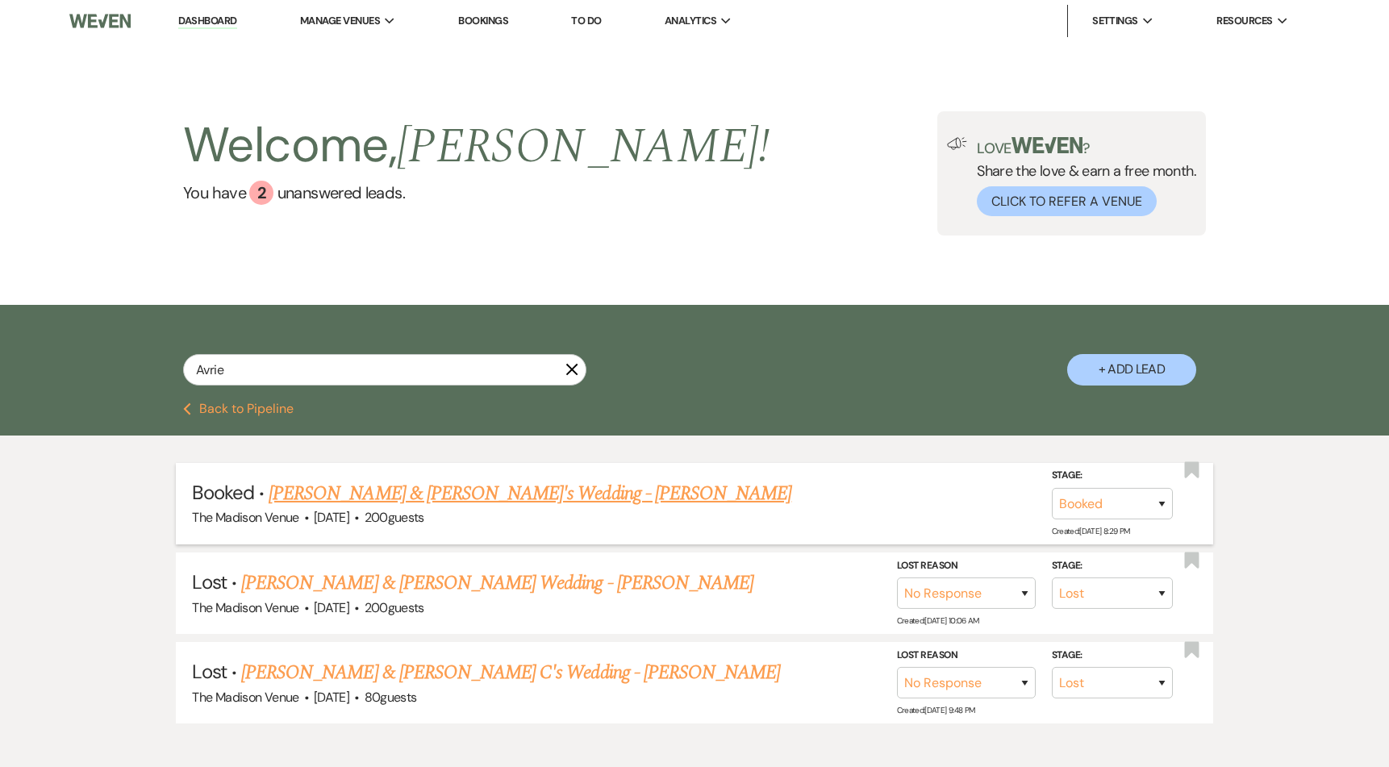
click at [395, 494] on link "[PERSON_NAME] & [PERSON_NAME]'s Wedding - [PERSON_NAME]" at bounding box center [530, 493] width 523 height 29
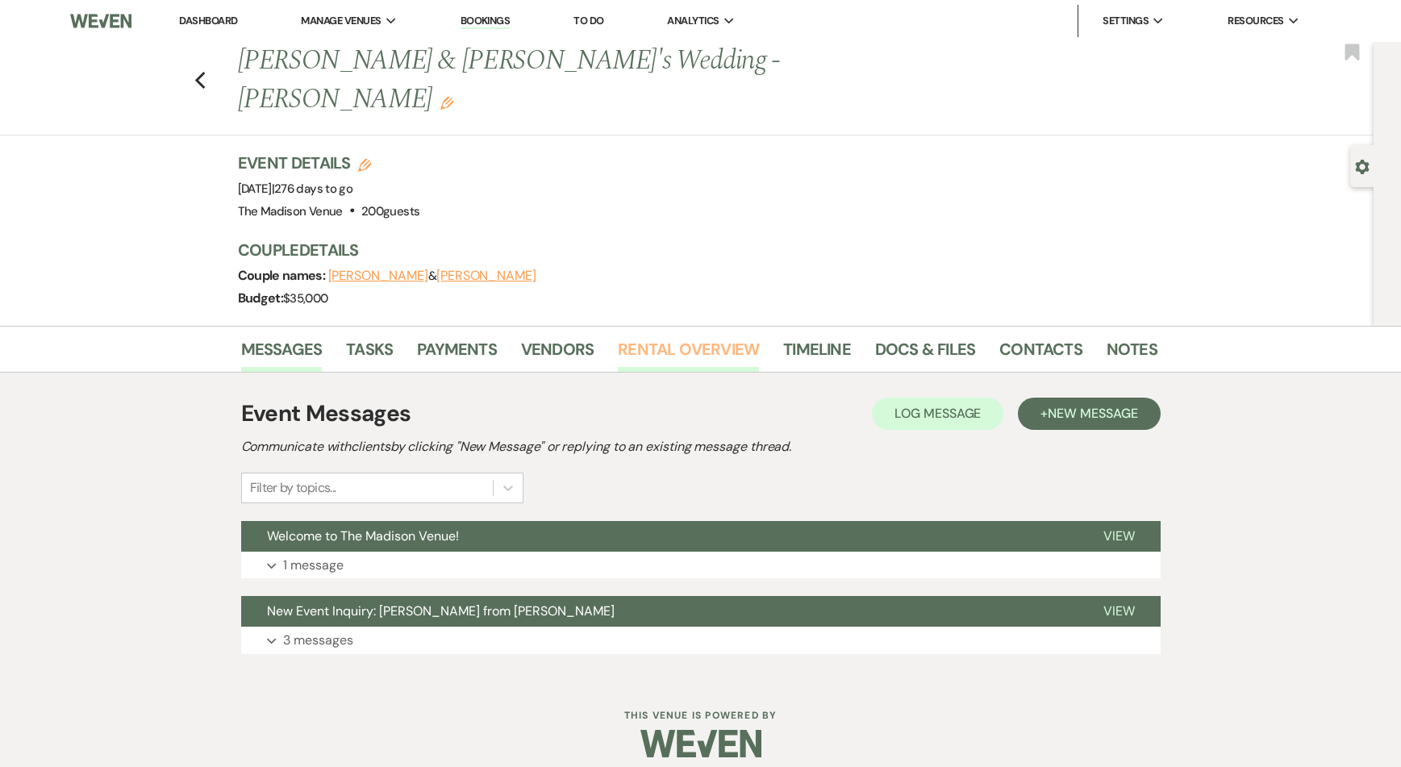
click at [647, 336] on link "Rental Overview" at bounding box center [688, 353] width 141 height 35
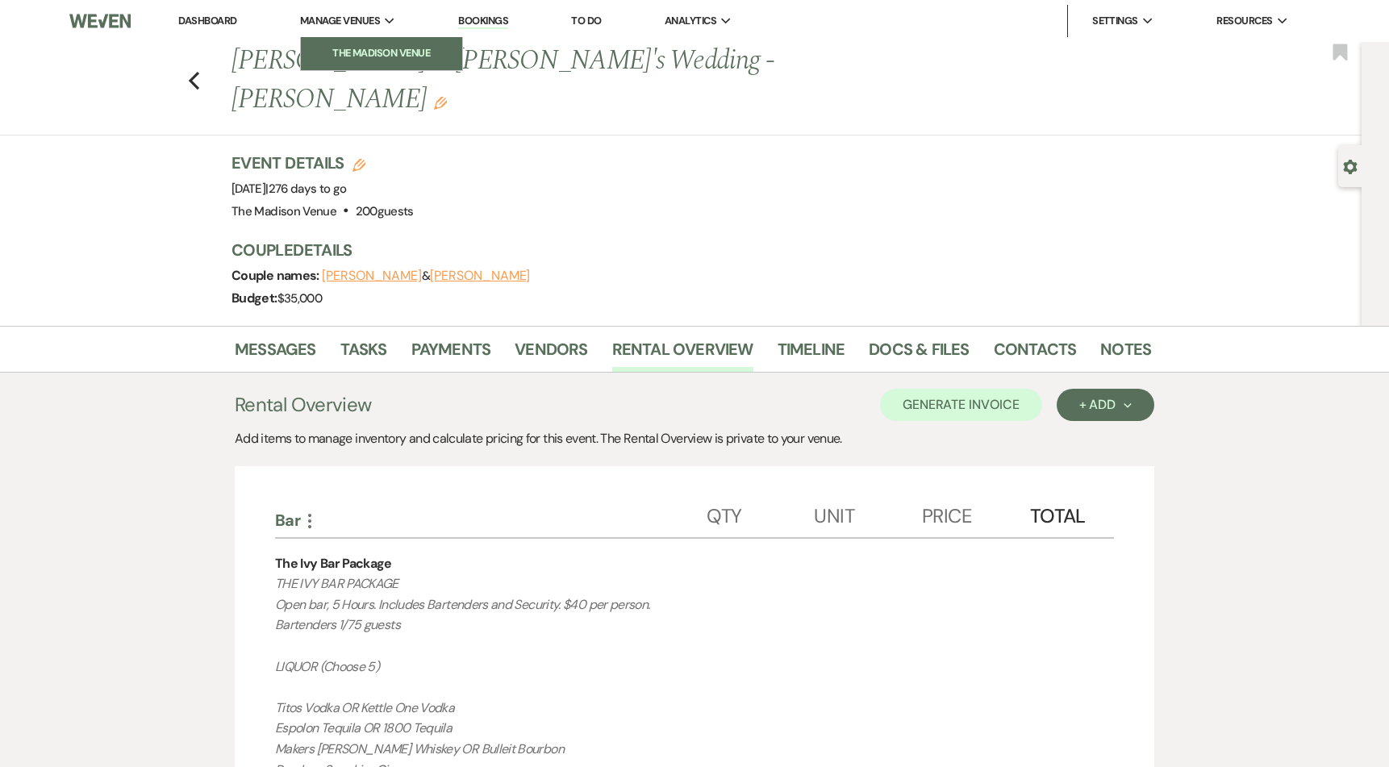
click at [358, 42] on link "The Madison Venue" at bounding box center [381, 53] width 161 height 32
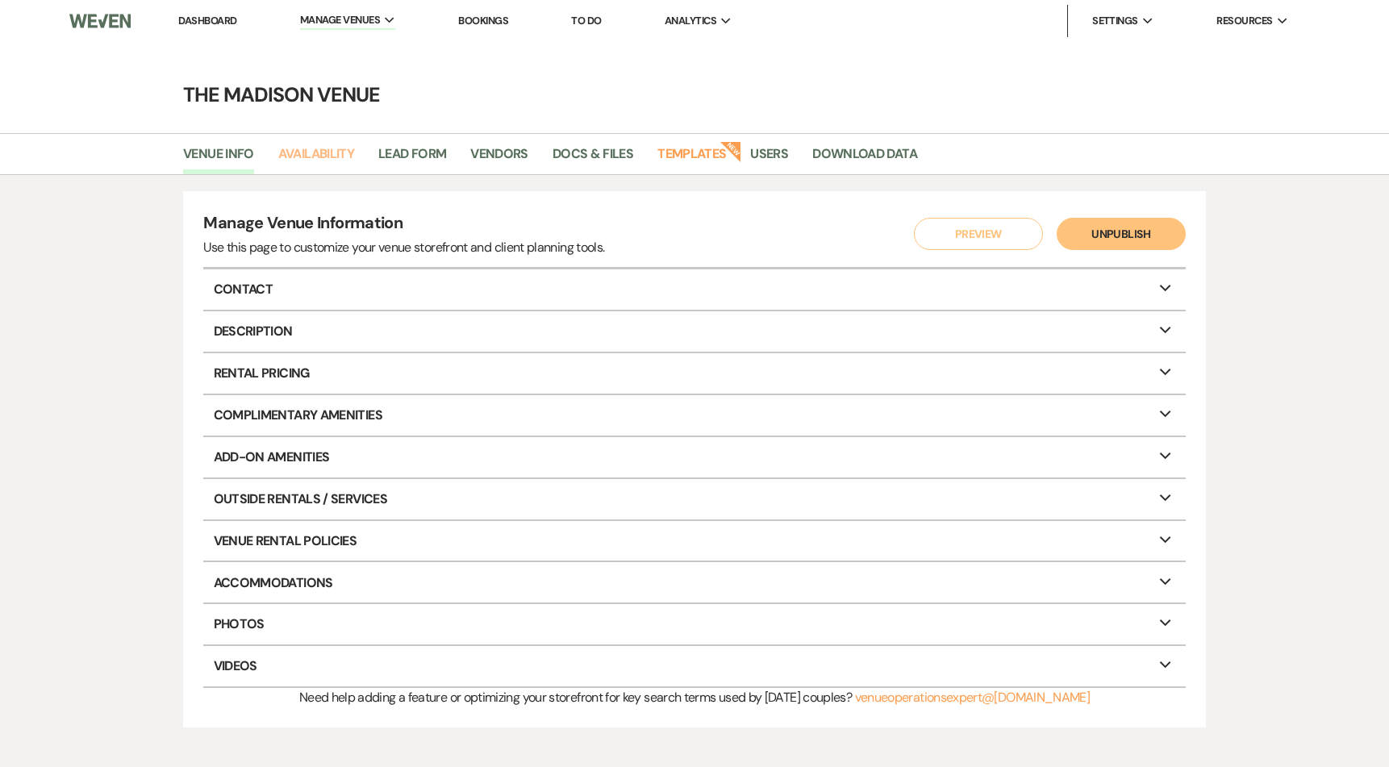
click at [306, 155] on link "Availability" at bounding box center [316, 159] width 76 height 31
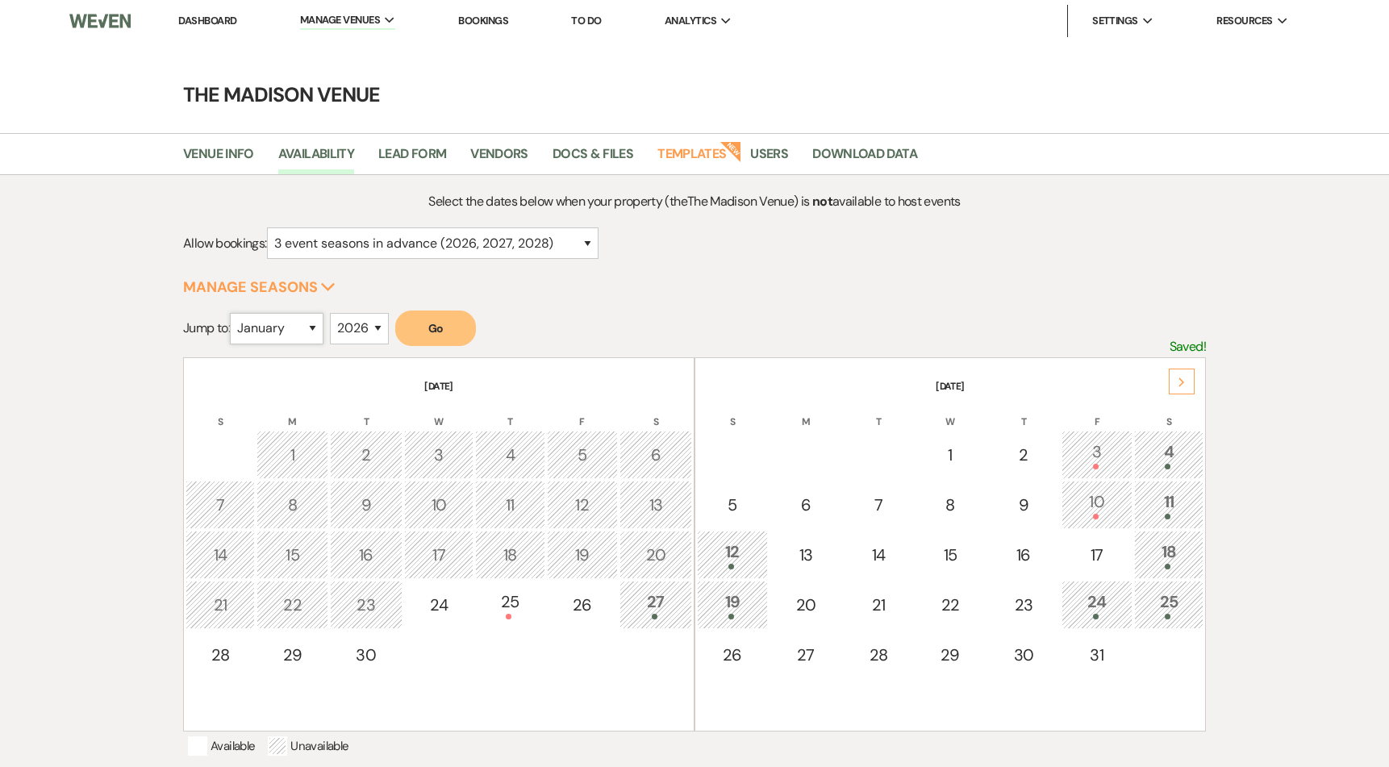
click at [283, 332] on select "January February March April May June July August September October November De…" at bounding box center [277, 328] width 94 height 31
click at [234, 313] on select "January February March April May June July August September October November De…" at bounding box center [277, 328] width 94 height 31
click at [440, 314] on button "Go" at bounding box center [435, 328] width 81 height 35
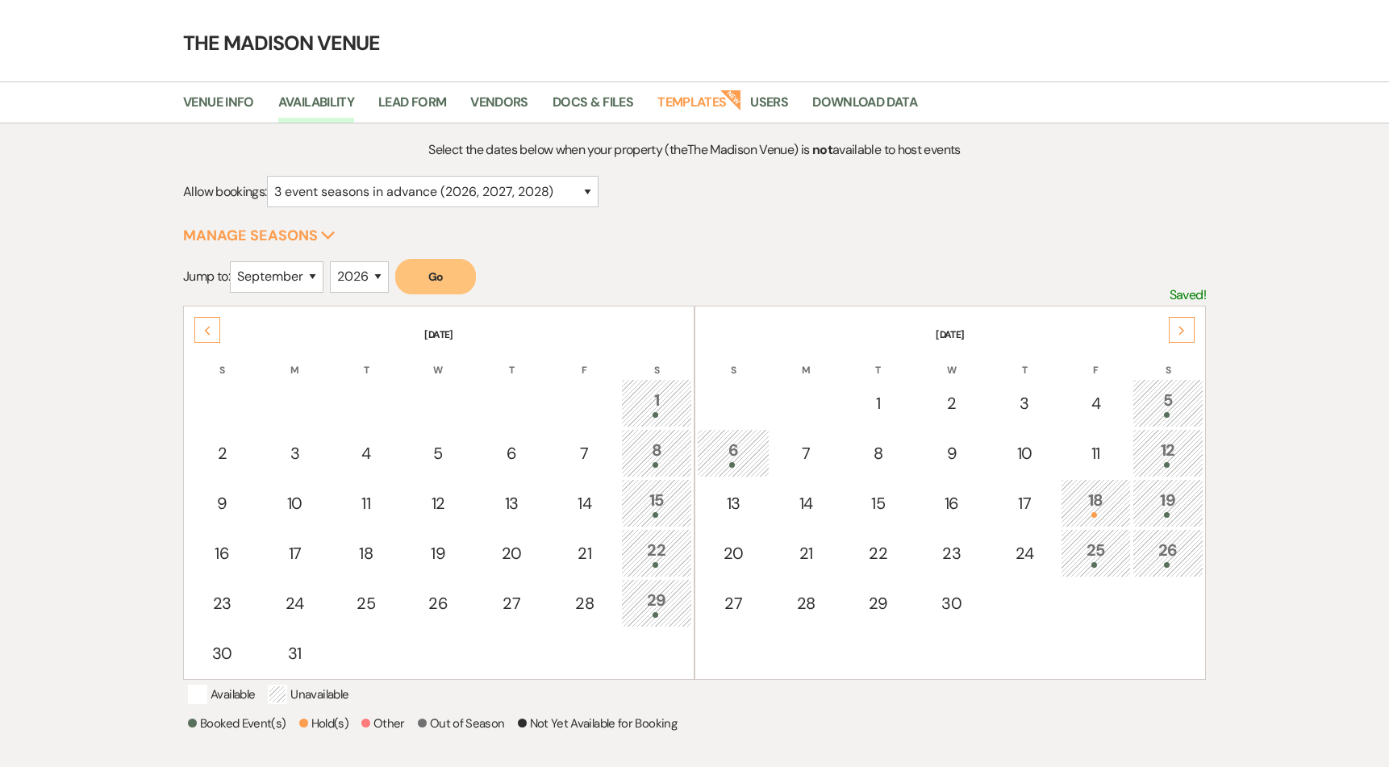
click at [1107, 496] on div "18" at bounding box center [1095, 503] width 52 height 30
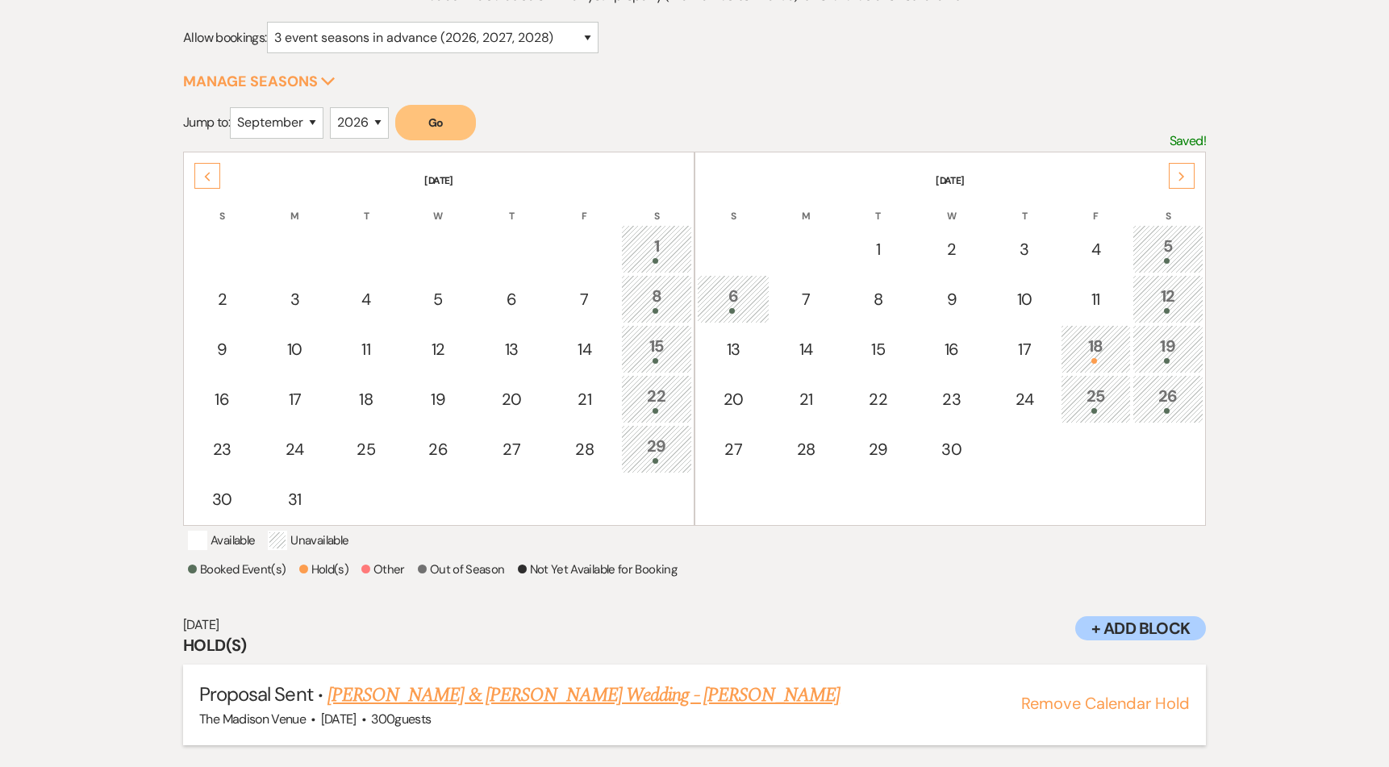
scroll to position [236, 0]
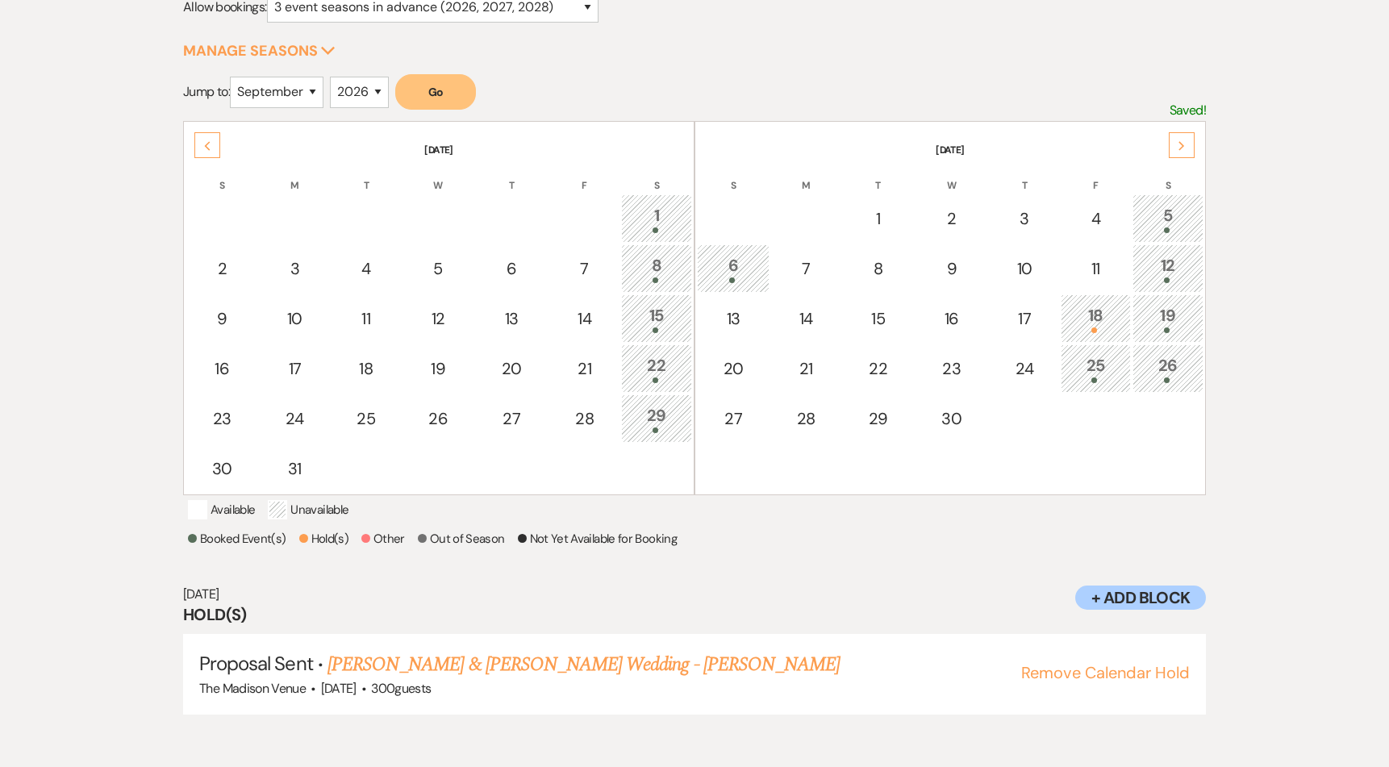
click at [744, 260] on div "6" at bounding box center [733, 268] width 55 height 30
click at [1183, 203] on div "5" at bounding box center [1167, 218] width 53 height 30
click at [1280, 309] on div "Select the dates below when your property (the The Madison Venue ) is not avail…" at bounding box center [694, 351] width 1389 height 824
click at [375, 679] on link "[PERSON_NAME] & [PERSON_NAME] Wedding - [PERSON_NAME]" at bounding box center [532, 664] width 512 height 29
click at [1204, 140] on table "[DATE] S M T W T F S 1 2 3 4 5 6 7 8 9 10 11 12 13 14 15 16 17 18 19 20 21 22 2…" at bounding box center [949, 308] width 511 height 374
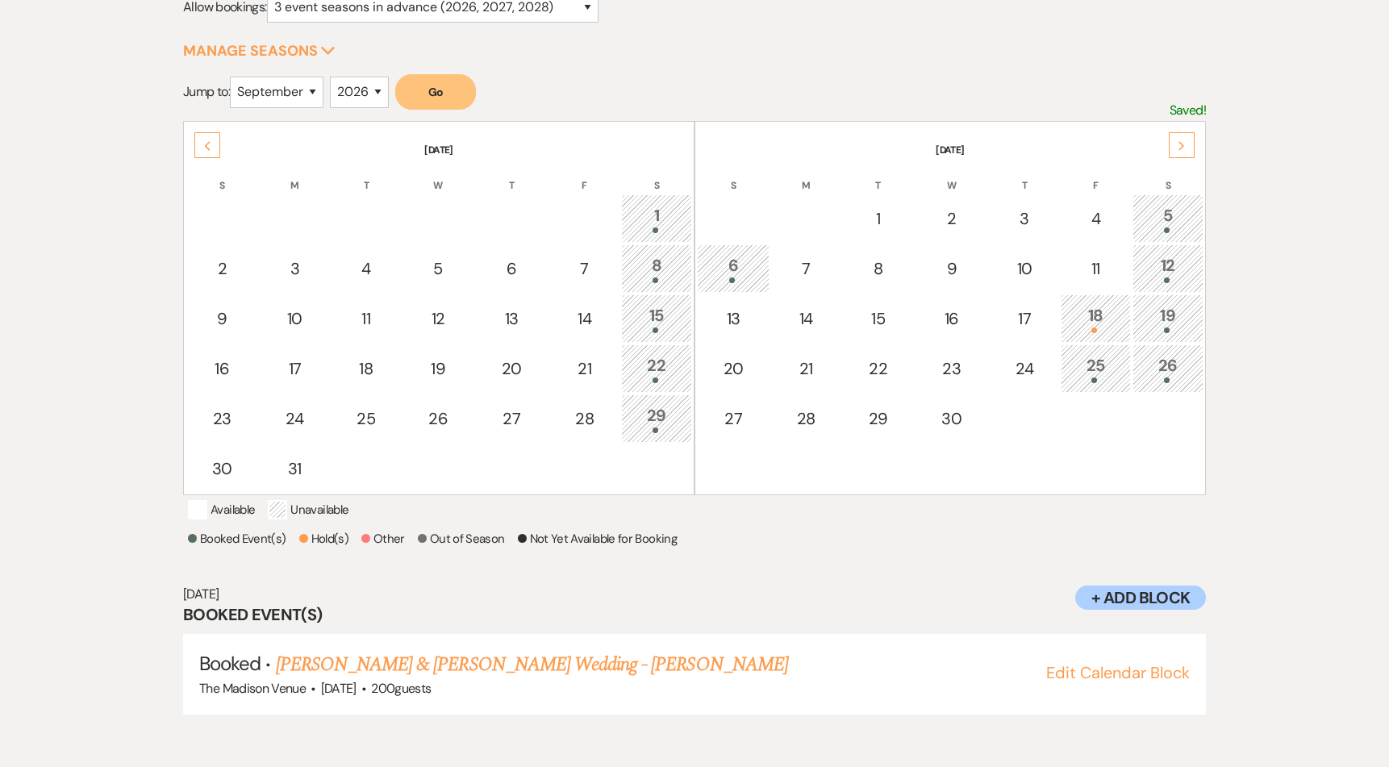
click at [1188, 141] on div "Next" at bounding box center [1182, 145] width 26 height 26
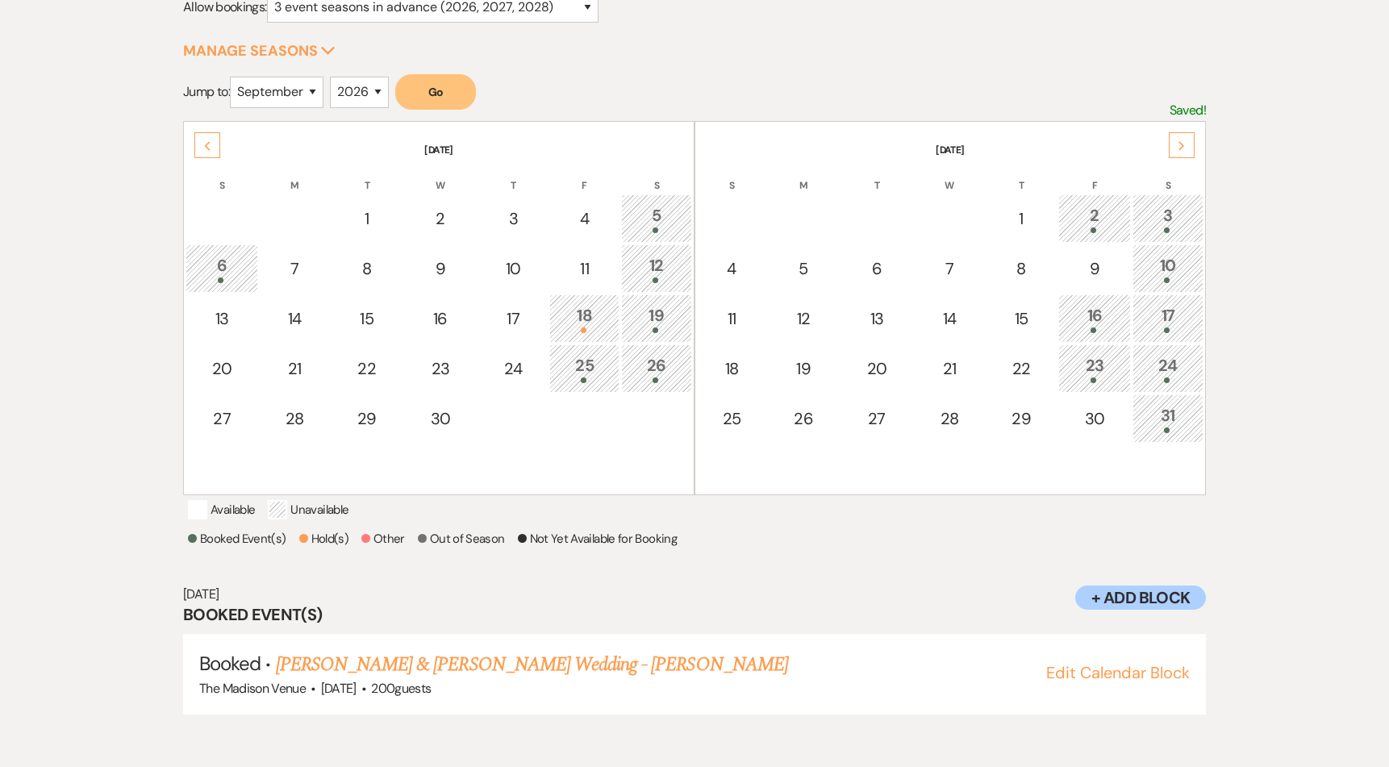
click at [1188, 141] on div "Next" at bounding box center [1182, 145] width 26 height 26
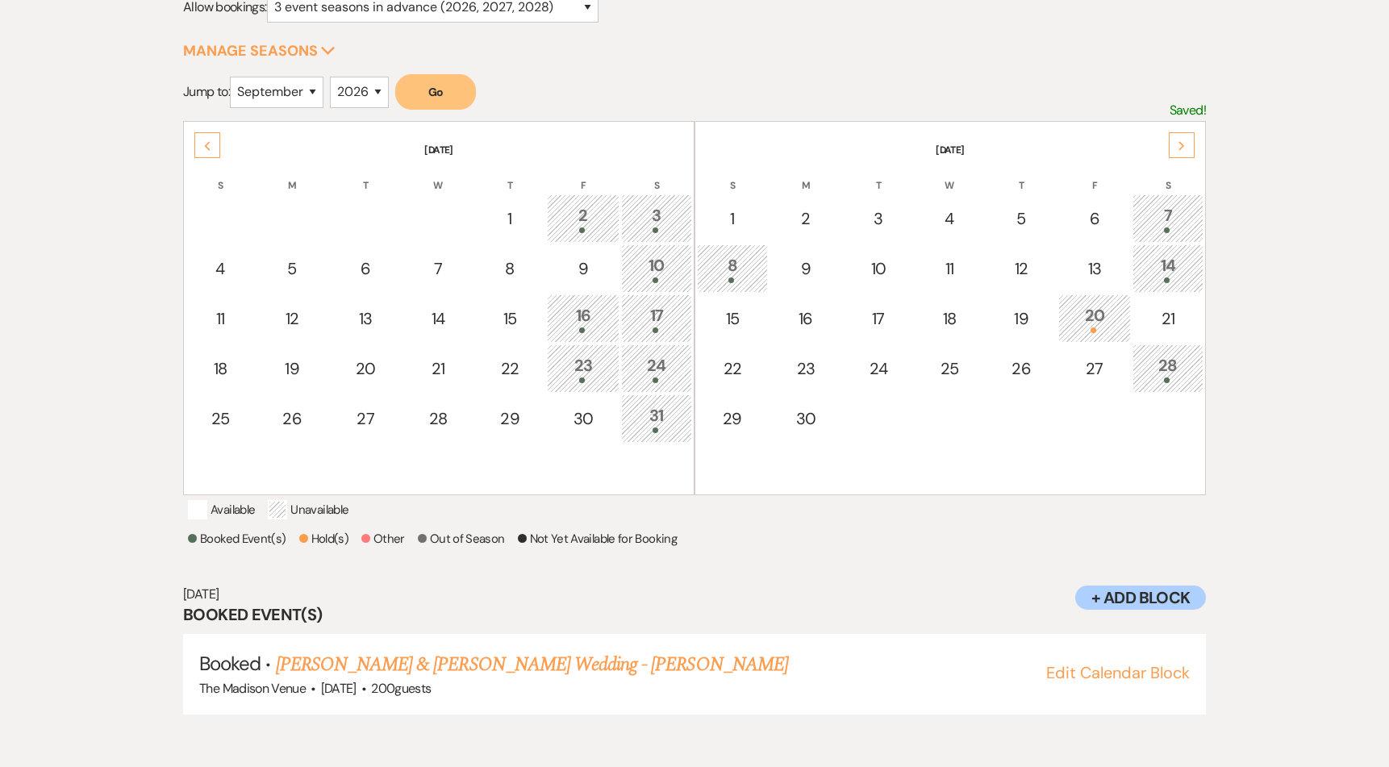
click at [1182, 259] on div "14" at bounding box center [1167, 268] width 53 height 30
click at [652, 679] on link "[PERSON_NAME] & [PERSON_NAME] Wedding - [PERSON_NAME]" at bounding box center [532, 664] width 512 height 29
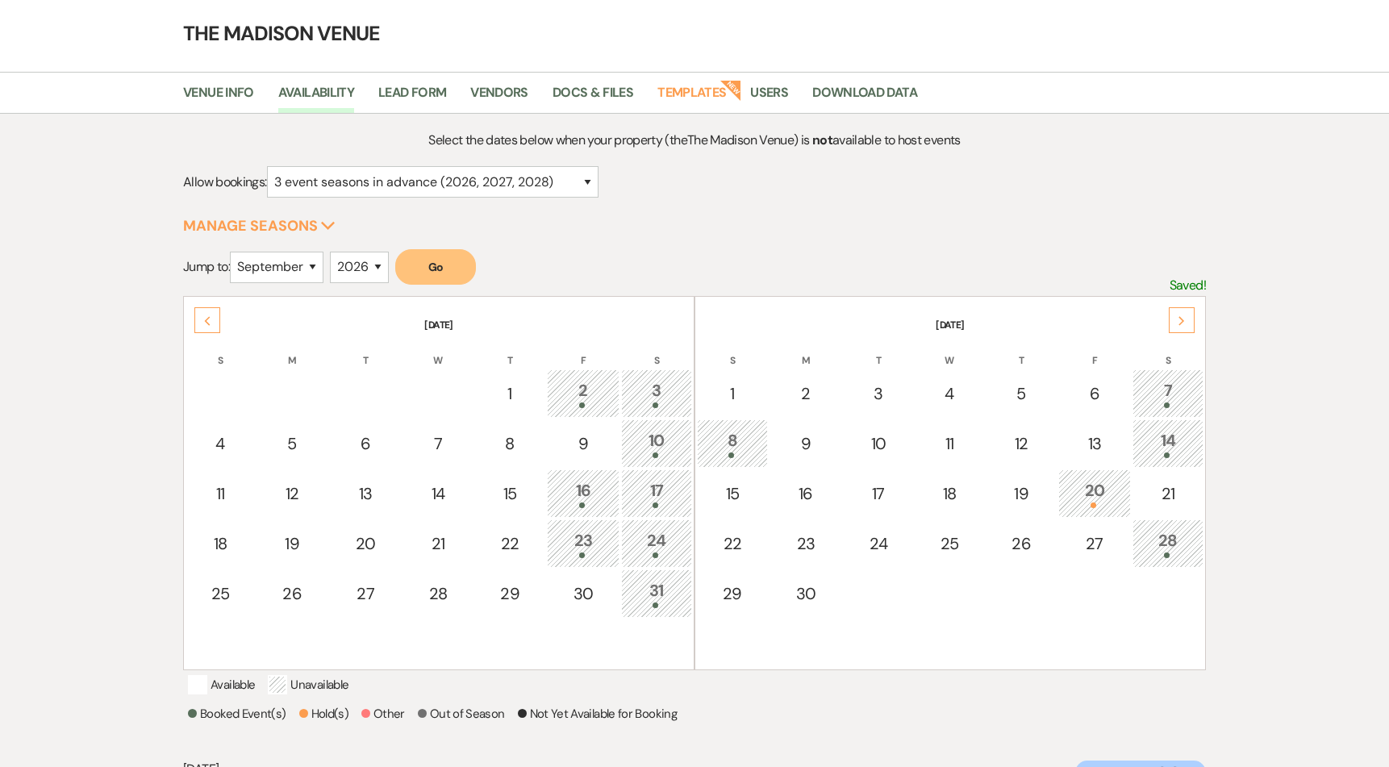
scroll to position [0, 0]
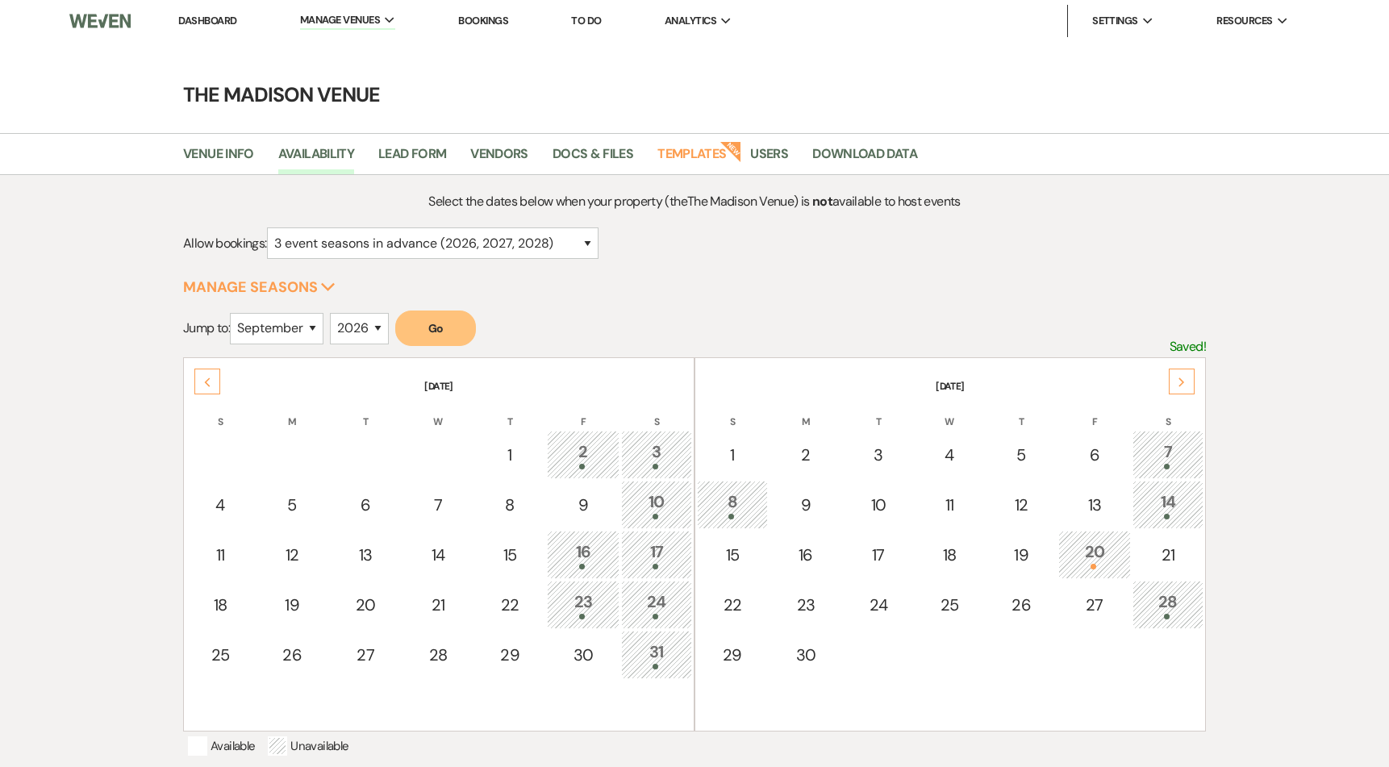
click at [193, 23] on link "Dashboard" at bounding box center [207, 21] width 58 height 14
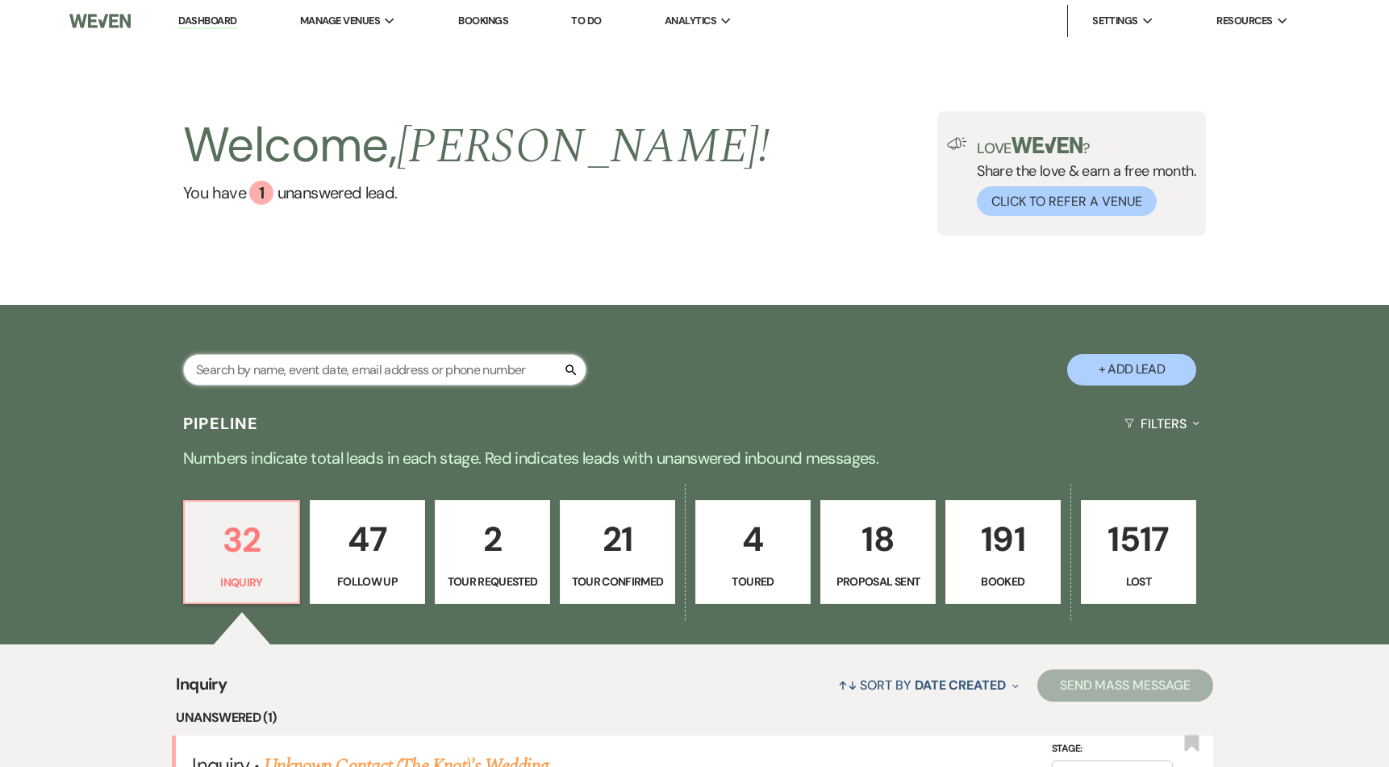
click at [444, 359] on input "text" at bounding box center [384, 369] width 403 height 31
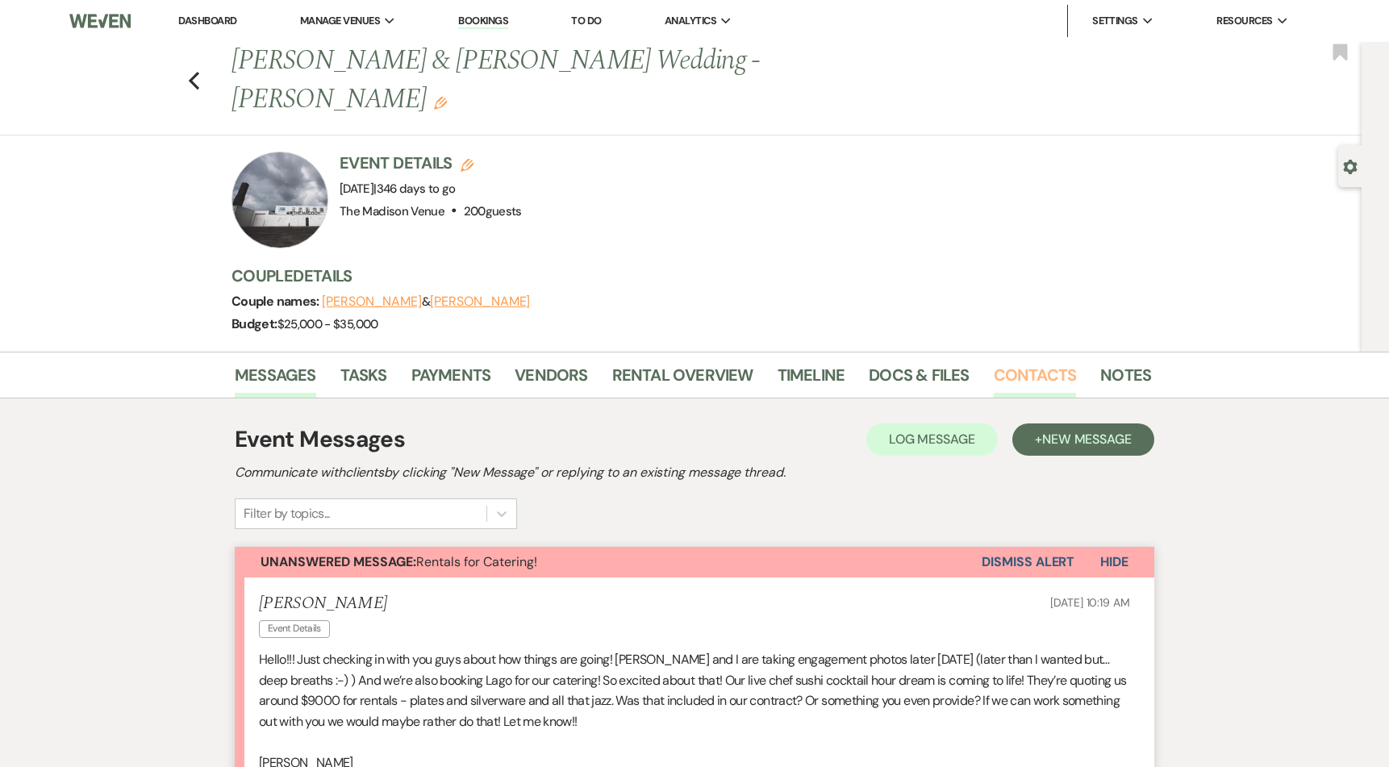
click at [995, 362] on link "Contacts" at bounding box center [1035, 379] width 83 height 35
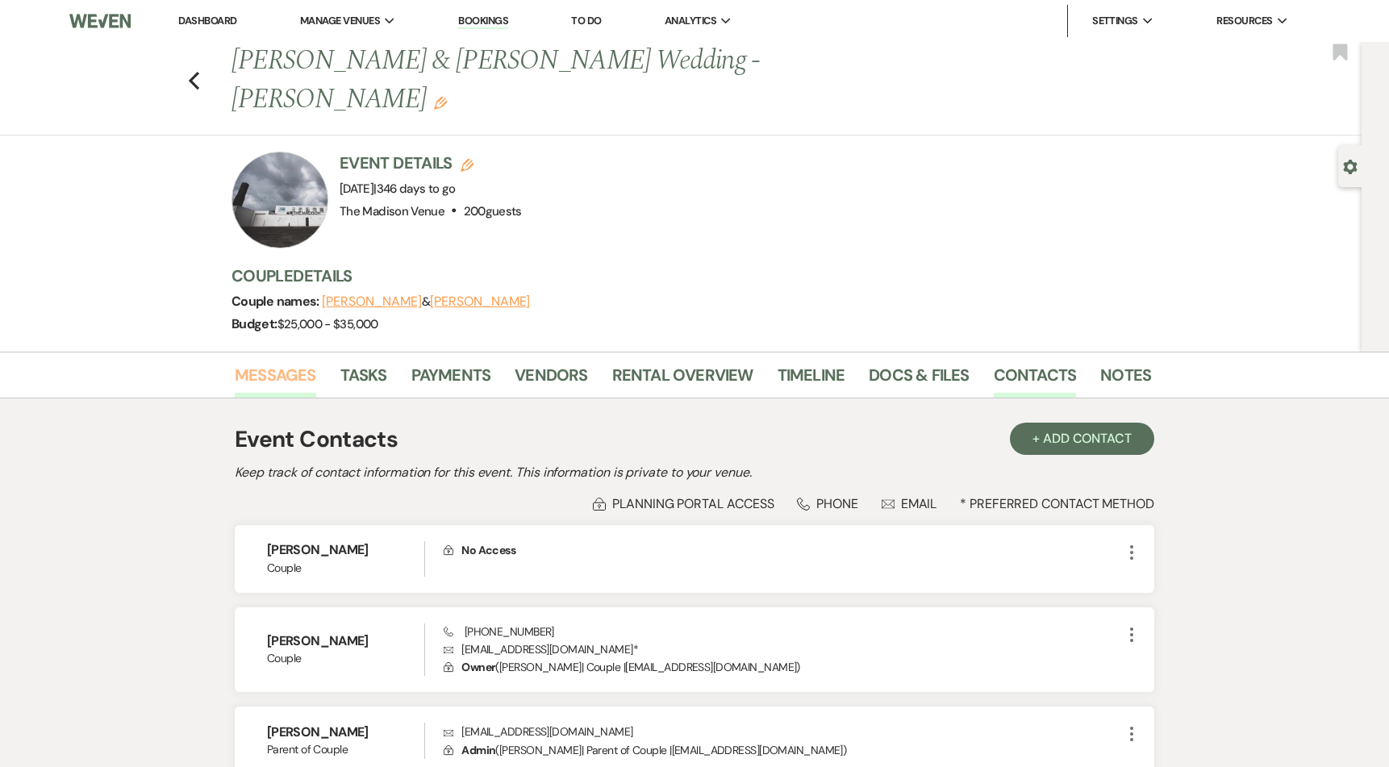
click at [292, 362] on link "Messages" at bounding box center [275, 379] width 81 height 35
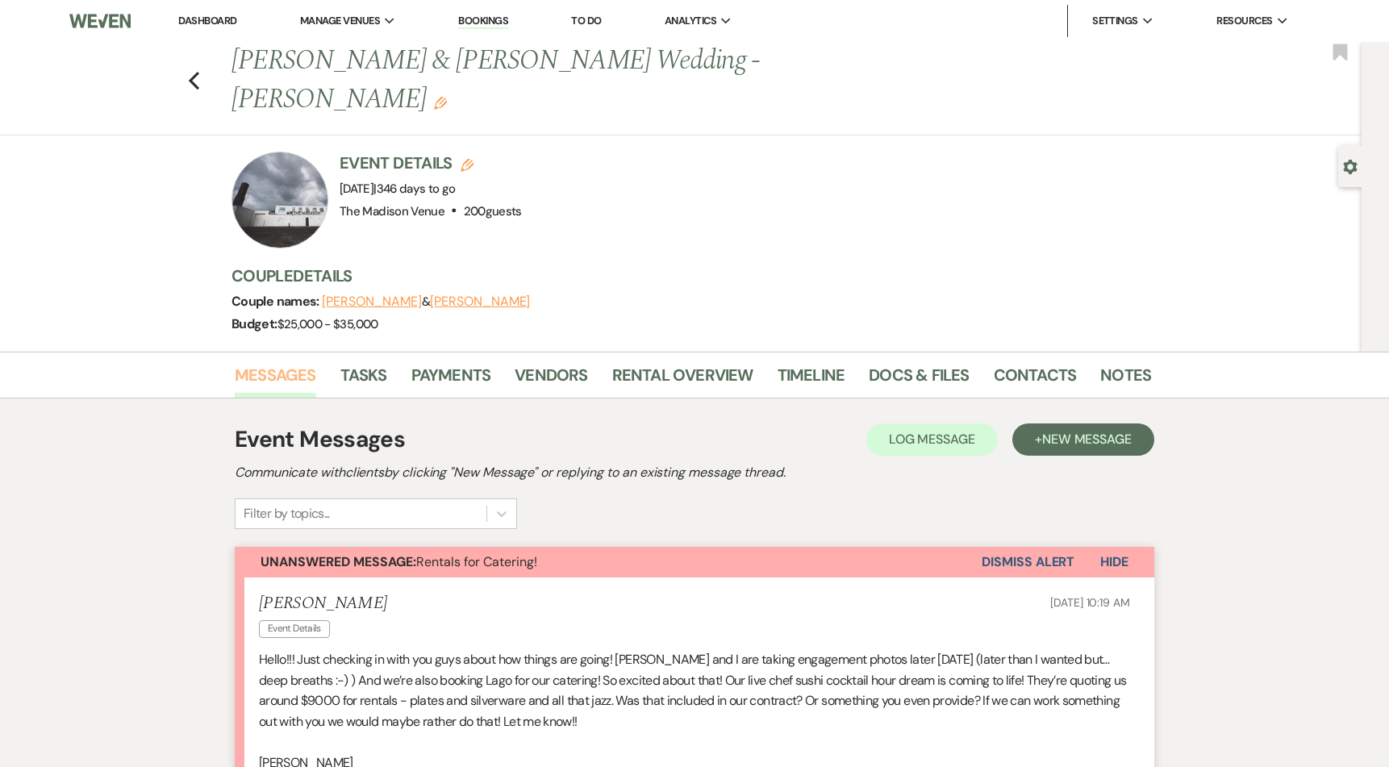
scroll to position [223, 0]
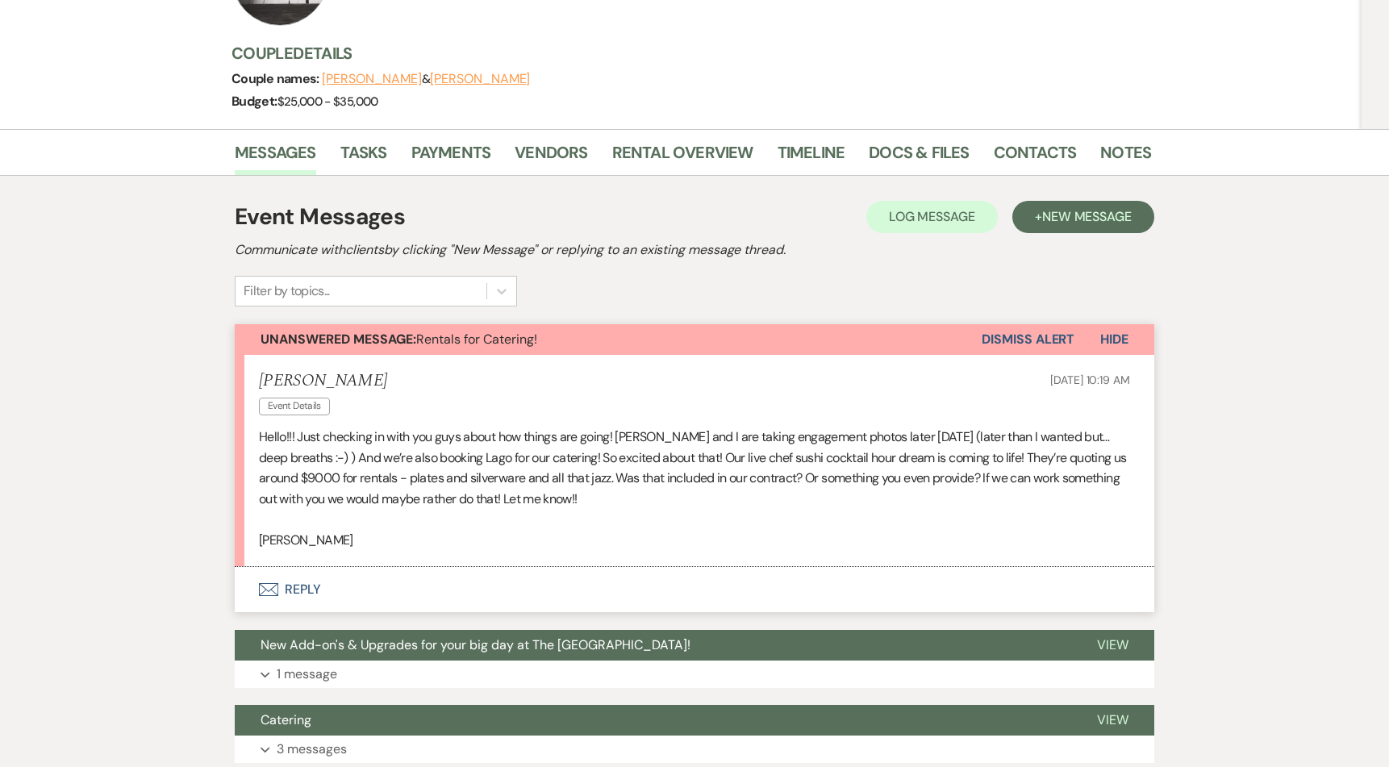
click at [280, 567] on button "Envelope Reply" at bounding box center [694, 589] width 919 height 45
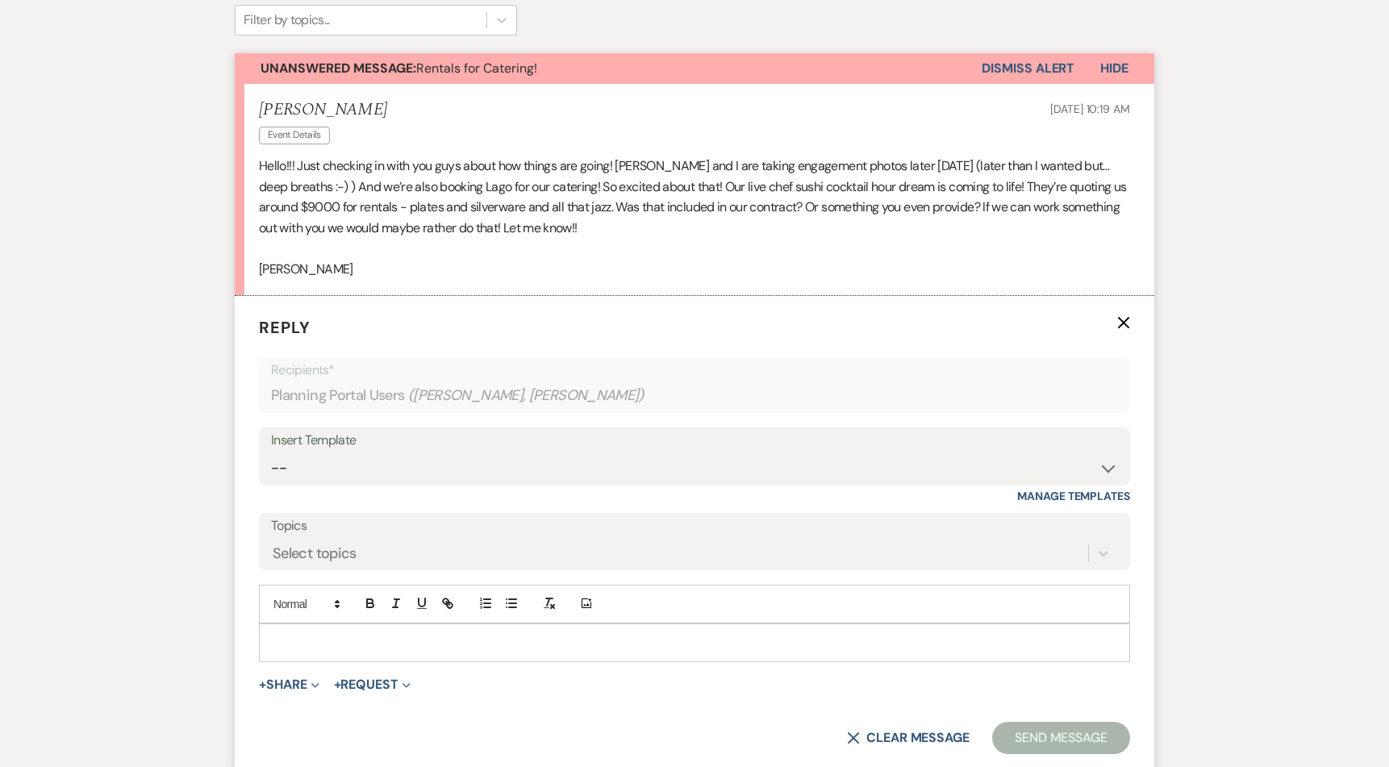
scroll to position [535, 0]
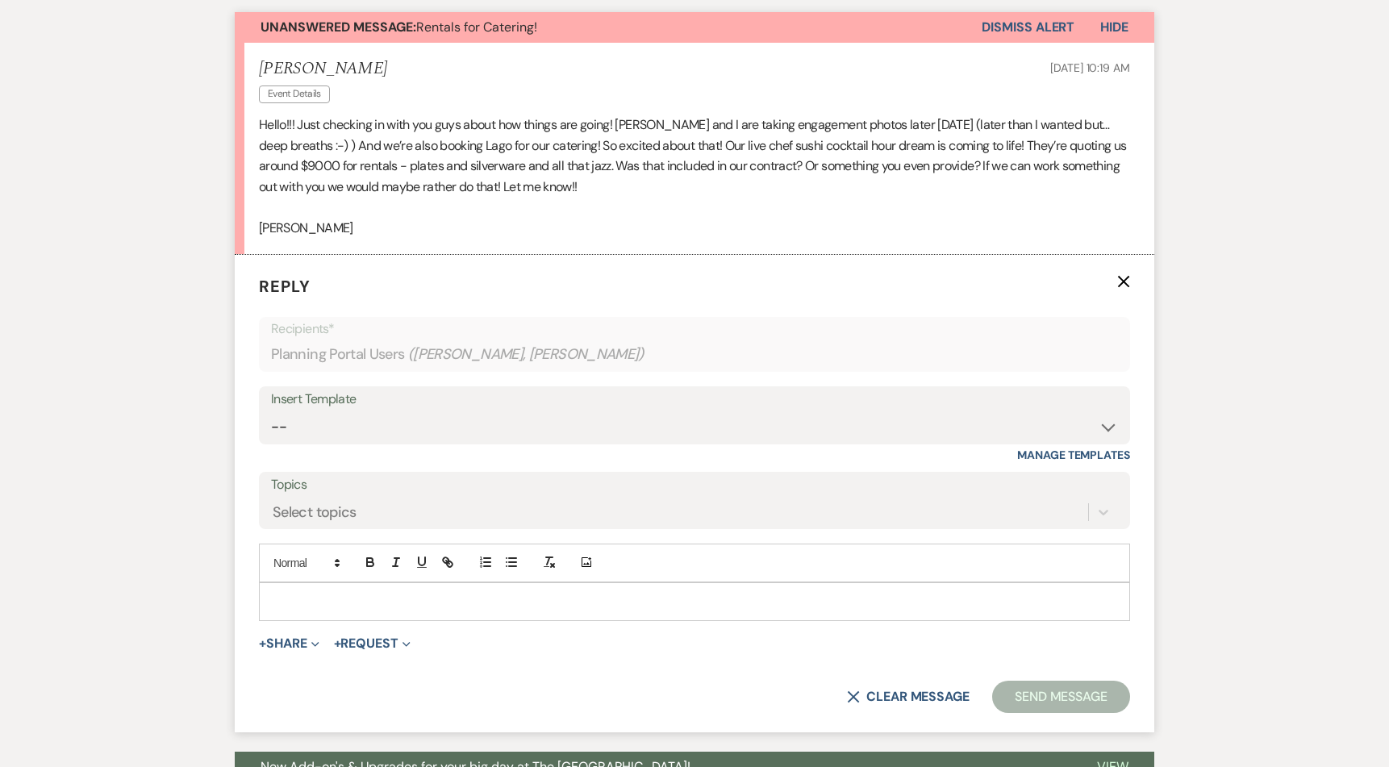
click at [339, 593] on p at bounding box center [694, 602] width 845 height 18
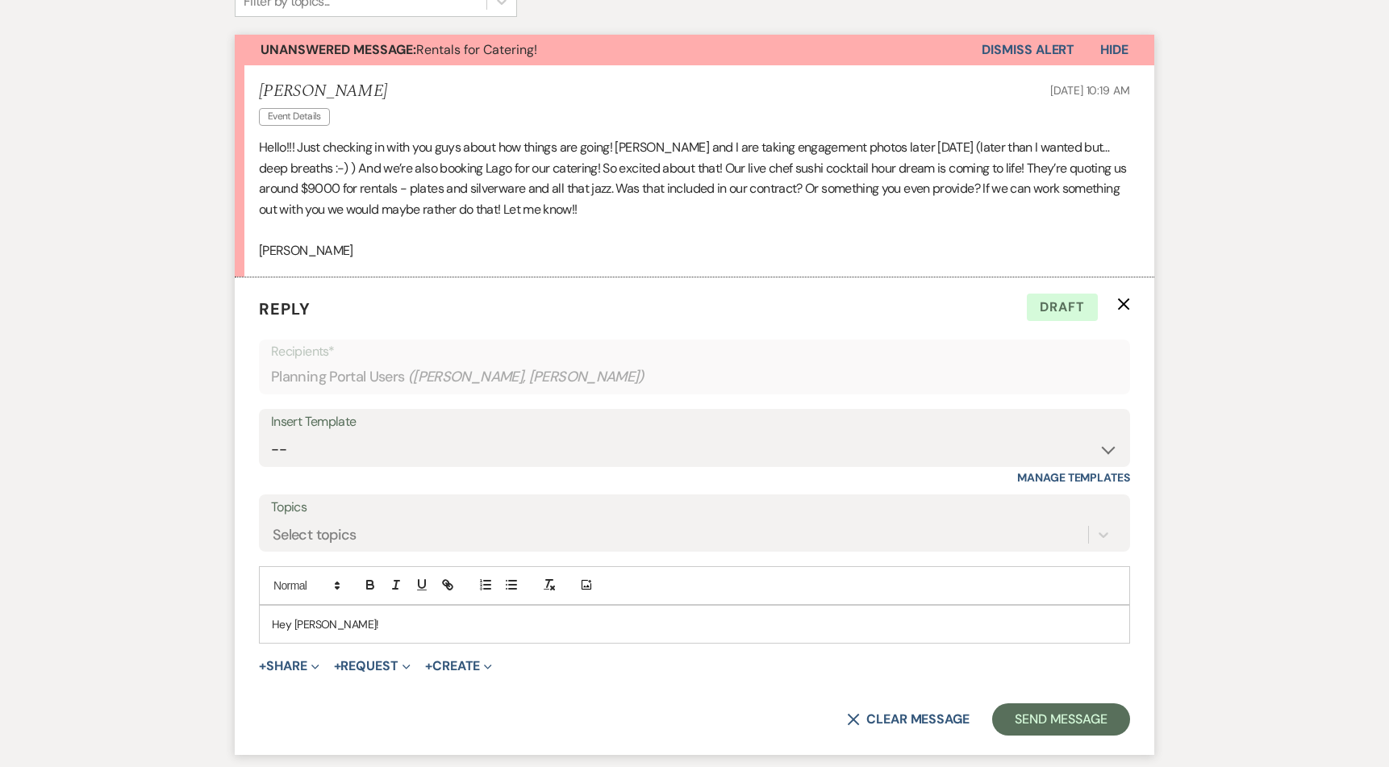
scroll to position [513, 0]
click at [429, 615] on p "Hey Megan!" at bounding box center [694, 624] width 845 height 18
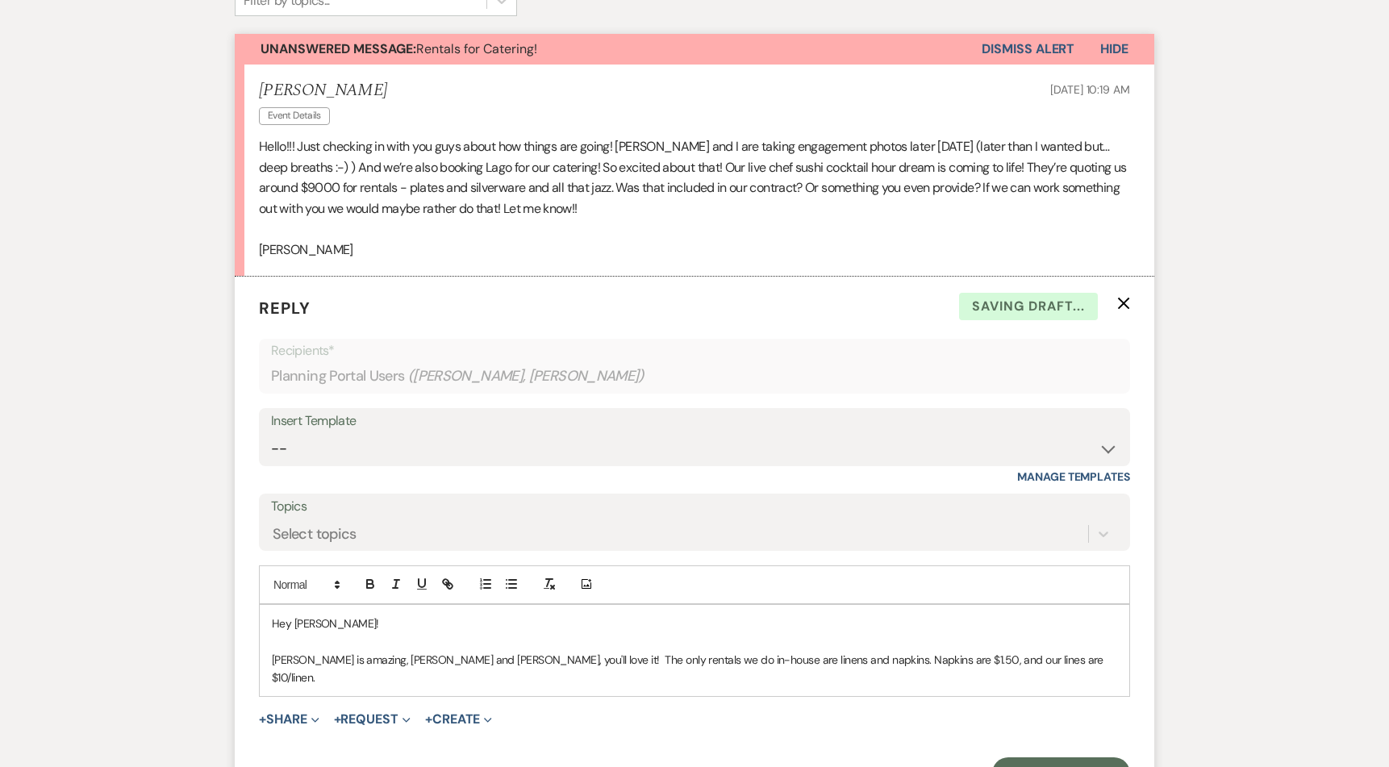
click at [1055, 651] on p "Lago is amazing, Aubrey and Jordan, you'll love it! The only rentals we do in-h…" at bounding box center [694, 669] width 845 height 36
click at [1049, 651] on p "Lago is amazing, Aubrey and Jordan, you'll love it! The only rentals we do in-h…" at bounding box center [694, 669] width 845 height 36
click at [861, 651] on p "Lago is amazing, Aubrey and Jordan, you'll love it! The only rentals we do in-h…" at bounding box center [694, 669] width 845 height 36
click at [335, 651] on p "Lago is amazing, Aubrey and Jordan, you'll love it! The only rentals we do in-h…" at bounding box center [694, 669] width 845 height 36
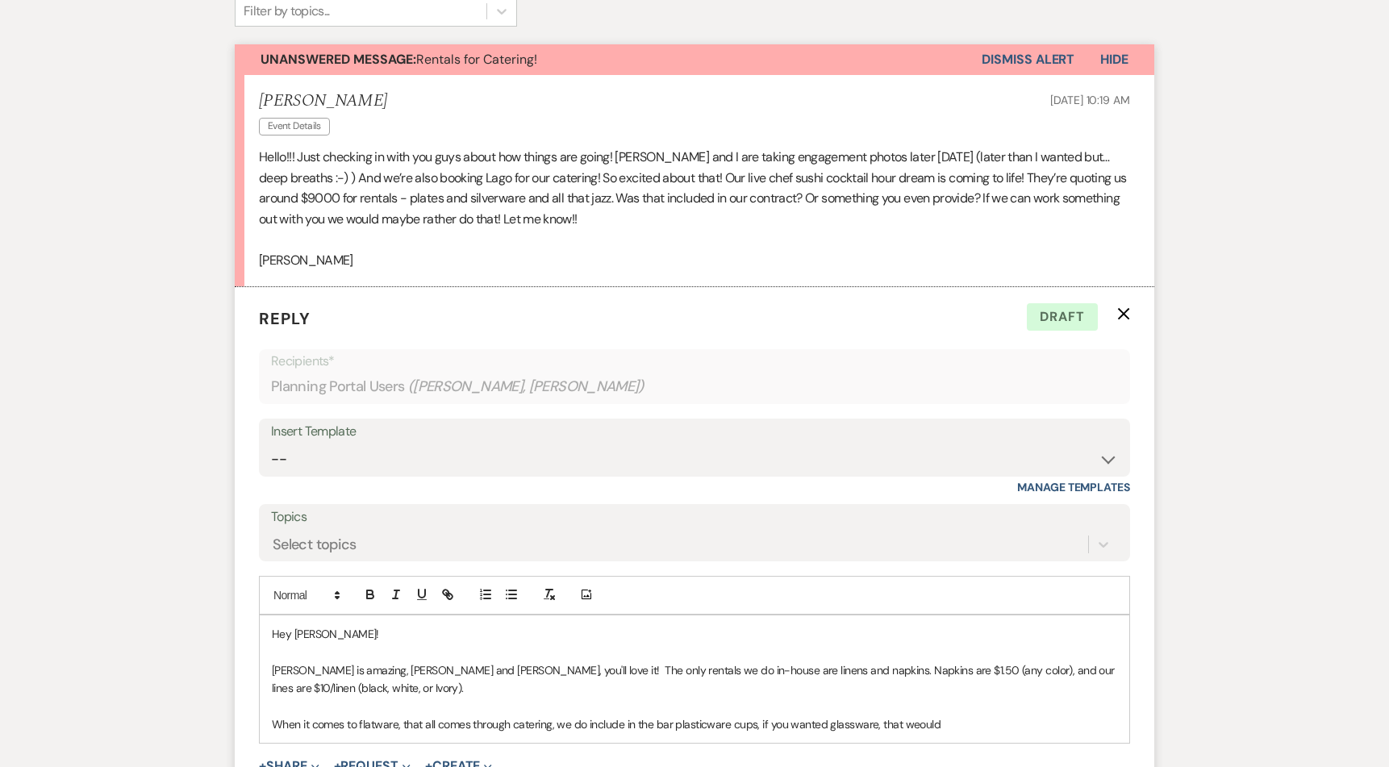
scroll to position [518, 0]
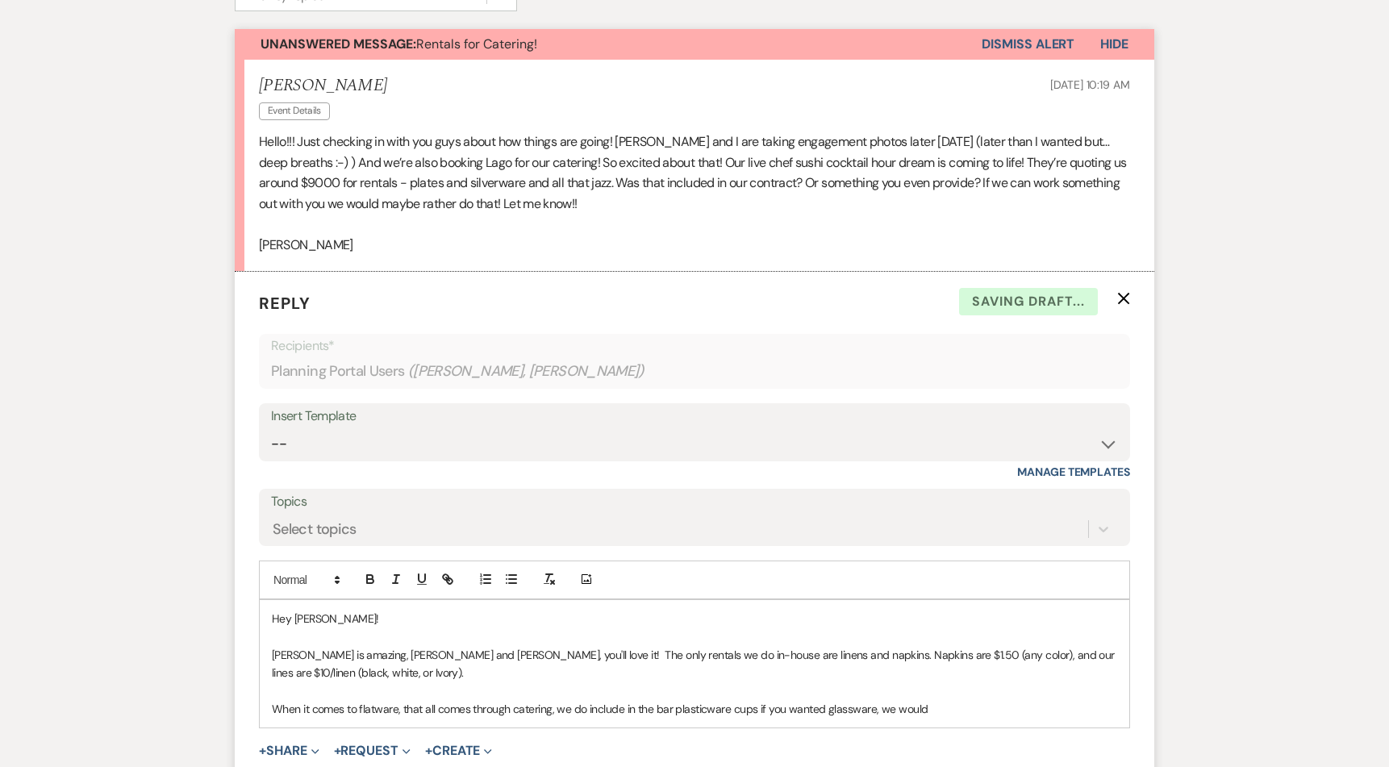
click at [968, 700] on p "When it comes to flatware, that all comes through catering, we do include in th…" at bounding box center [694, 709] width 845 height 18
click at [741, 700] on p "When it comes to flatware, that all comes through catering; we do include in th…" at bounding box center [694, 709] width 845 height 18
click at [683, 700] on p "When it comes to flatware, that all comes through catering; we do include in th…" at bounding box center [694, 709] width 845 height 18
click at [955, 700] on p "When it comes to flatware, that all comes through catering; we do include in th…" at bounding box center [694, 709] width 845 height 18
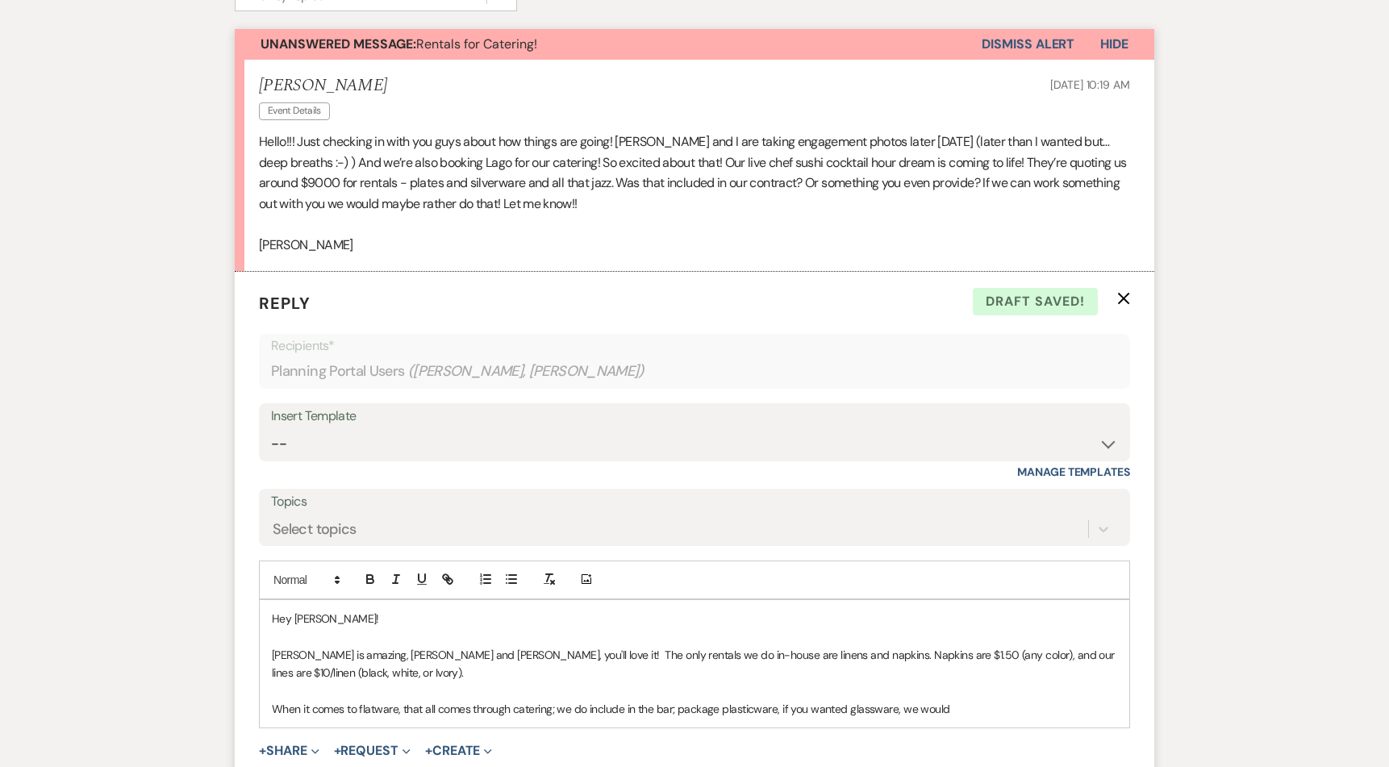
click at [899, 700] on p "When it comes to flatware, that all comes through catering; we do include in th…" at bounding box center [694, 709] width 845 height 18
click at [395, 697] on div "Hey Megan! Lago is amazing, Aubrey and Jordan, you'll love it! The only rentals…" at bounding box center [694, 673] width 869 height 146
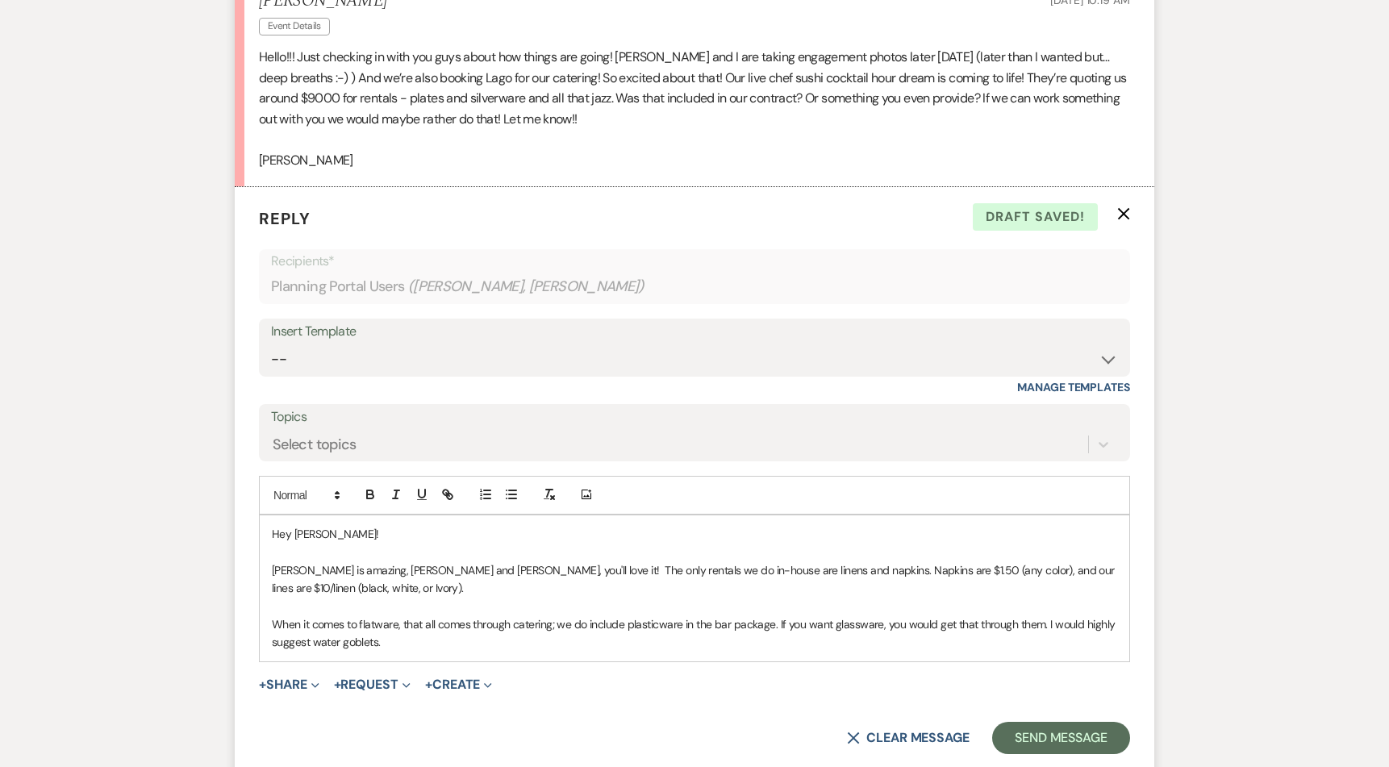
scroll to position [605, 0]
click at [757, 678] on form "Reply X Draft Recipients* Planning Portal Users ( Megan, Karen MacKelvie ) Inse…" at bounding box center [694, 478] width 919 height 586
click at [411, 613] on p "When it comes to flatware, that all comes through catering; we do include plast…" at bounding box center [694, 631] width 845 height 36
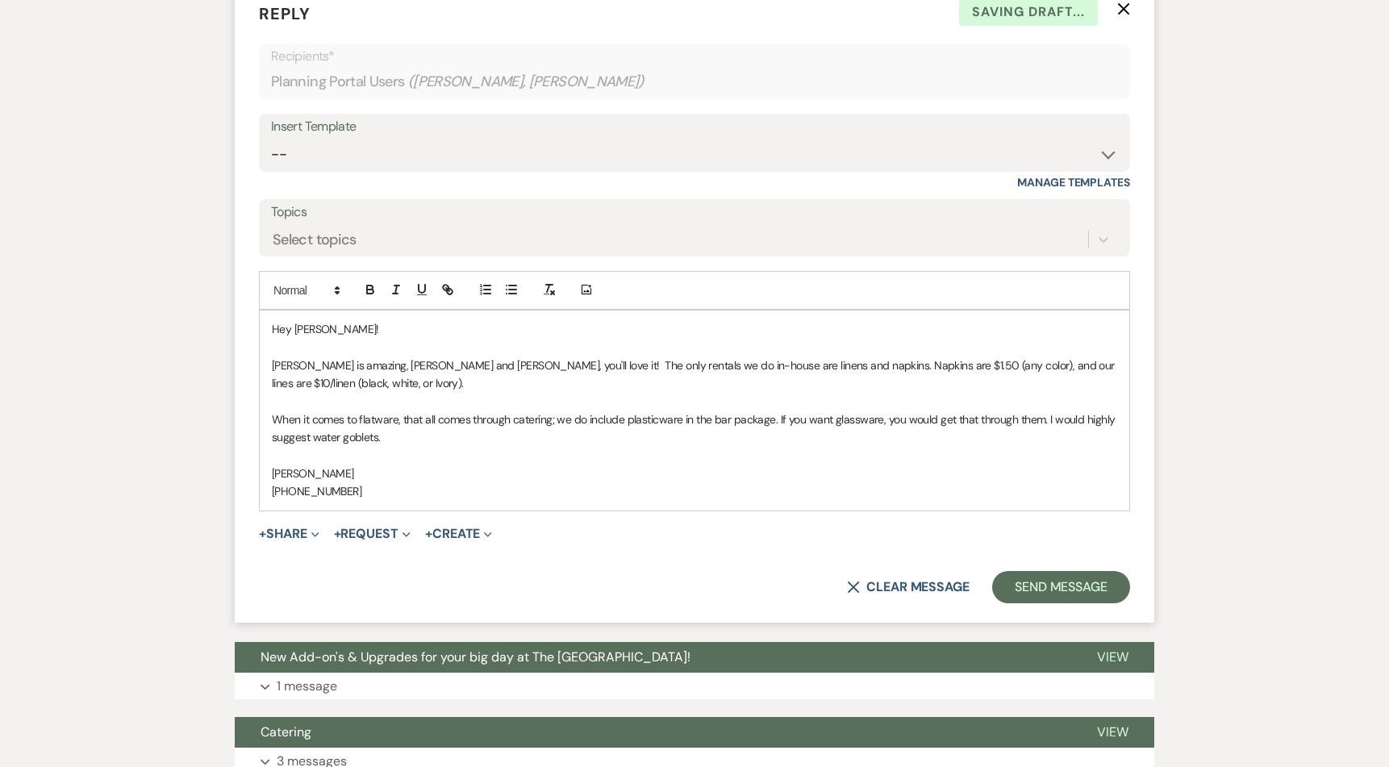
scroll to position [951, 0]
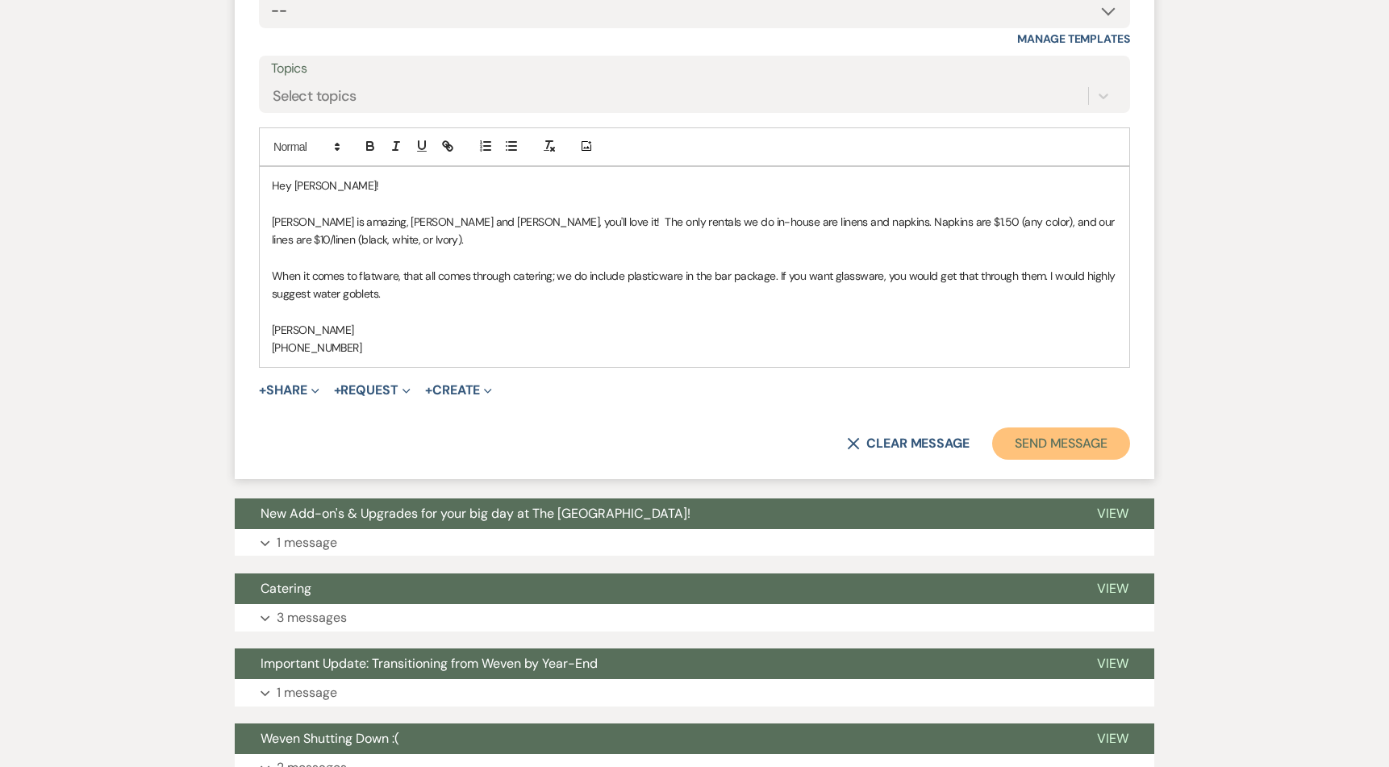
click at [1077, 427] on button "Send Message" at bounding box center [1061, 443] width 138 height 32
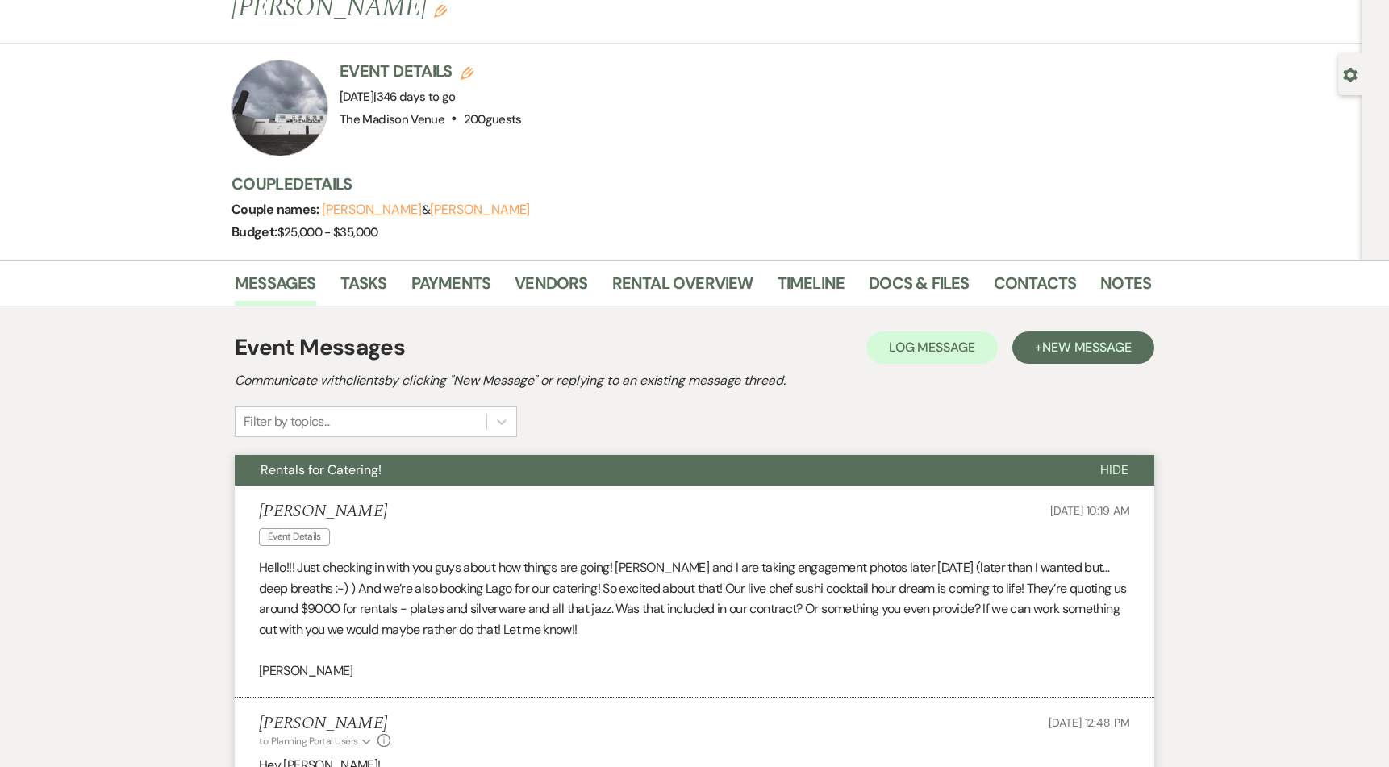
scroll to position [0, 0]
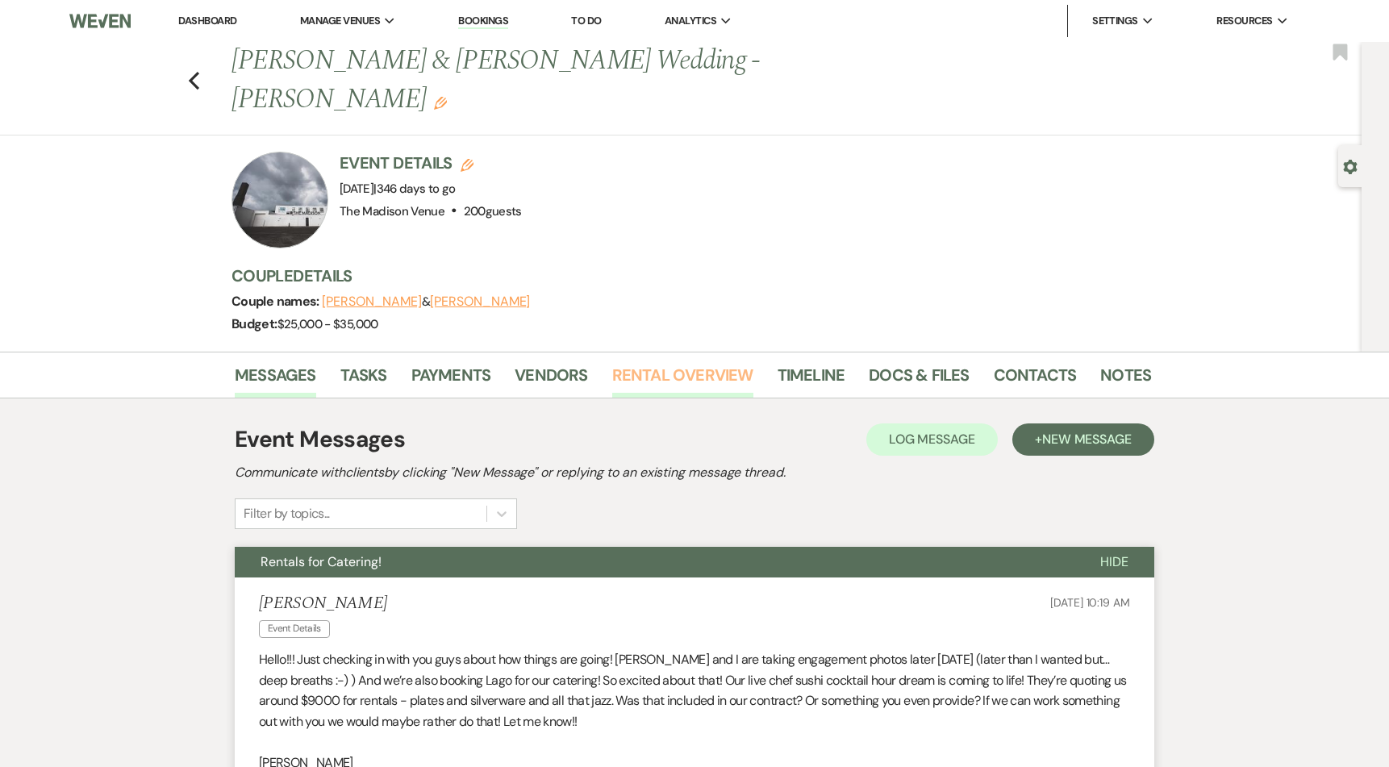
click at [643, 362] on link "Rental Overview" at bounding box center [682, 379] width 141 height 35
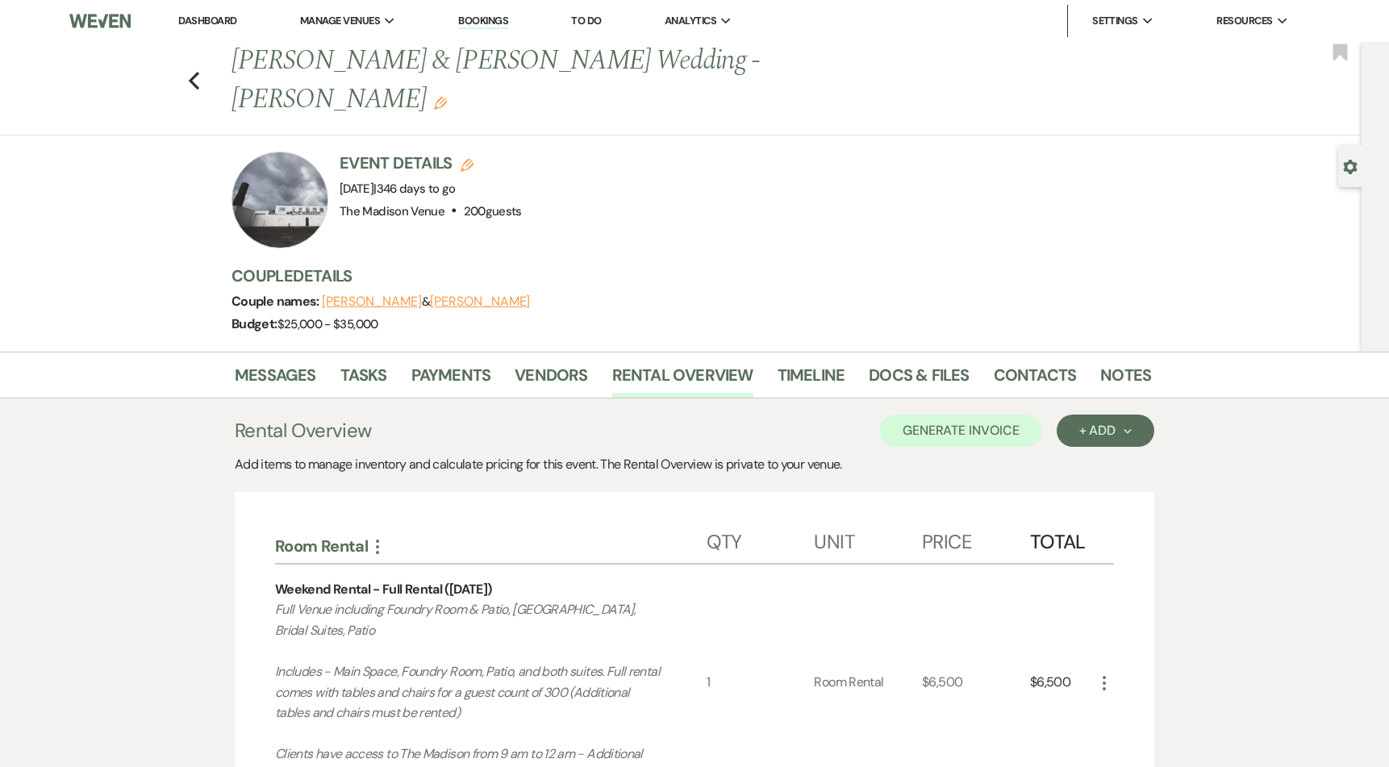
click at [203, 71] on div "Previous Nicholas & Megan Wedding - Anthony Edit Bookmark" at bounding box center [677, 89] width 1370 height 94
click at [198, 72] on use "button" at bounding box center [194, 81] width 10 height 18
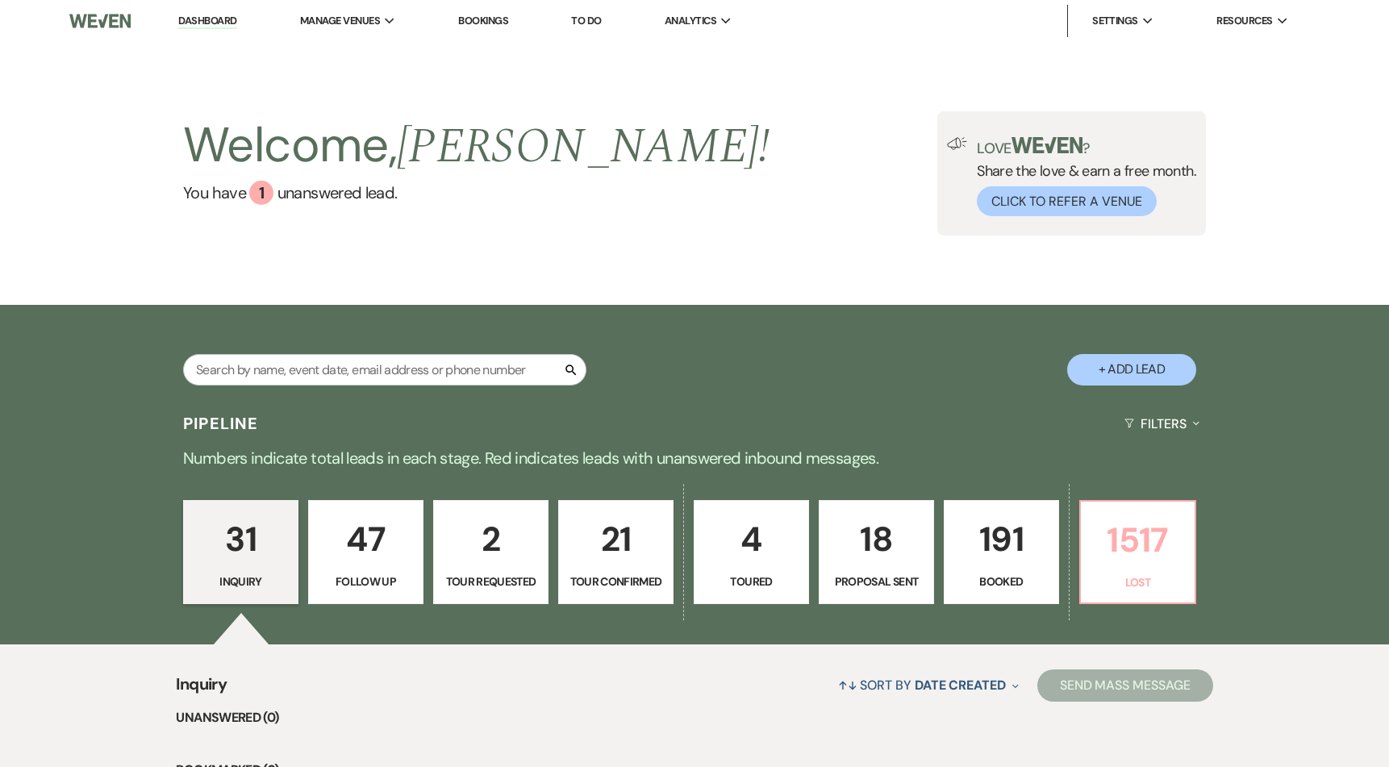
click at [1143, 548] on p "1517" at bounding box center [1137, 540] width 94 height 54
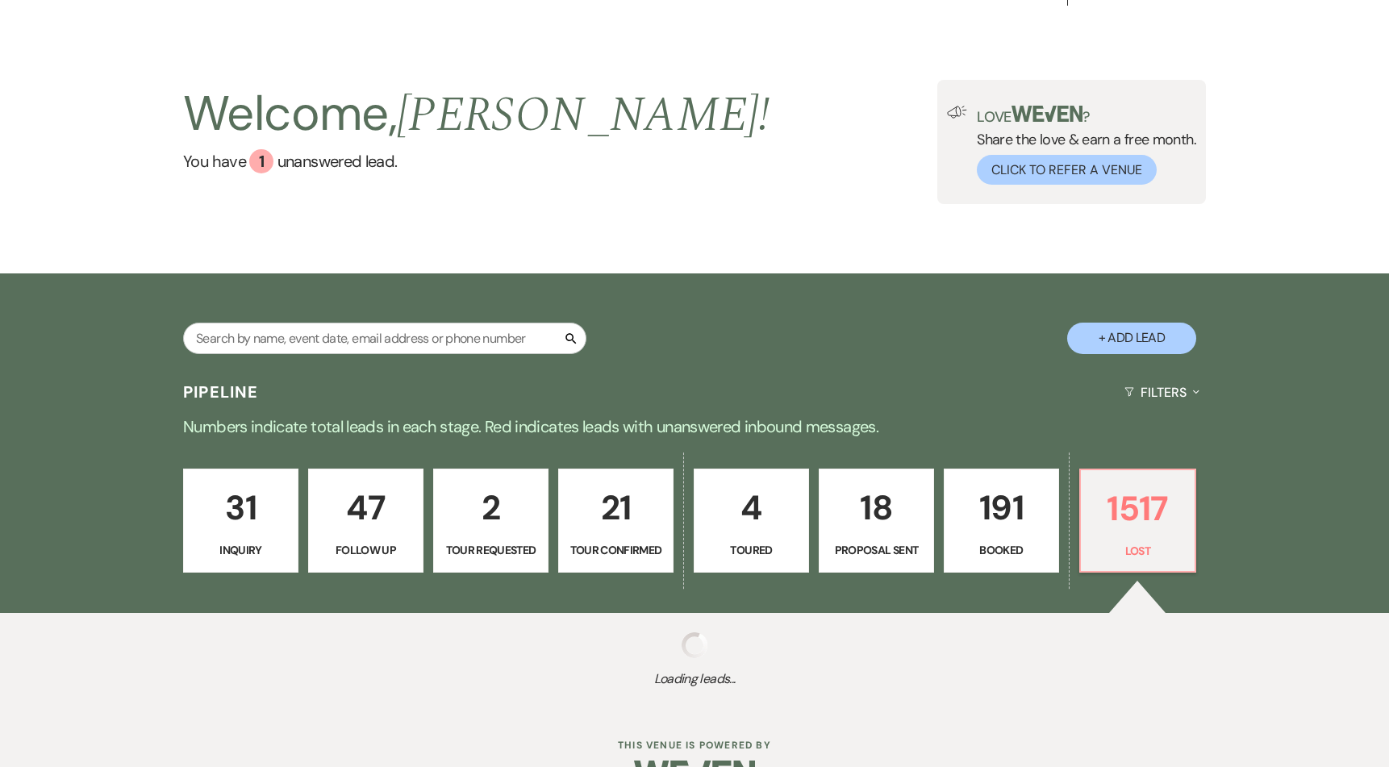
scroll to position [77, 0]
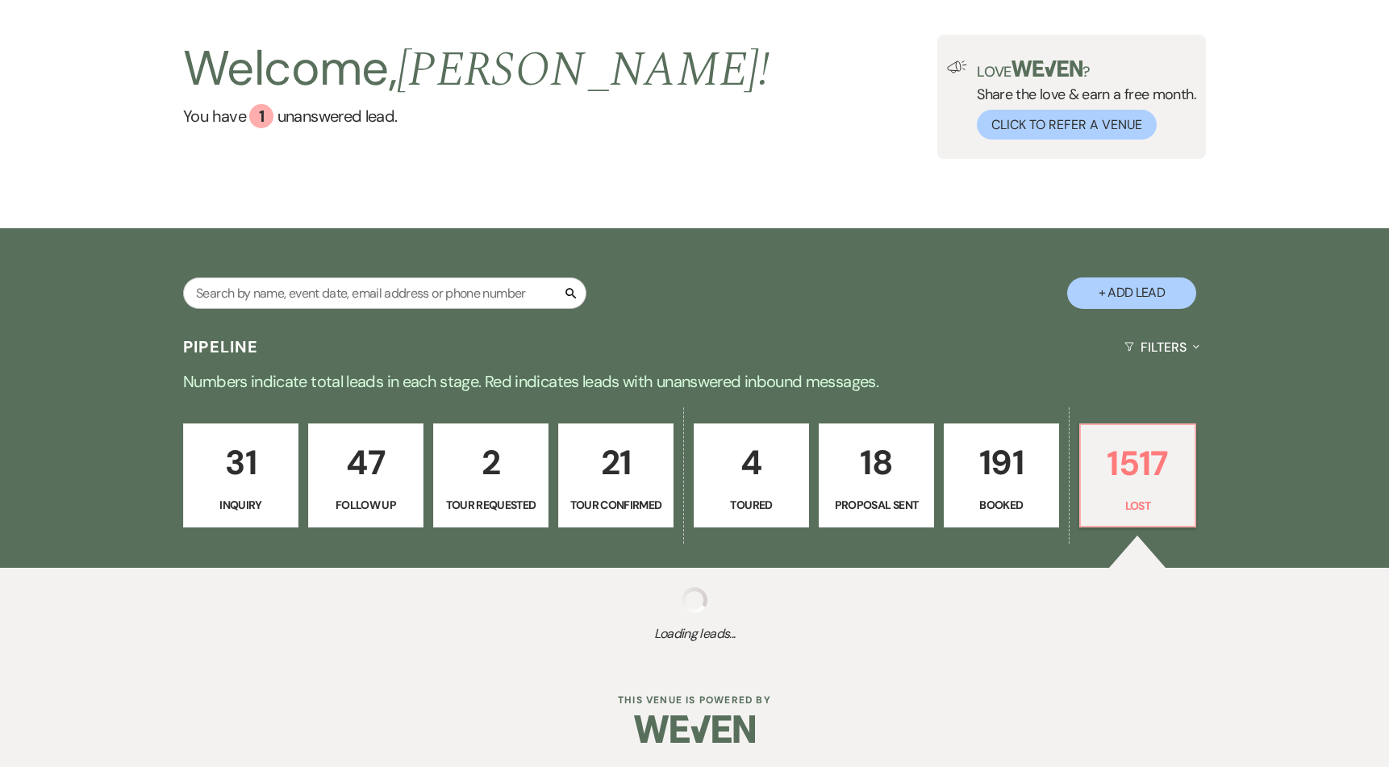
select select "8"
select select "5"
select select "8"
select select "11"
select select "8"
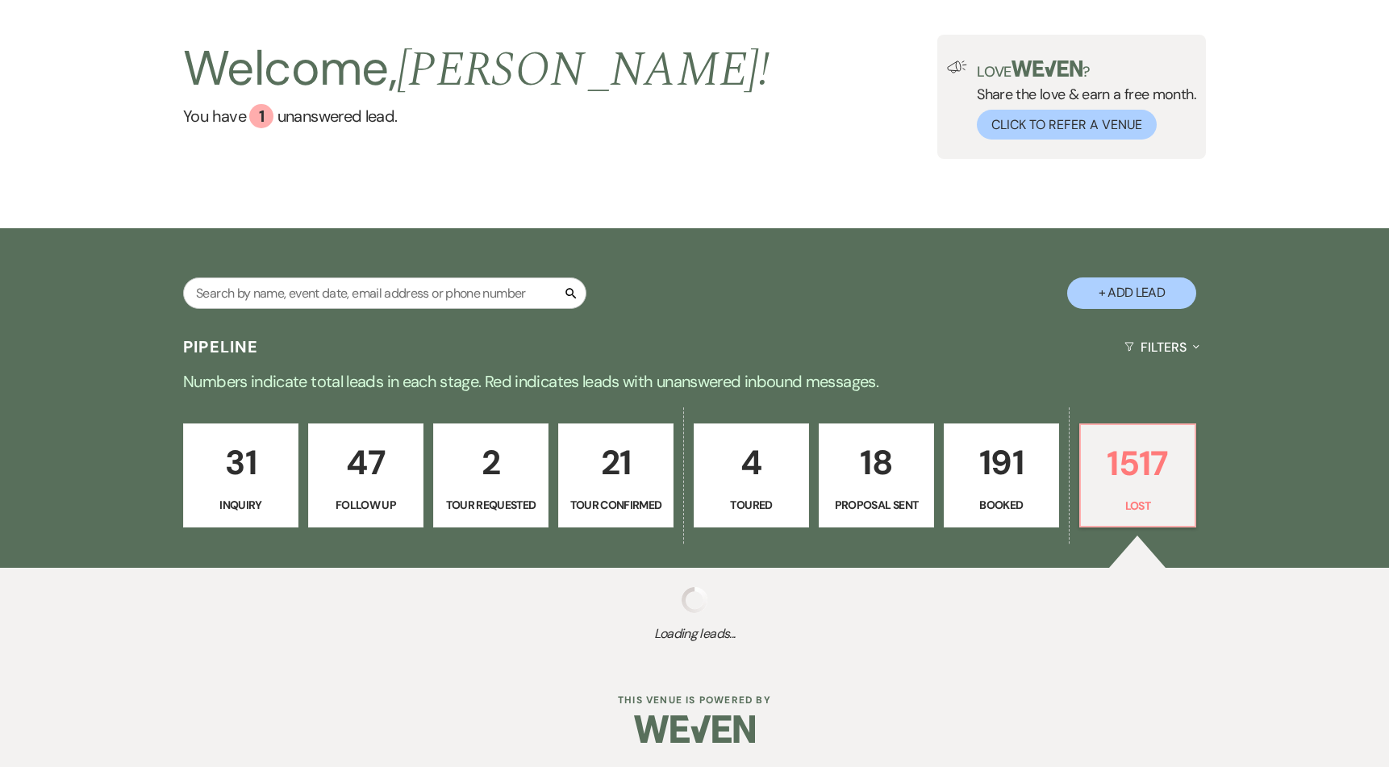
select select "11"
select select "8"
select select "10"
select select "8"
select select "1"
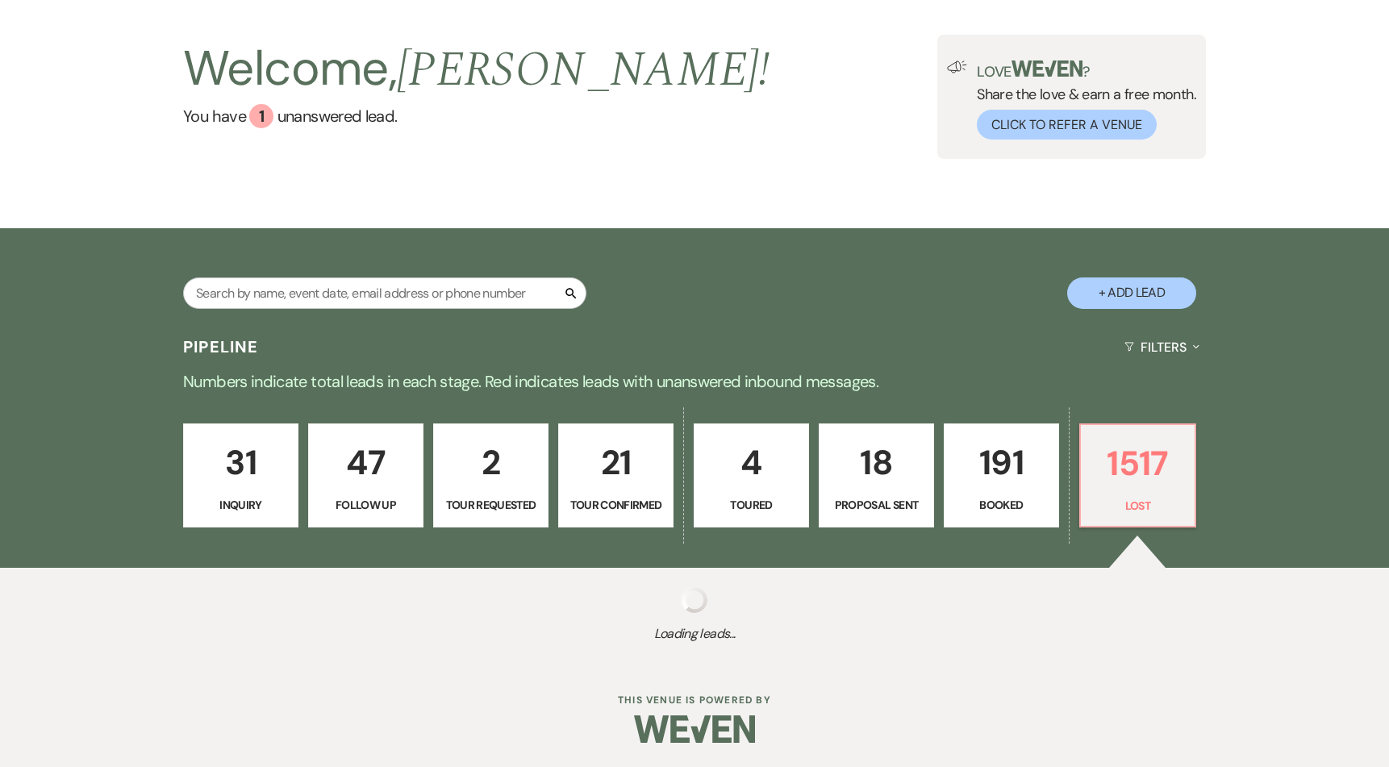
select select "8"
select select "1"
select select "8"
select select "6"
select select "8"
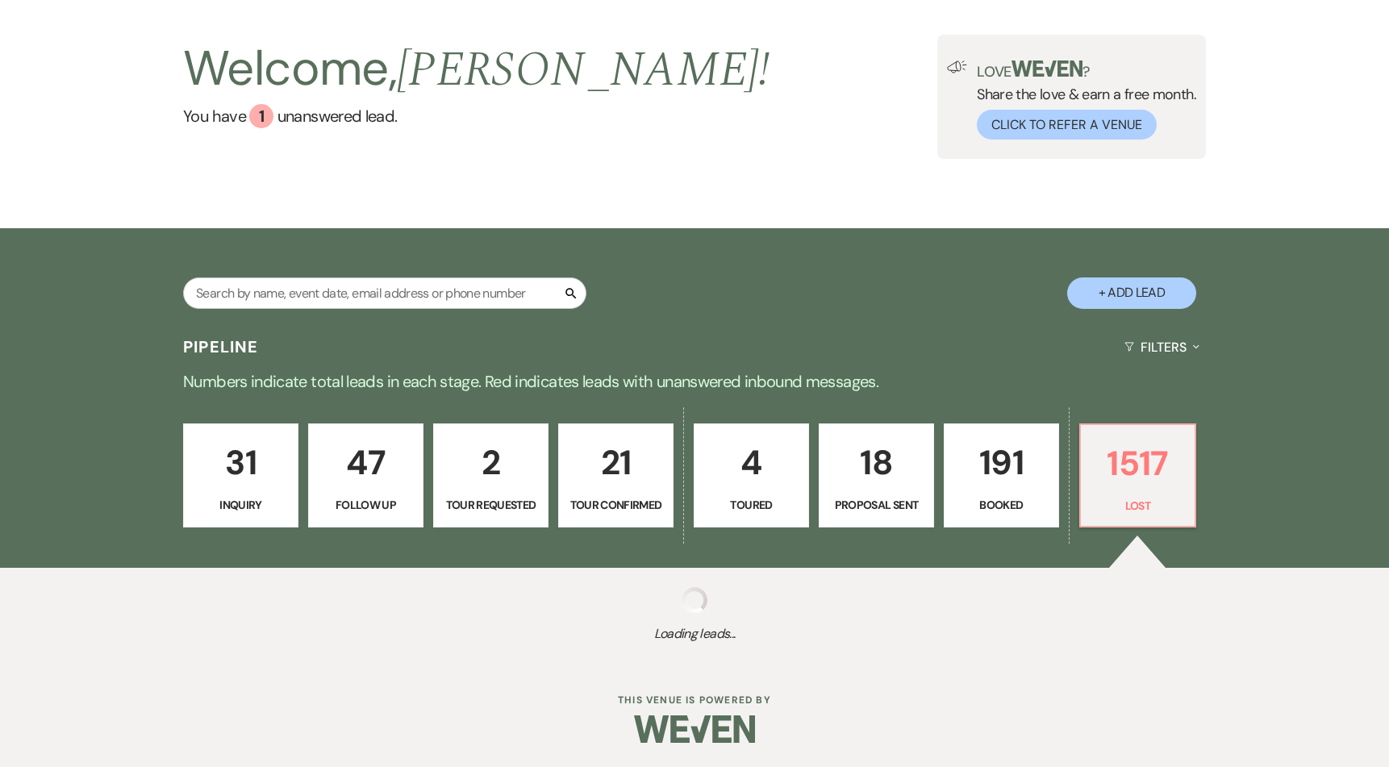
select select "7"
select select "8"
select select "6"
select select "8"
select select "6"
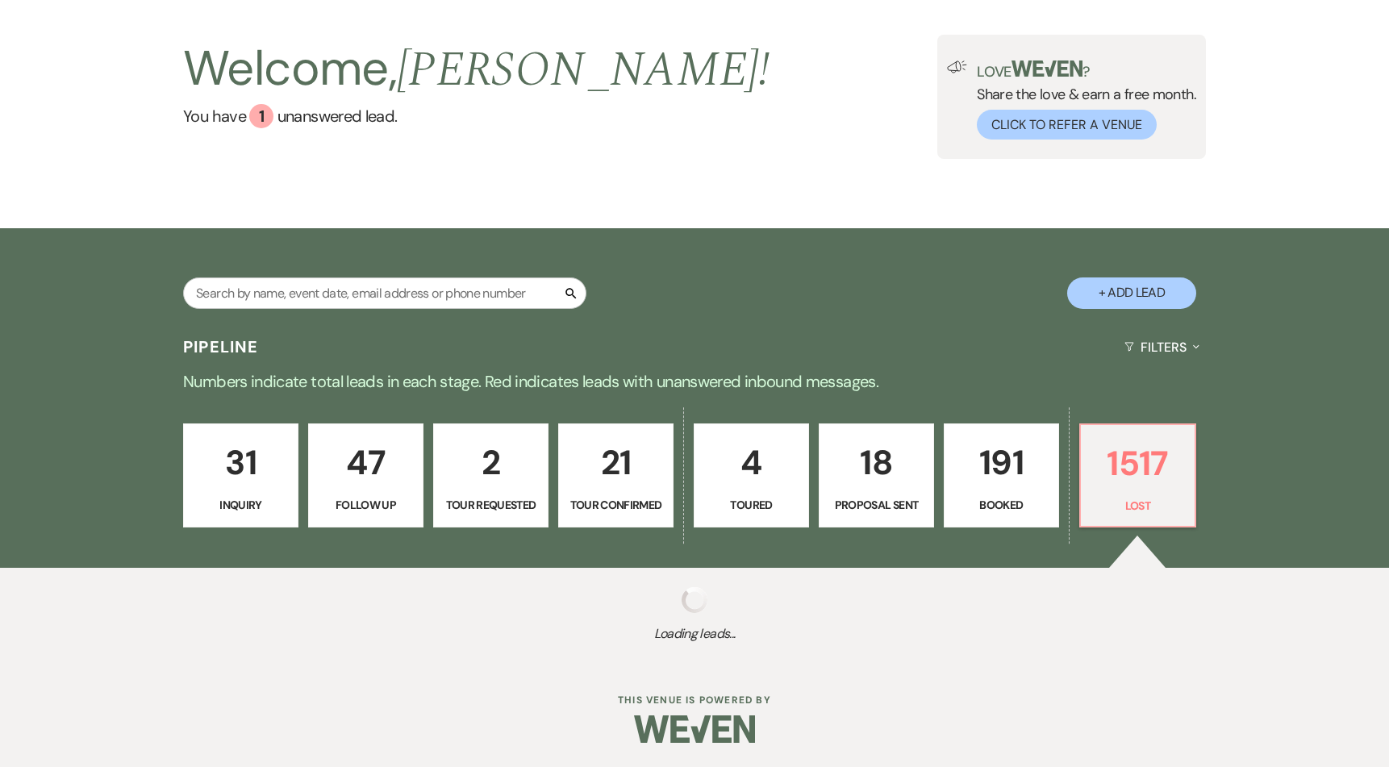
select select "8"
select select "6"
select select "8"
select select "1"
select select "8"
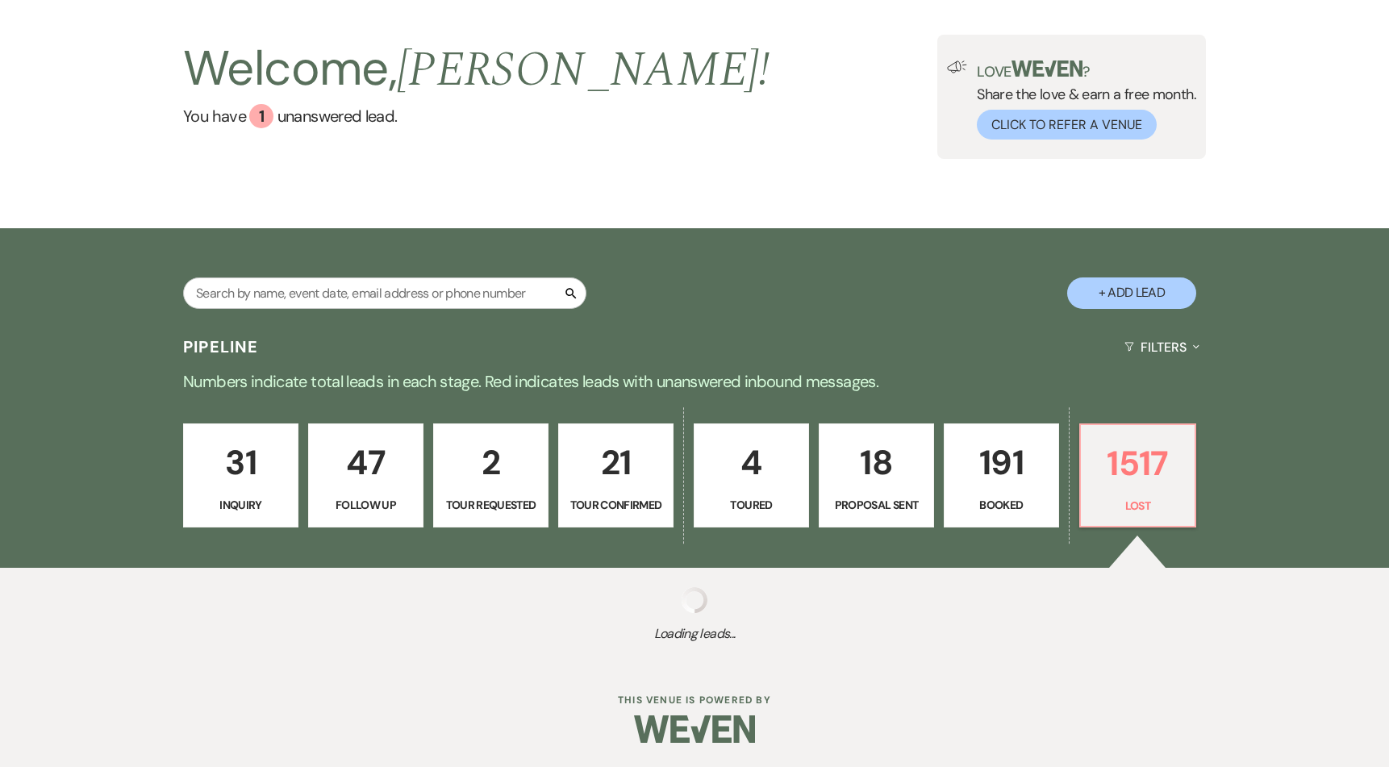
select select "1"
select select "8"
select select "5"
select select "8"
select select "6"
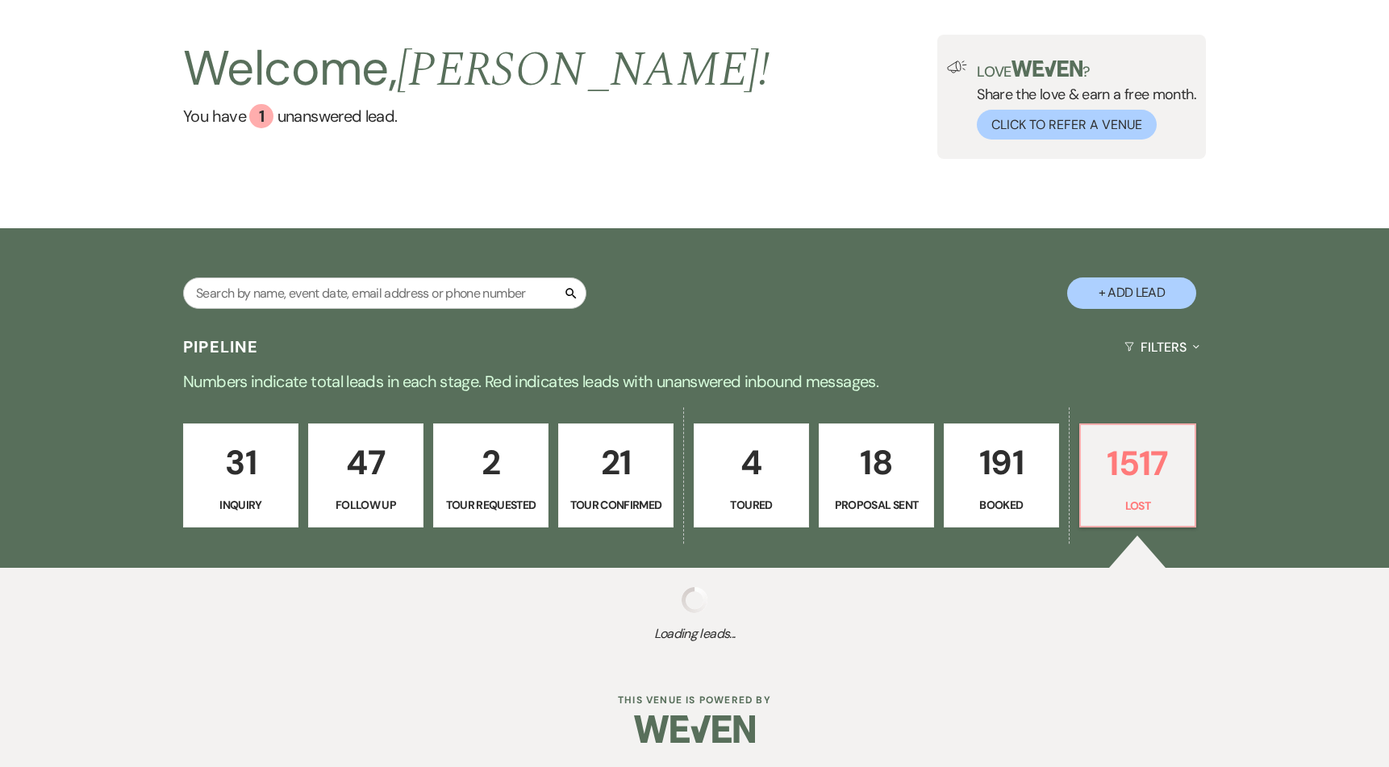
select select "8"
select select "10"
select select "8"
select select "1"
select select "8"
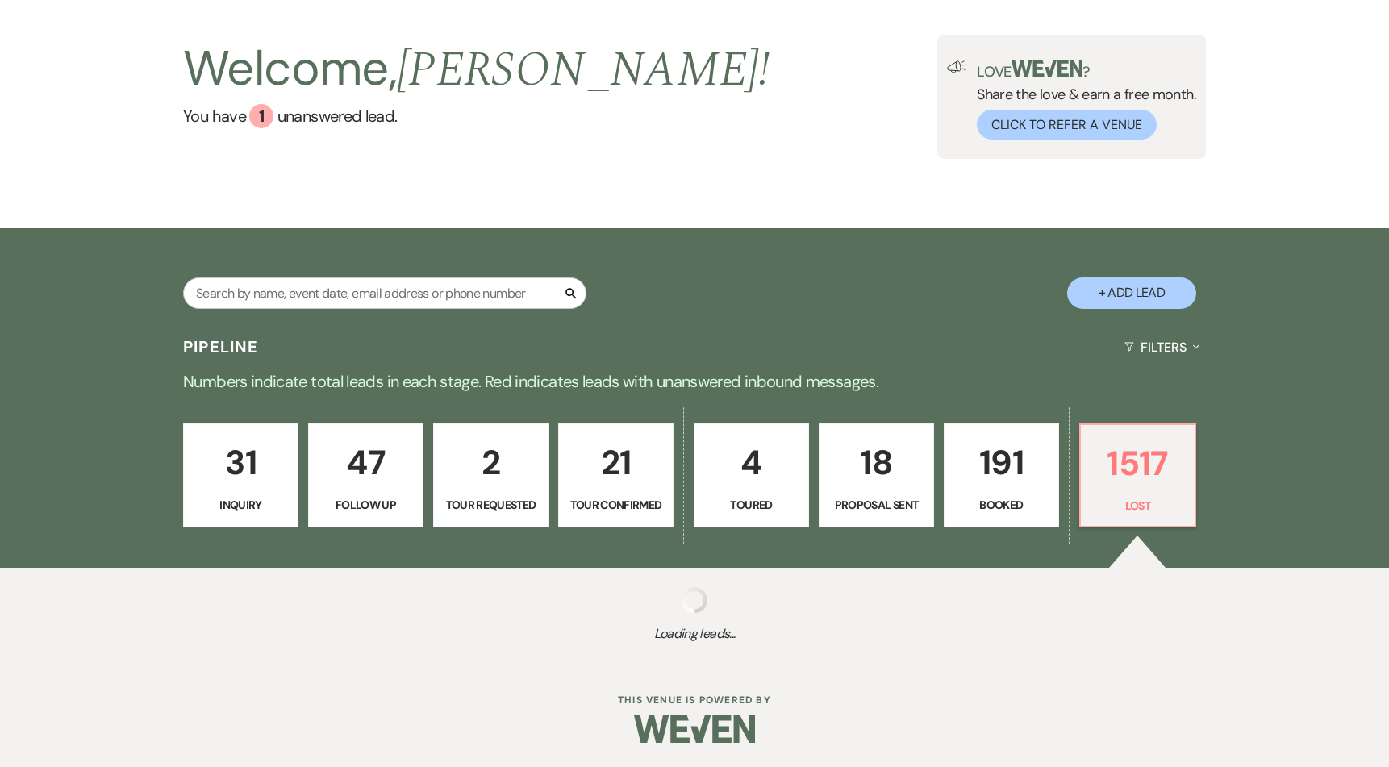
select select "7"
select select "8"
select select "10"
select select "8"
select select "5"
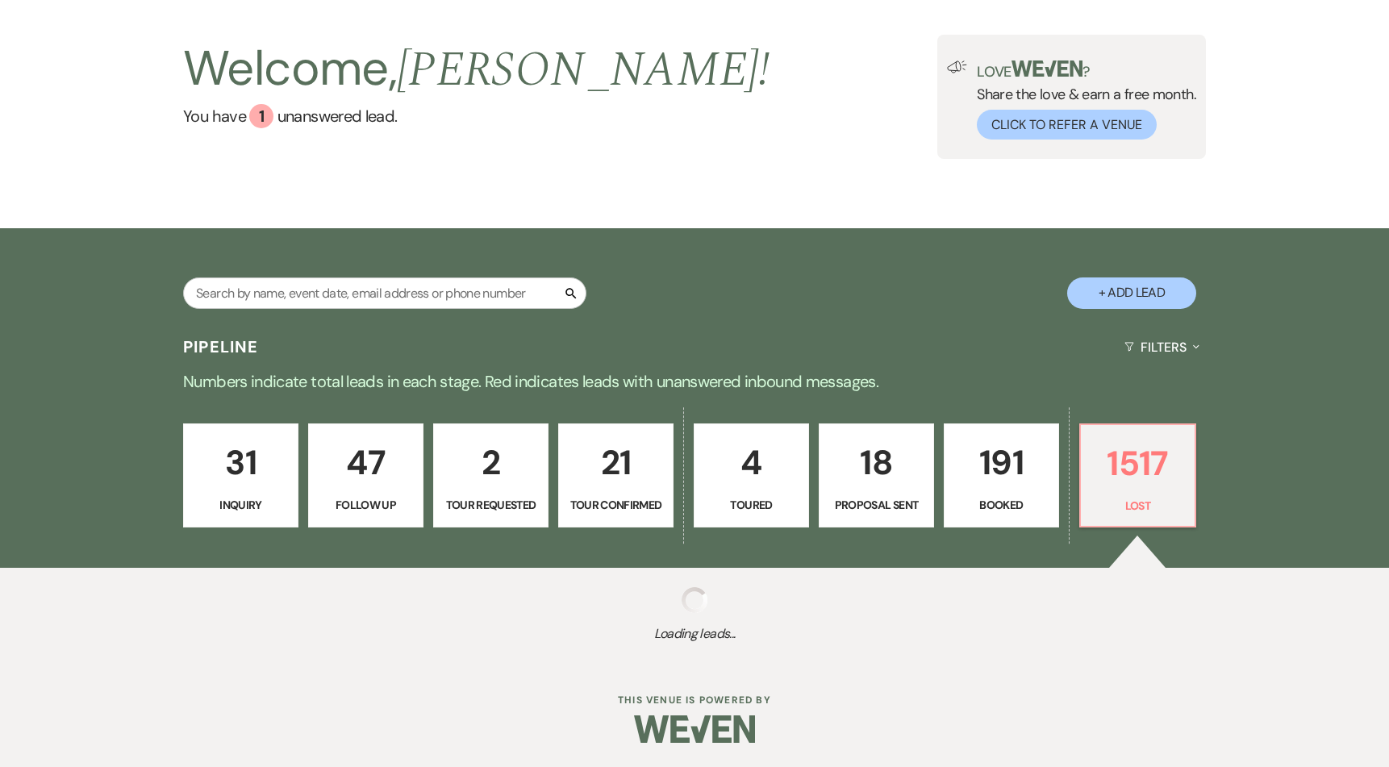
select select "8"
select select "5"
select select "8"
select select "6"
select select "8"
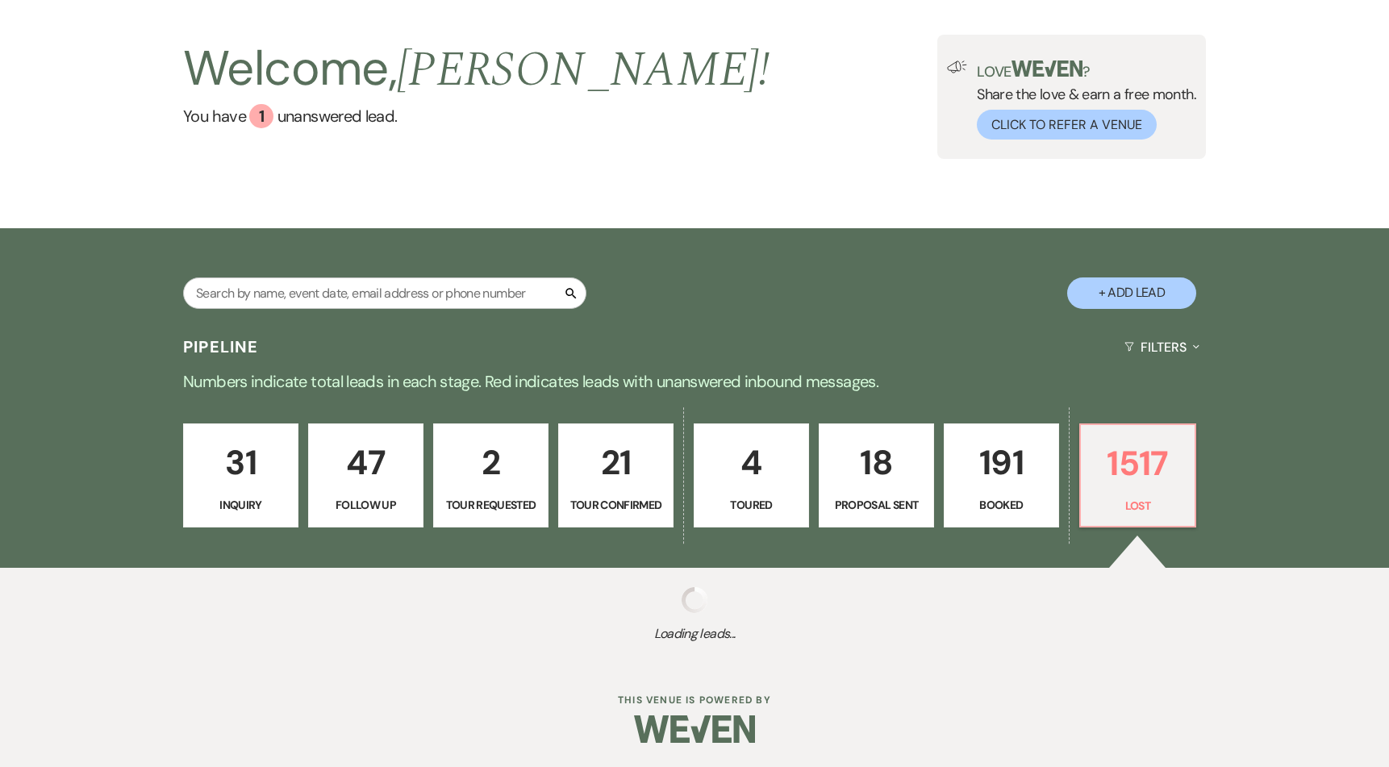
select select "6"
select select "8"
select select "6"
select select "8"
select select "5"
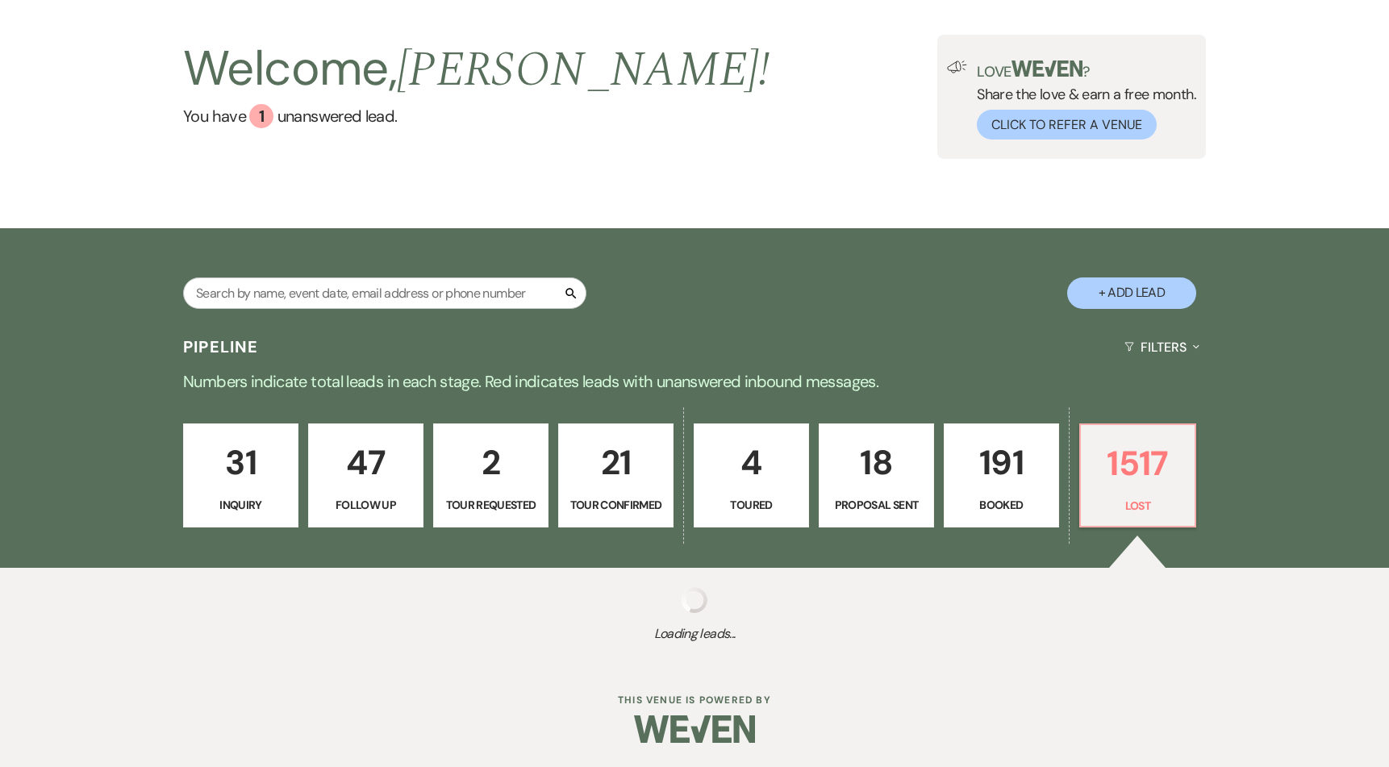
select select "8"
select select "10"
select select "8"
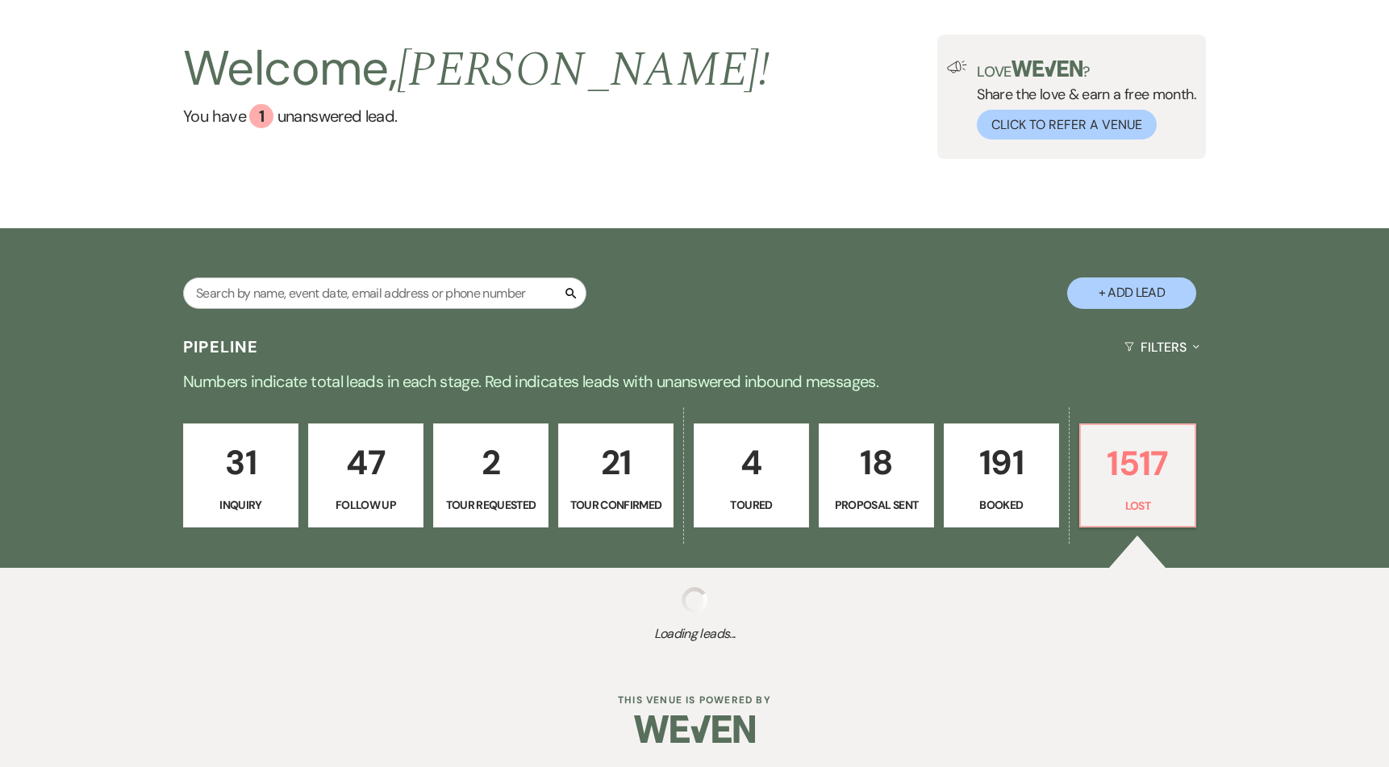
select select "6"
select select "8"
select select "5"
select select "8"
select select "5"
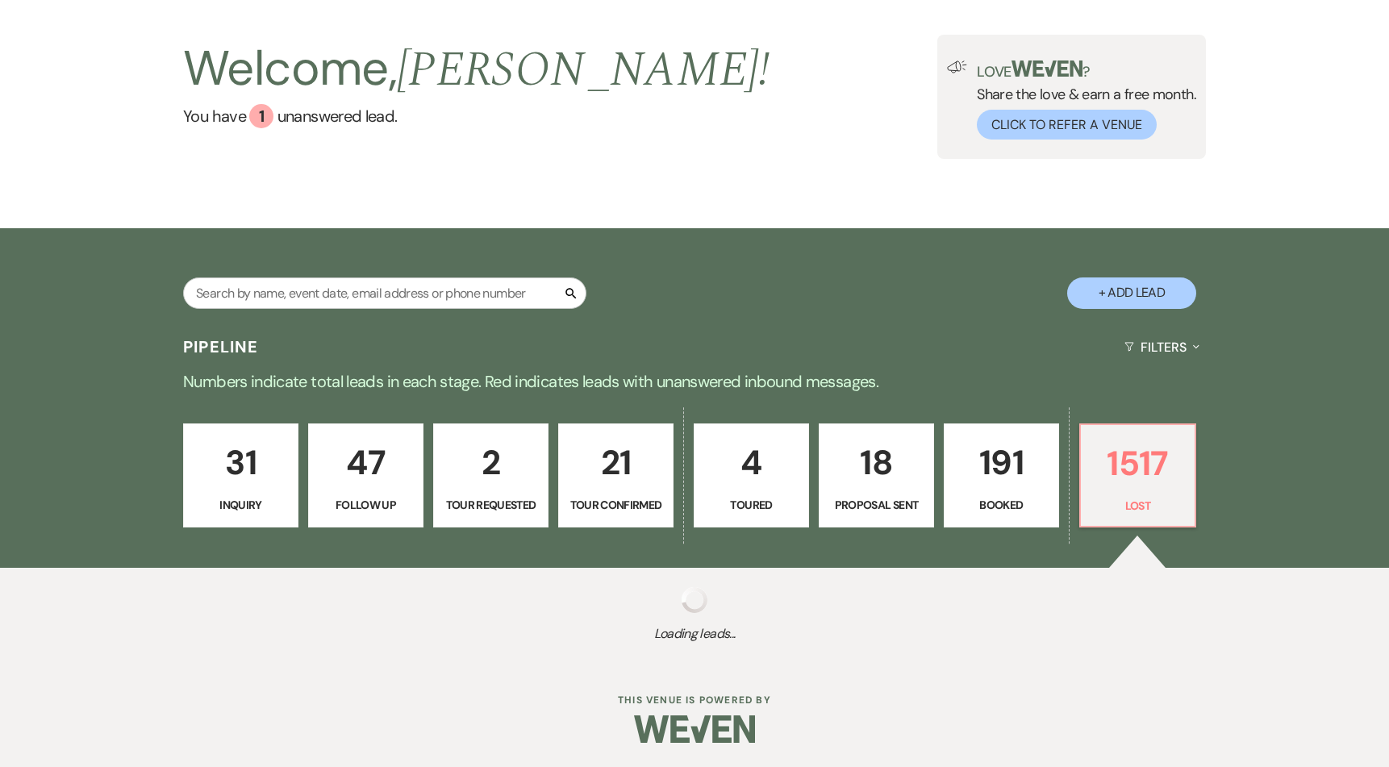
select select "8"
select select "5"
select select "8"
select select "5"
select select "8"
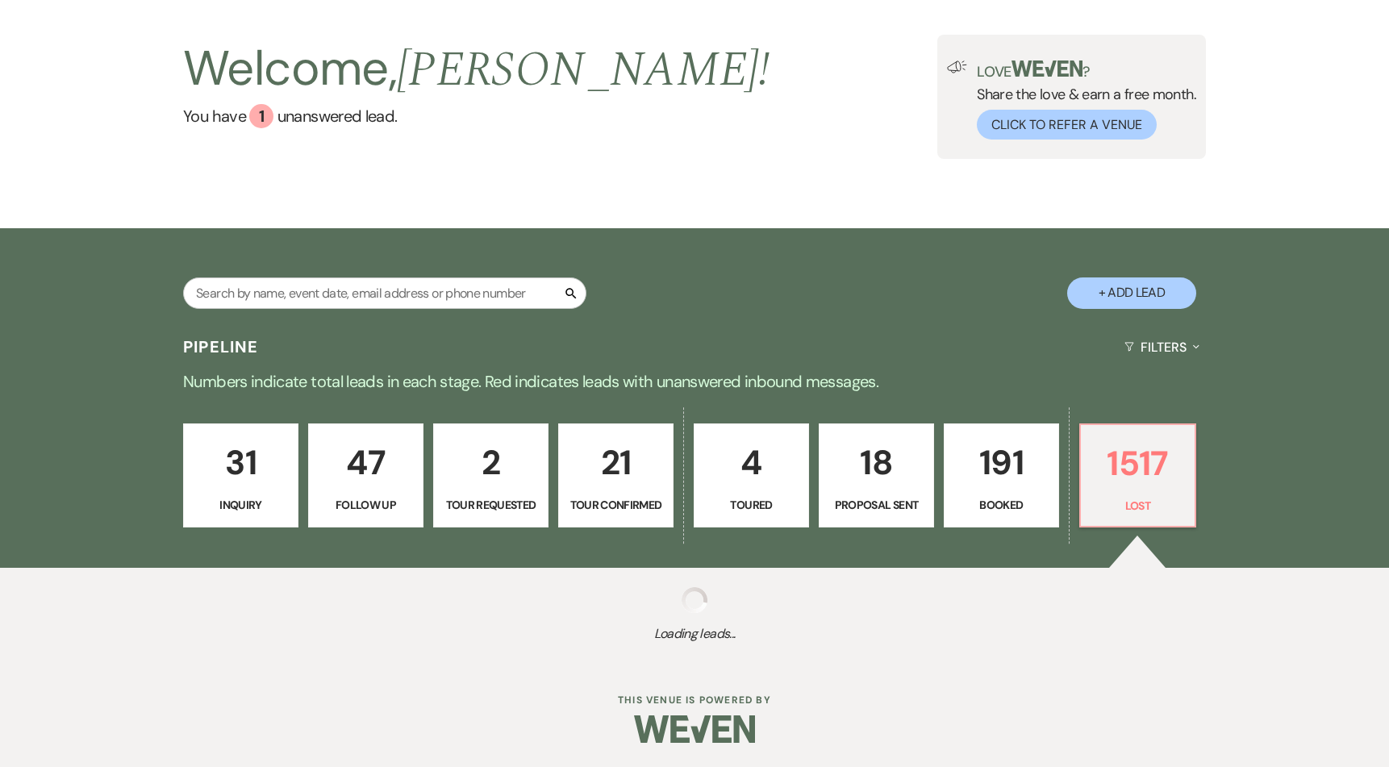
select select "5"
select select "8"
select select "6"
select select "8"
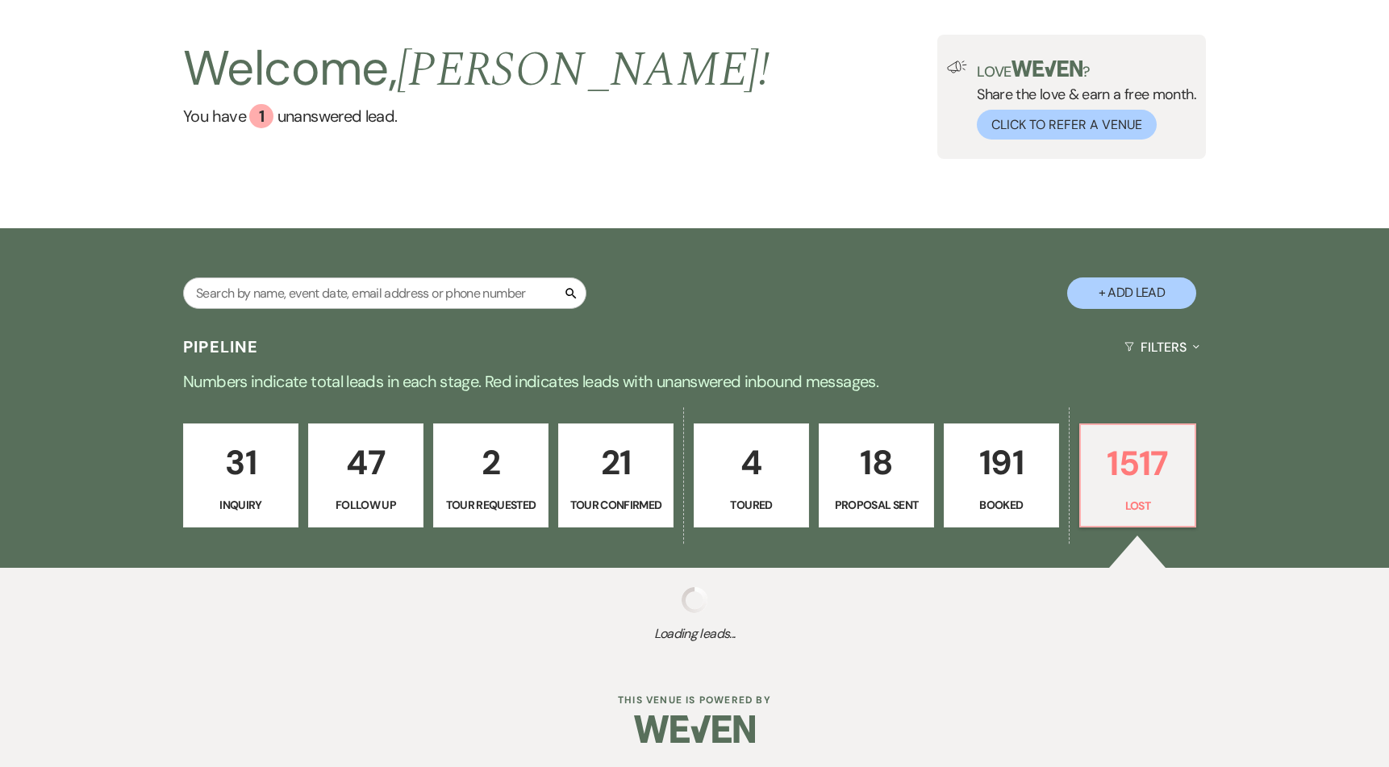
select select "8"
select select "5"
select select "8"
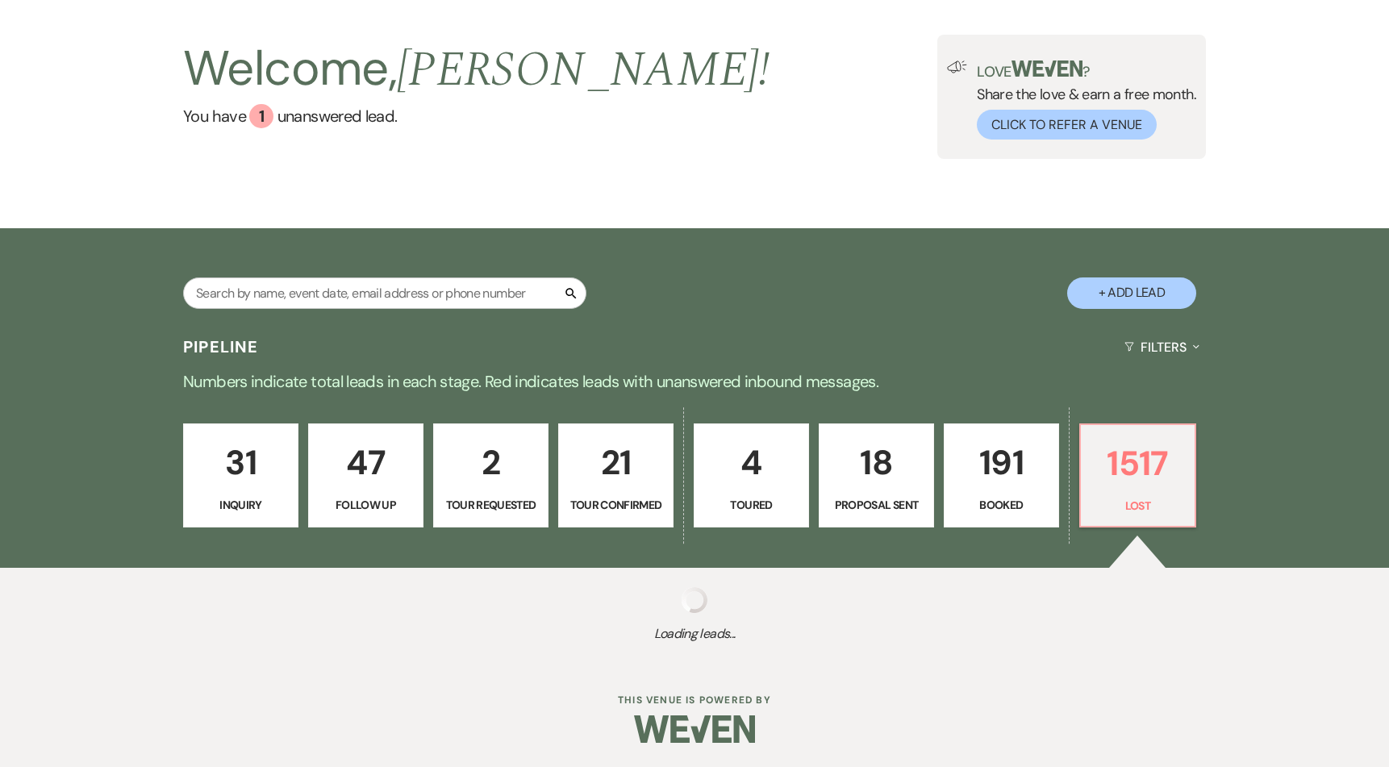
select select "5"
select select "8"
select select "6"
select select "8"
select select "5"
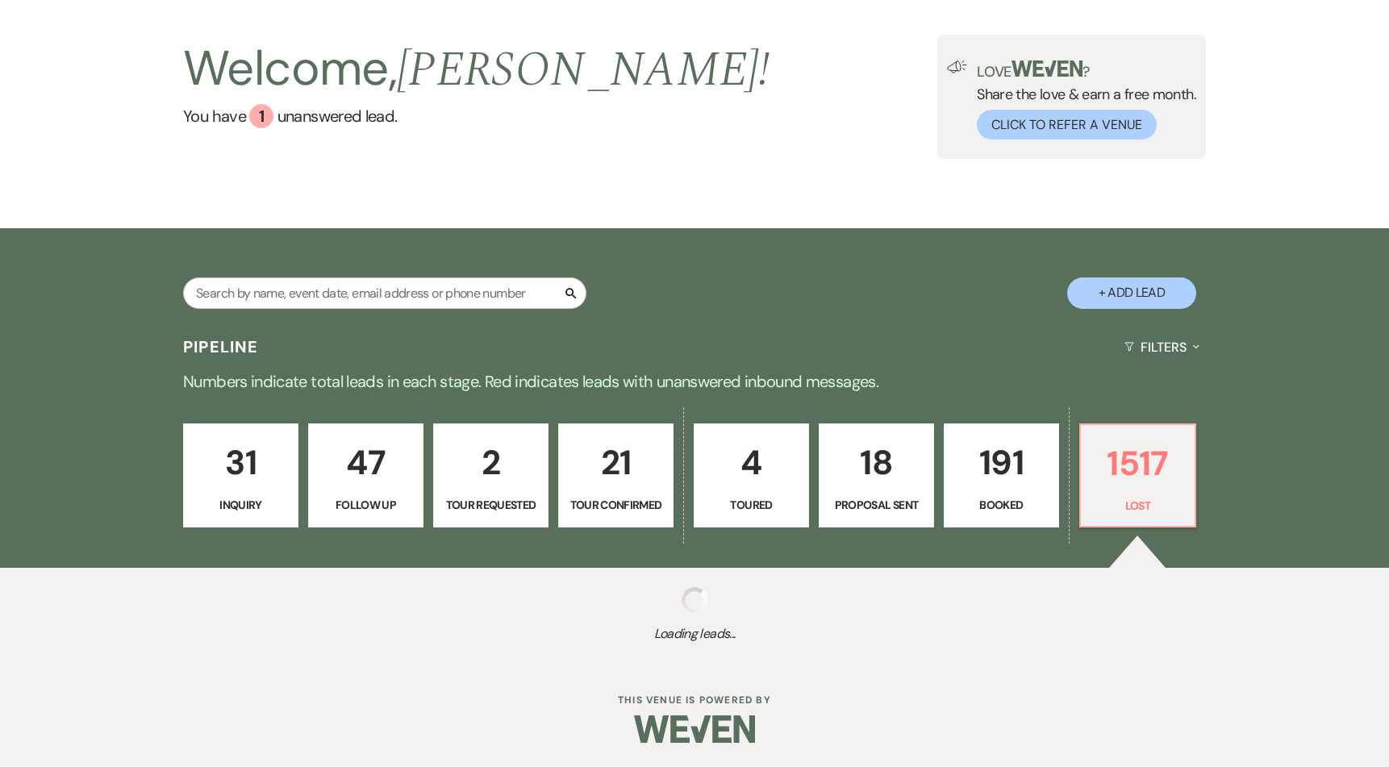
select select "8"
select select "5"
select select "8"
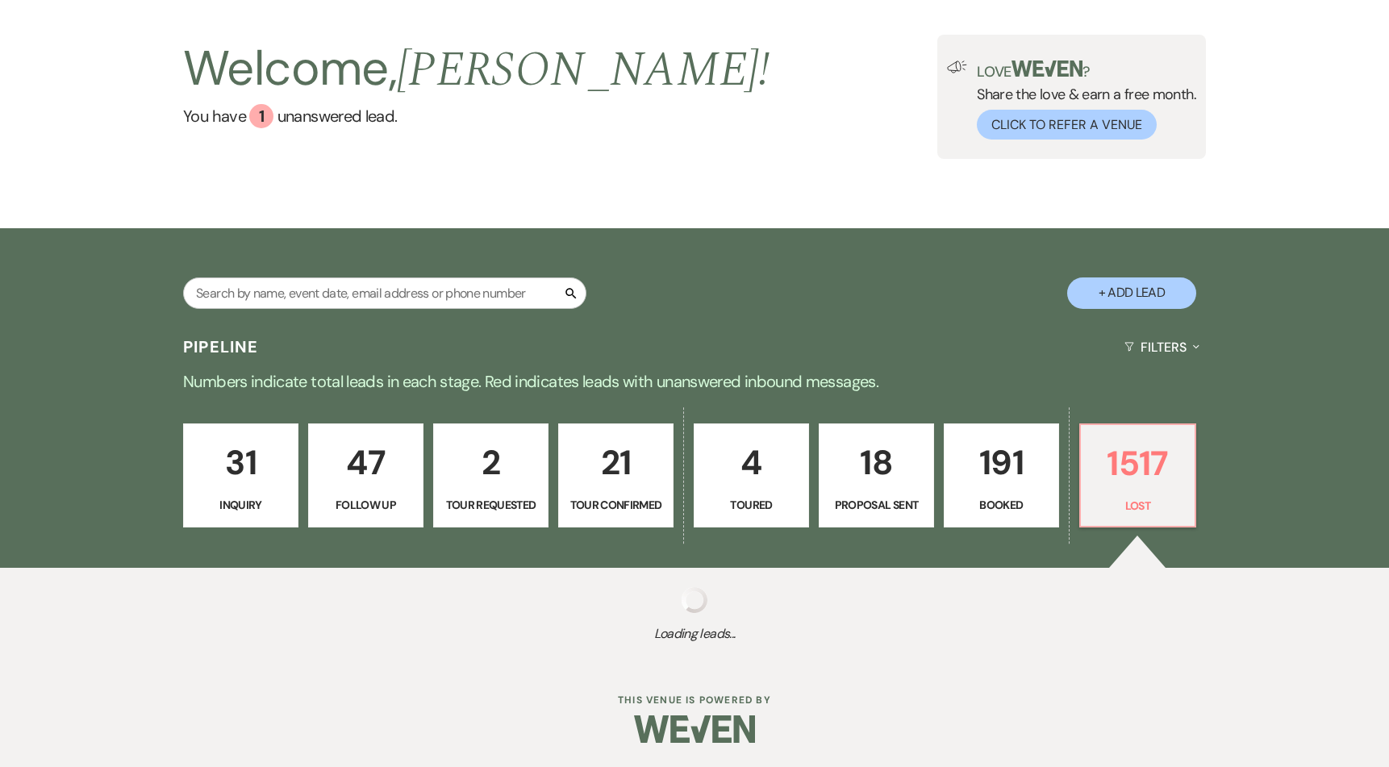
select select "10"
select select "8"
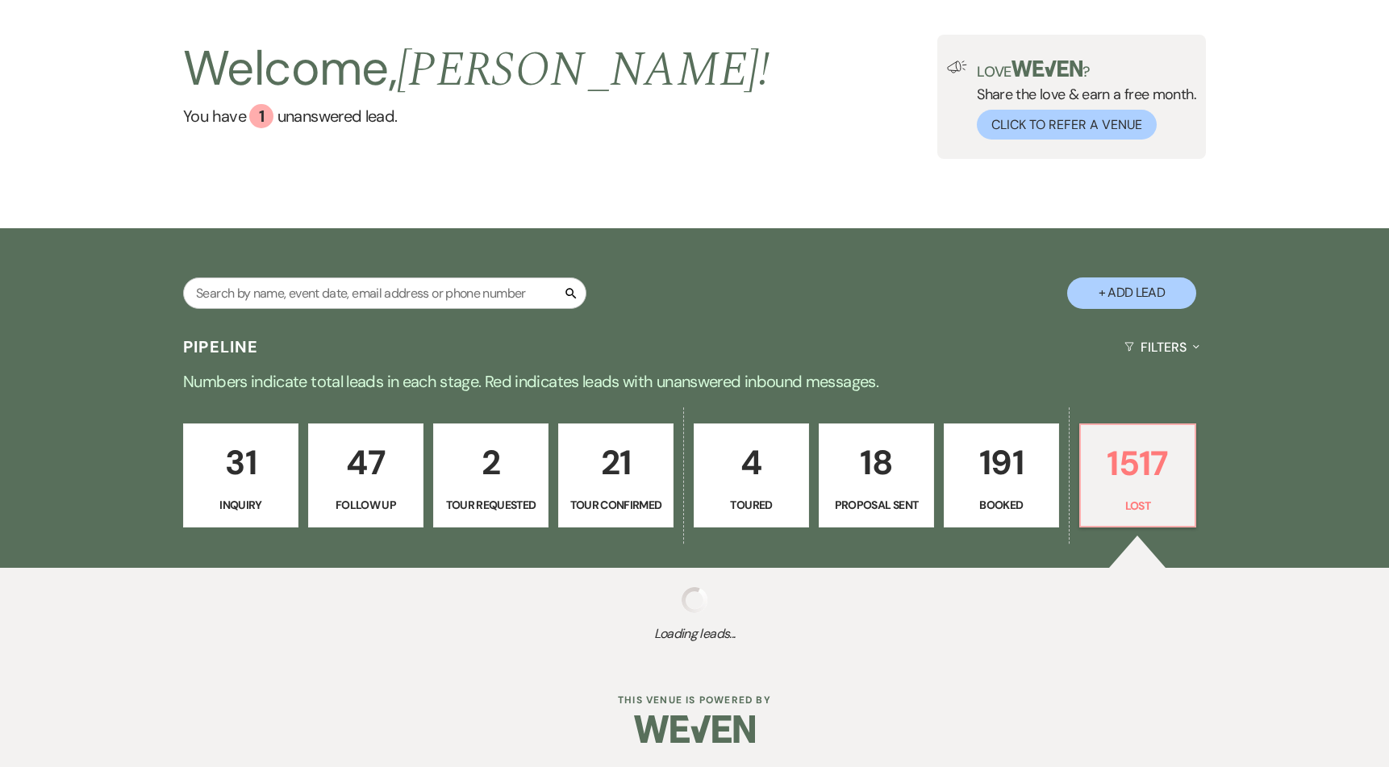
select select "8"
select select "5"
select select "8"
select select "5"
select select "8"
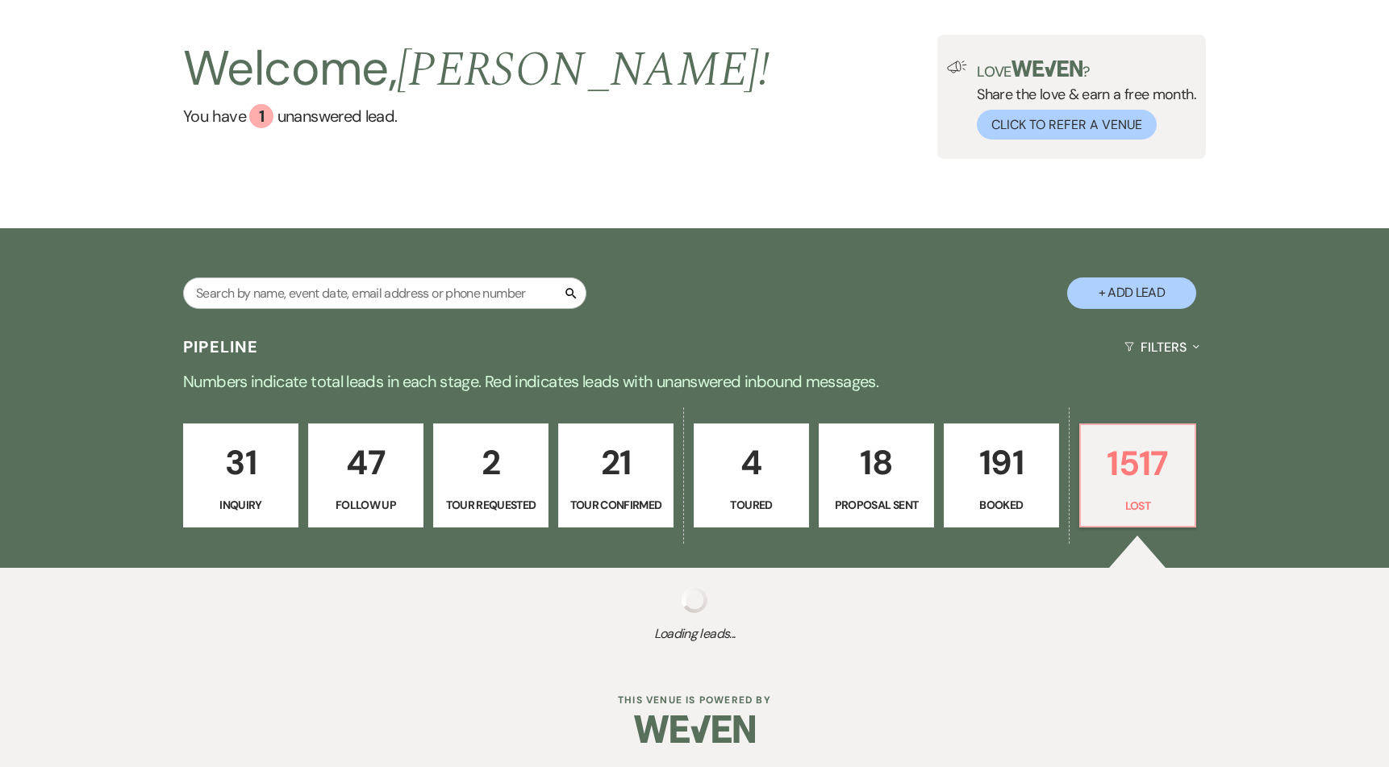
select select "5"
select select "8"
select select "5"
select select "8"
select select "7"
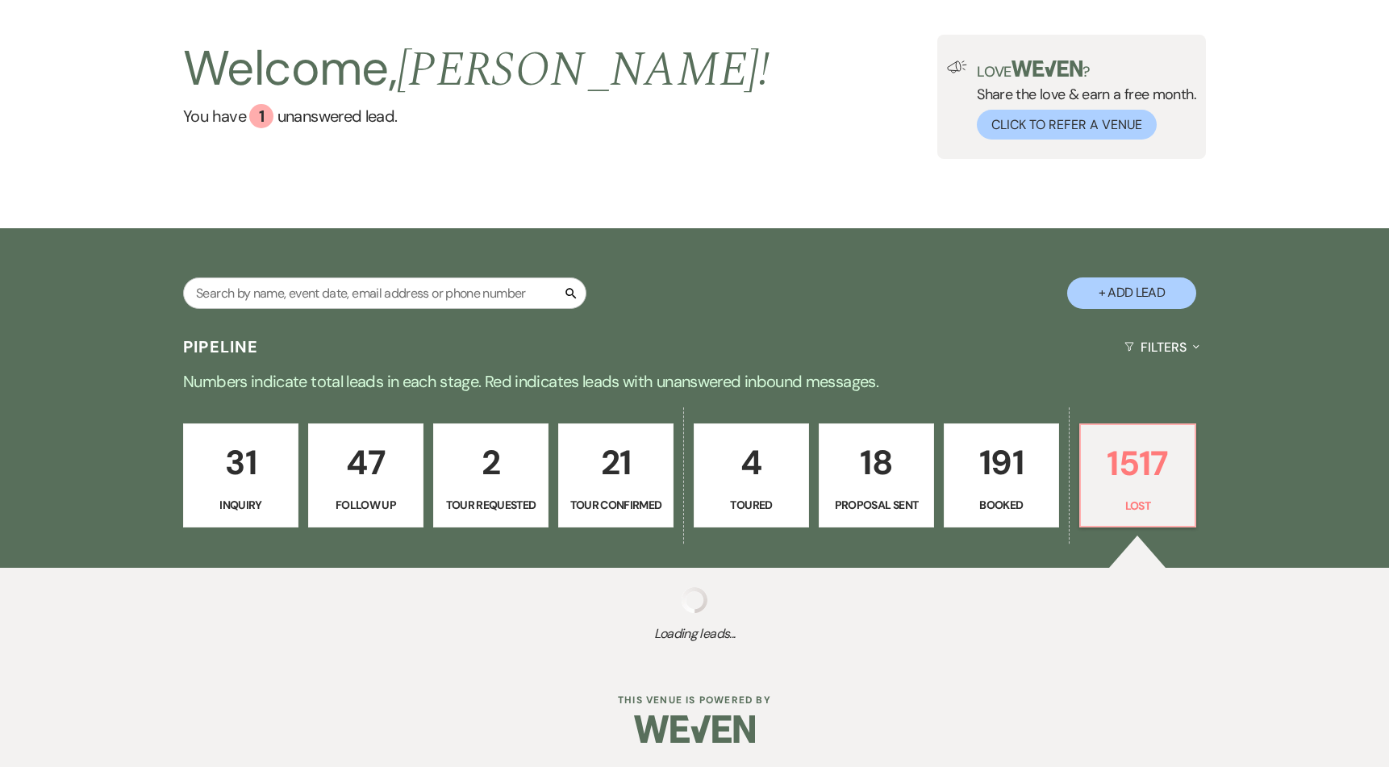
select select "8"
select select "5"
select select "8"
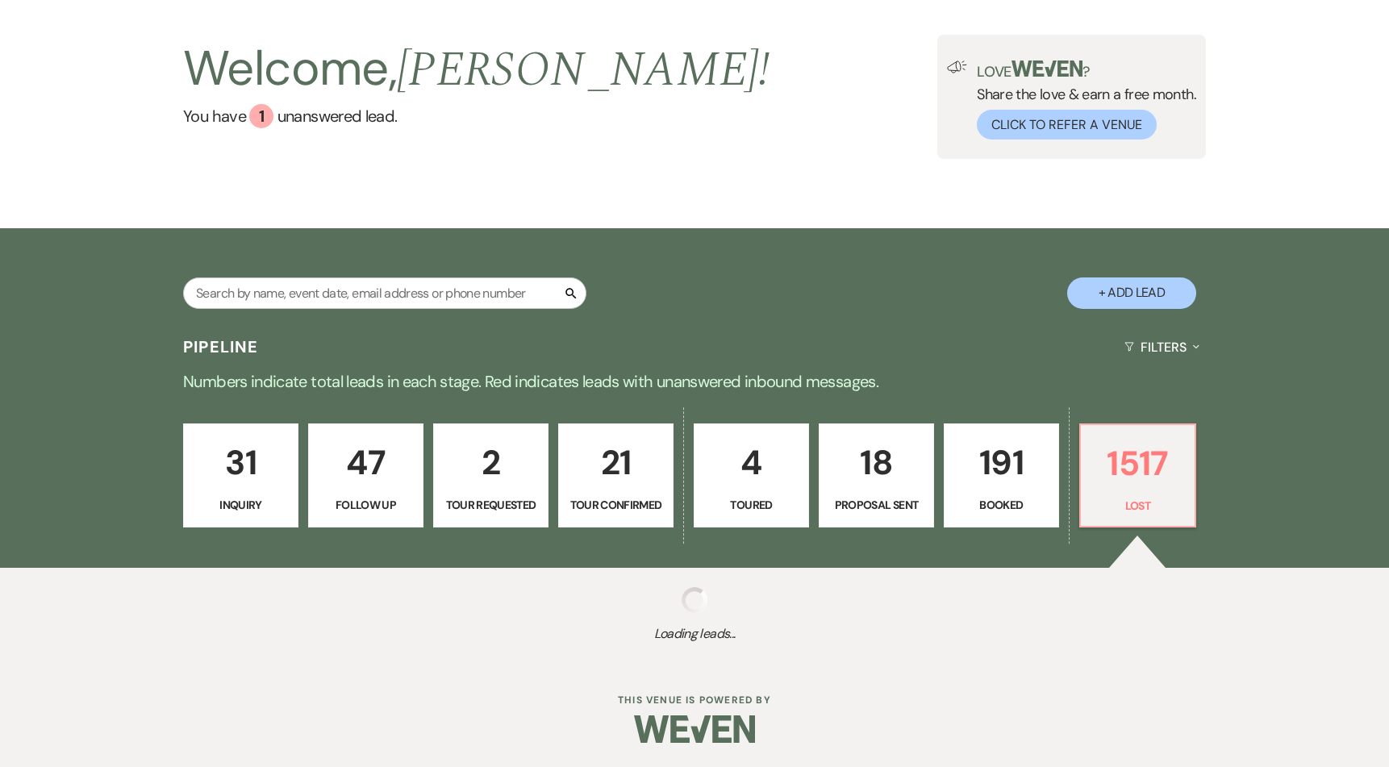
select select "10"
select select "8"
select select "6"
select select "8"
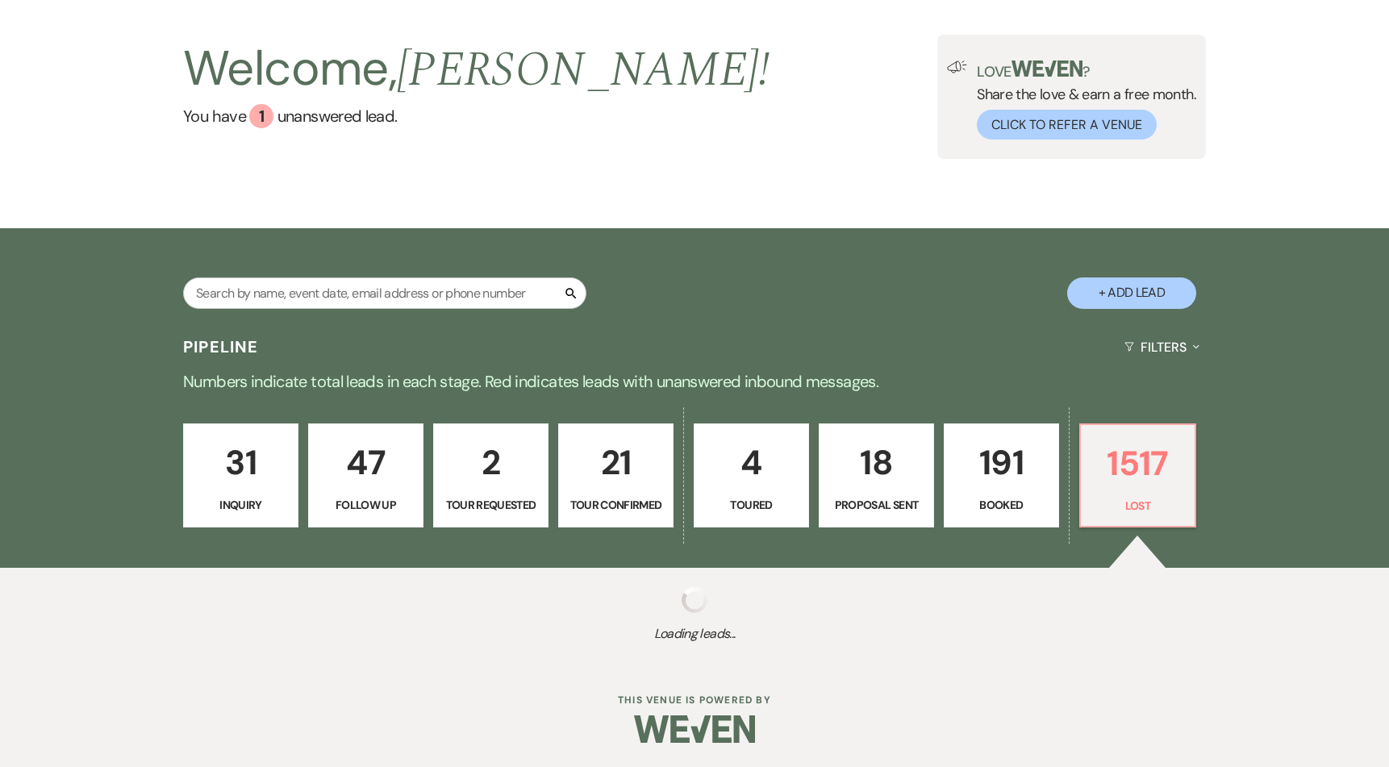
select select "8"
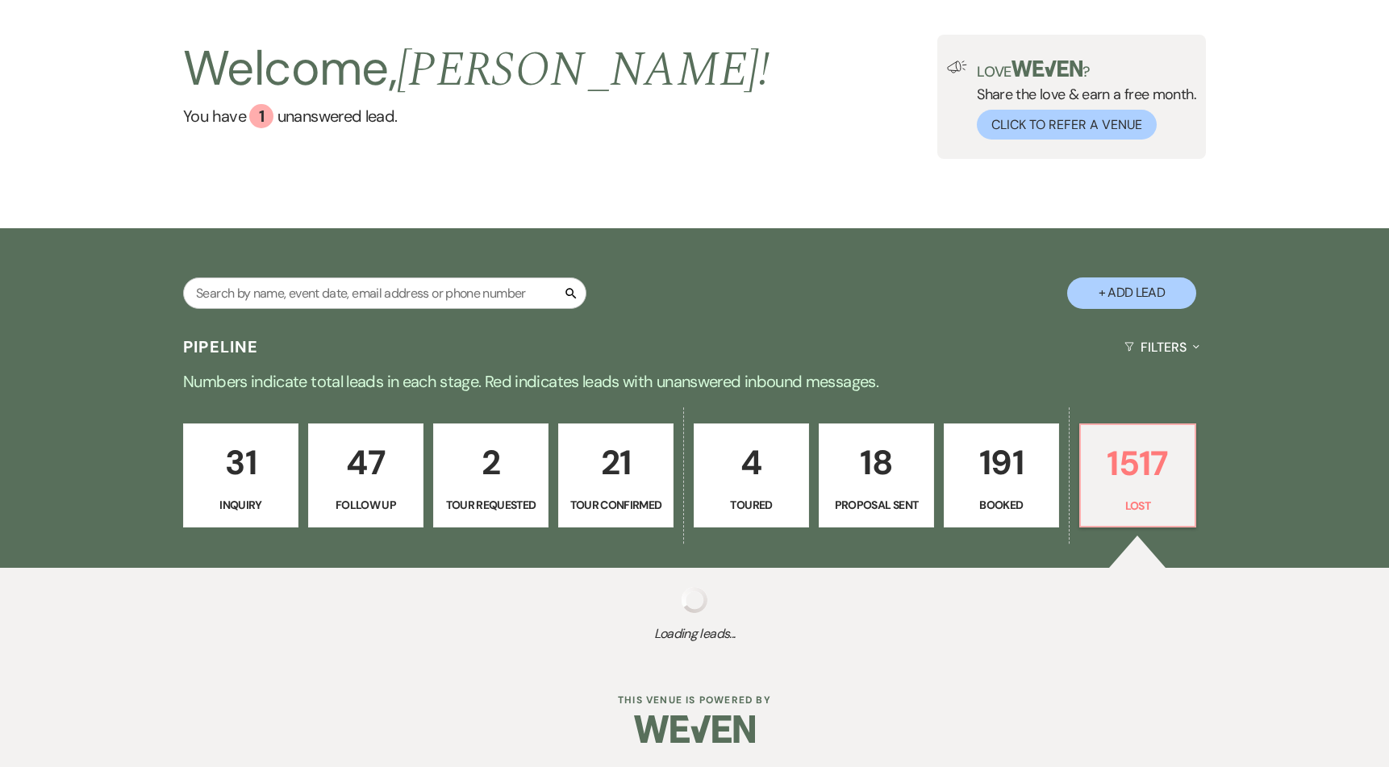
select select "5"
select select "8"
select select "5"
select select "8"
select select "10"
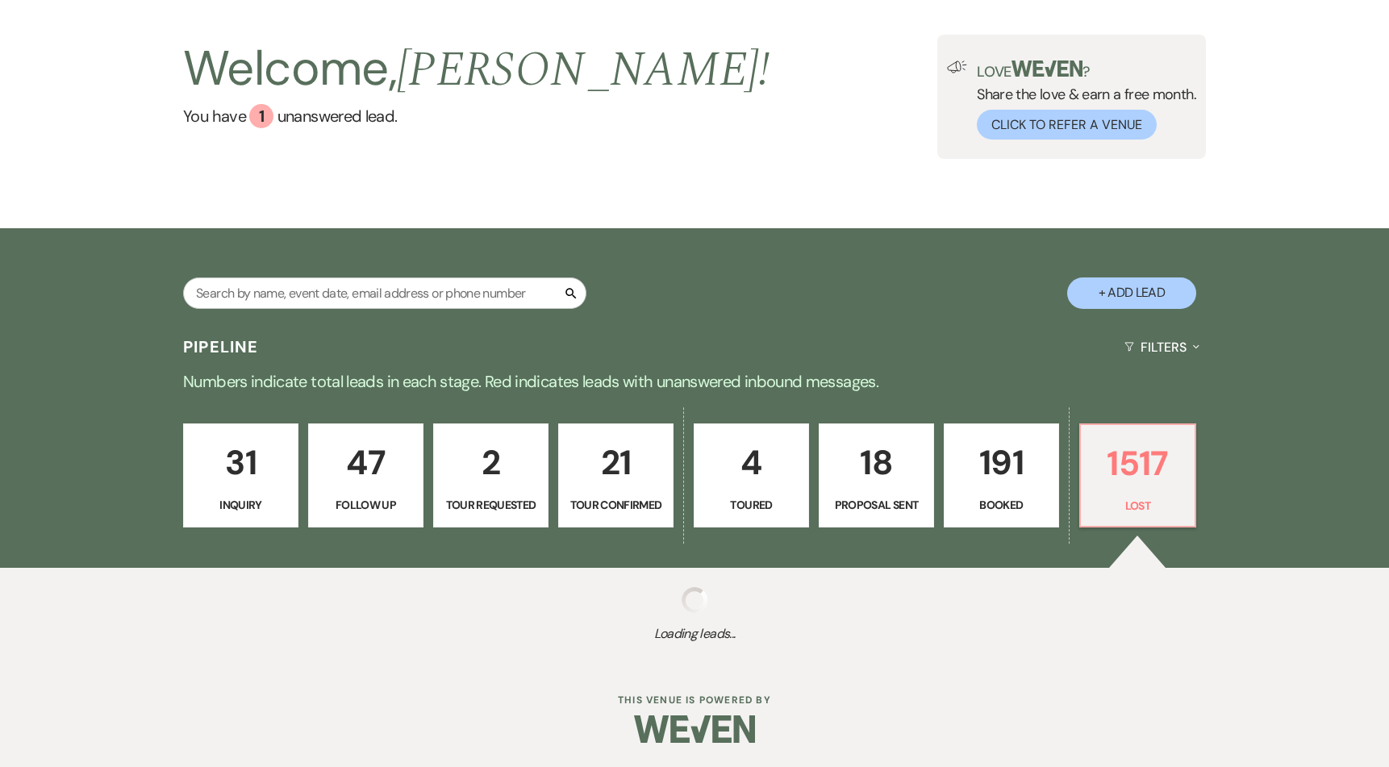
select select "8"
select select "5"
select select "8"
select select "5"
select select "8"
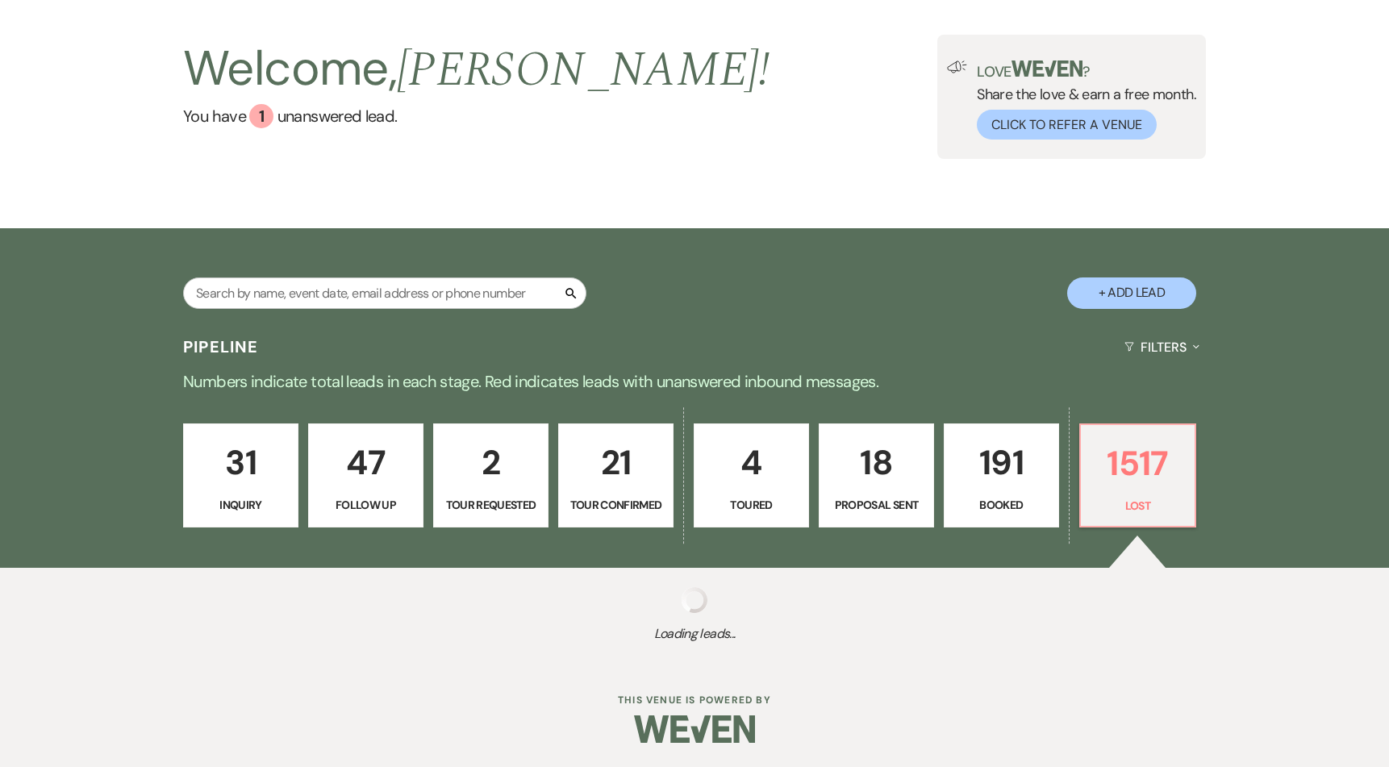
select select "8"
select select "5"
select select "8"
select select "5"
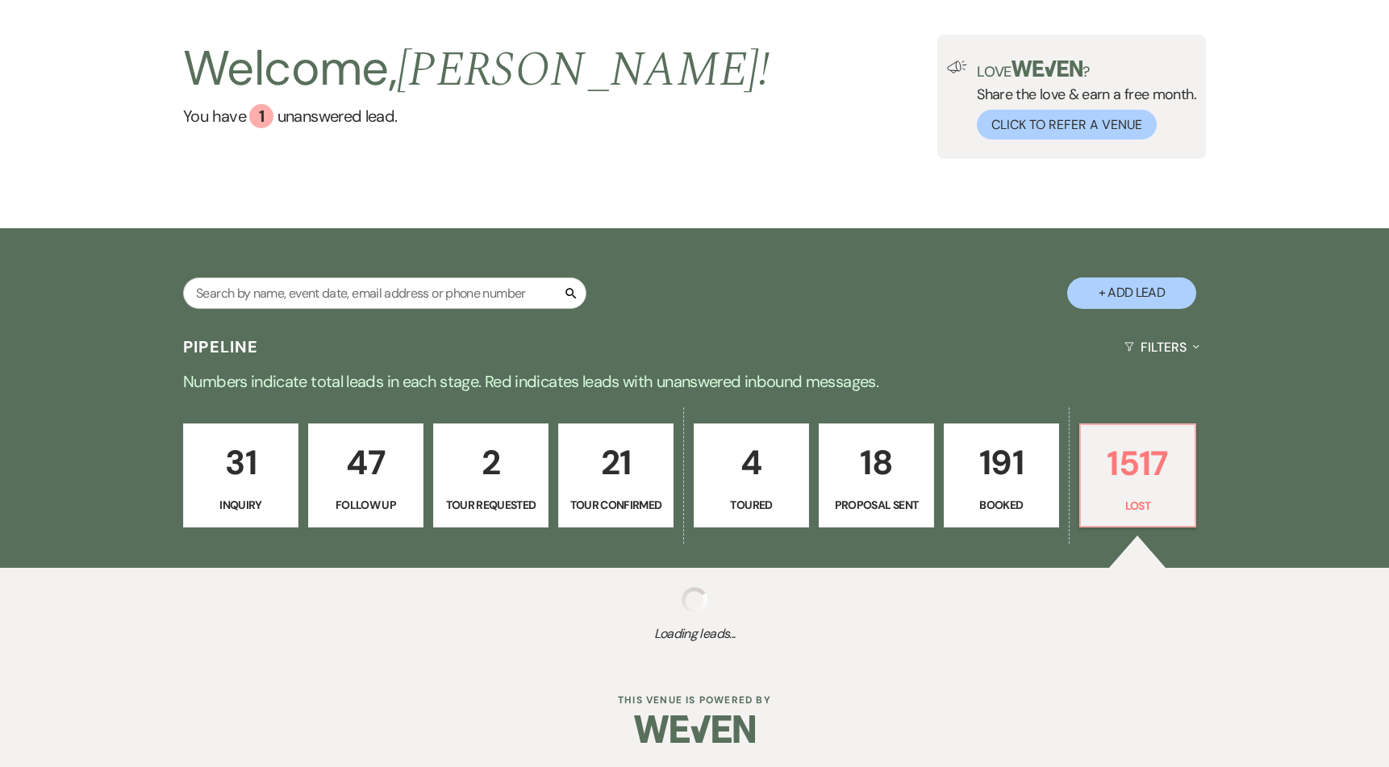
select select "8"
select select "5"
select select "8"
select select "5"
select select "8"
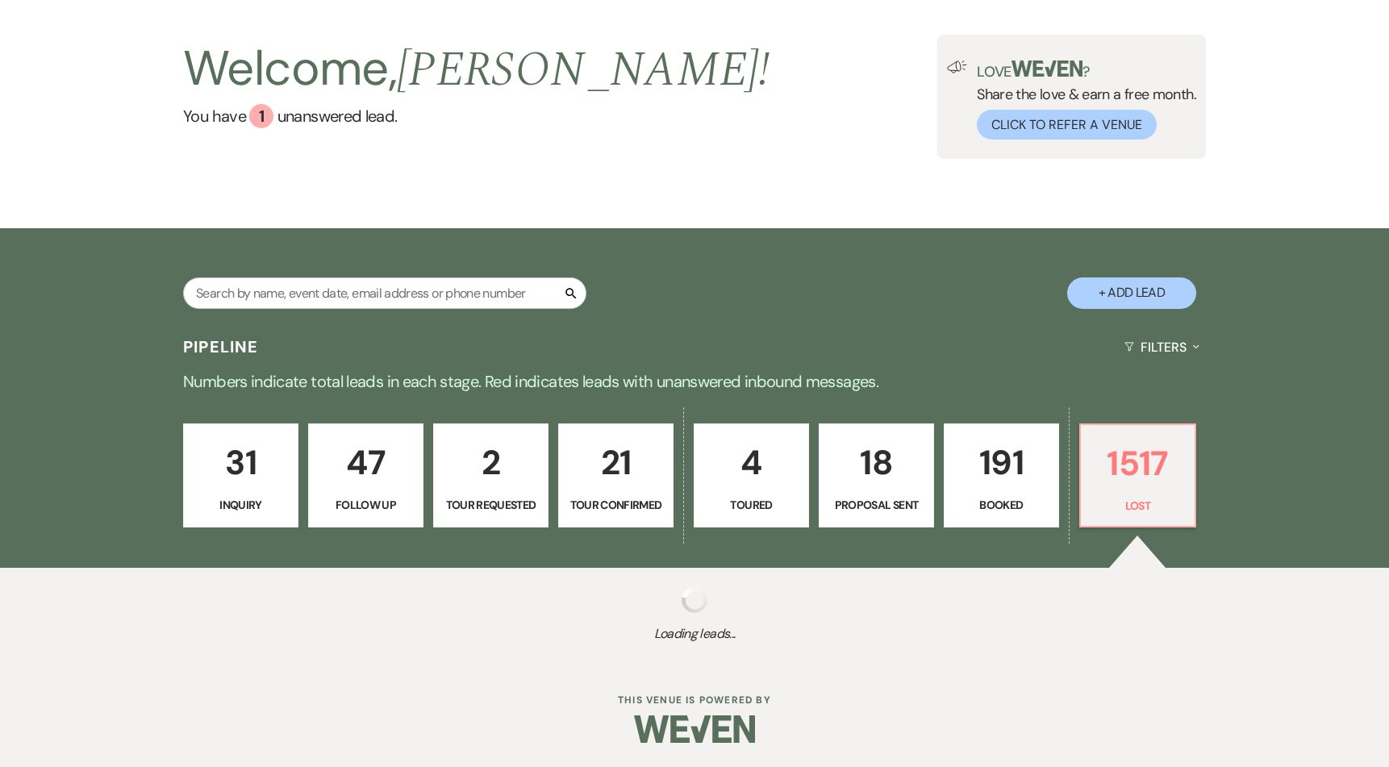
select select "5"
select select "8"
select select "6"
select select "8"
select select "10"
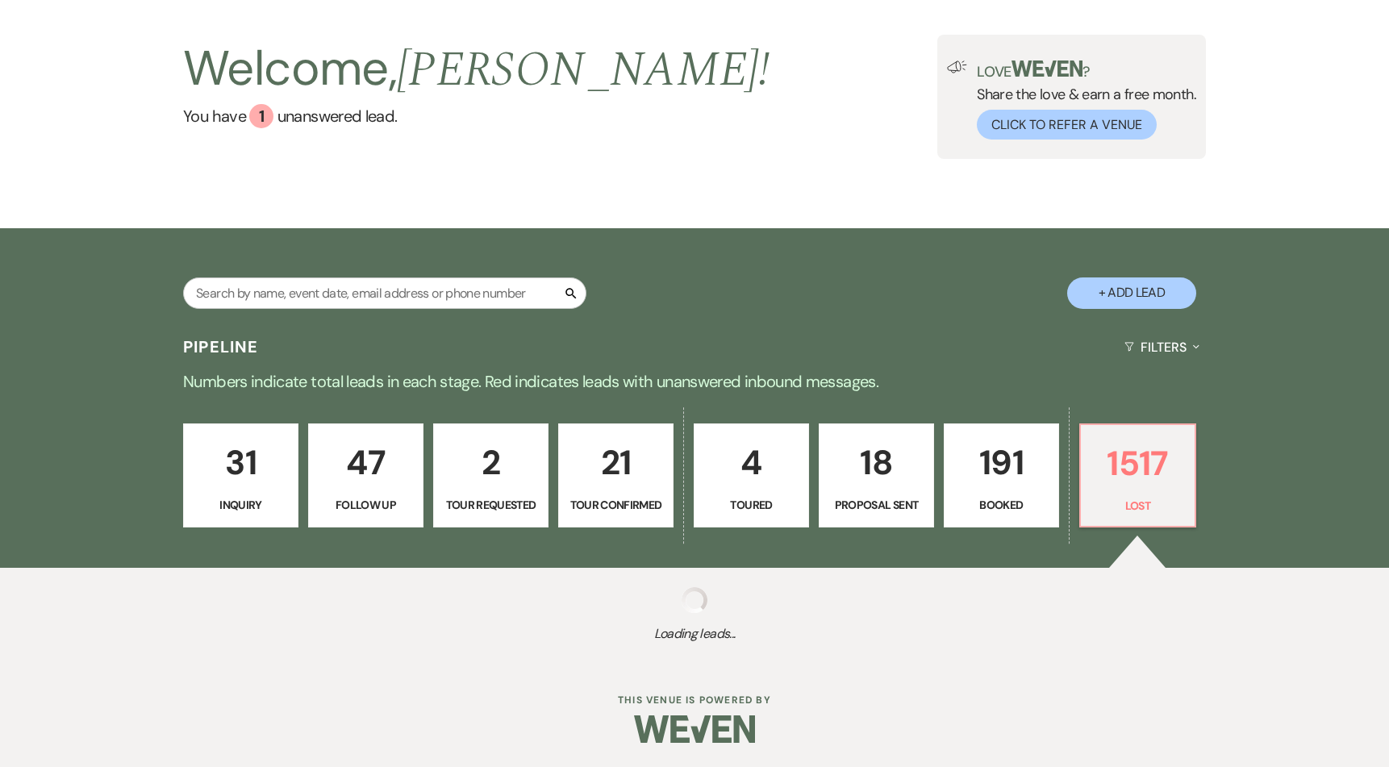
select select "8"
select select "10"
select select "8"
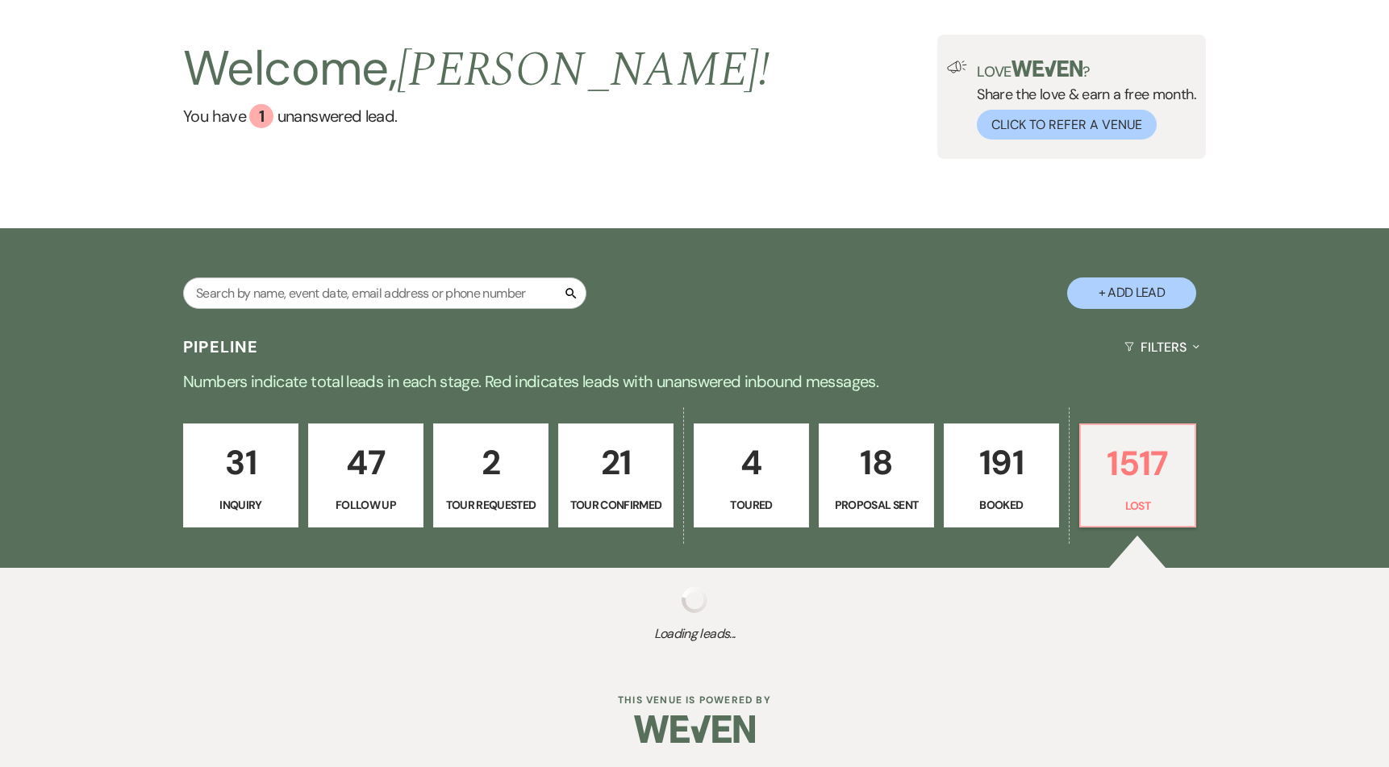
select select "5"
select select "8"
select select "6"
select select "8"
select select "5"
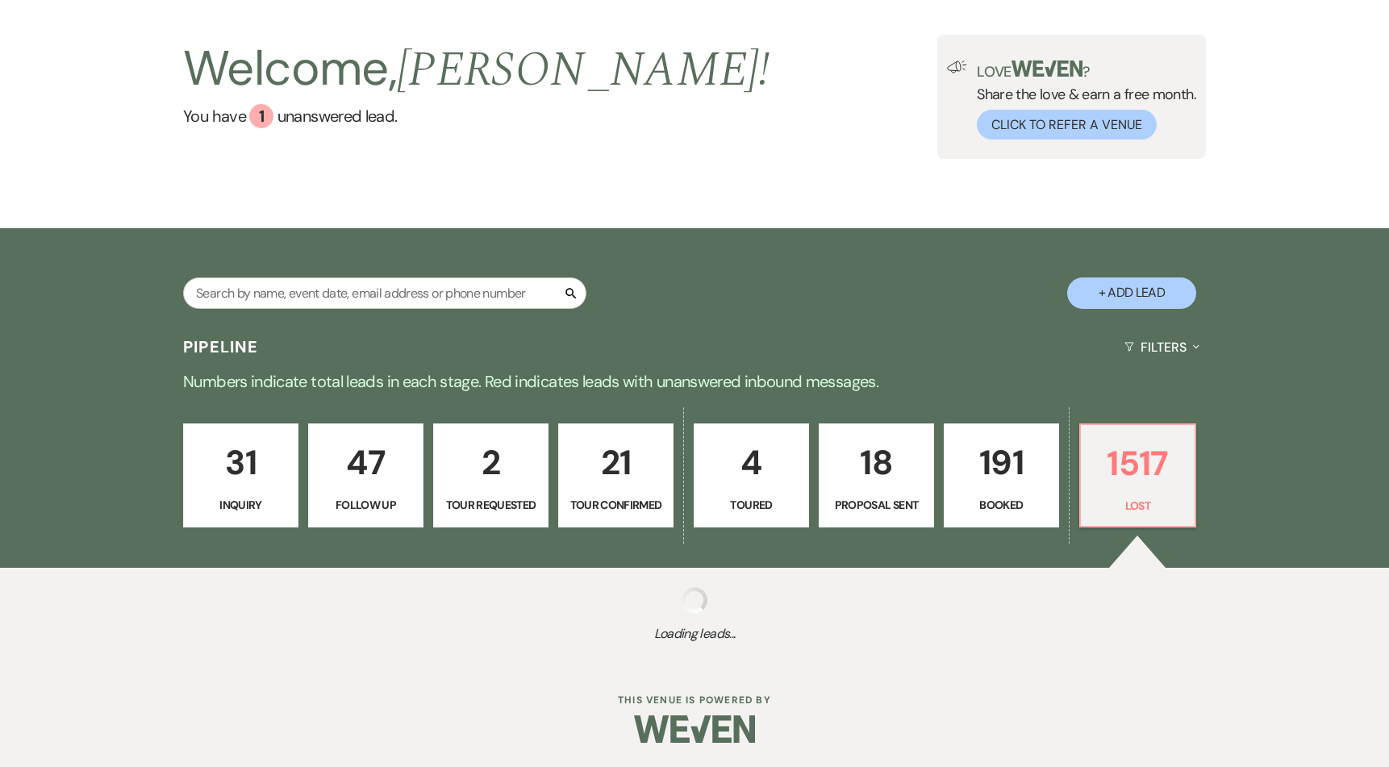
select select "8"
select select "1"
select select "8"
select select "5"
select select "8"
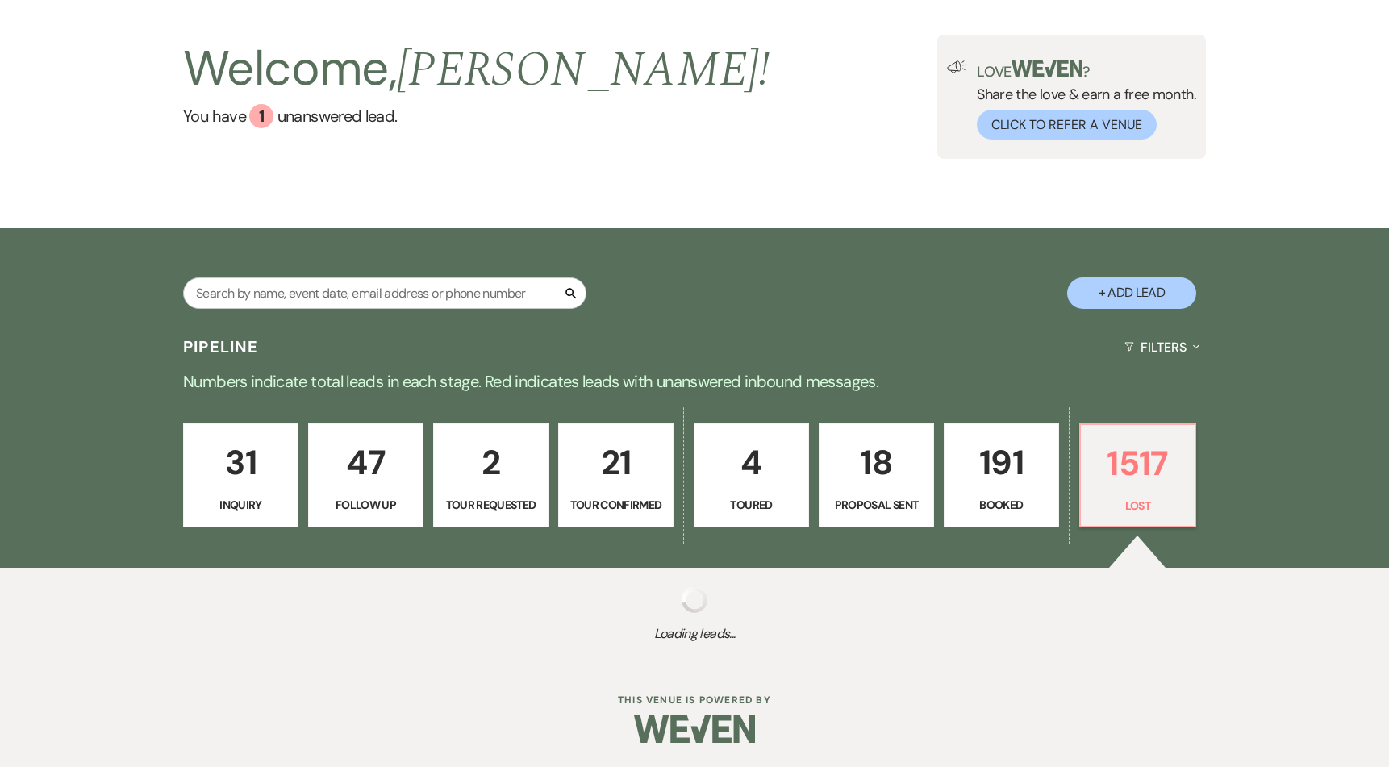
select select "7"
select select "8"
select select "5"
select select "8"
select select "6"
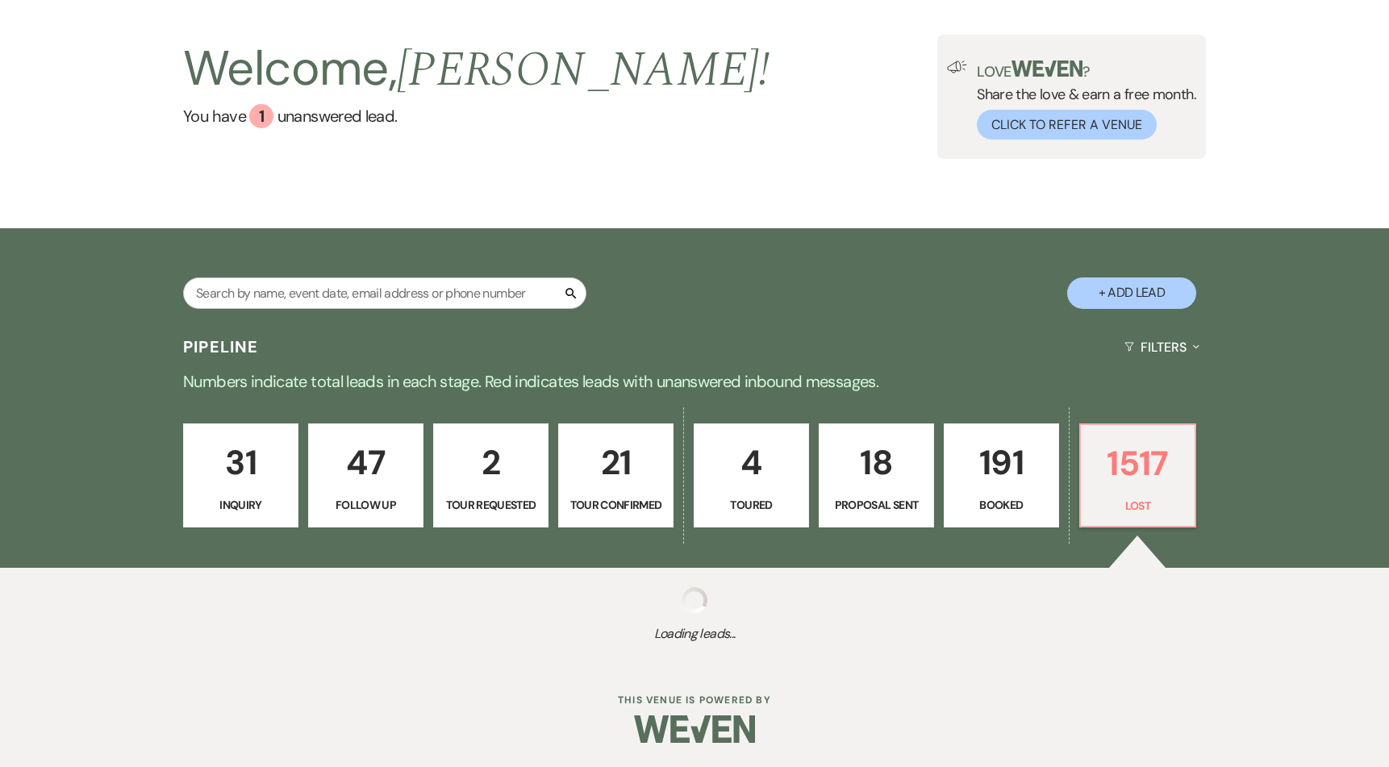
select select "8"
select select "6"
select select "8"
select select "5"
select select "8"
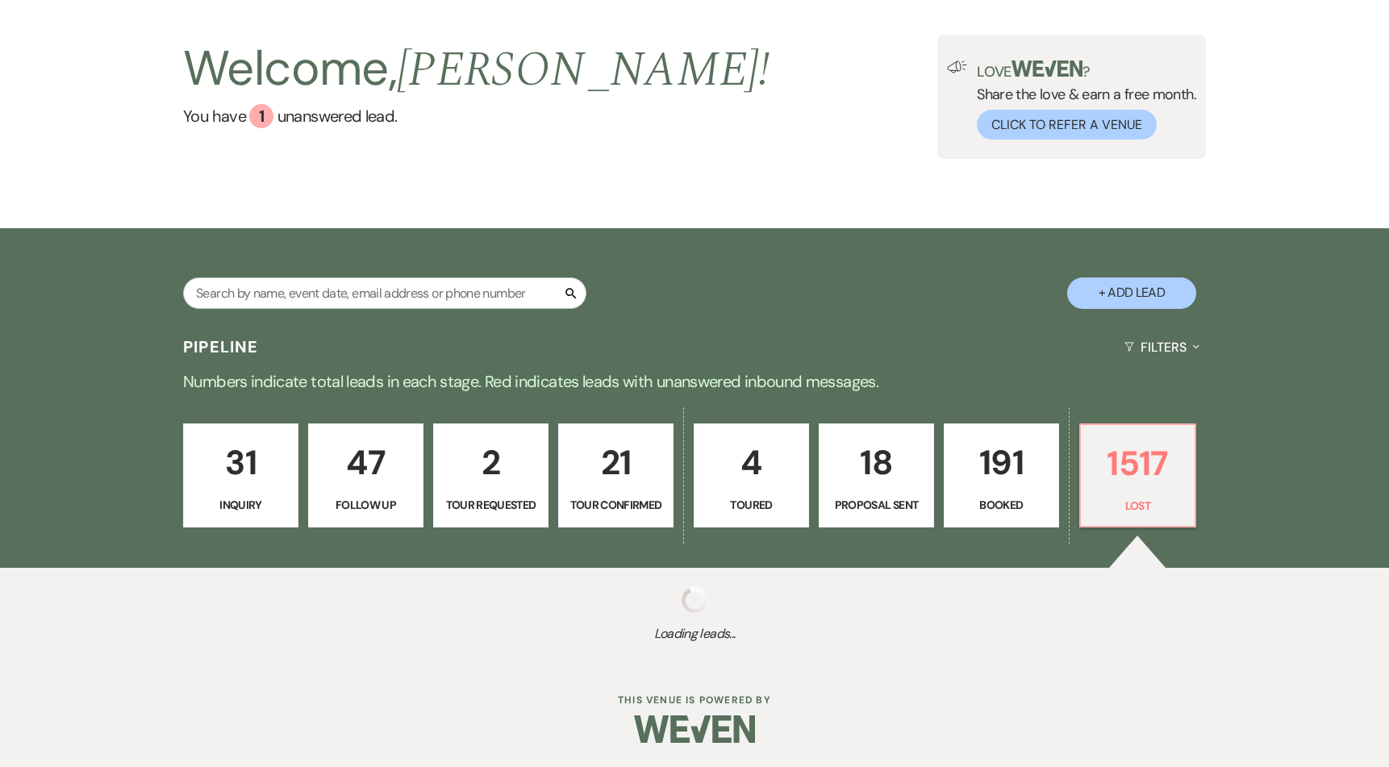
select select "5"
select select "8"
select select "5"
select select "8"
select select "5"
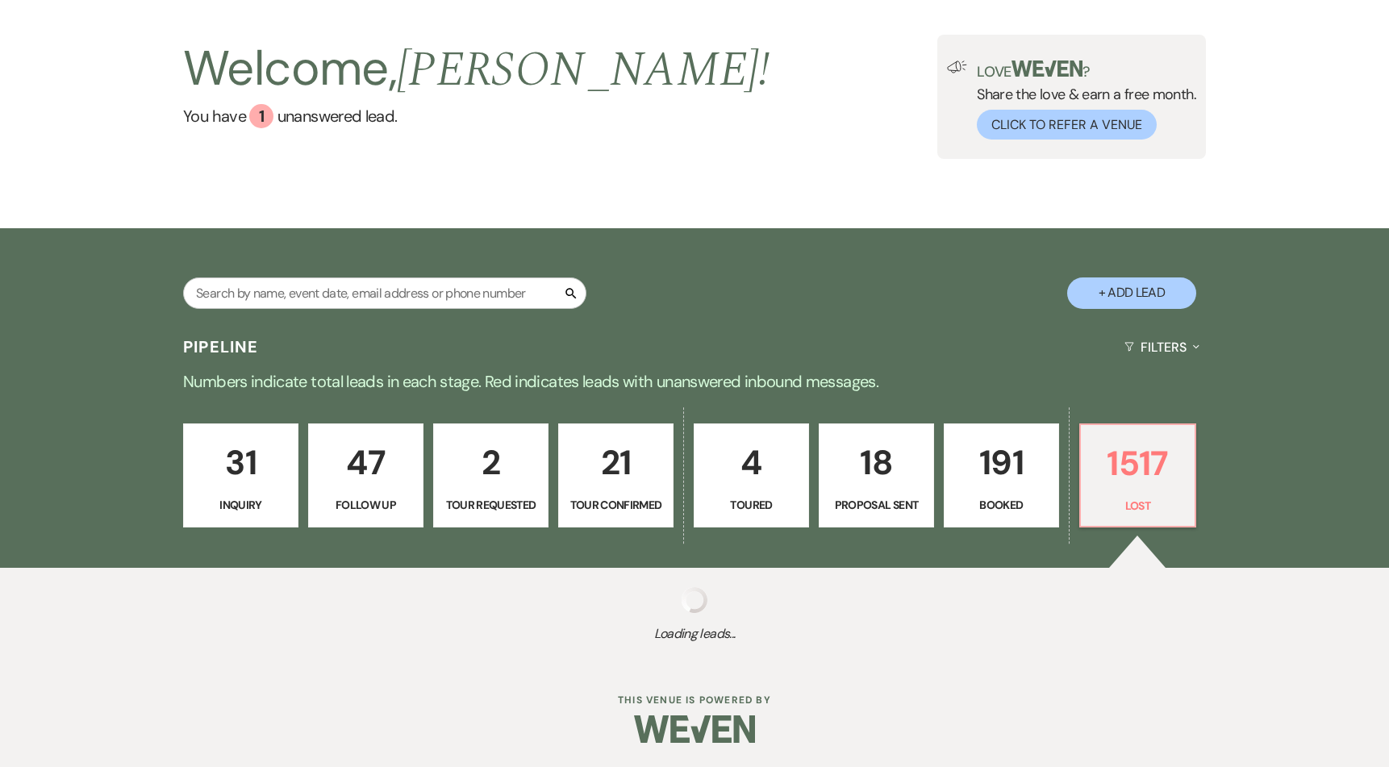
select select "8"
select select "5"
select select "8"
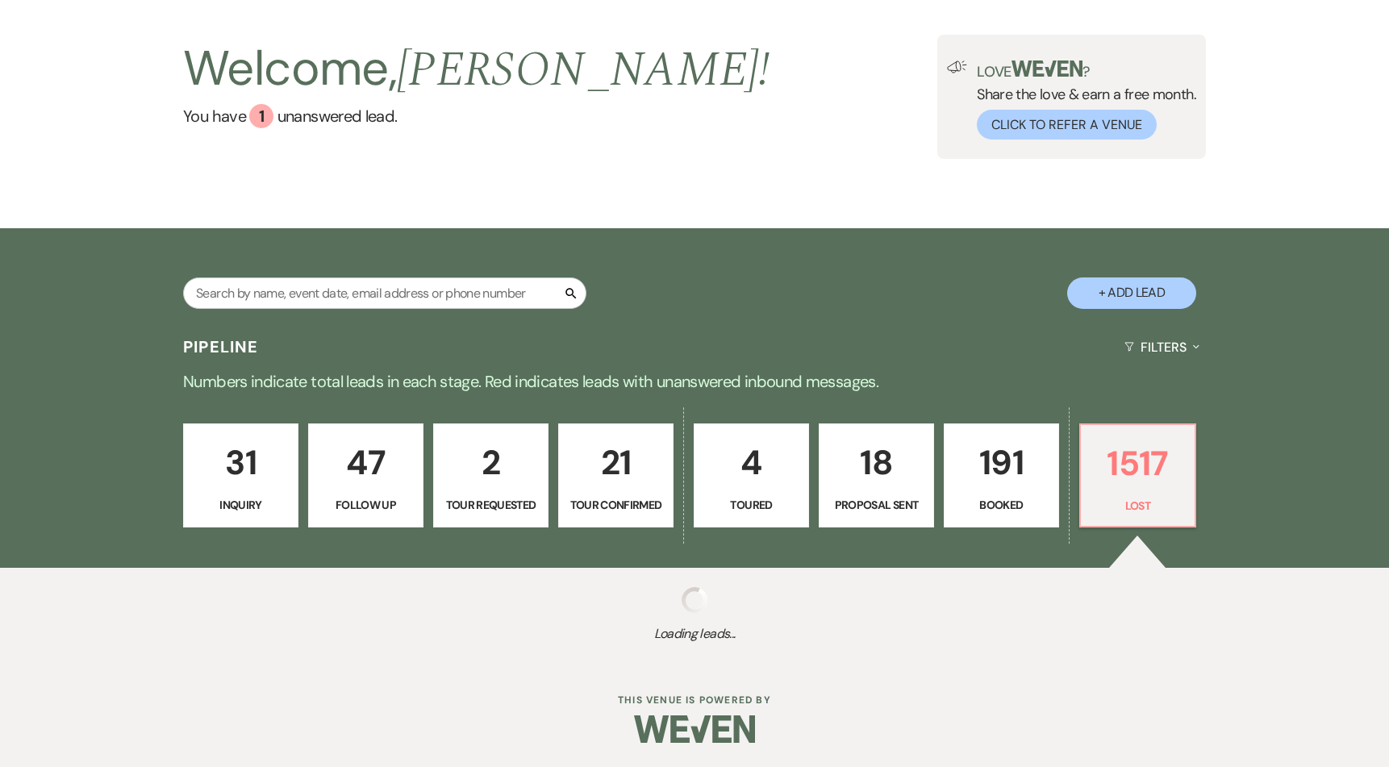
select select "6"
select select "8"
select select "5"
select select "8"
select select "5"
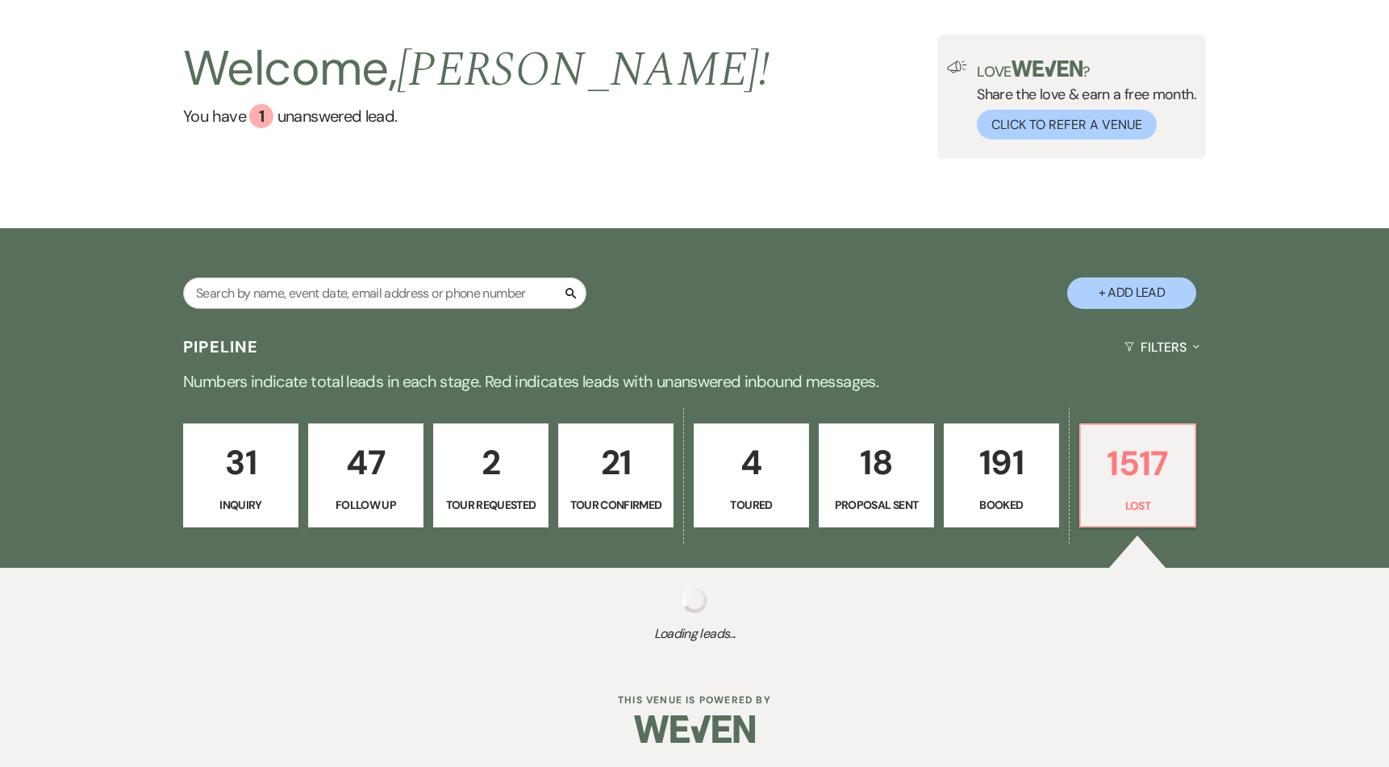
select select "8"
select select "10"
select select "8"
select select "5"
select select "8"
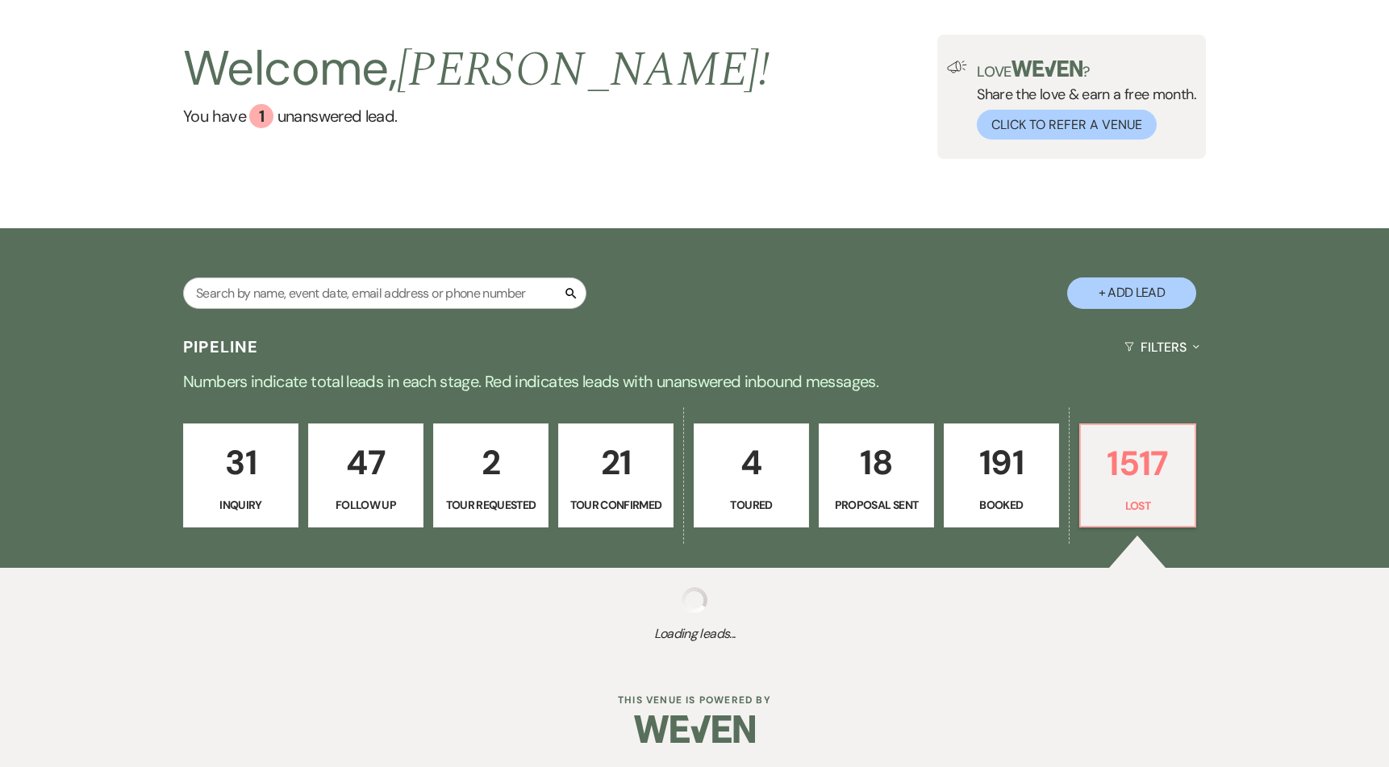
select select "5"
select select "8"
select select "5"
select select "8"
select select "1"
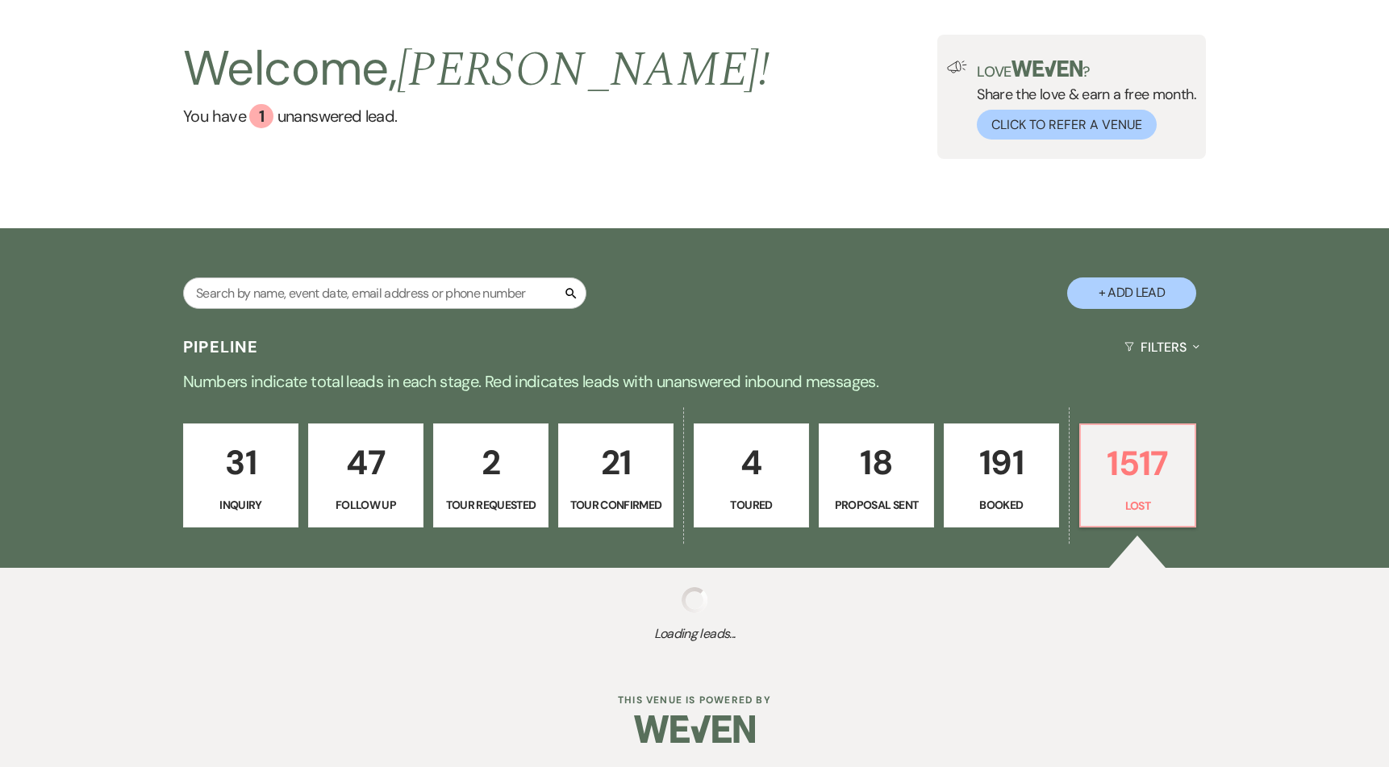
select select "8"
select select "1"
select select "8"
select select "5"
select select "8"
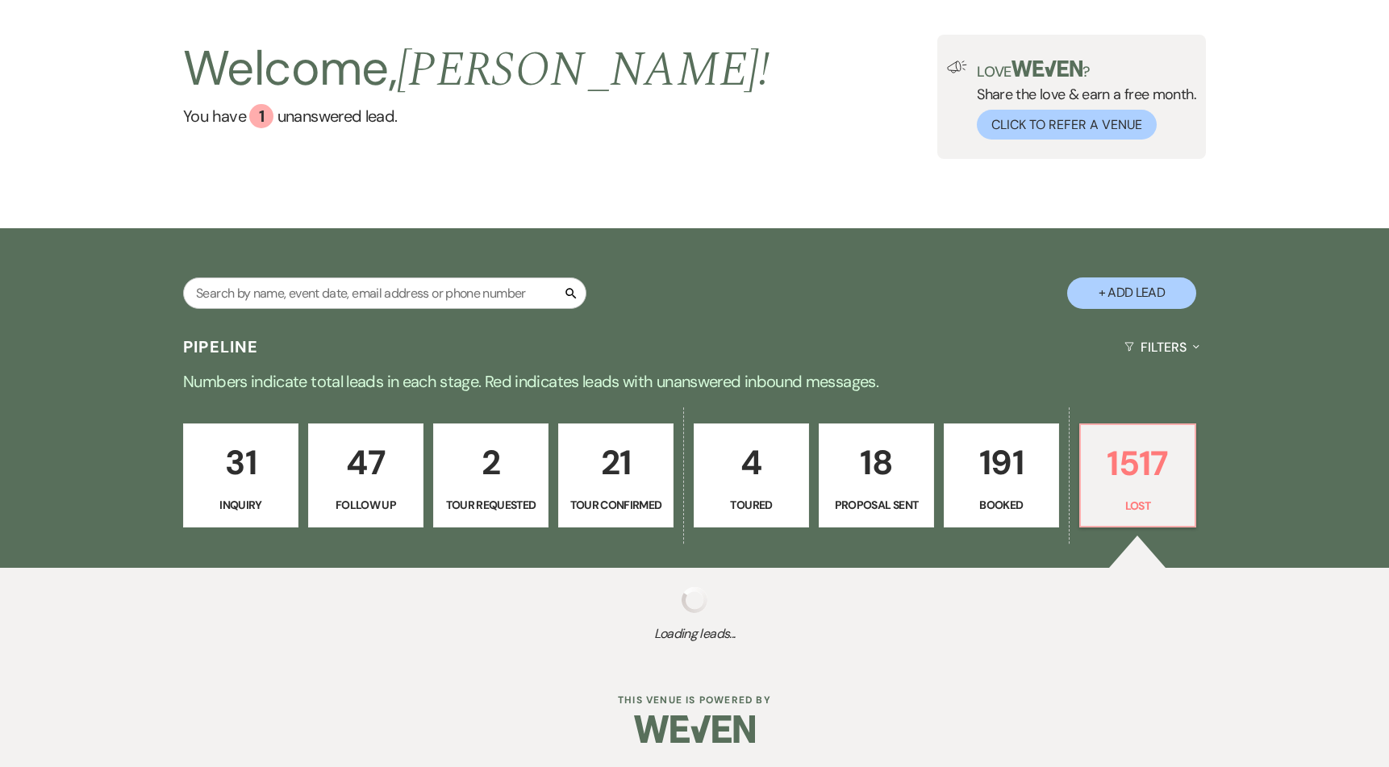
select select "5"
select select "8"
select select "6"
select select "8"
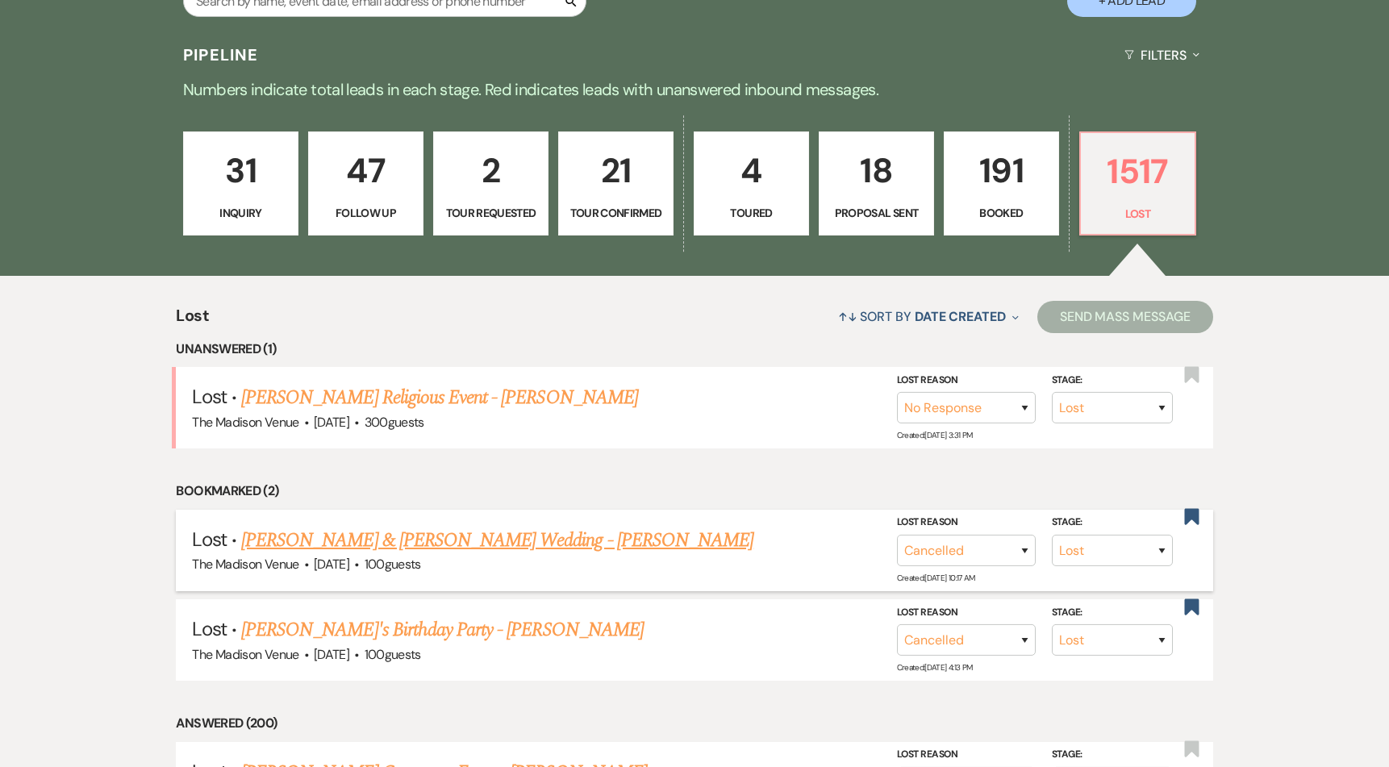
scroll to position [377, 0]
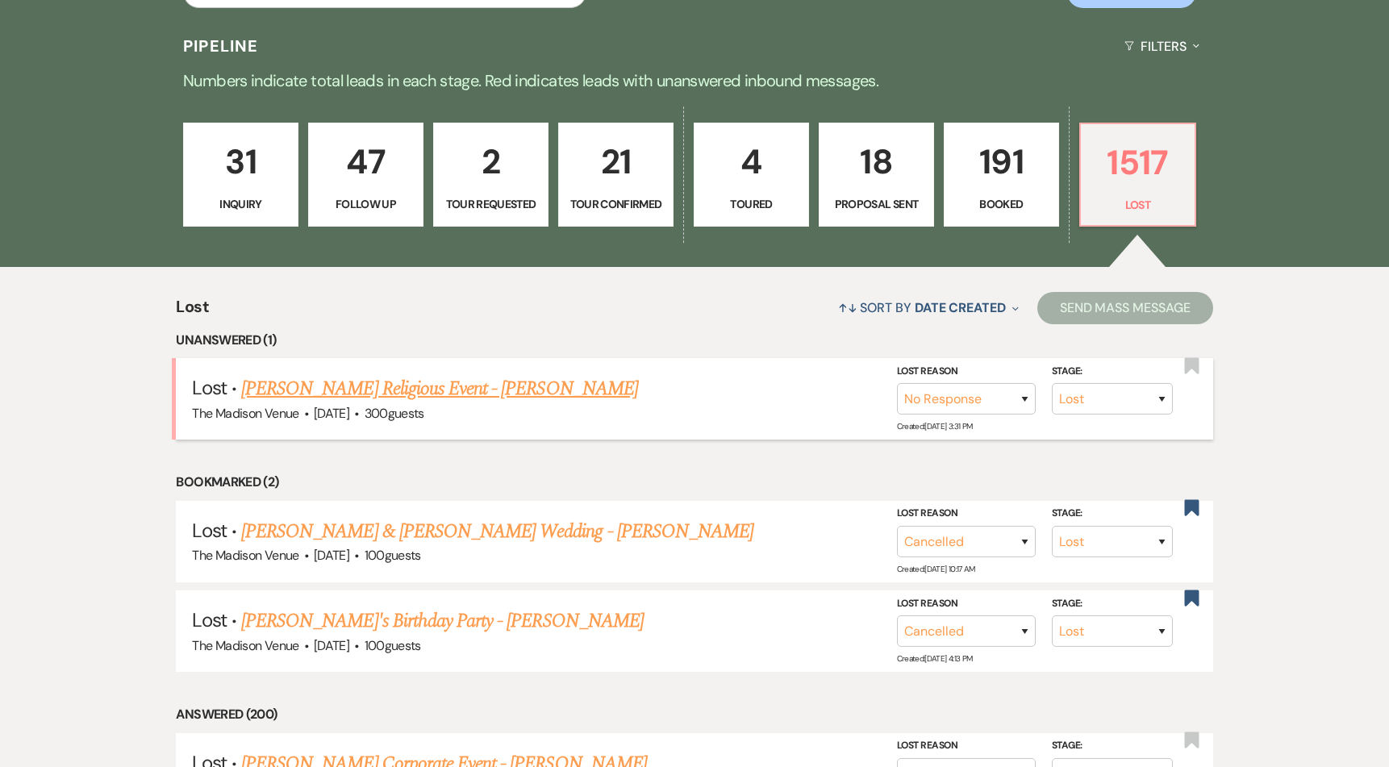
click at [316, 395] on link "[PERSON_NAME] Religious Event - [PERSON_NAME]" at bounding box center [439, 388] width 397 height 29
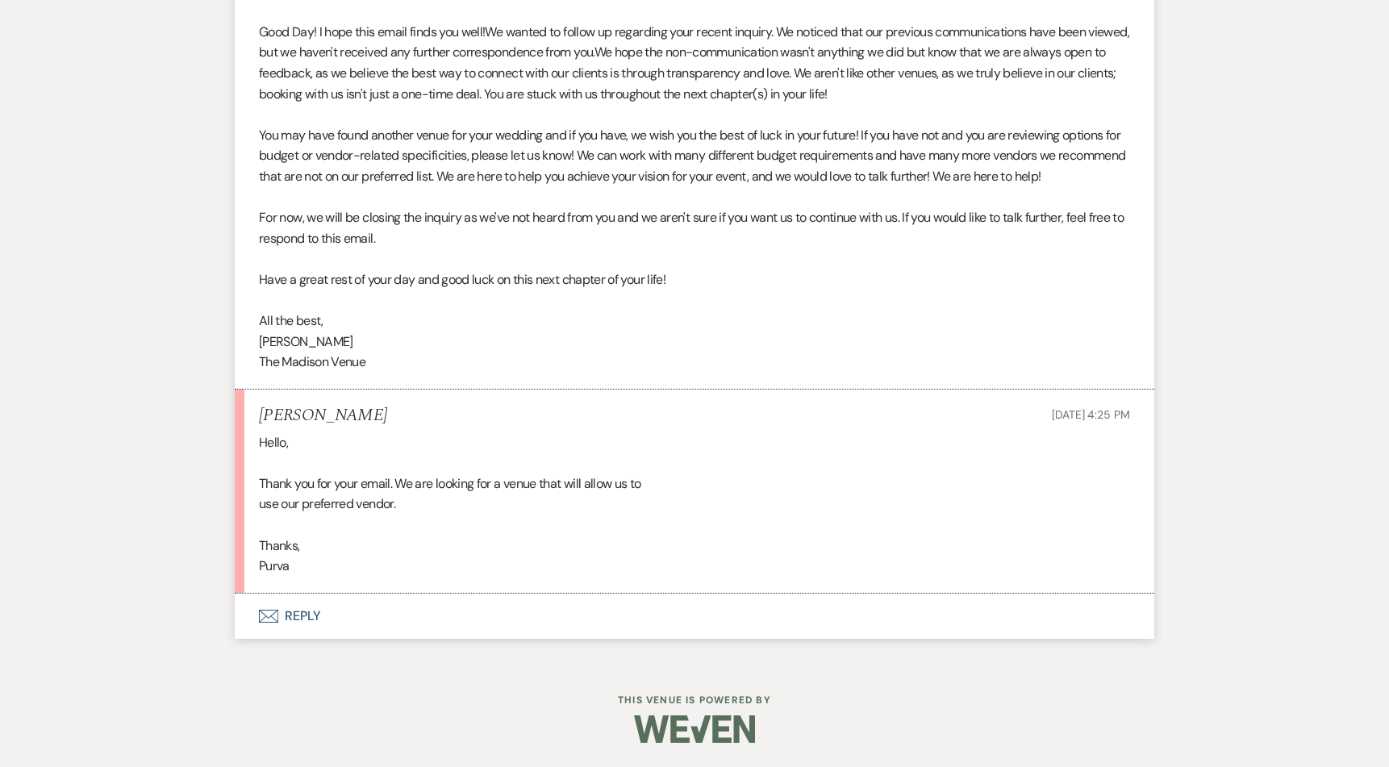
scroll to position [1950, 0]
click at [302, 617] on button "Envelope Reply" at bounding box center [694, 616] width 919 height 45
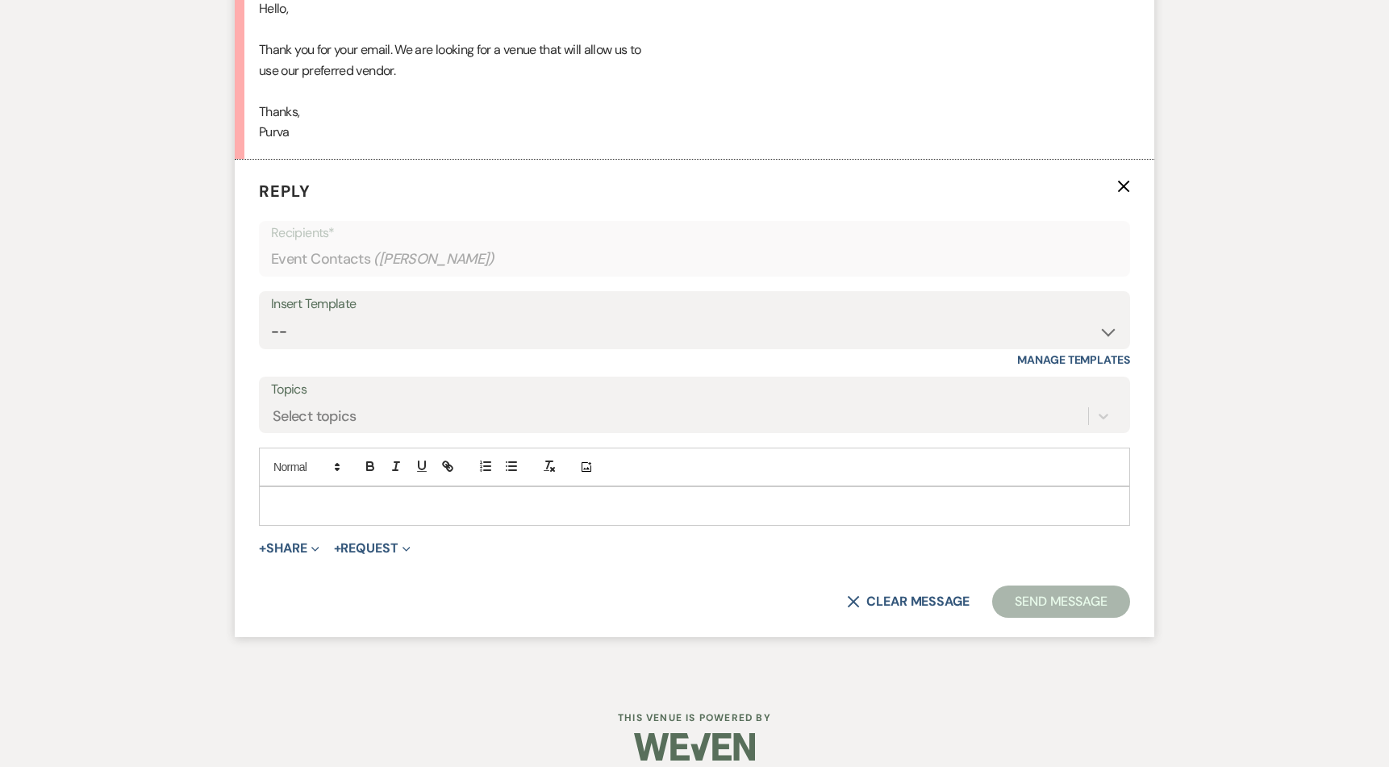
scroll to position [2401, 0]
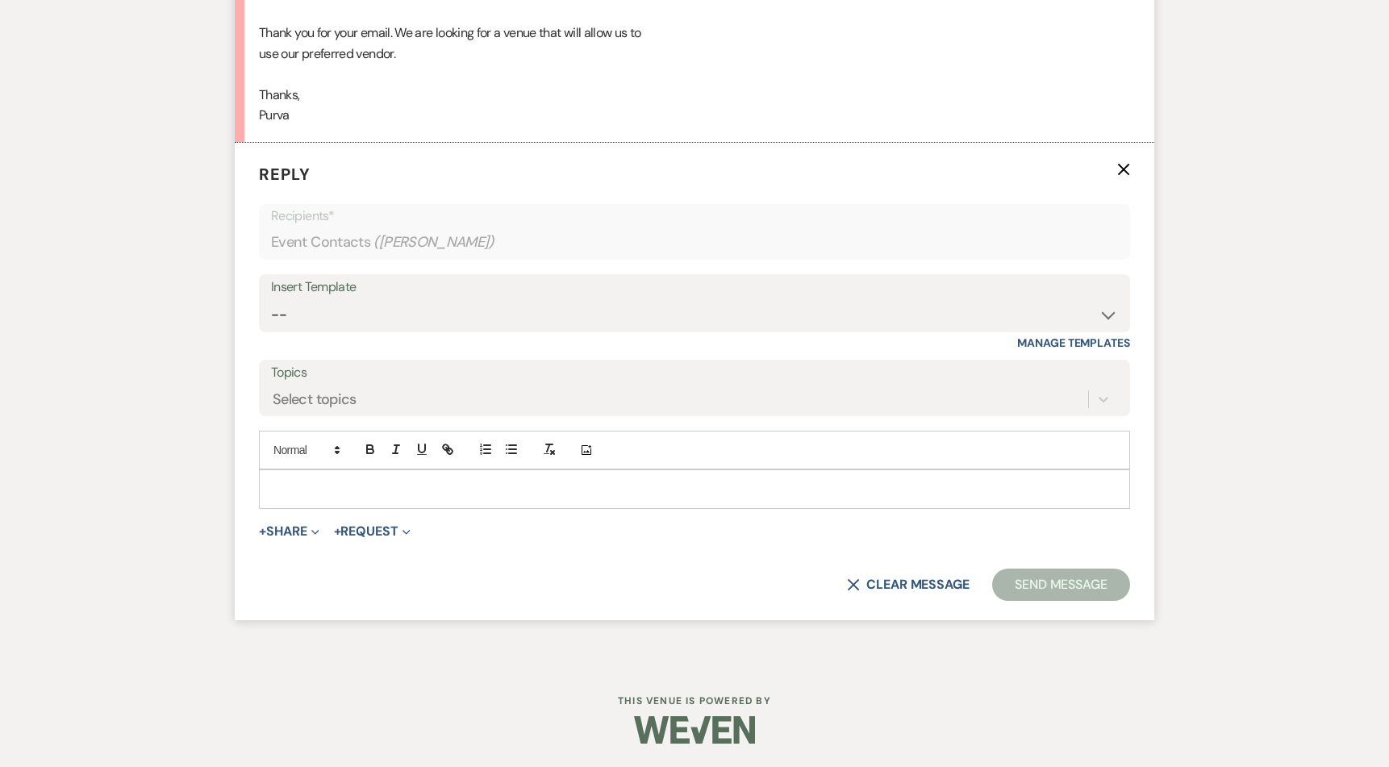
drag, startPoint x: 369, startPoint y: 497, endPoint x: 380, endPoint y: 493, distance: 12.0
click at [369, 497] on div at bounding box center [694, 488] width 869 height 37
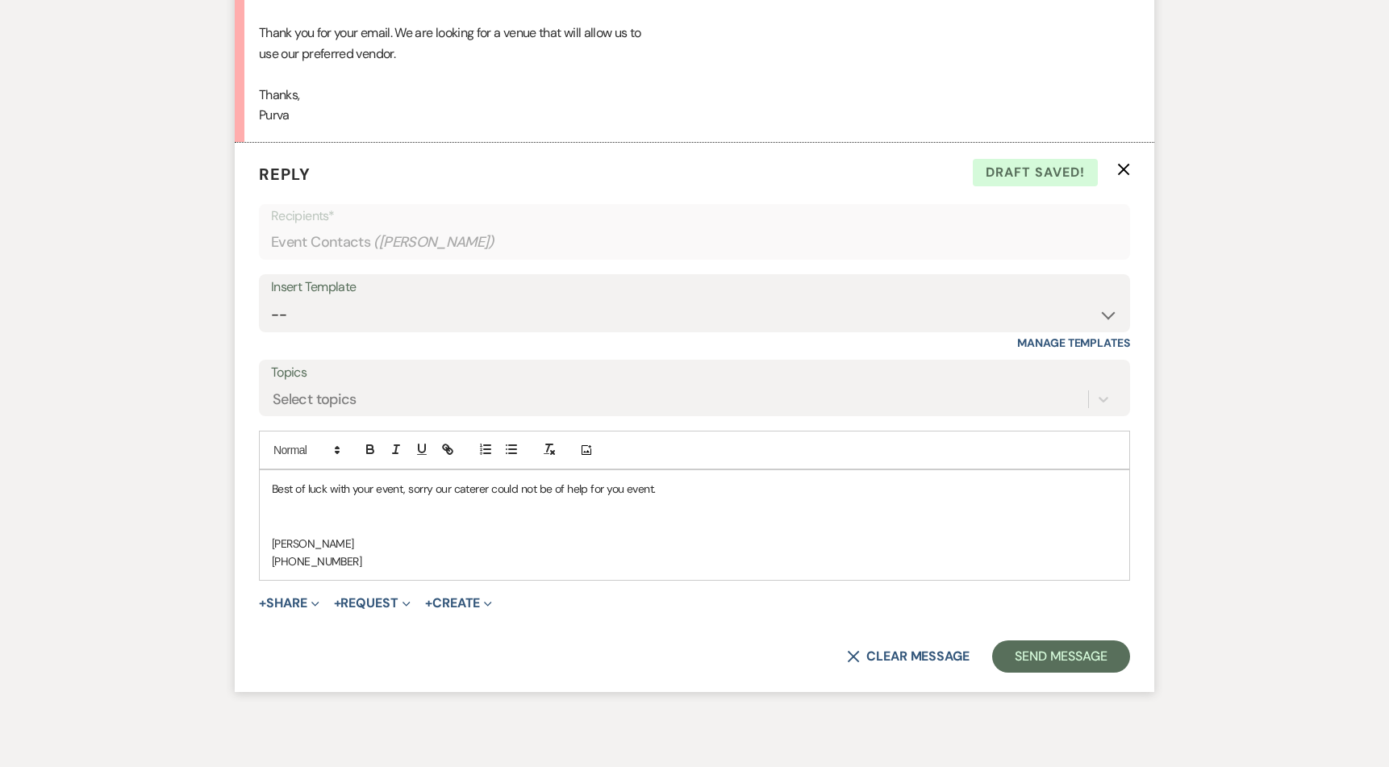
click at [540, 561] on p "(216) 218-0300" at bounding box center [694, 561] width 845 height 18
click at [620, 489] on p "Best of luck with your event, sorry our caterer could not be of help for you ev…" at bounding box center [694, 489] width 845 height 18
click at [811, 484] on p "Best of luck with your event, sorry our caterer could not be of help for your e…" at bounding box center [694, 489] width 845 height 18
click at [1084, 679] on form "Reply X Saving draft... Recipients* Event Contacts ( Purva Patel ) Insert Templ…" at bounding box center [694, 417] width 919 height 549
click at [1082, 667] on button "Send Message" at bounding box center [1061, 656] width 138 height 32
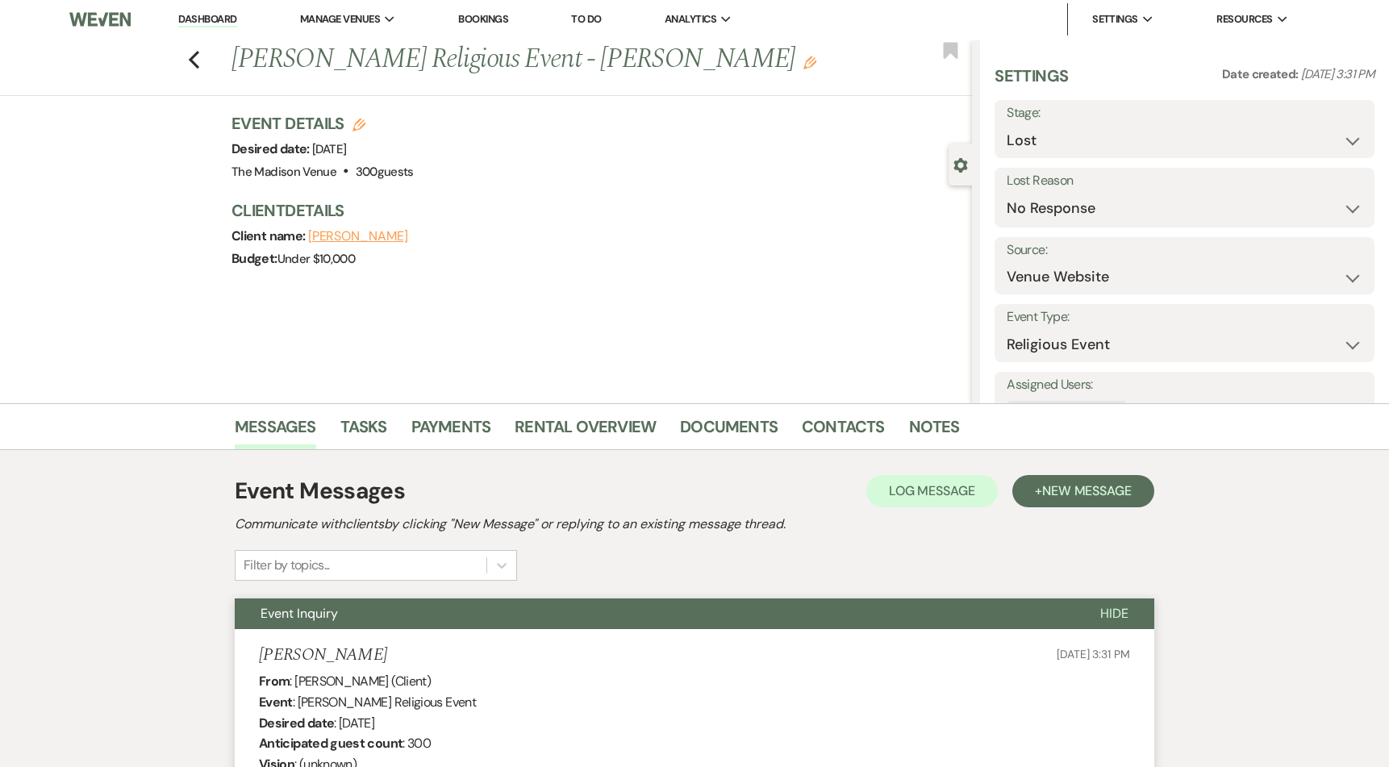
scroll to position [0, 0]
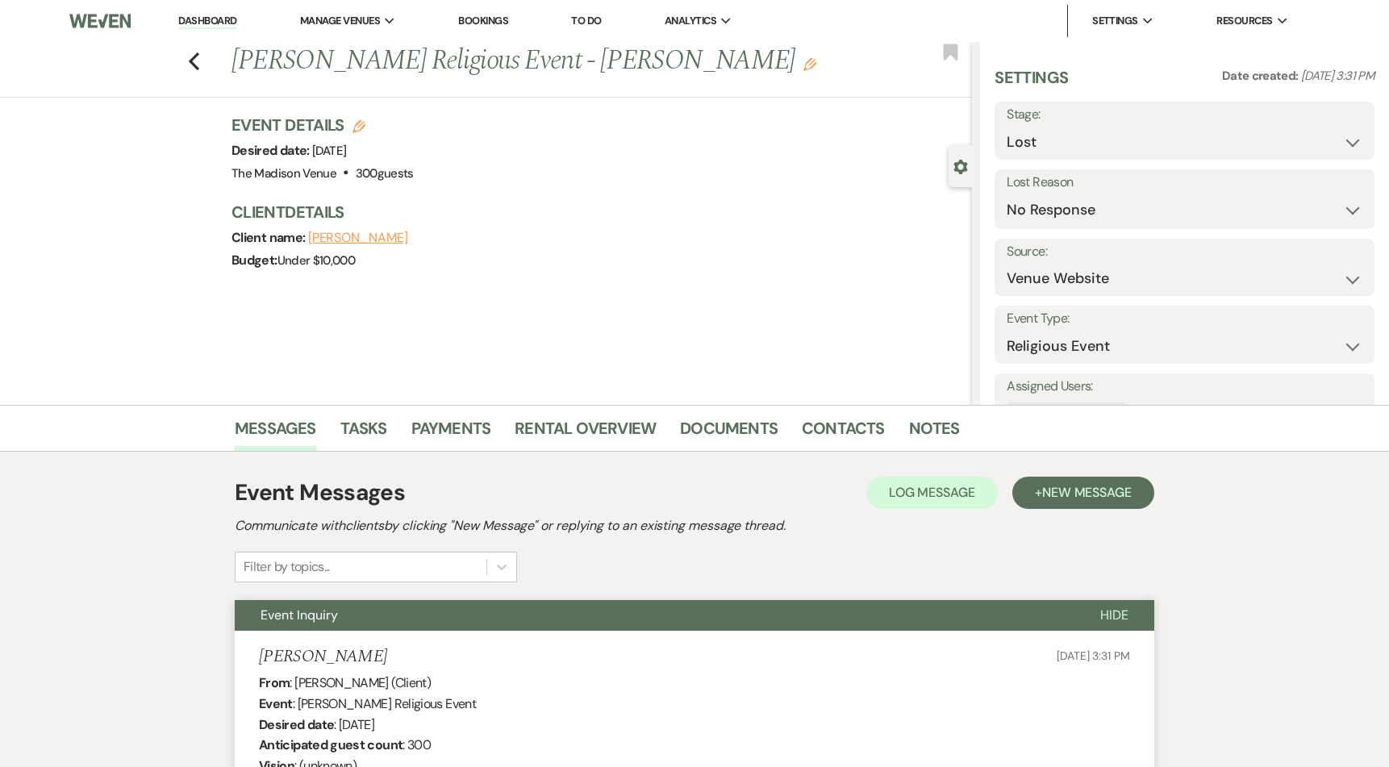
click at [190, 61] on div "Previous Purva Patel's Religious Event - Anthony Edit Bookmark" at bounding box center [482, 70] width 980 height 56
click at [198, 62] on use "button" at bounding box center [194, 61] width 10 height 18
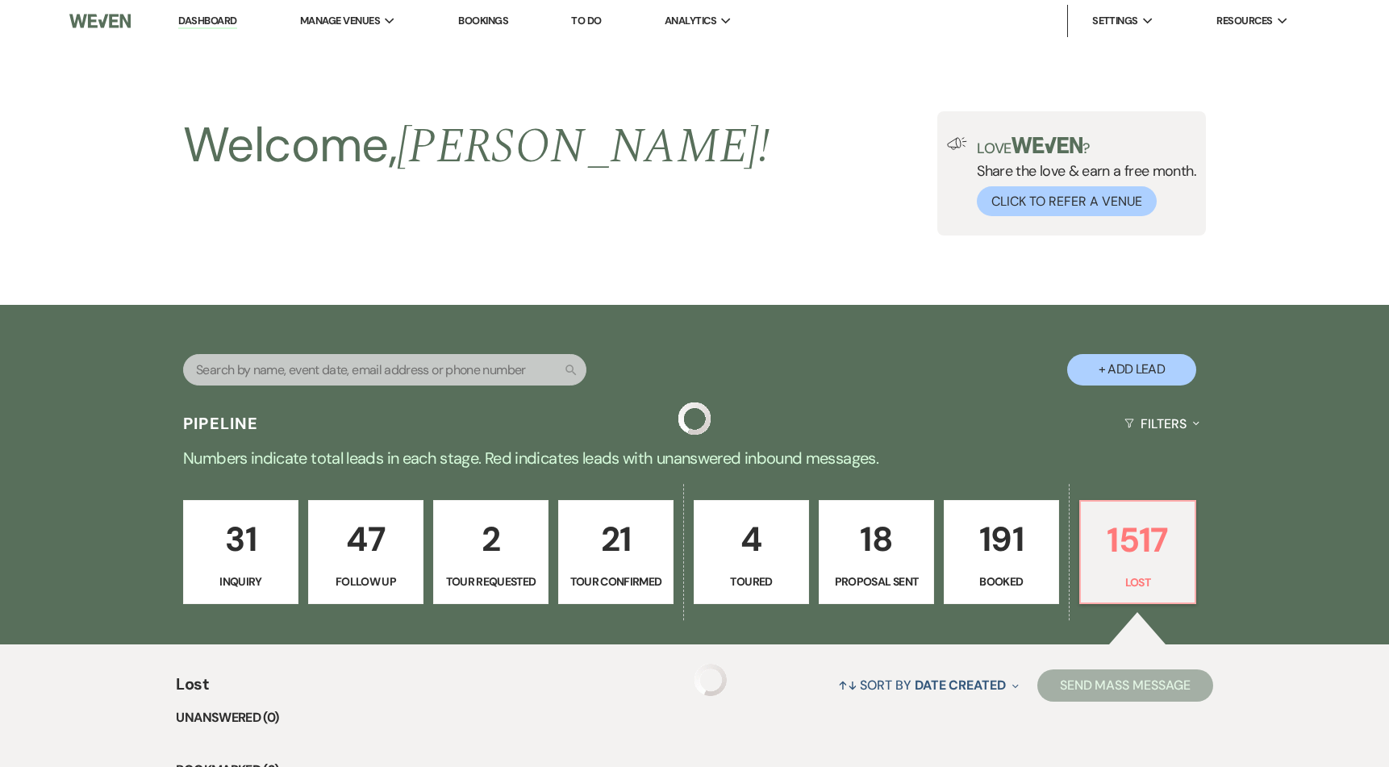
scroll to position [377, 0]
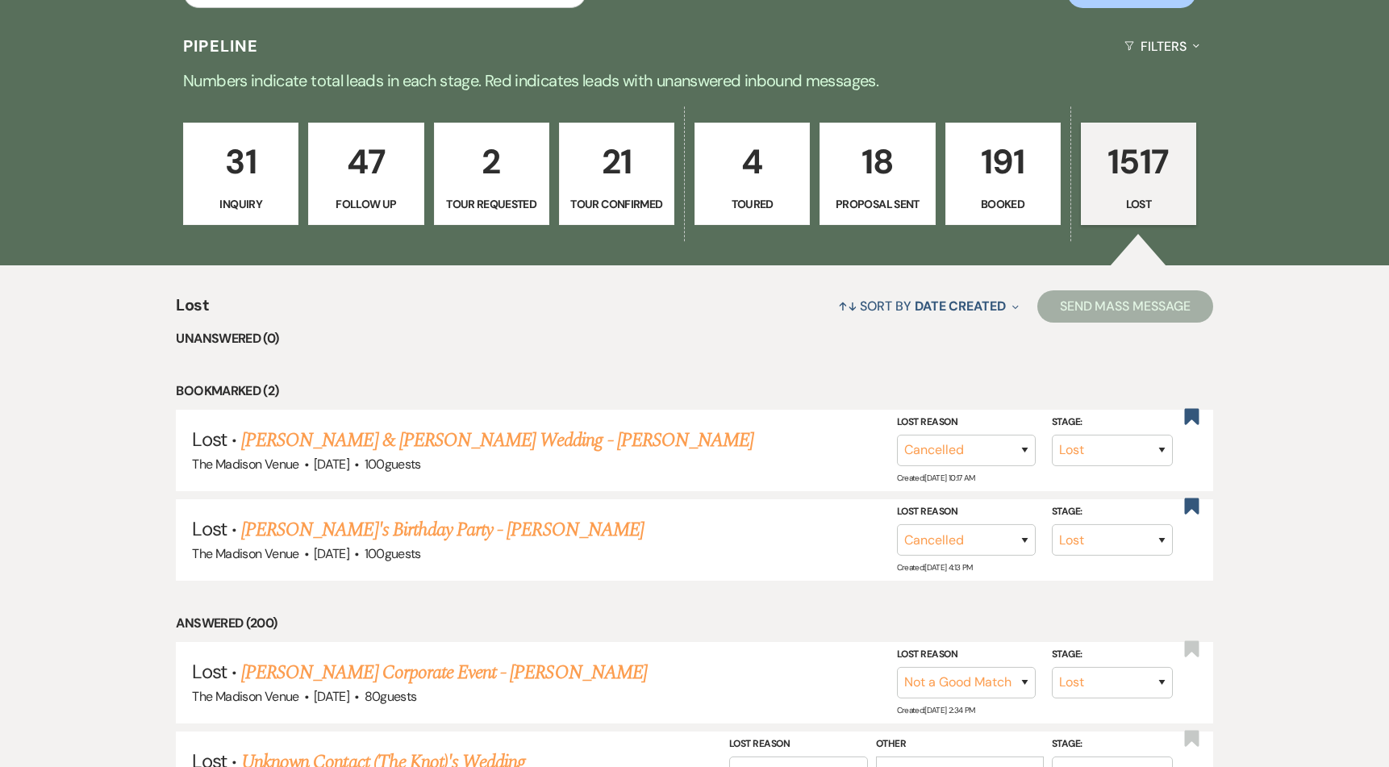
click at [227, 173] on p "31" at bounding box center [241, 162] width 94 height 54
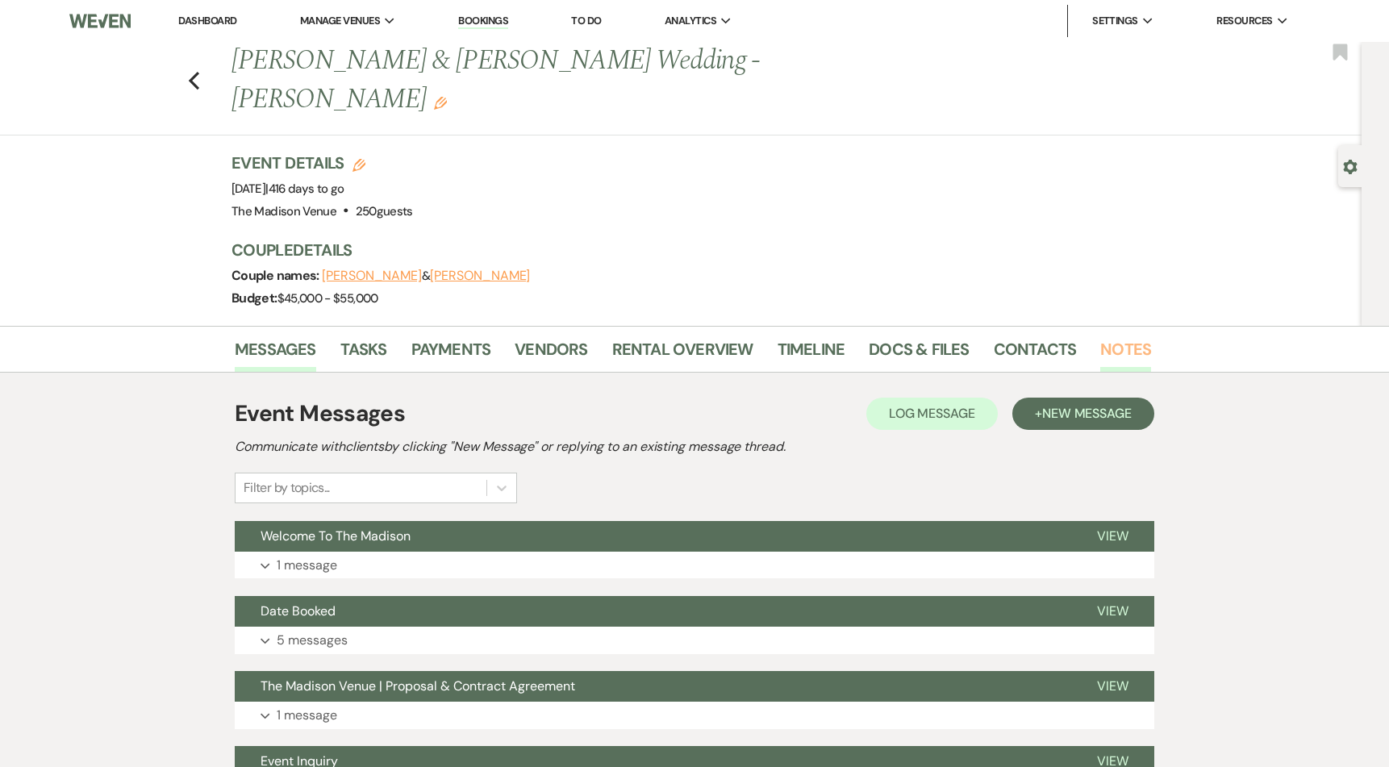
click at [1100, 336] on link "Notes" at bounding box center [1125, 353] width 51 height 35
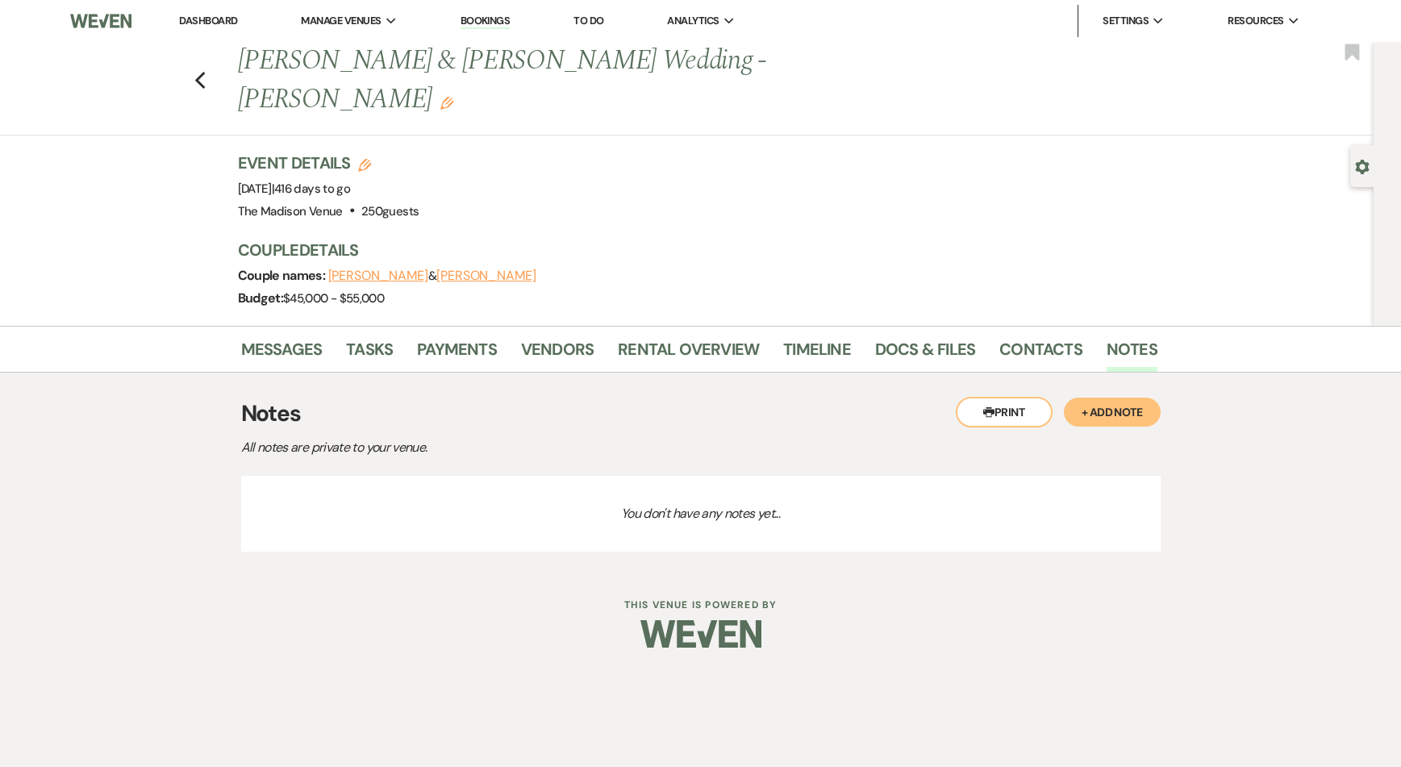
click at [1120, 398] on button "+ Add Note" at bounding box center [1112, 412] width 97 height 29
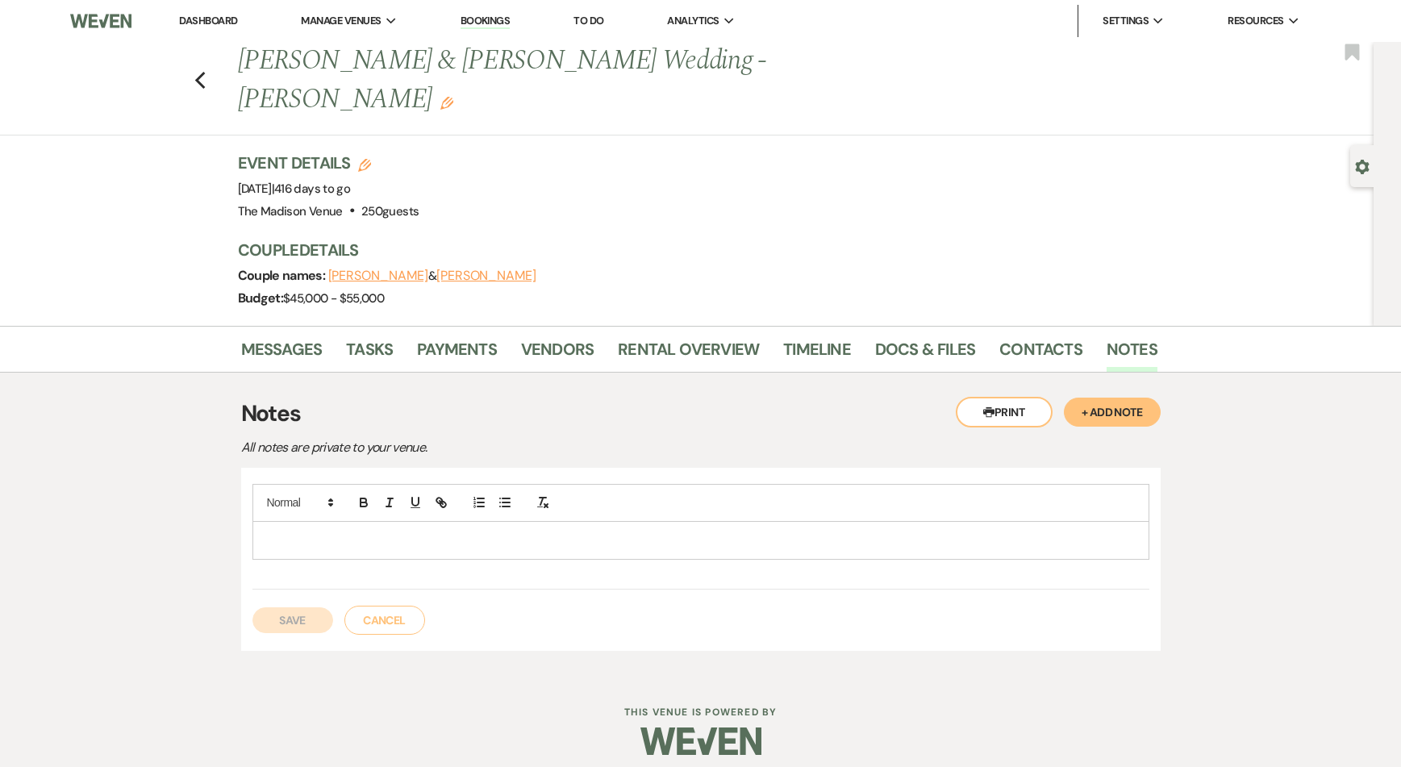
click at [548, 532] on p at bounding box center [700, 541] width 871 height 18
click at [273, 607] on button "Save" at bounding box center [292, 620] width 81 height 26
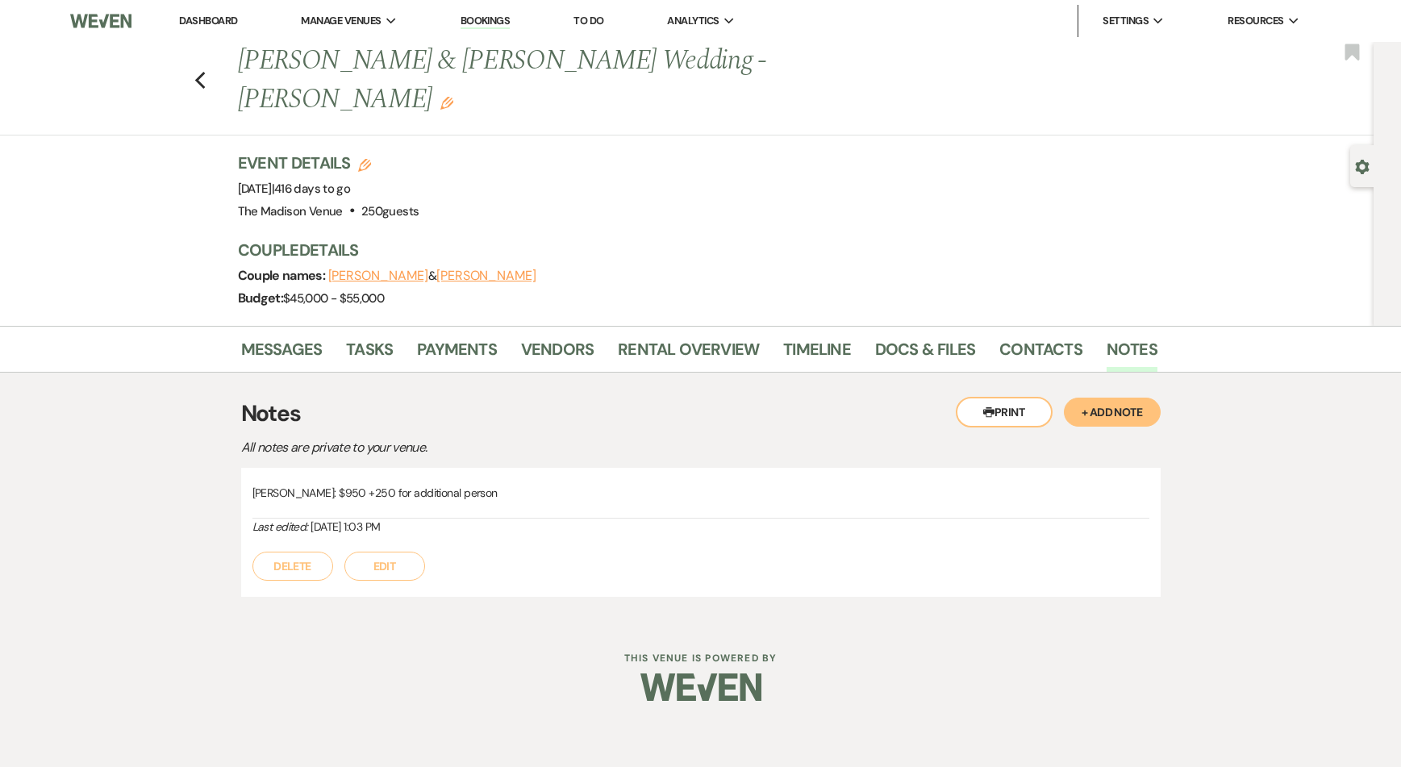
click at [364, 682] on div at bounding box center [701, 687] width 826 height 76
click at [361, 58] on li "The Madison Venue" at bounding box center [382, 53] width 145 height 16
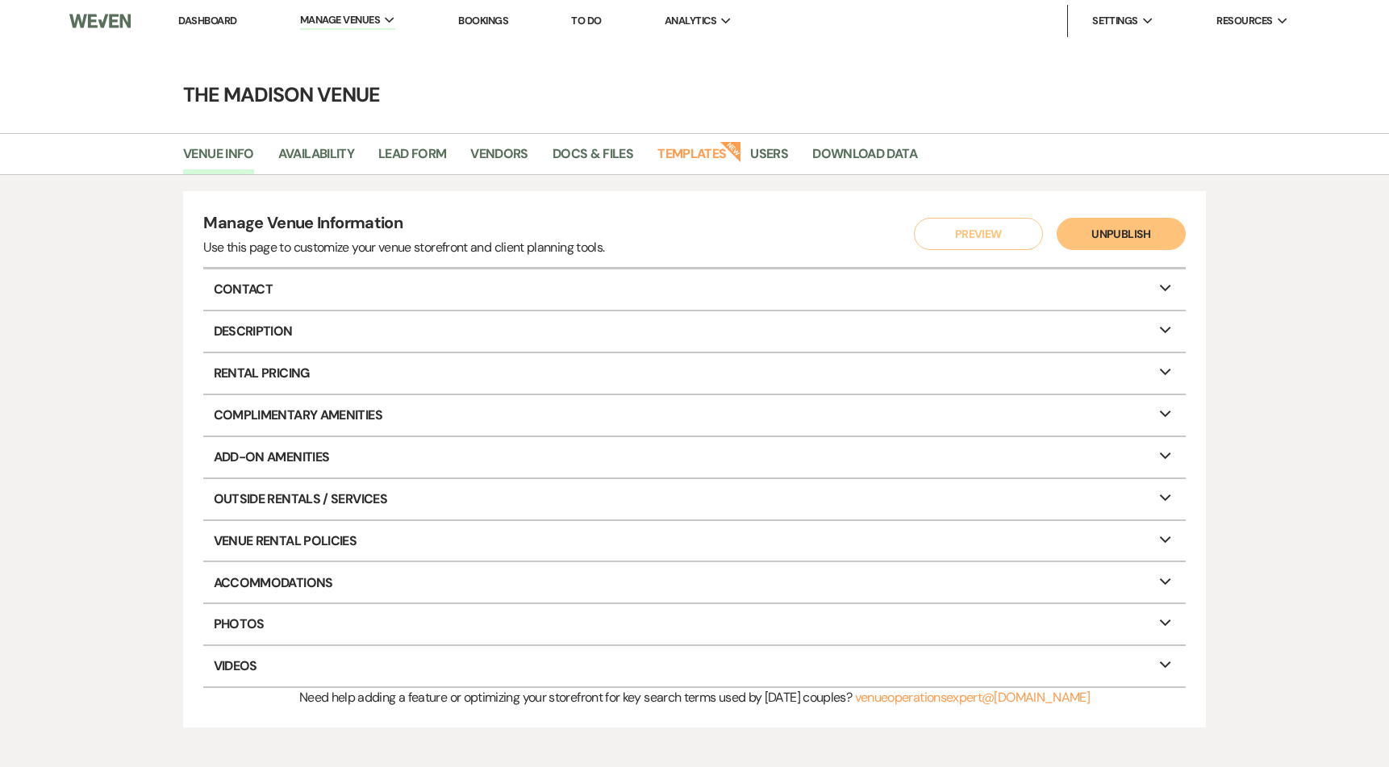
click at [340, 136] on div "Venue Info Availability Lead Form Vendors Docs & Files Templates New Users Down…" at bounding box center [694, 154] width 1389 height 42
click at [331, 156] on link "Availability" at bounding box center [316, 159] width 76 height 31
select select "3"
select select "2026"
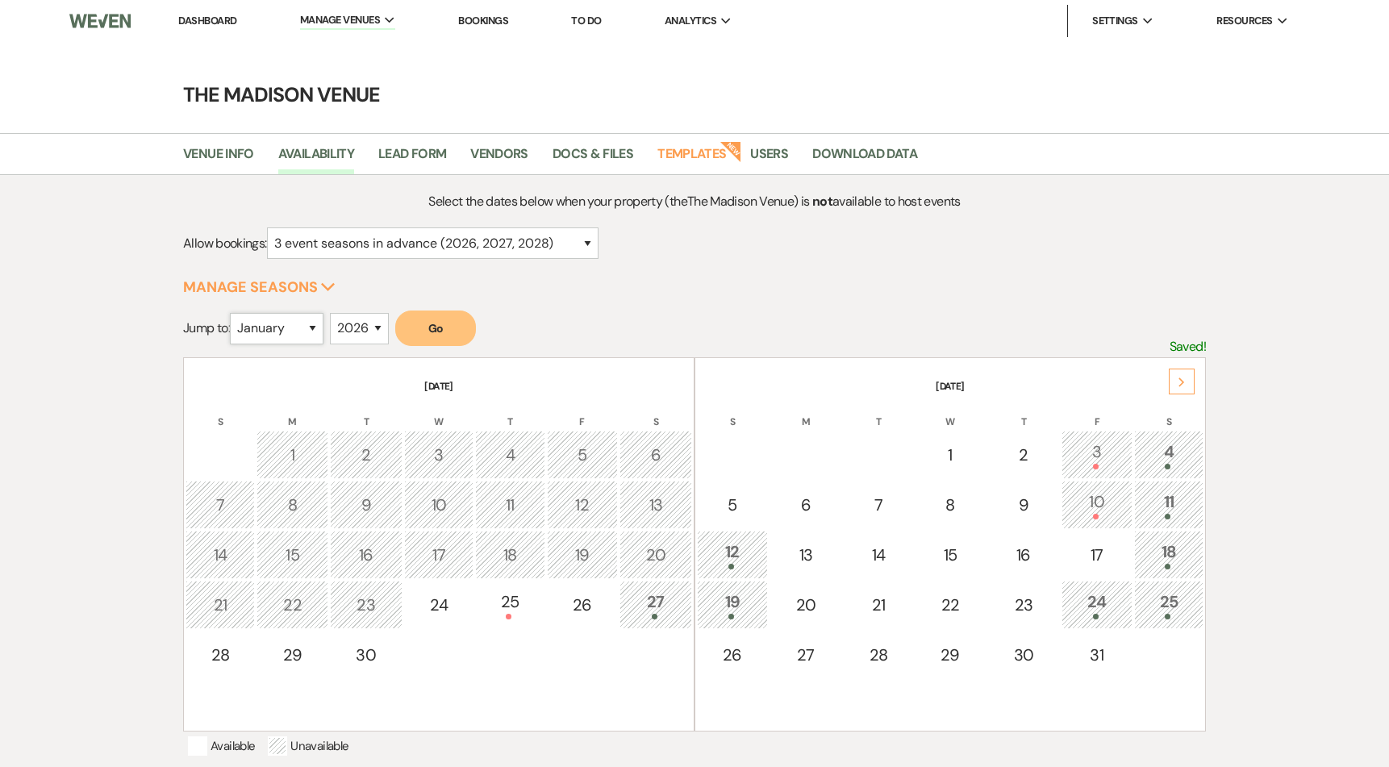
click at [298, 329] on select "January February March April May June July August September October November De…" at bounding box center [277, 328] width 94 height 31
select select "4"
click at [234, 313] on select "January February March April May June July August September October November De…" at bounding box center [277, 328] width 94 height 31
click at [435, 325] on button "Go" at bounding box center [435, 328] width 81 height 35
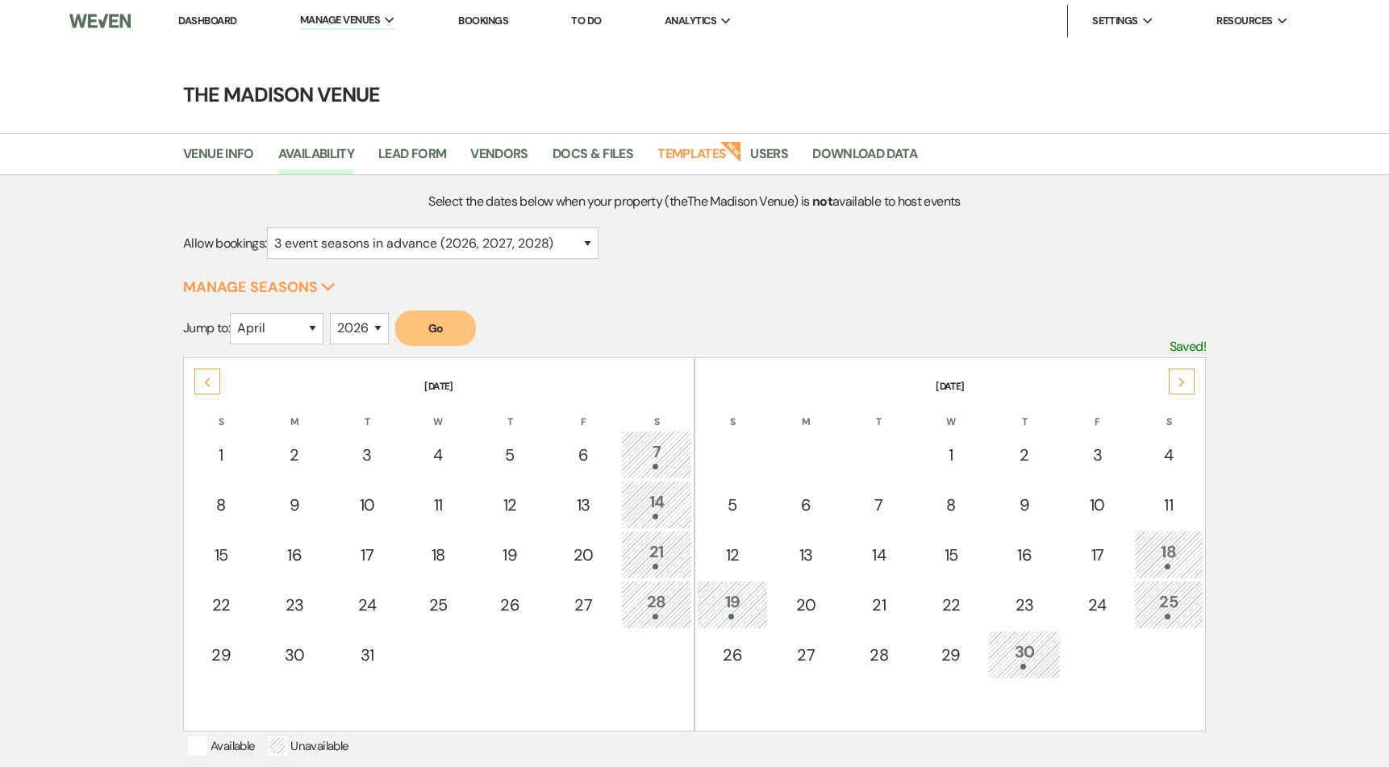
click at [1030, 656] on div "30" at bounding box center [1024, 655] width 55 height 30
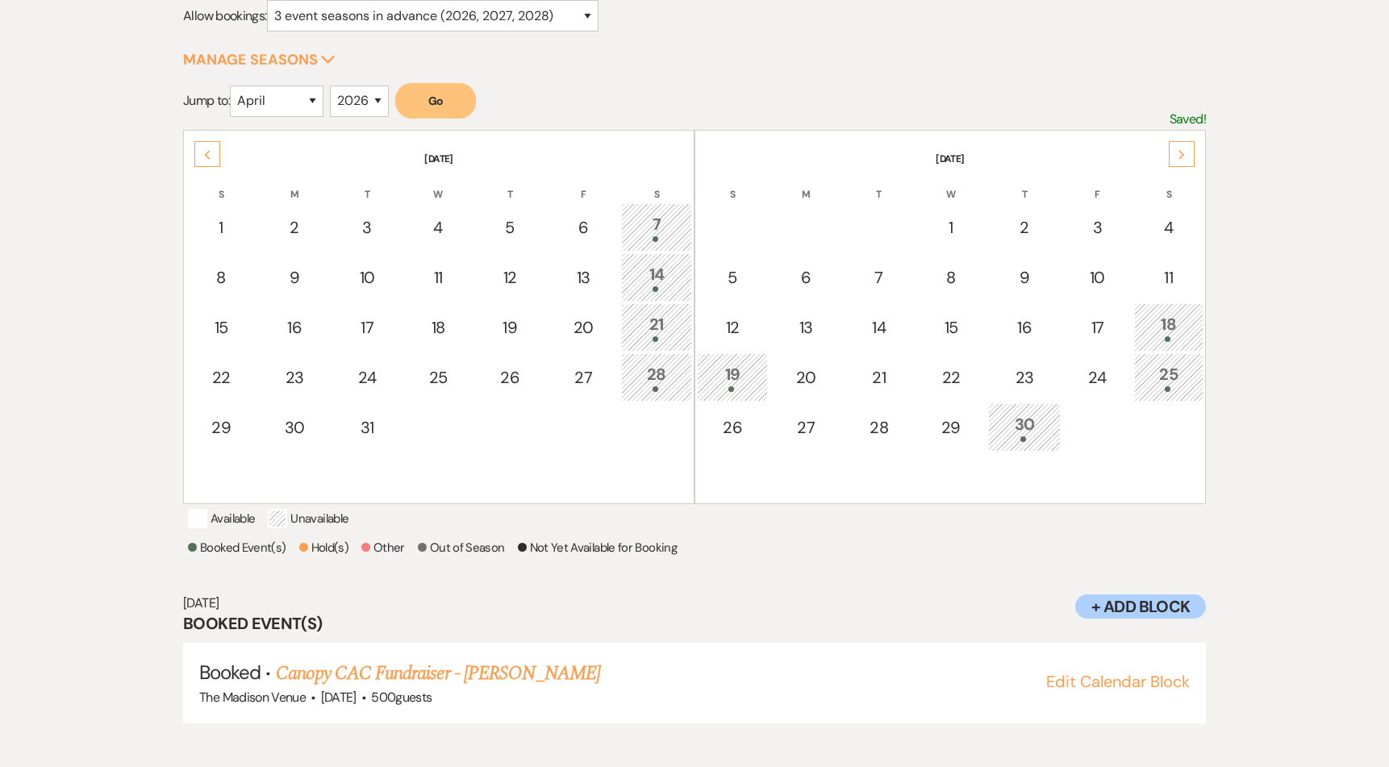
scroll to position [236, 0]
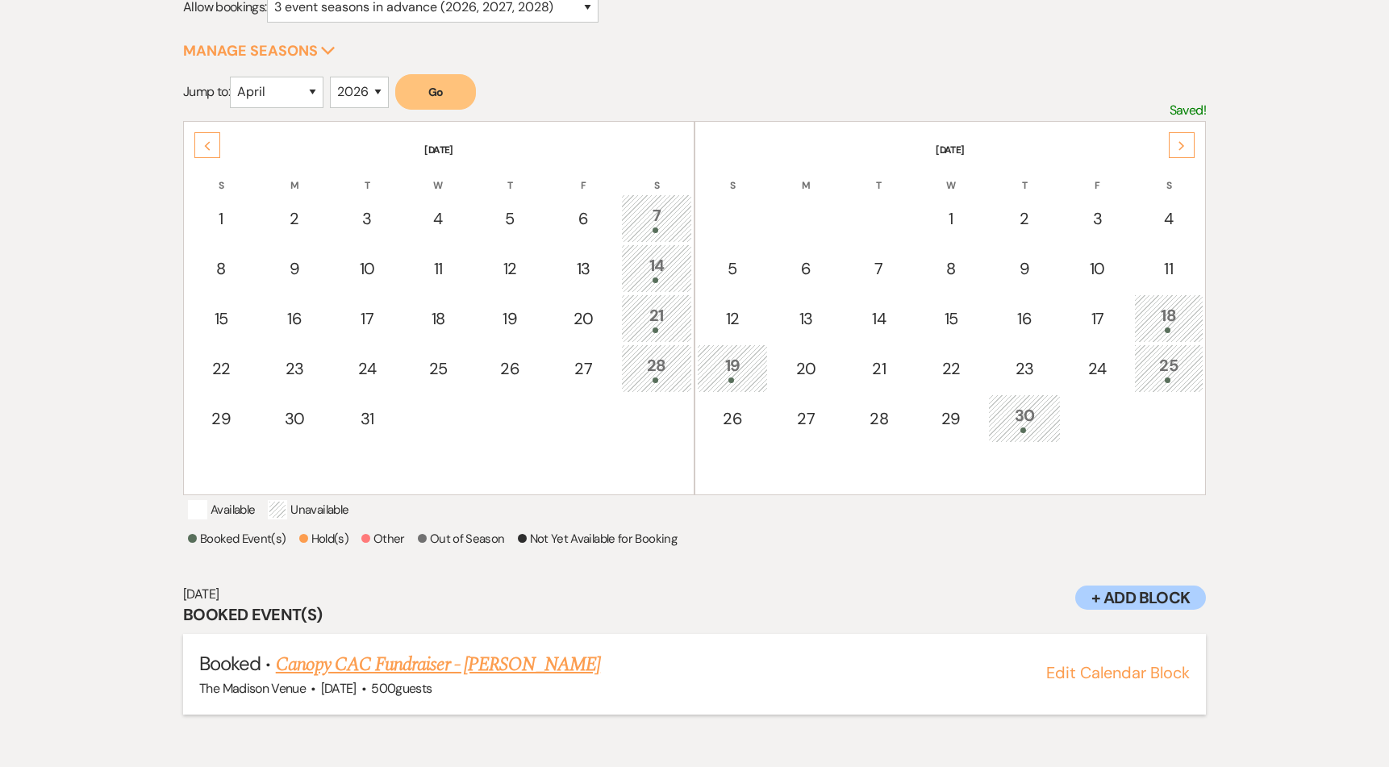
click at [295, 679] on link "Canopy CAC Fundraiser - Anthony" at bounding box center [438, 664] width 324 height 29
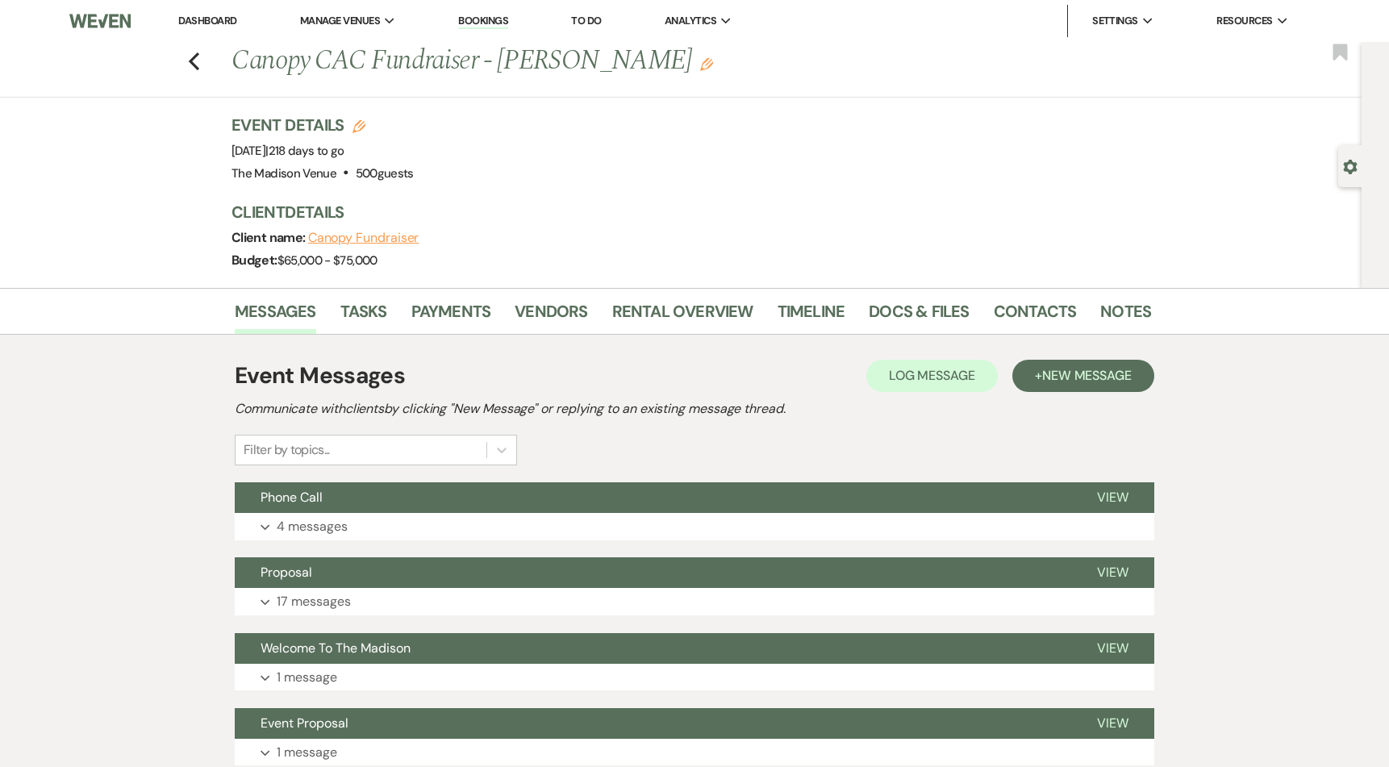
click at [967, 308] on li "Docs & Files" at bounding box center [931, 314] width 124 height 39
click at [999, 306] on link "Contacts" at bounding box center [1035, 315] width 83 height 35
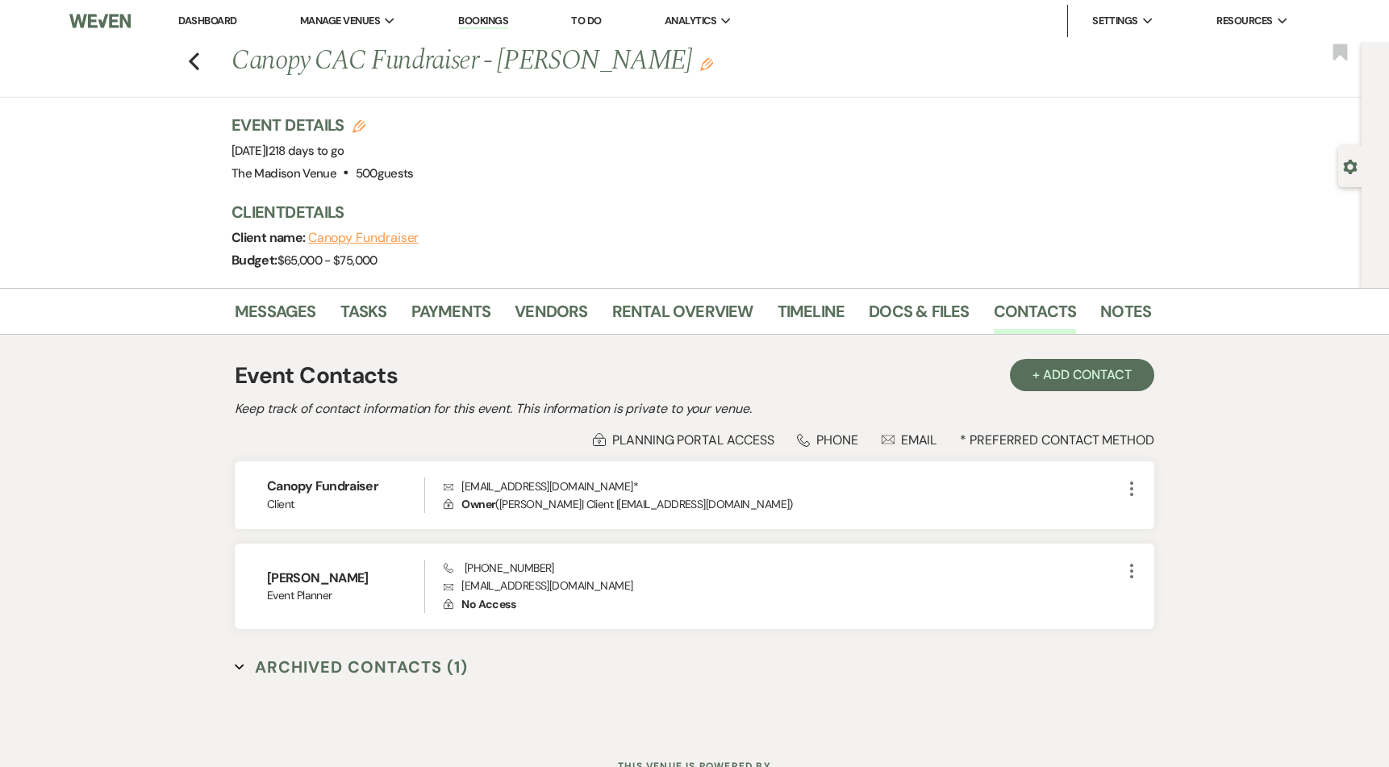
drag, startPoint x: 425, startPoint y: 227, endPoint x: 455, endPoint y: 231, distance: 30.2
click at [427, 227] on div "Client Details Client name: Canopy Fundraiser Budget: $65,000 - $75,000" at bounding box center [682, 236] width 903 height 71
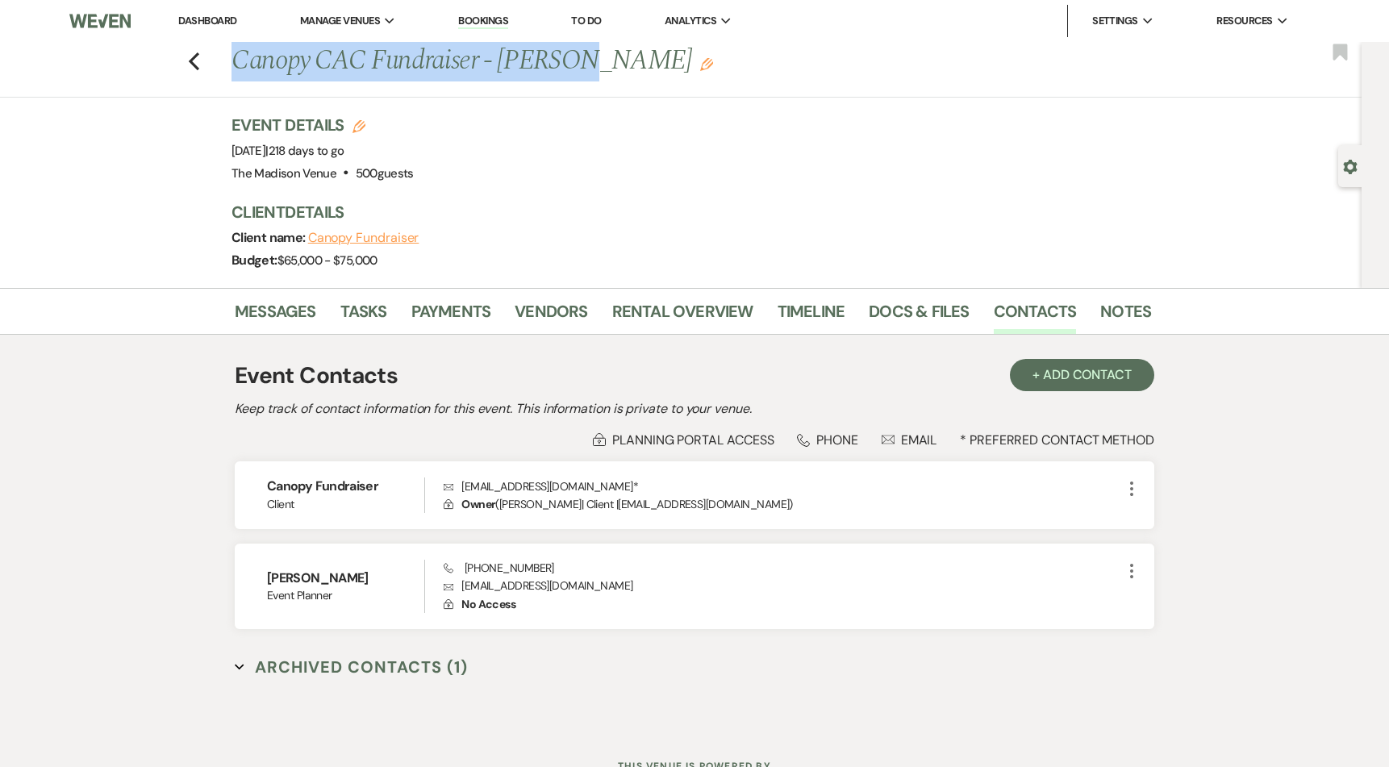
drag, startPoint x: 194, startPoint y: 90, endPoint x: 204, endPoint y: 90, distance: 9.7
click at [205, 90] on div "Previous Canopy CAC Fundraiser - Anthony Edit Bookmark" at bounding box center [677, 70] width 1370 height 56
click at [660, 324] on link "Rental Overview" at bounding box center [682, 315] width 141 height 35
